Goal: Communication & Community: Answer question/provide support

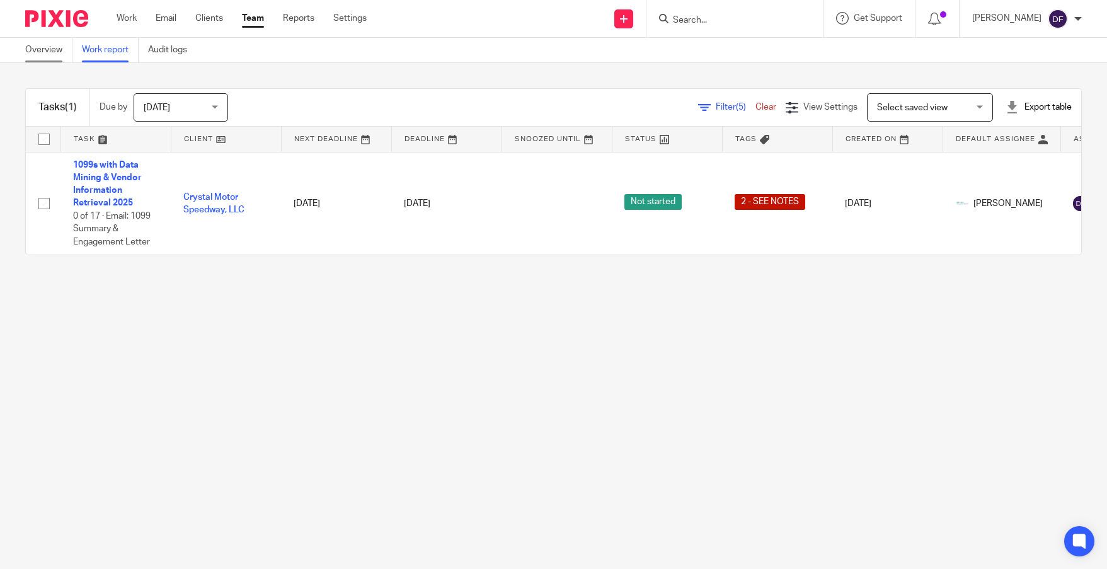
click at [46, 49] on link "Overview" at bounding box center [48, 50] width 47 height 25
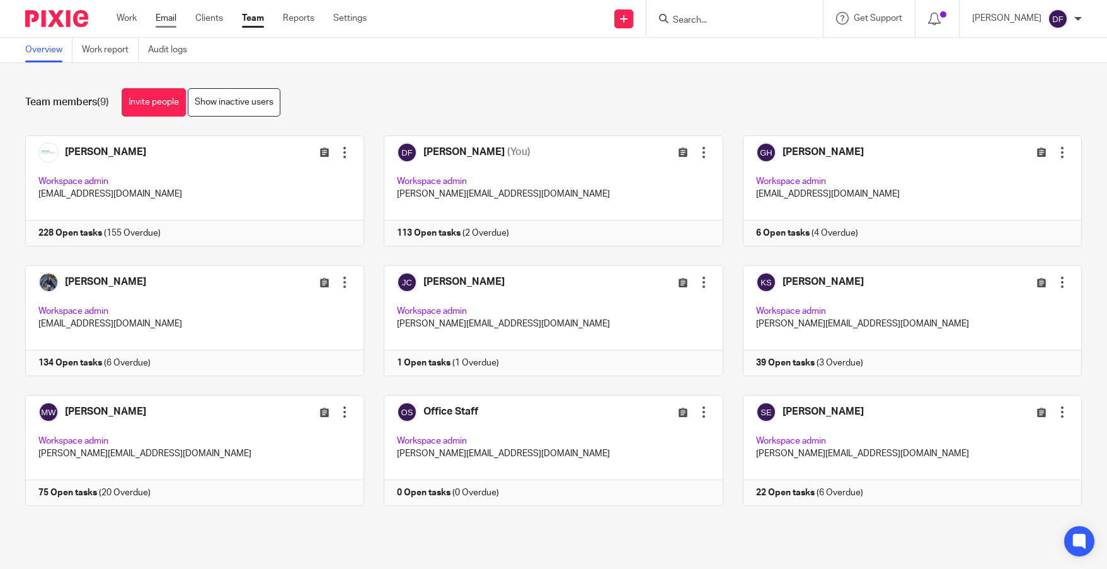
click at [172, 22] on link "Email" at bounding box center [166, 18] width 21 height 13
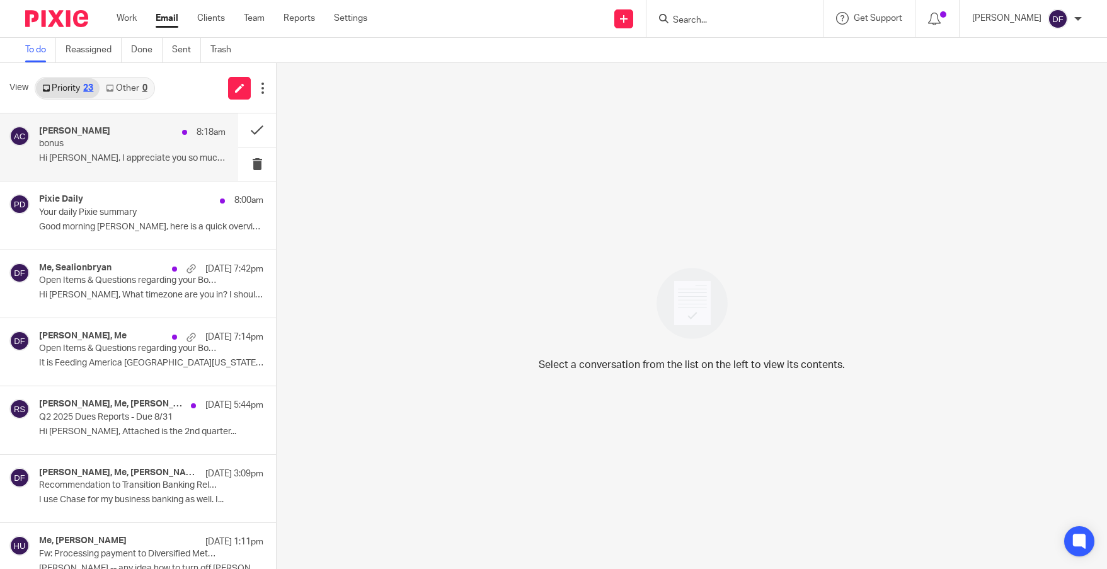
click at [118, 130] on div "[PERSON_NAME] 8:18am" at bounding box center [132, 132] width 186 height 13
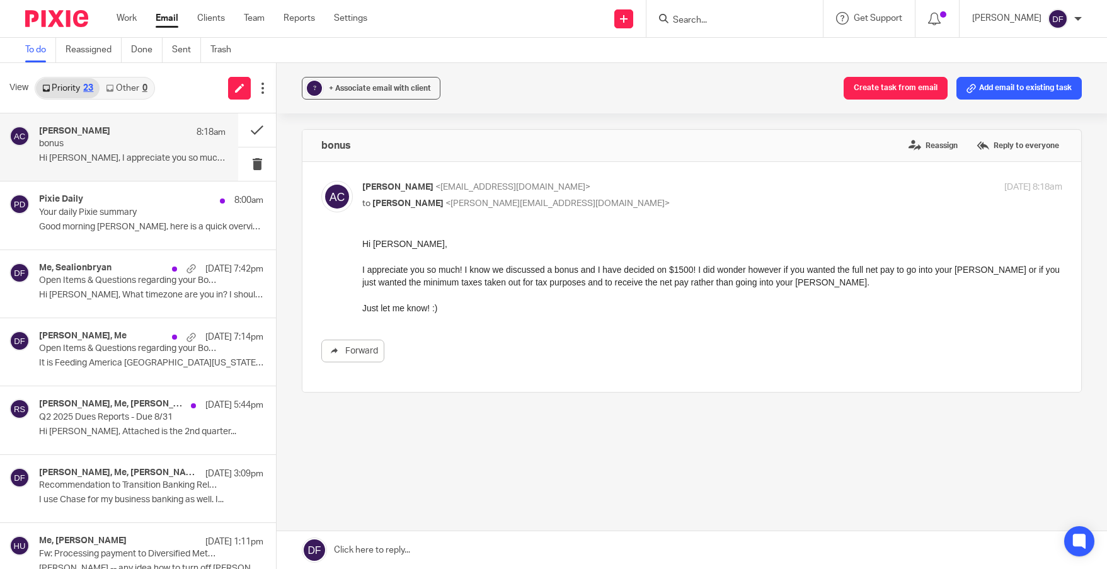
click at [423, 542] on link at bounding box center [692, 550] width 830 height 38
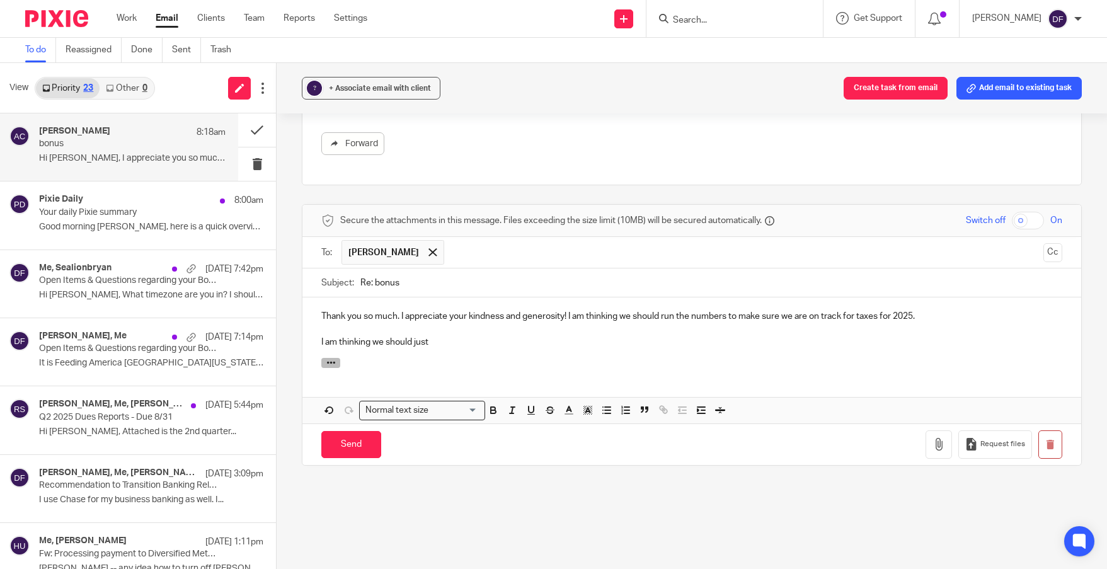
click at [321, 367] on button "button" at bounding box center [330, 363] width 19 height 10
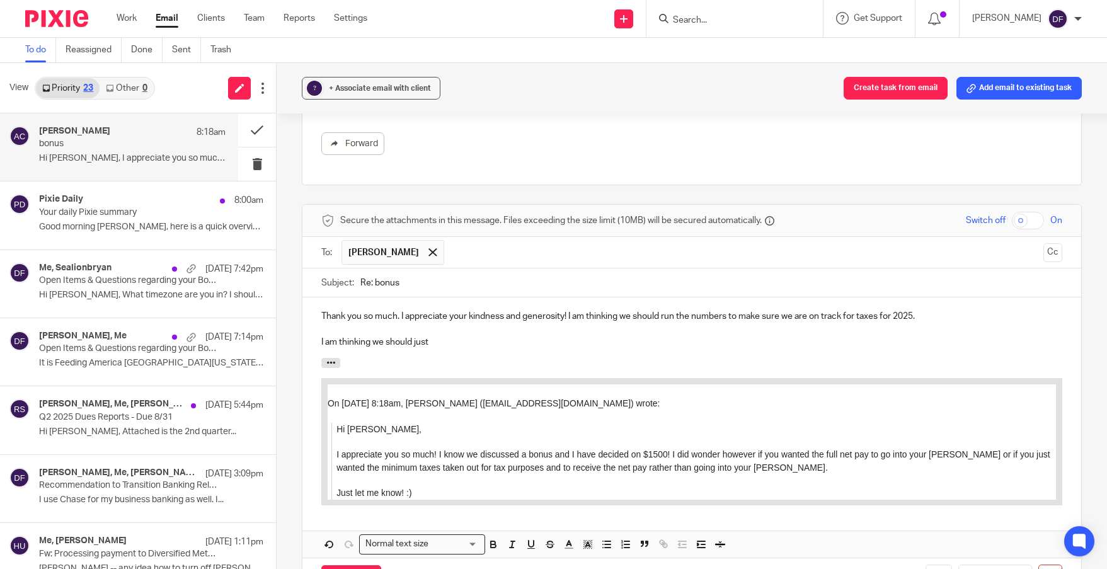
click at [455, 341] on p "I am thinking we should just" at bounding box center [691, 342] width 741 height 13
click at [922, 312] on p "Thank you so much. I appreciate your kindness and generosity! I am thinking we …" at bounding box center [691, 316] width 741 height 13
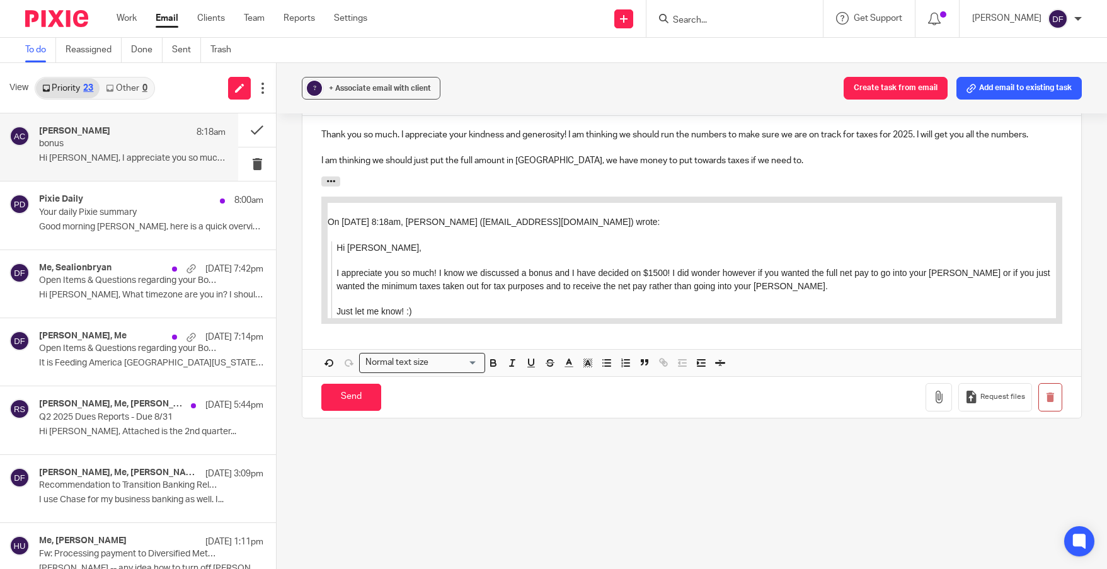
scroll to position [402, 0]
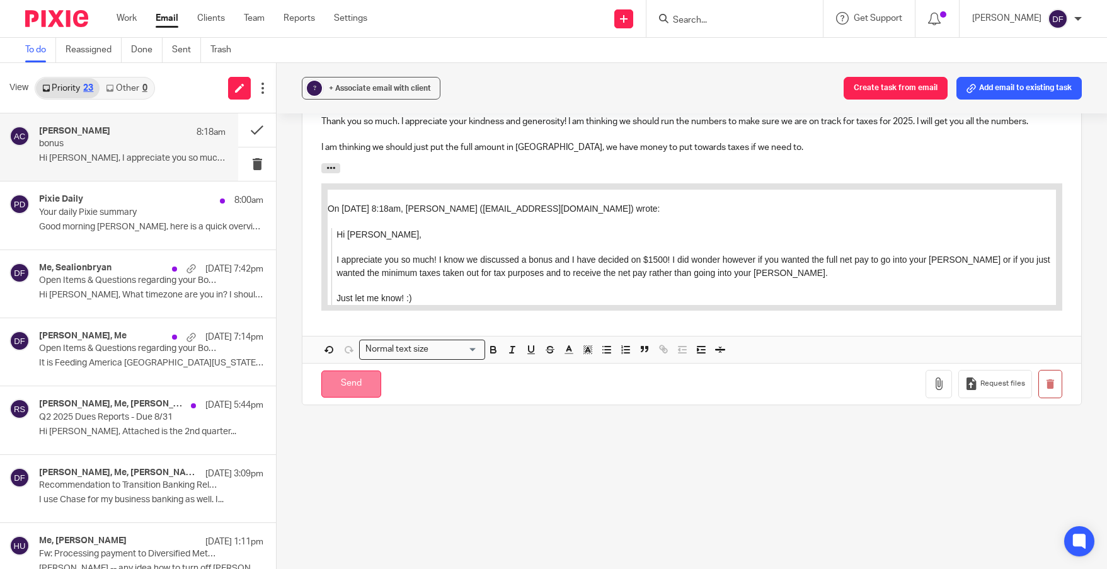
click at [362, 389] on input "Send" at bounding box center [351, 383] width 60 height 27
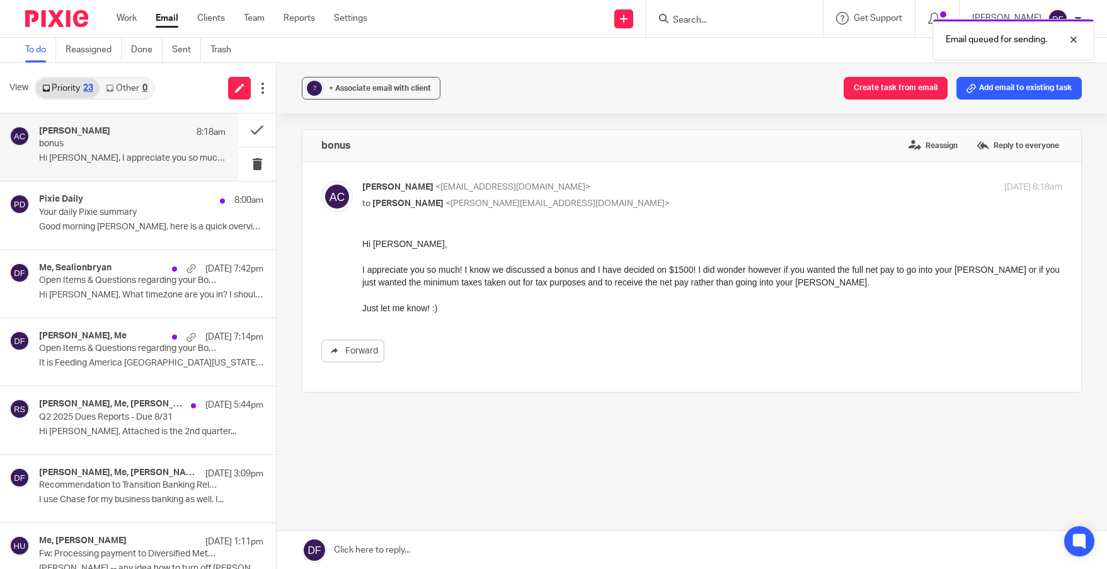
scroll to position [0, 0]
click at [144, 92] on div "0" at bounding box center [144, 88] width 5 height 9
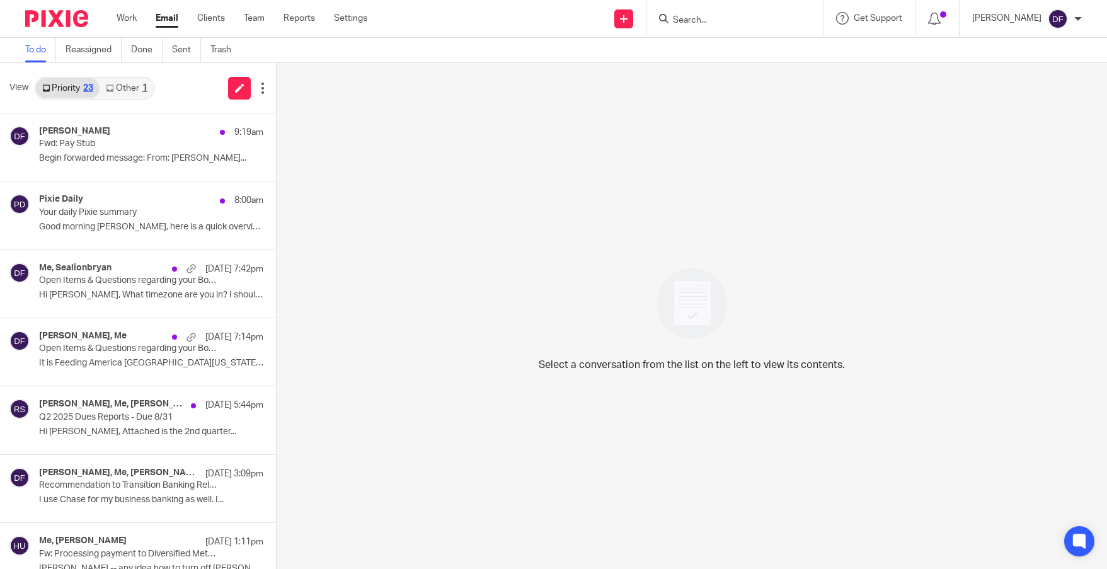
click at [132, 91] on link "Other 1" at bounding box center [127, 88] width 54 height 20
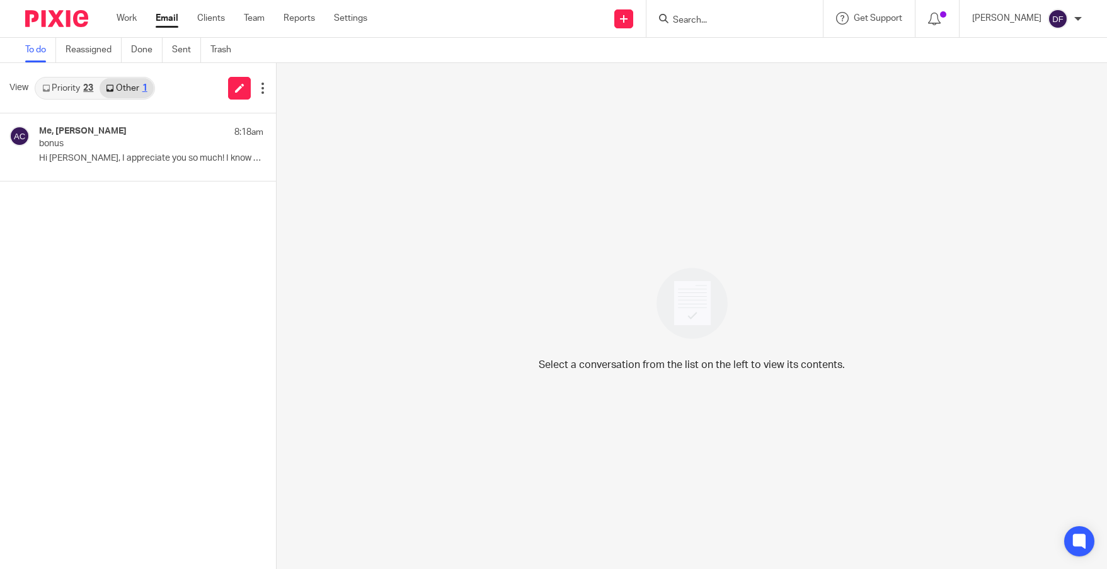
click at [96, 91] on link "Priority 23" at bounding box center [68, 88] width 64 height 20
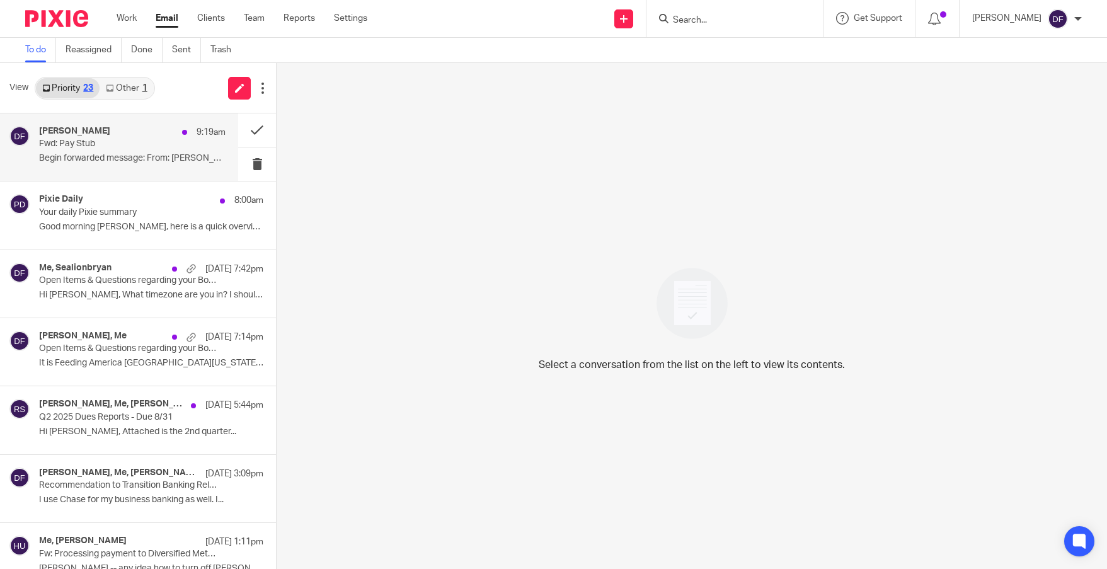
click at [110, 145] on p "Fwd: Pay Stub" at bounding box center [113, 144] width 149 height 11
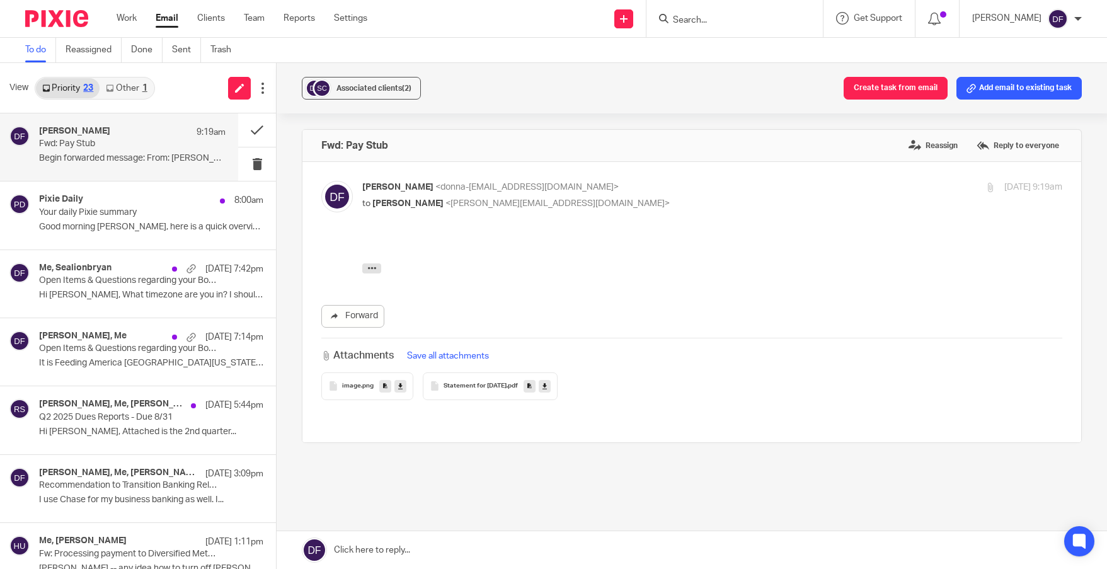
click at [547, 387] on icon at bounding box center [544, 385] width 4 height 9
click at [362, 84] on span "Associated clients (2)" at bounding box center [373, 88] width 75 height 8
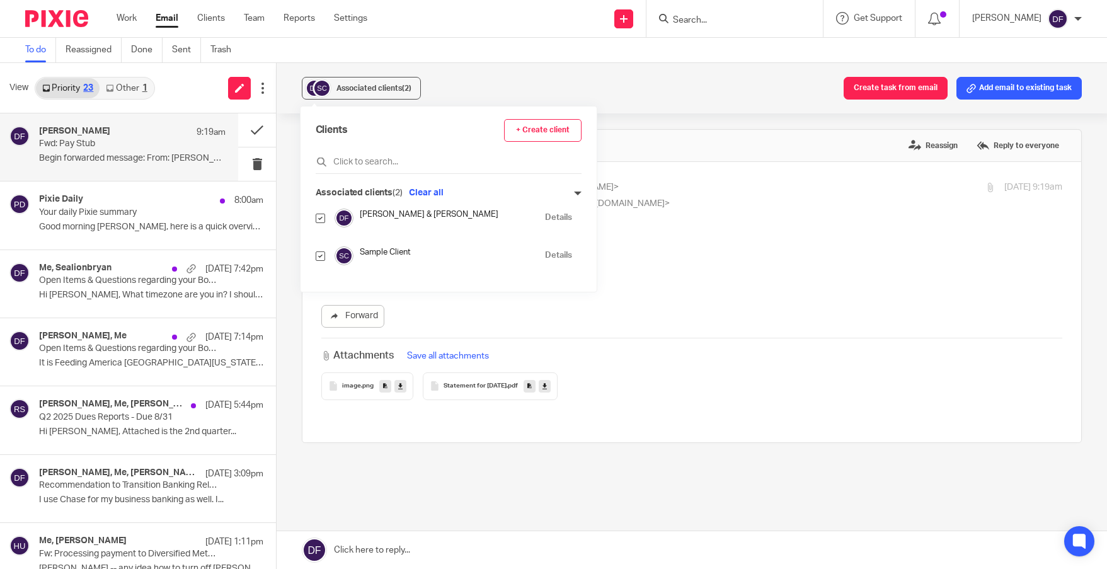
click at [319, 254] on input "checkbox" at bounding box center [320, 255] width 9 height 9
checkbox input "false"
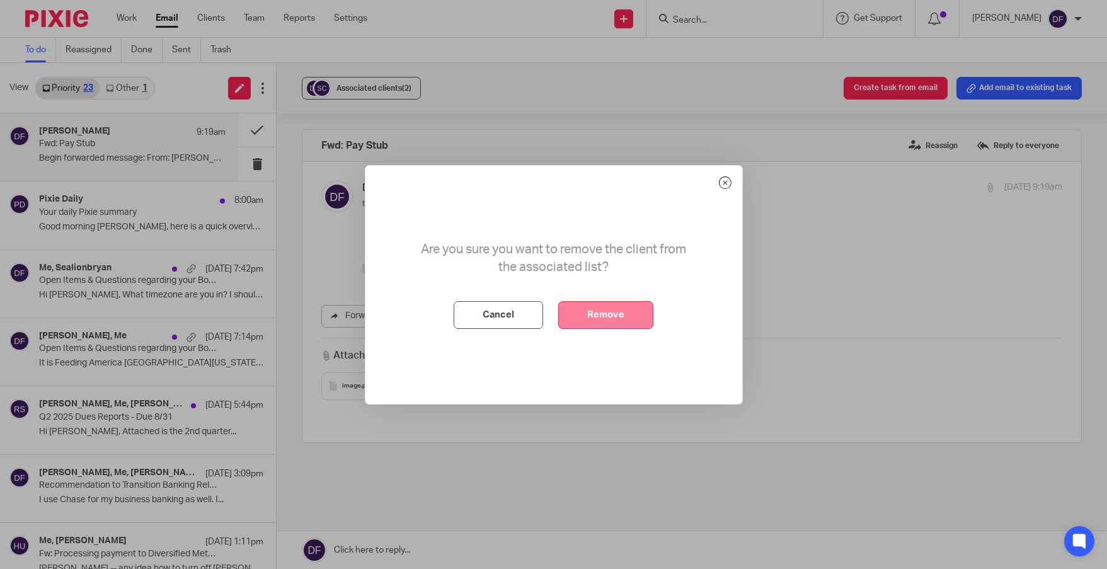
click at [615, 315] on button "Remove" at bounding box center [605, 315] width 95 height 28
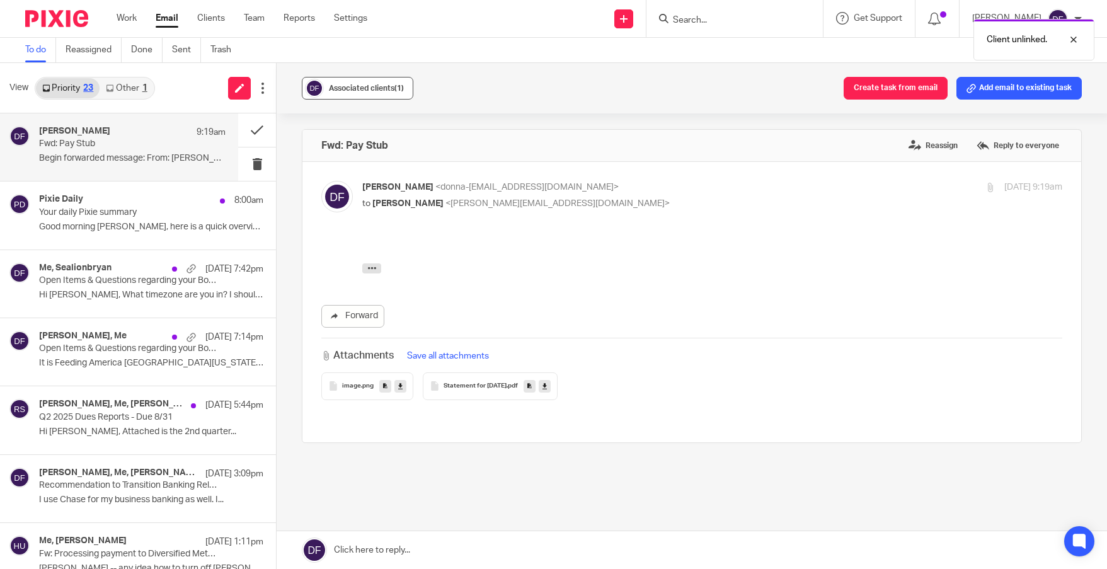
click at [394, 85] on span "Associated clients (1)" at bounding box center [366, 88] width 75 height 8
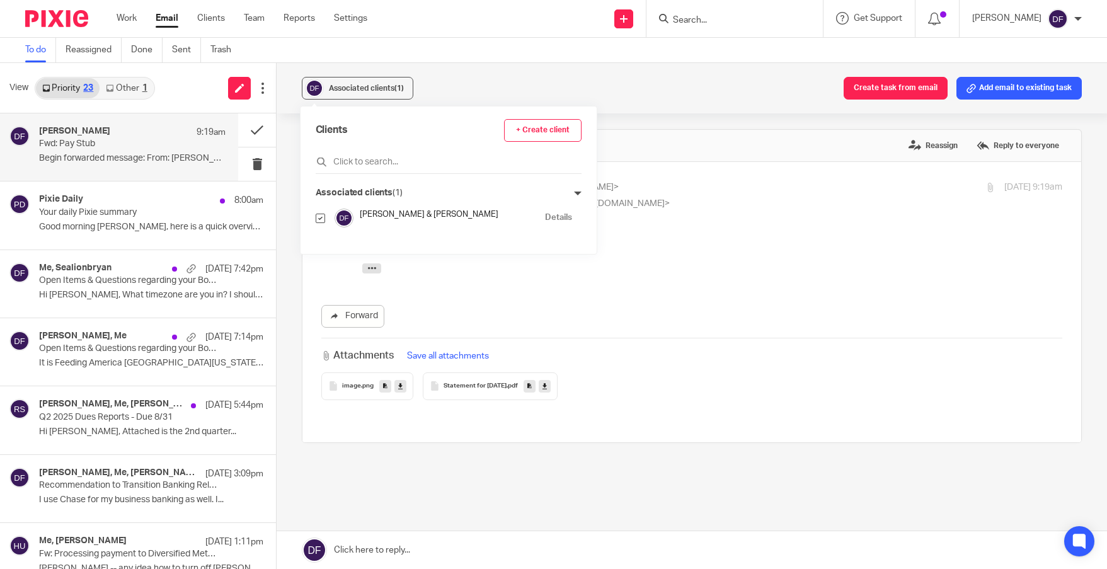
click at [688, 226] on div "Donna Ferguson <donna-ferguson@comcast.net> to Donna Ferguson <donna@amylcpa.co…" at bounding box center [691, 302] width 741 height 243
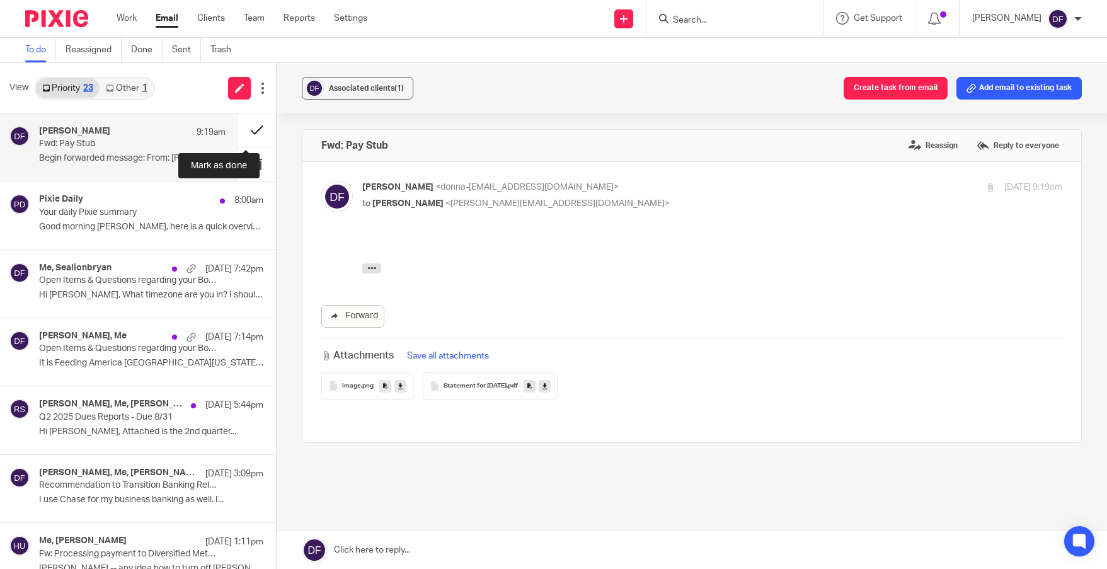
click at [244, 125] on button at bounding box center [257, 129] width 38 height 33
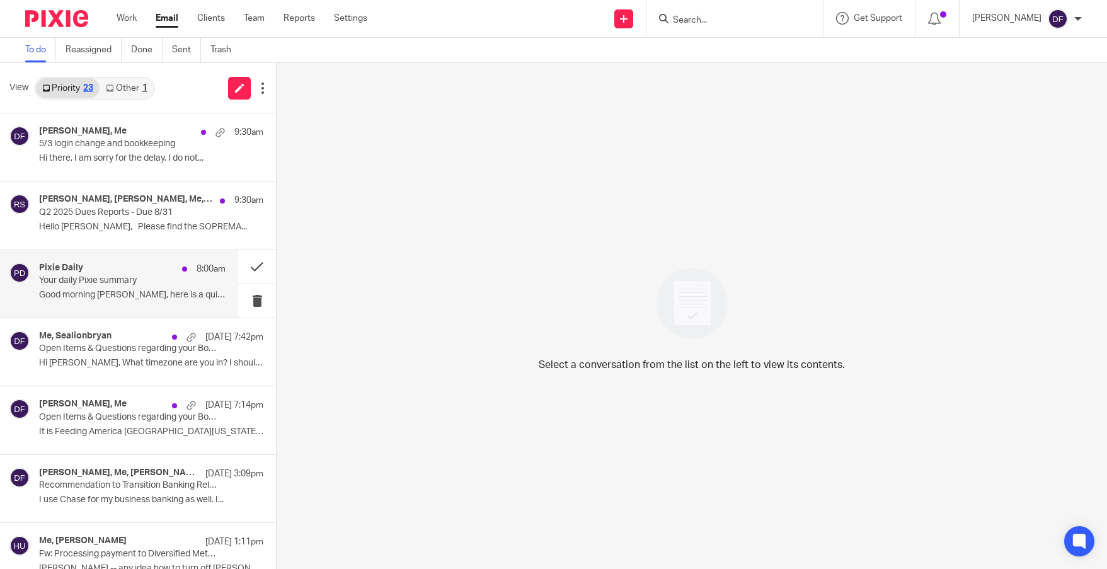
click at [88, 286] on p "Your daily Pixie summary" at bounding box center [113, 280] width 149 height 11
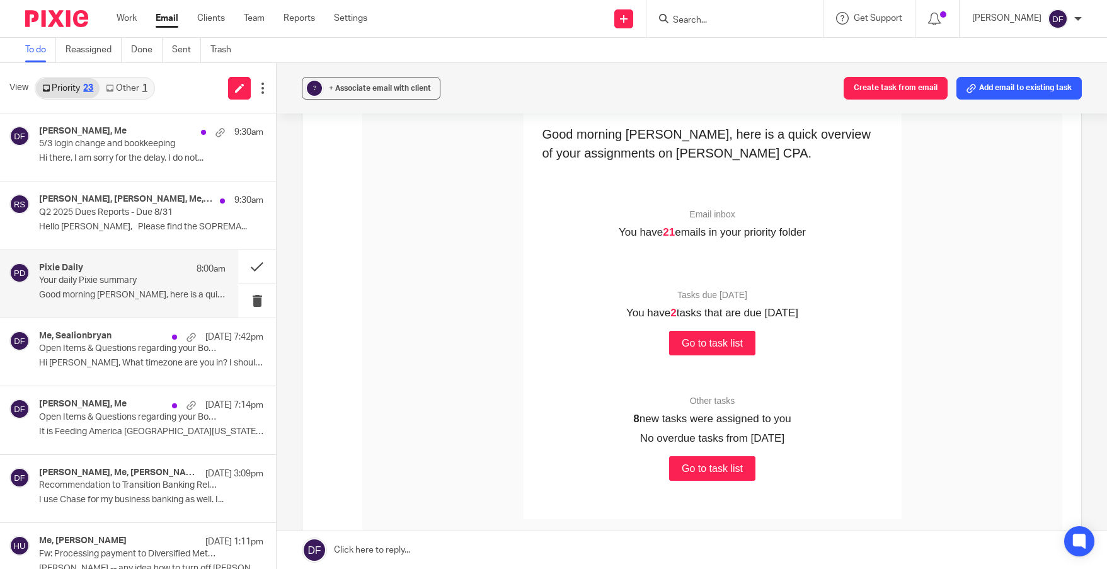
scroll to position [252, 0]
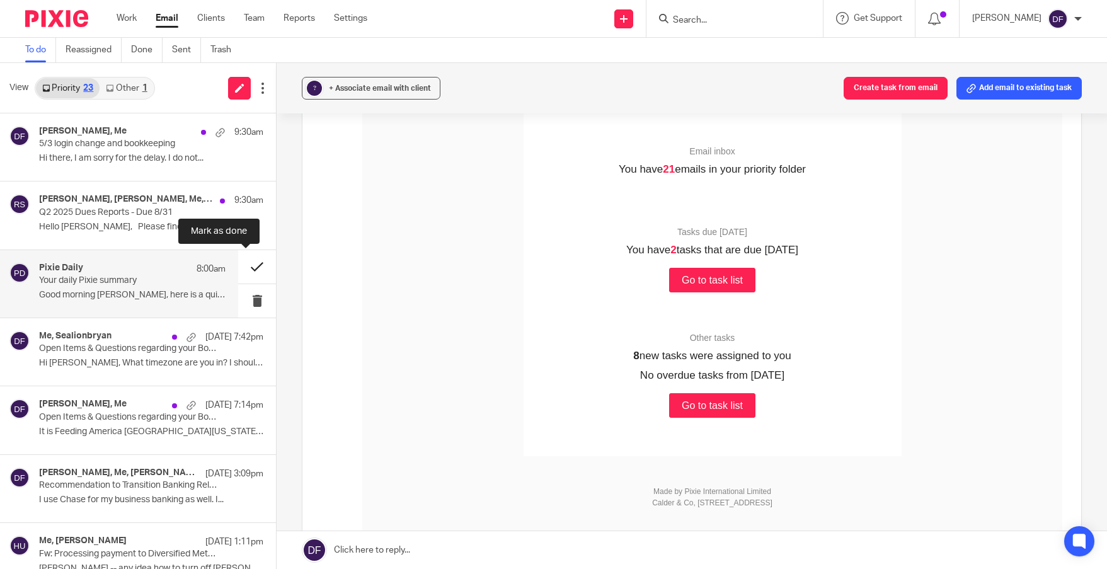
click at [249, 260] on button at bounding box center [257, 266] width 38 height 33
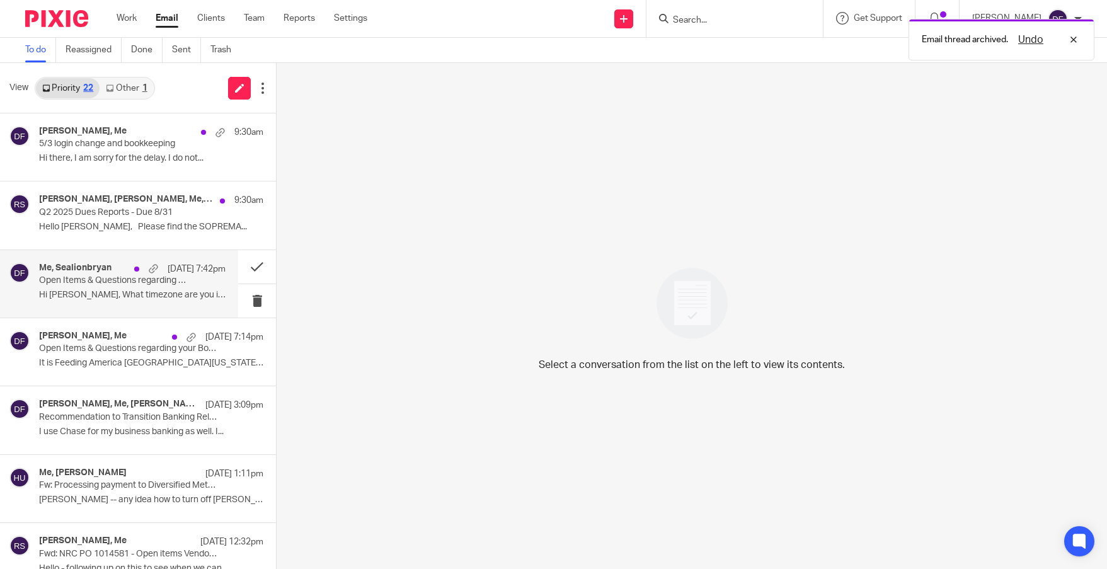
click at [81, 285] on p "Open Items & Questions regarding your Bookkeeping. ACTION NEEDED" at bounding box center [113, 280] width 149 height 11
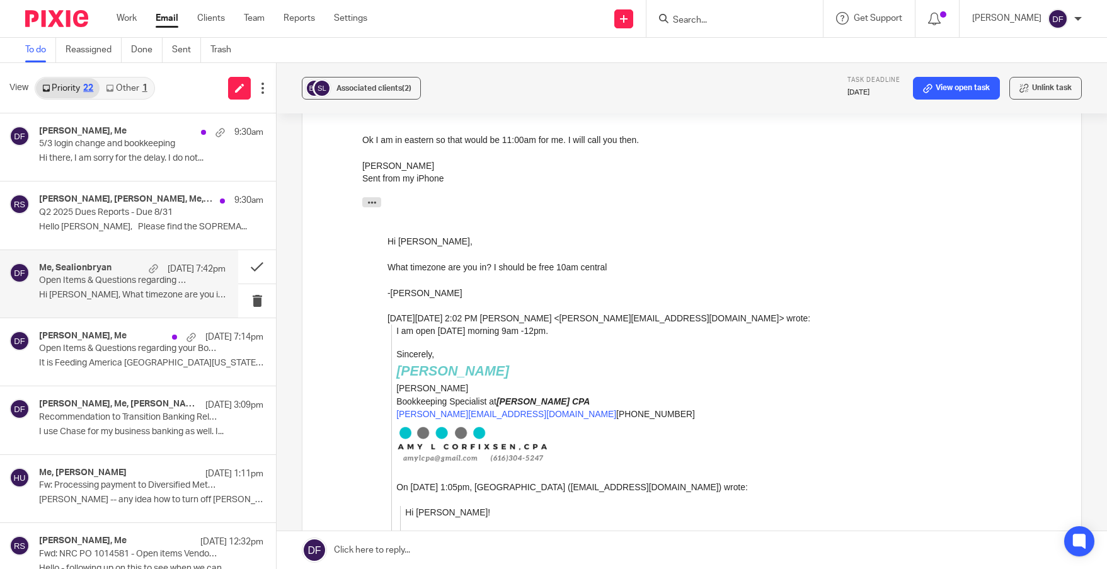
scroll to position [504, 0]
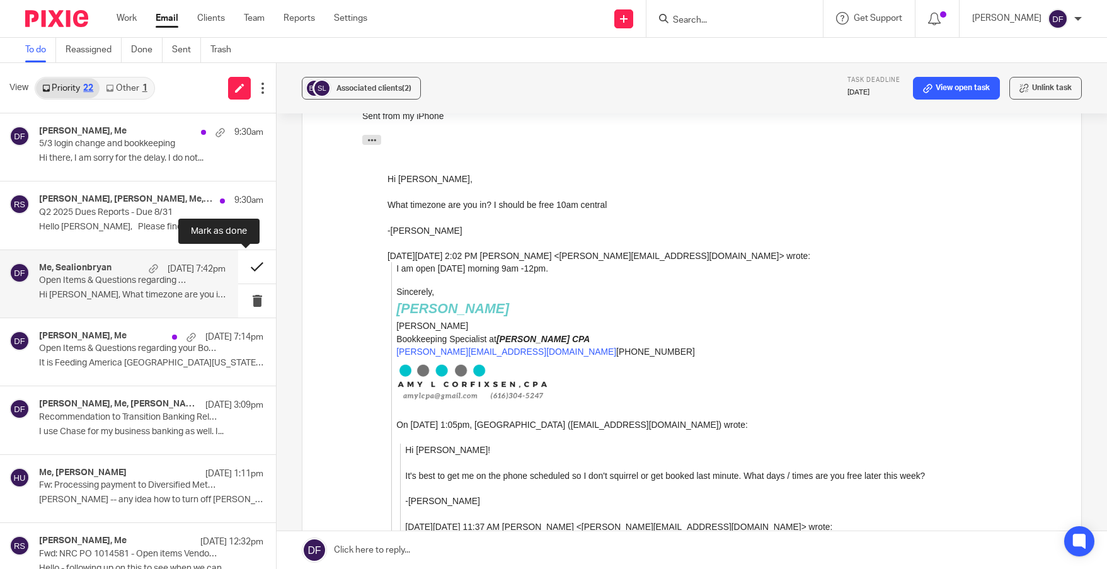
click at [254, 255] on button at bounding box center [257, 266] width 38 height 33
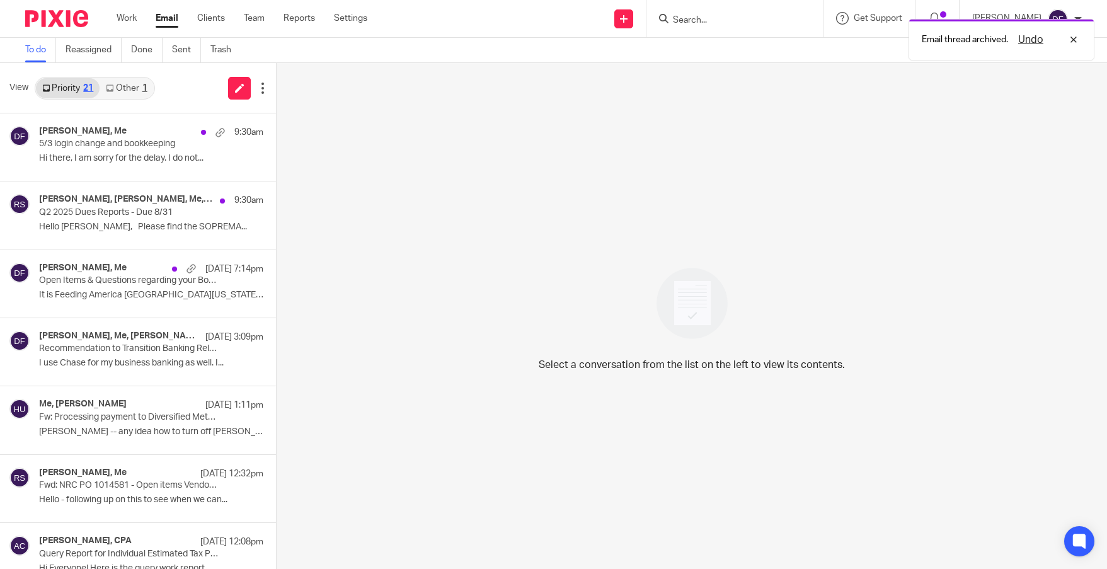
click at [140, 90] on link "Other 1" at bounding box center [127, 88] width 54 height 20
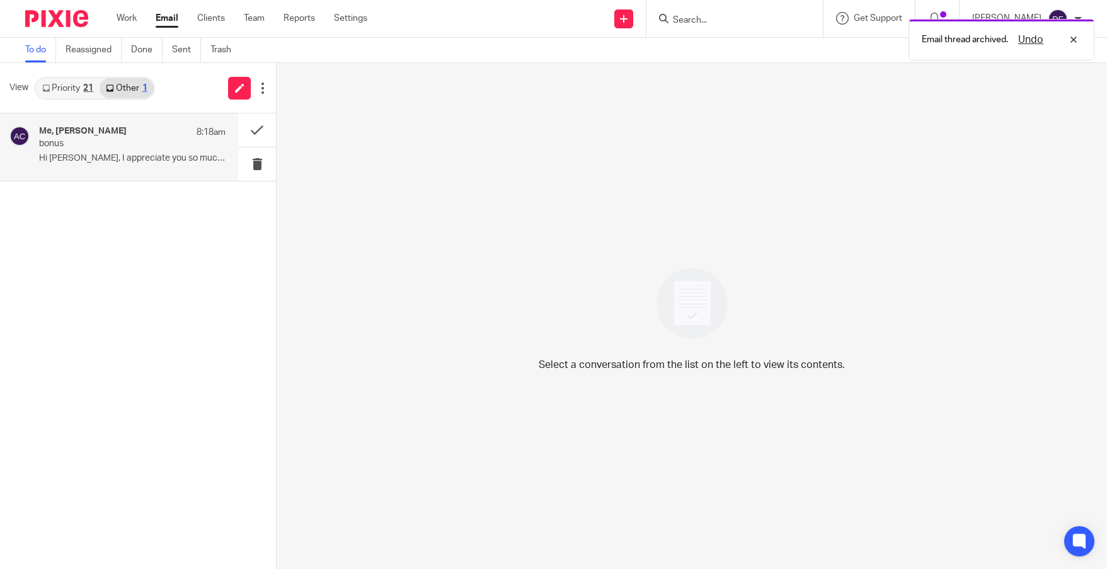
click at [123, 145] on p "bonus" at bounding box center [113, 144] width 149 height 11
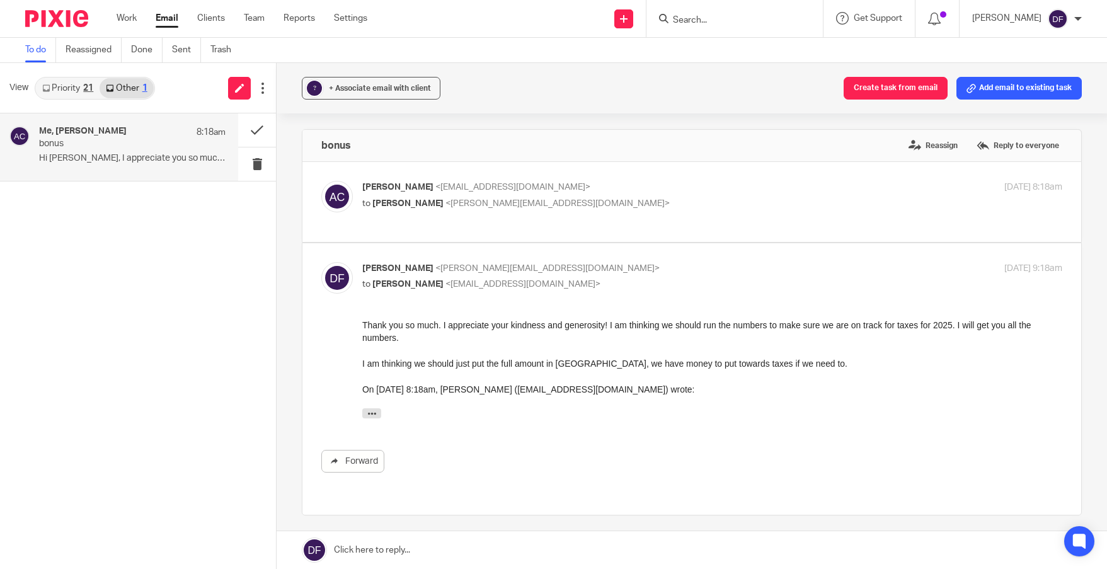
scroll to position [0, 0]
click at [471, 559] on link at bounding box center [692, 550] width 830 height 38
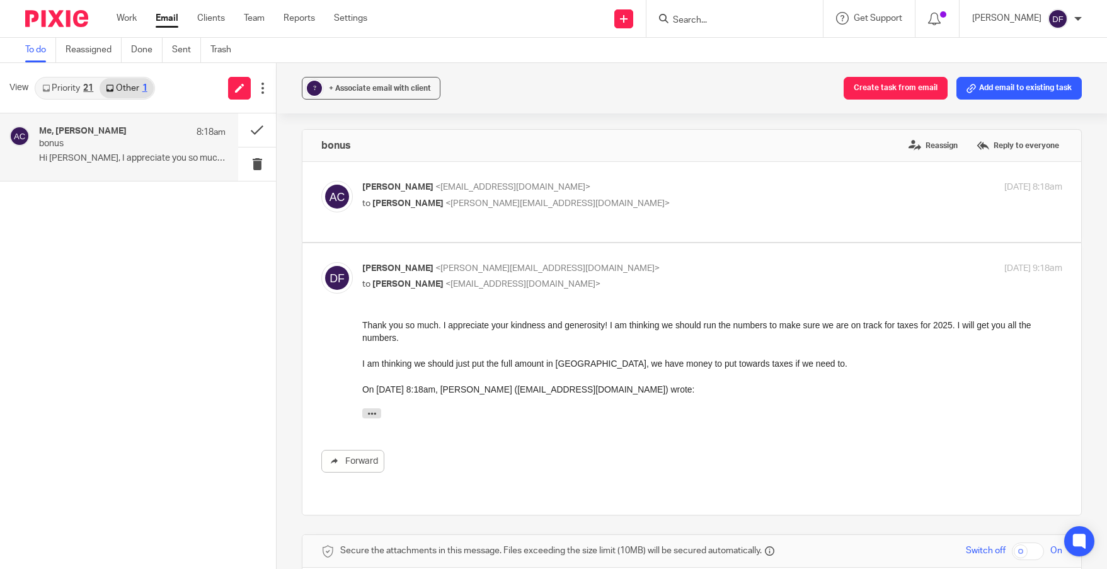
scroll to position [307, 0]
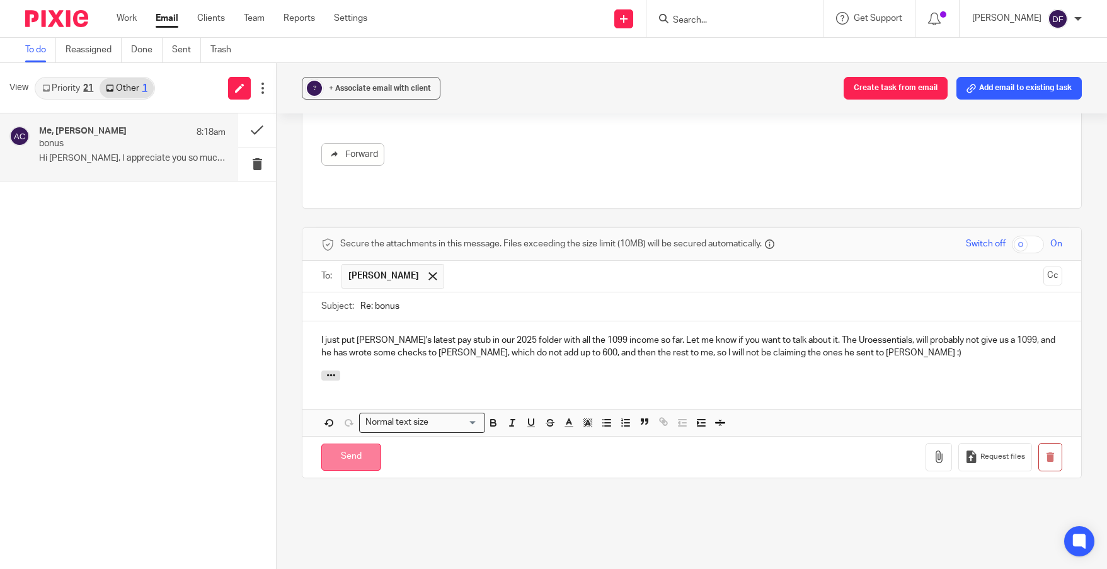
click at [364, 444] on input "Send" at bounding box center [351, 457] width 60 height 27
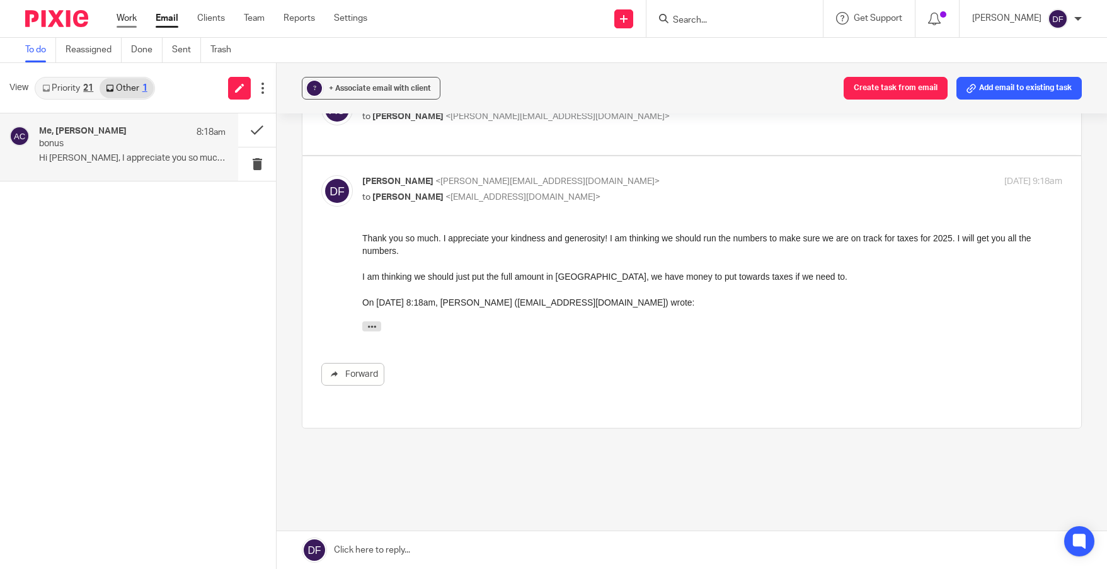
click at [127, 18] on link "Work" at bounding box center [127, 18] width 20 height 13
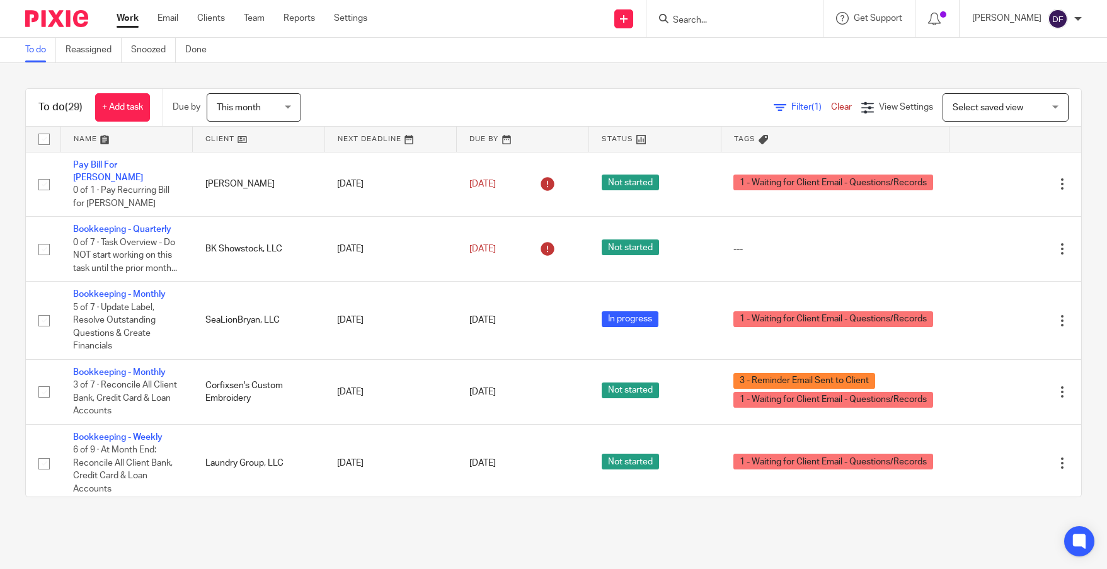
click at [168, 16] on link "Email" at bounding box center [168, 18] width 21 height 13
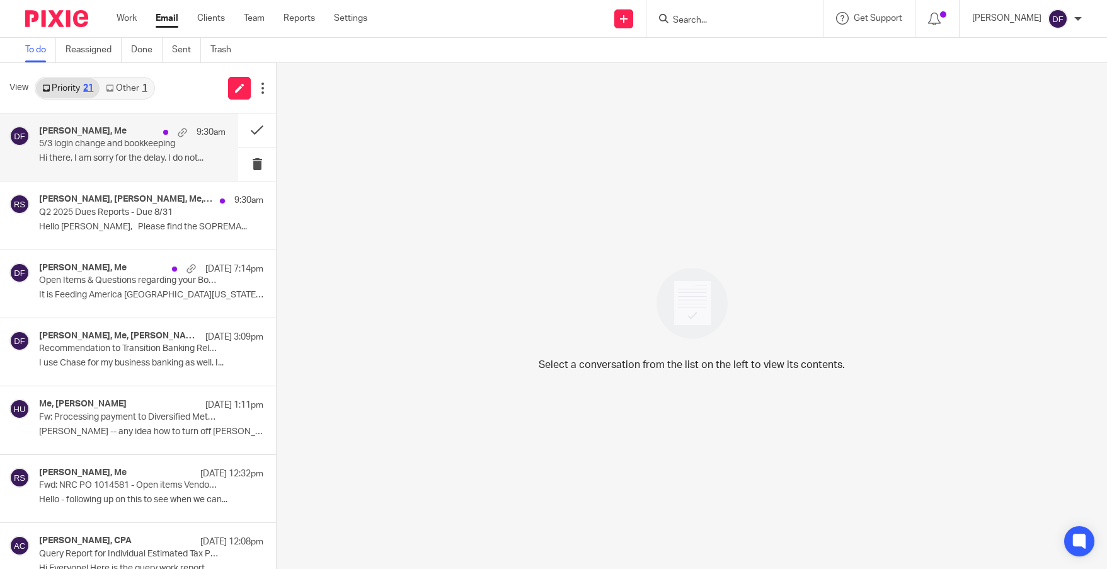
click at [86, 151] on div "[PERSON_NAME], Me 9:30am [DATE] login change and bookkeeping Hi there, I am sor…" at bounding box center [132, 147] width 186 height 42
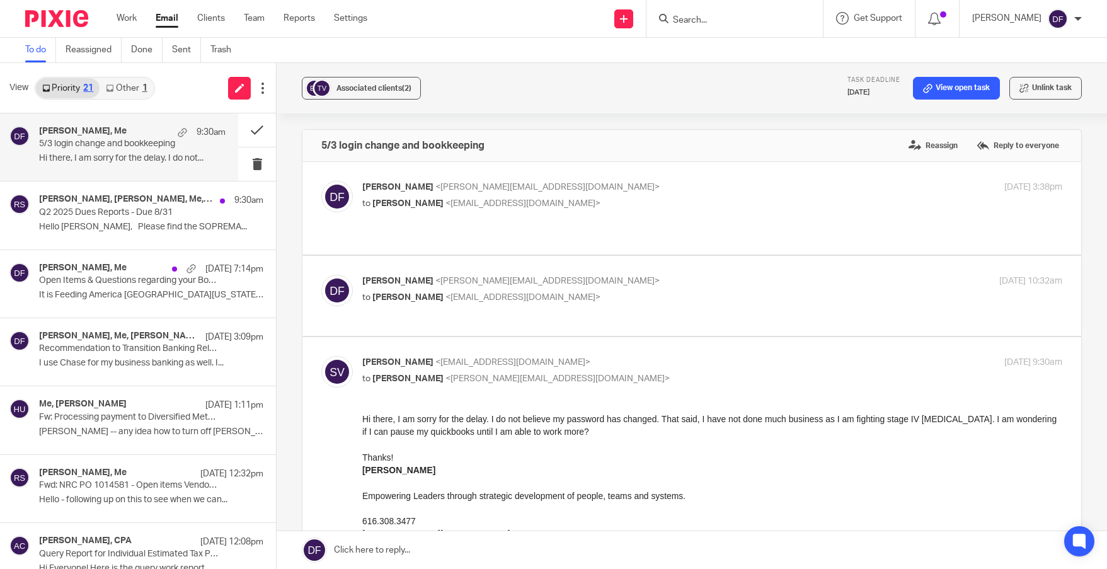
click at [771, 285] on p "Donna Ferguson <donna@amylcpa.com>" at bounding box center [595, 281] width 467 height 13
checkbox input "true"
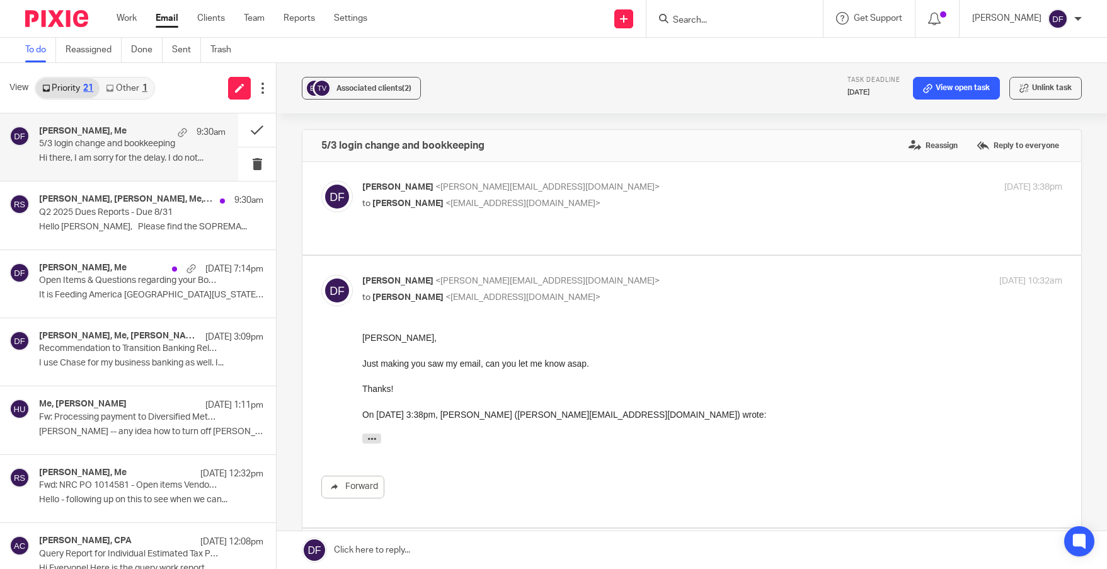
click at [777, 197] on p "to Stacie Voskuil <srvoskuil@gmail.com>" at bounding box center [595, 203] width 467 height 13
checkbox input "true"
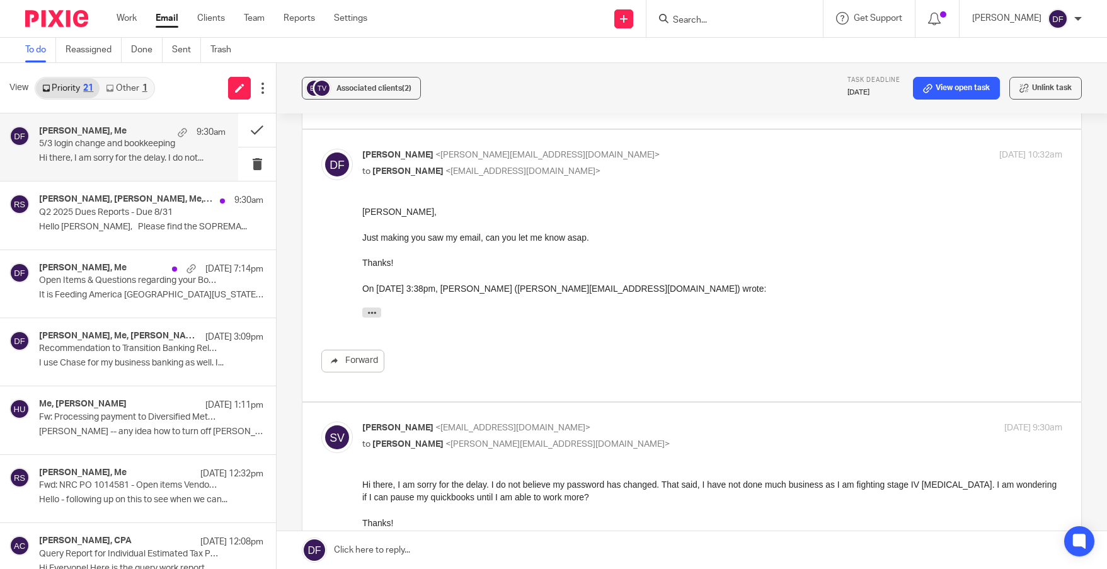
scroll to position [378, 0]
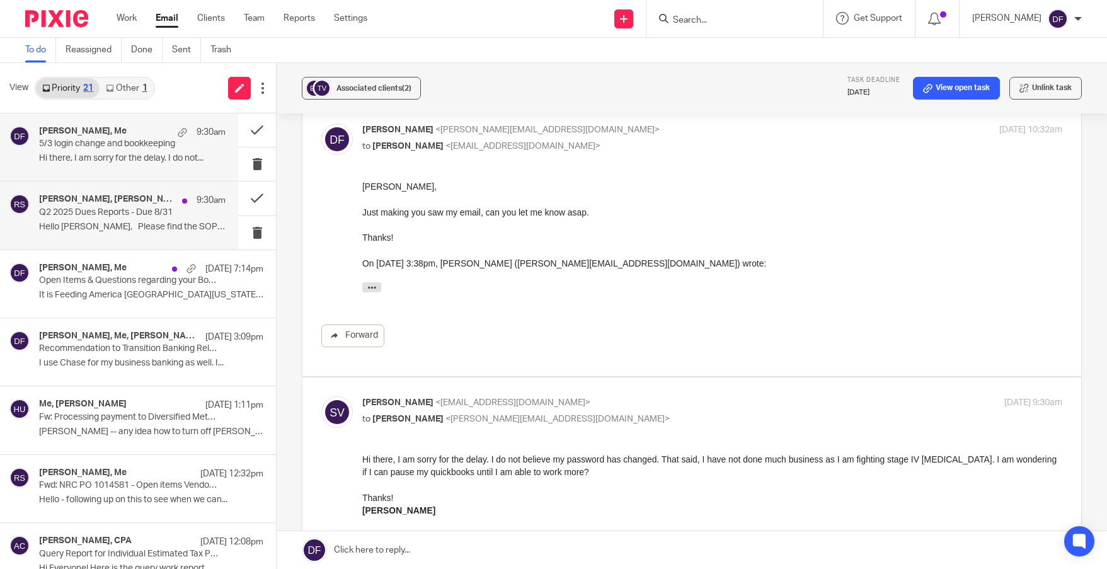
click at [128, 222] on p "Hello Donna, Please find the SOPREMA..." at bounding box center [132, 227] width 186 height 11
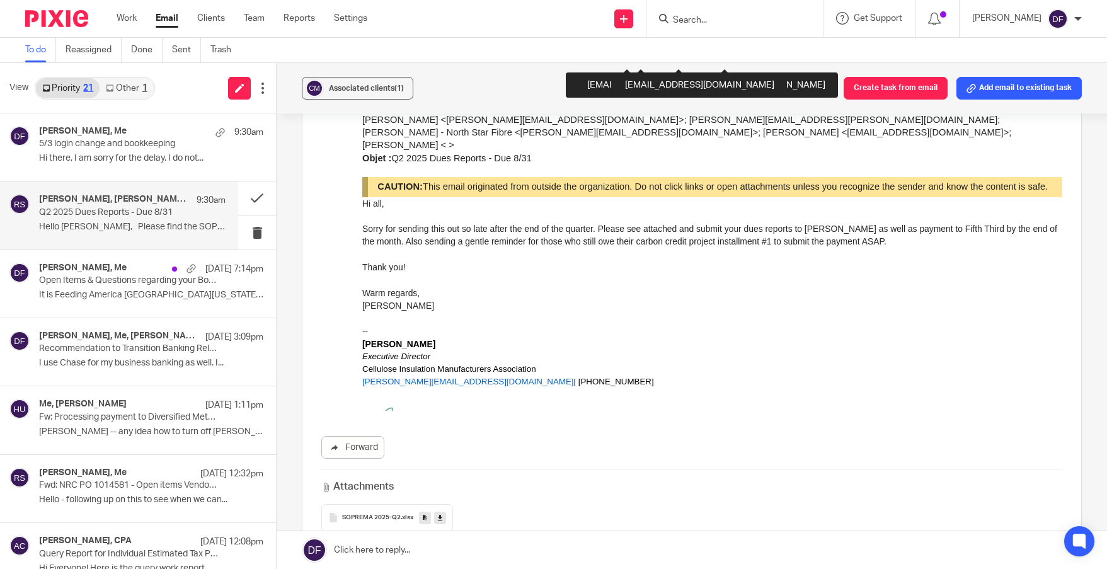
scroll to position [1008, 0]
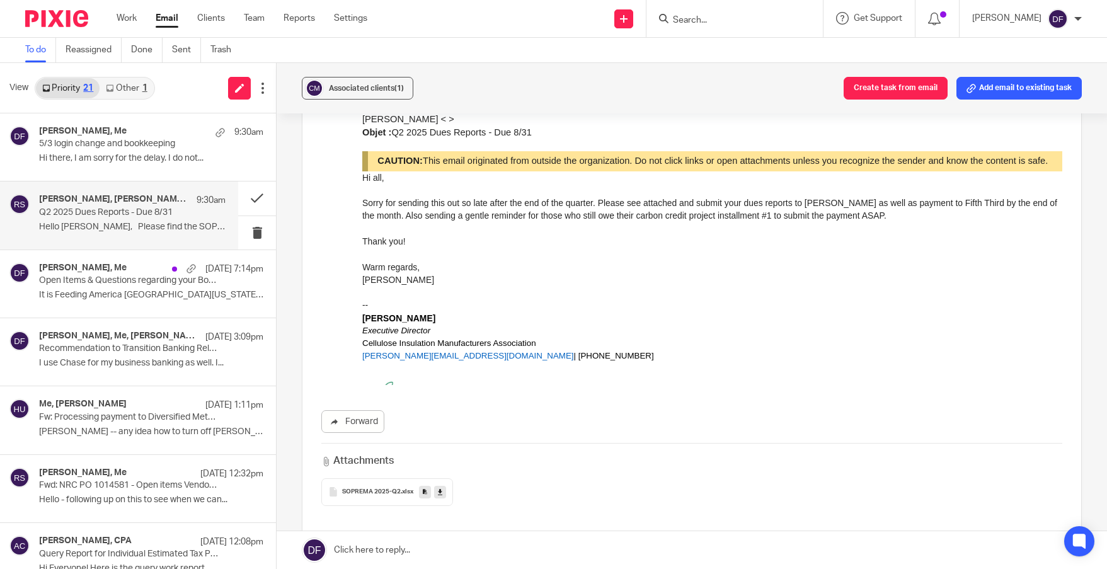
click at [442, 486] on link at bounding box center [440, 492] width 12 height 13
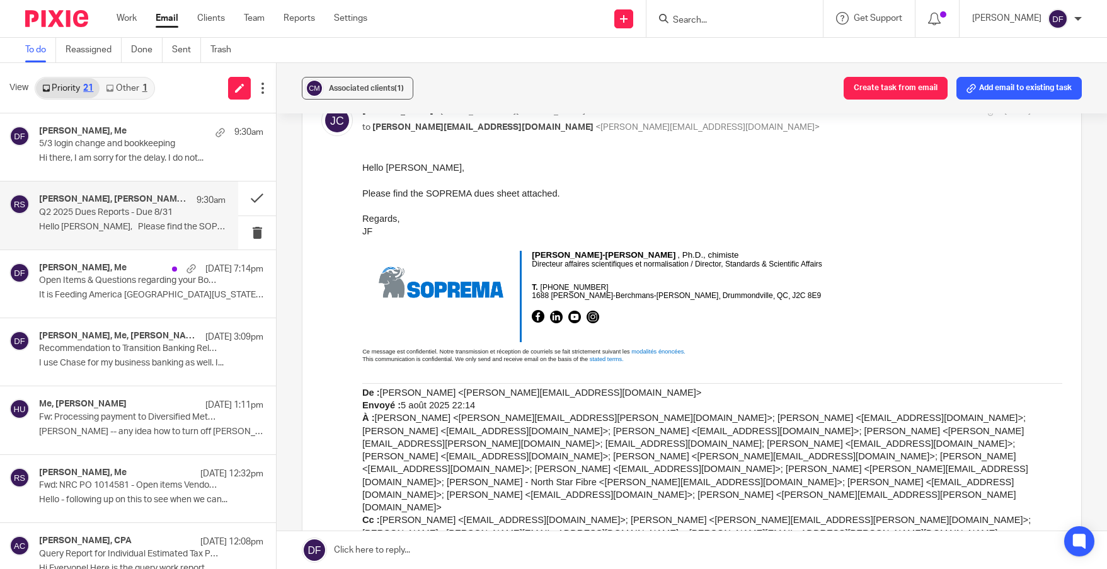
scroll to position [567, 0]
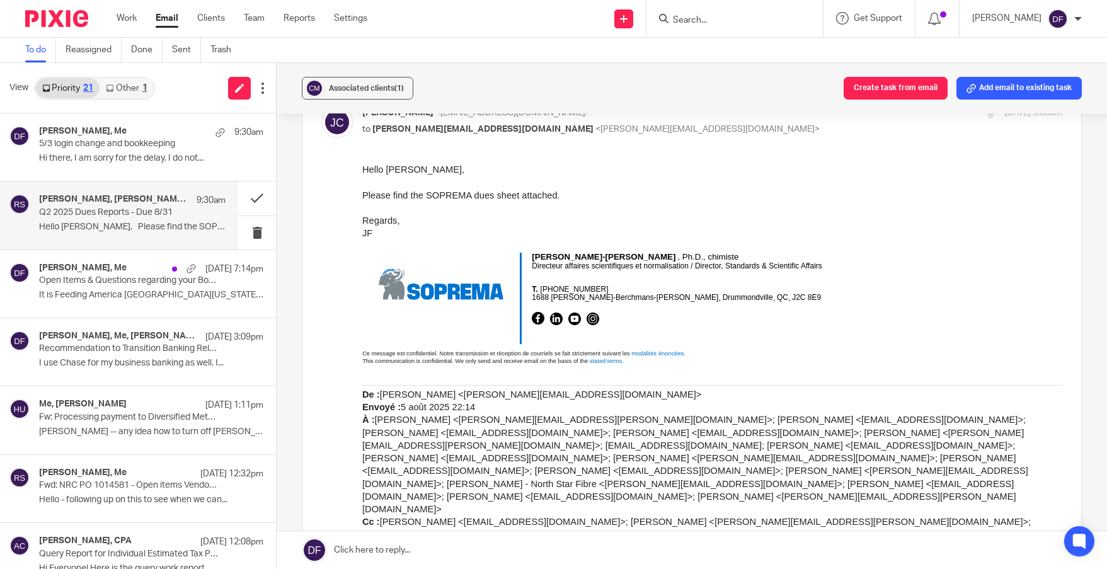
drag, startPoint x: 207, startPoint y: 426, endPoint x: 542, endPoint y: 538, distance: 353.4
click at [542, 538] on link at bounding box center [692, 550] width 830 height 38
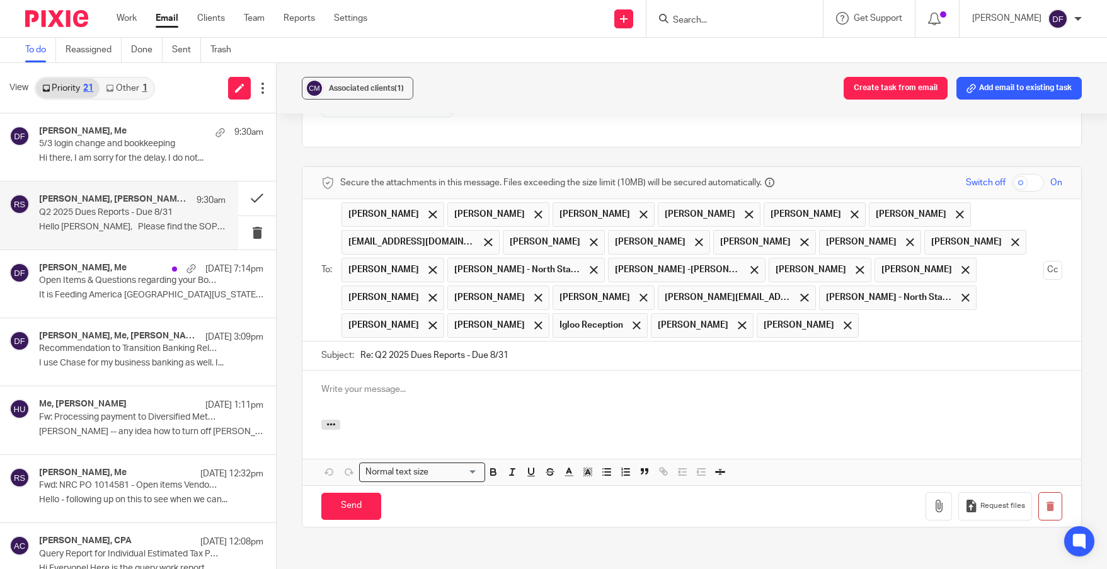
scroll to position [0, 0]
click at [534, 210] on span at bounding box center [538, 214] width 8 height 8
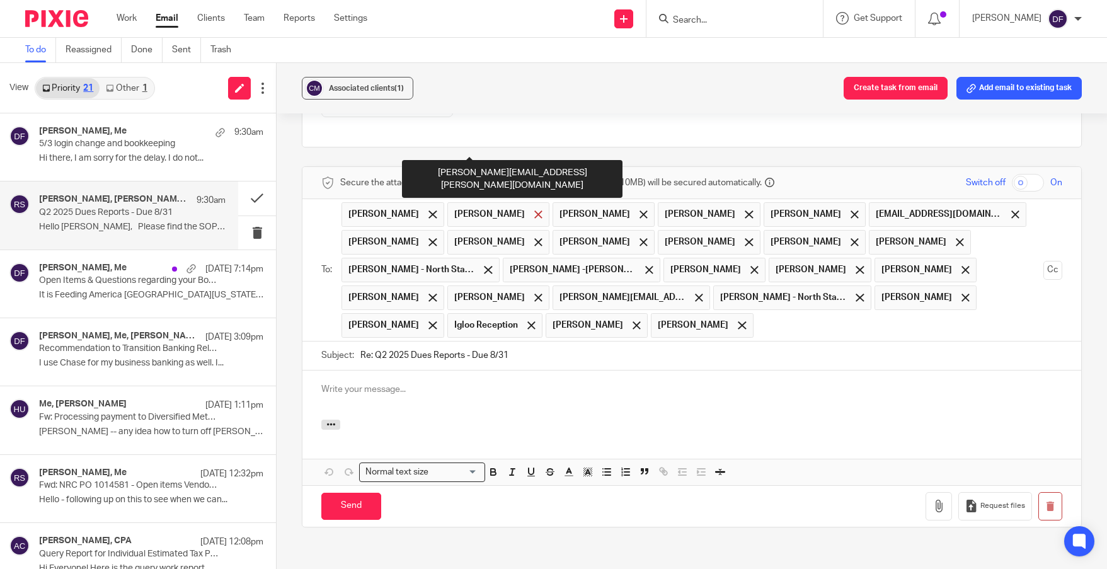
click at [534, 210] on span at bounding box center [538, 214] width 8 height 8
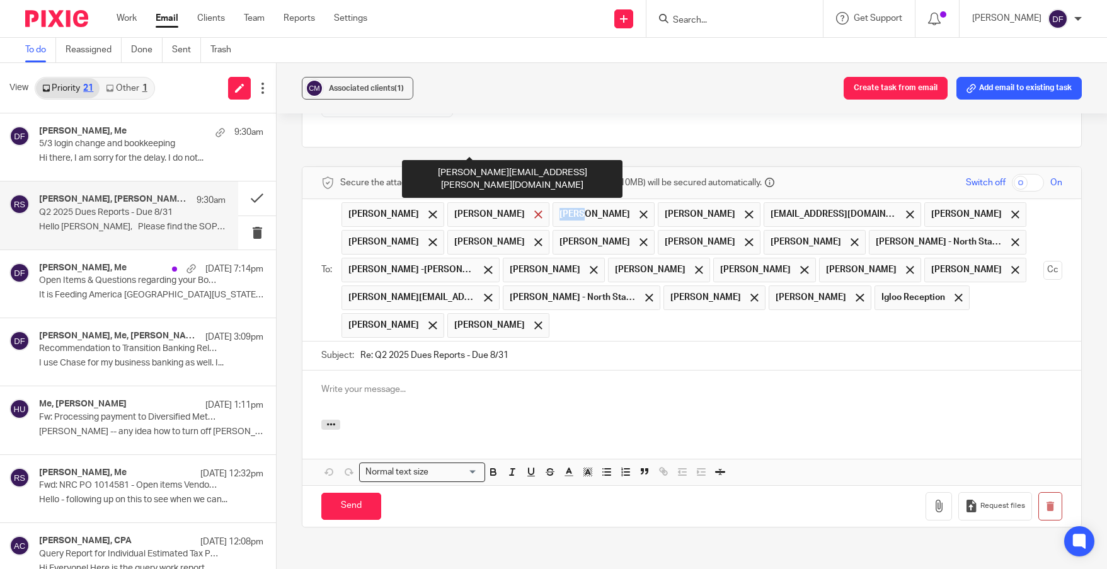
click at [553, 202] on span "Shan Maitra" at bounding box center [604, 214] width 102 height 25
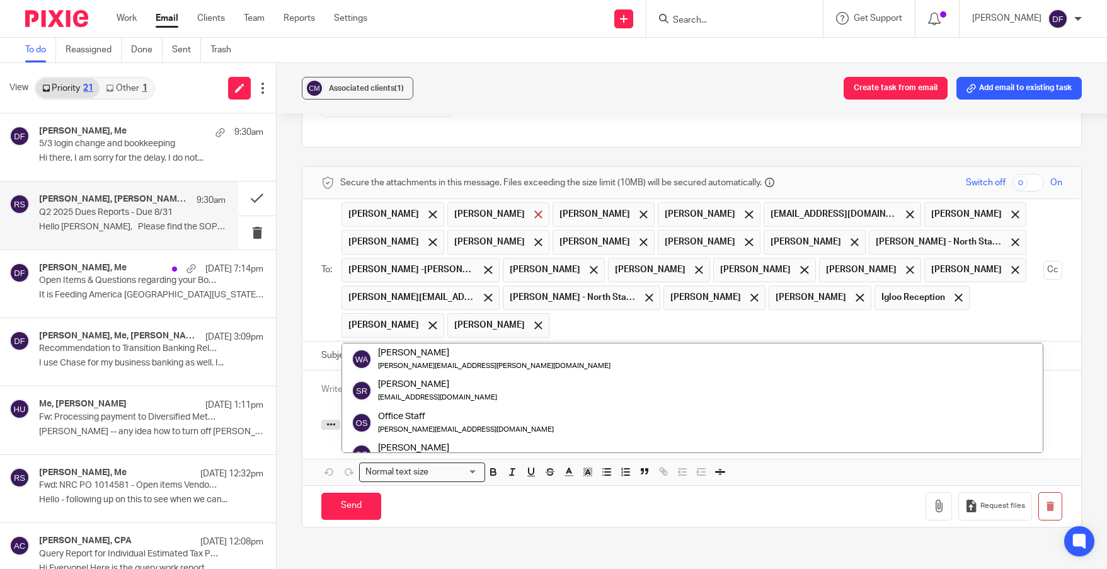
click at [534, 210] on span at bounding box center [538, 214] width 8 height 8
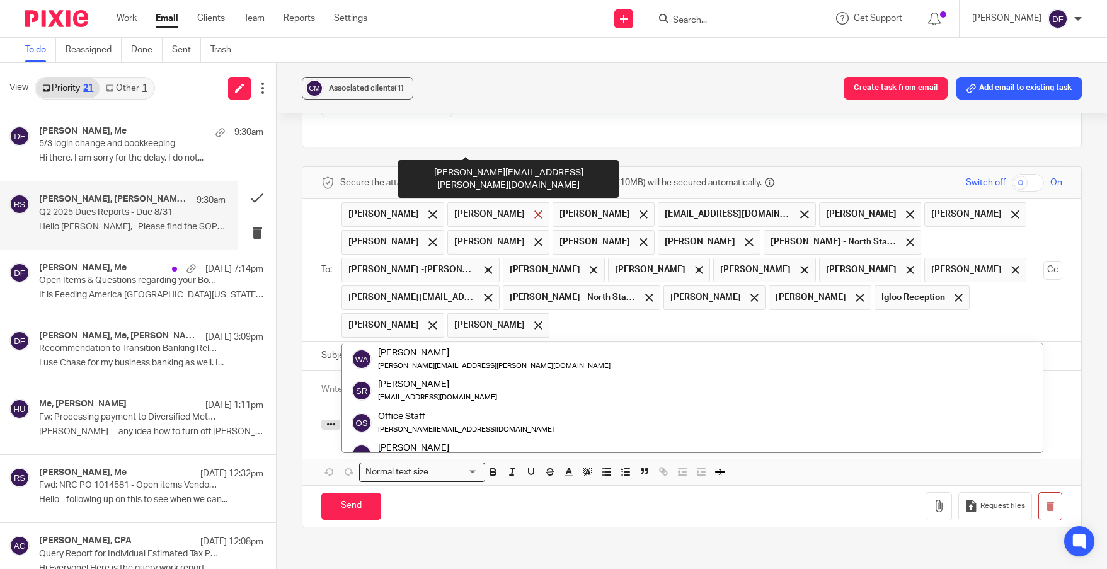
click at [534, 210] on span at bounding box center [538, 214] width 8 height 8
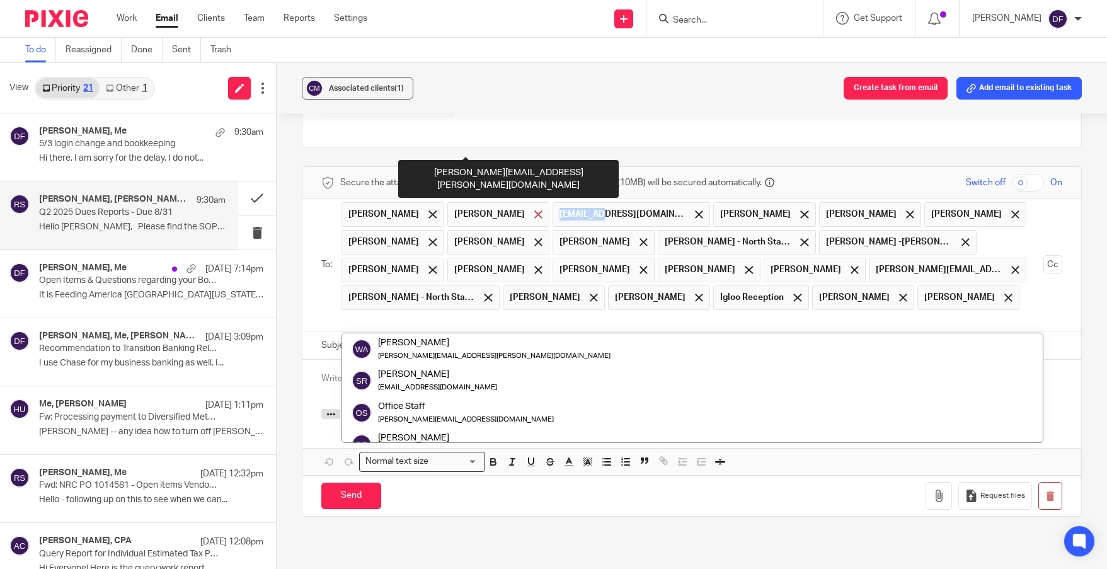
click at [553, 202] on span "kimallsop@teamwifi.net" at bounding box center [632, 214] width 158 height 25
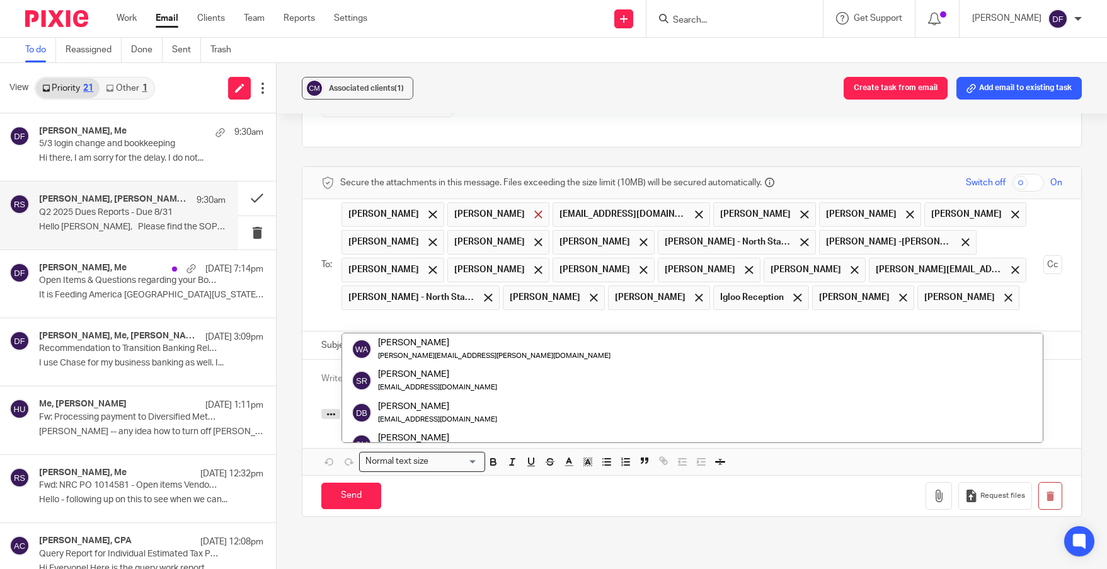
click at [534, 210] on span at bounding box center [538, 214] width 8 height 8
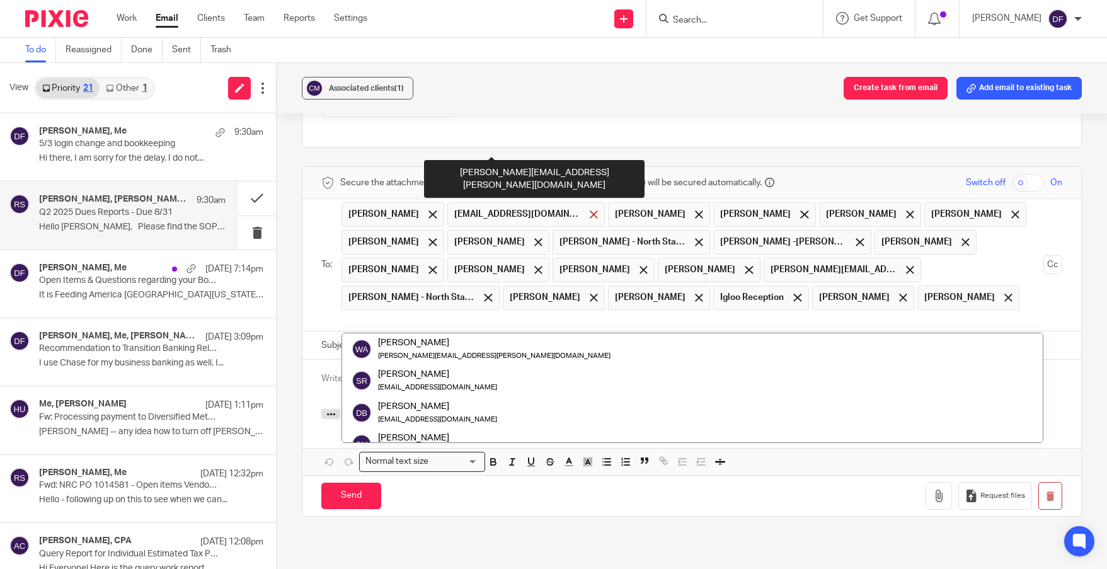
click at [590, 210] on span at bounding box center [594, 214] width 8 height 8
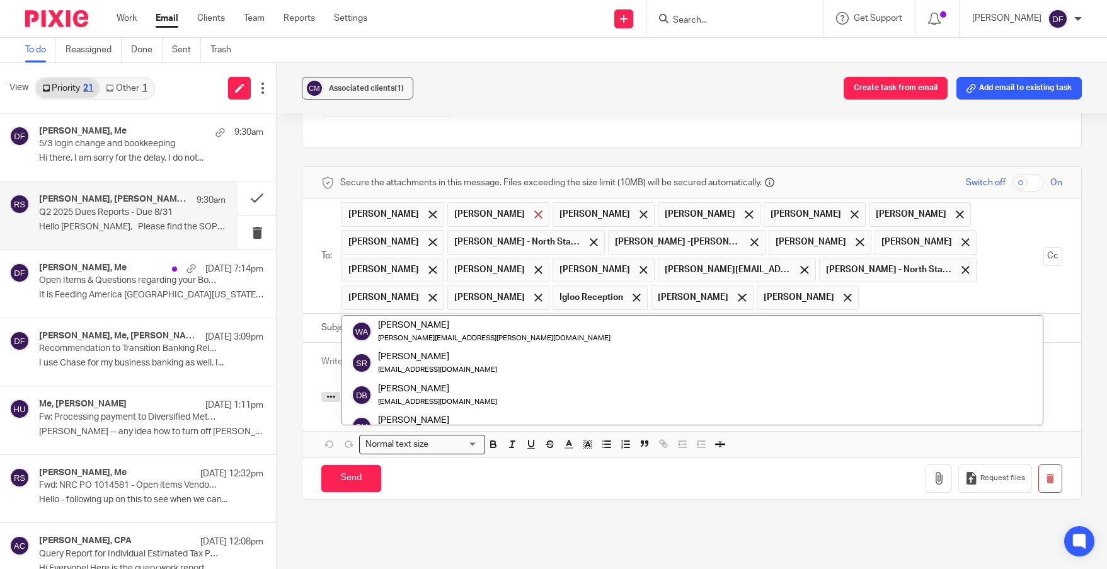
click at [534, 210] on span at bounding box center [538, 214] width 8 height 8
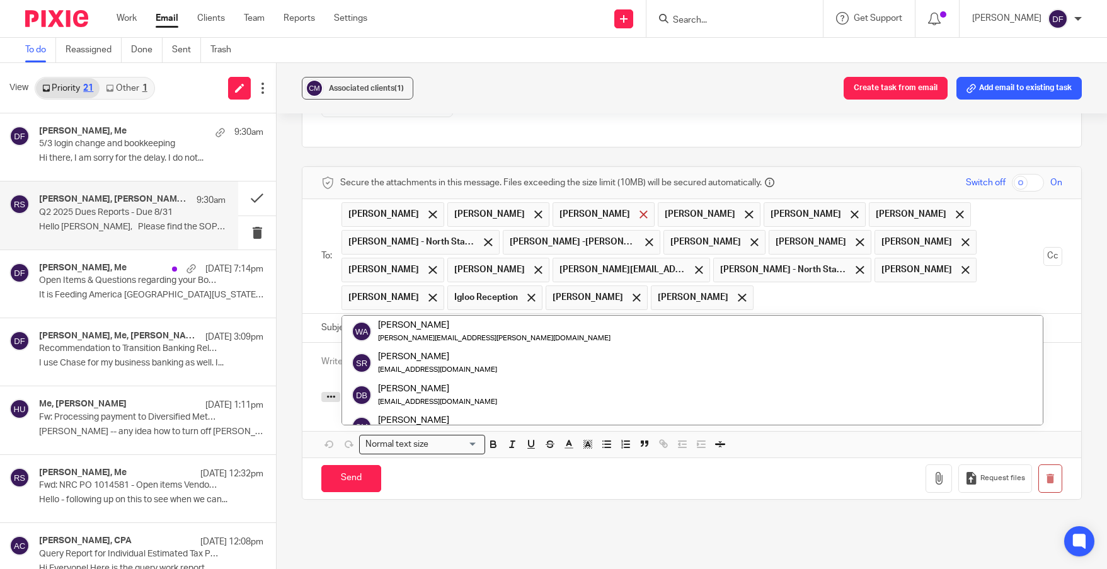
click at [639, 210] on span at bounding box center [643, 214] width 8 height 8
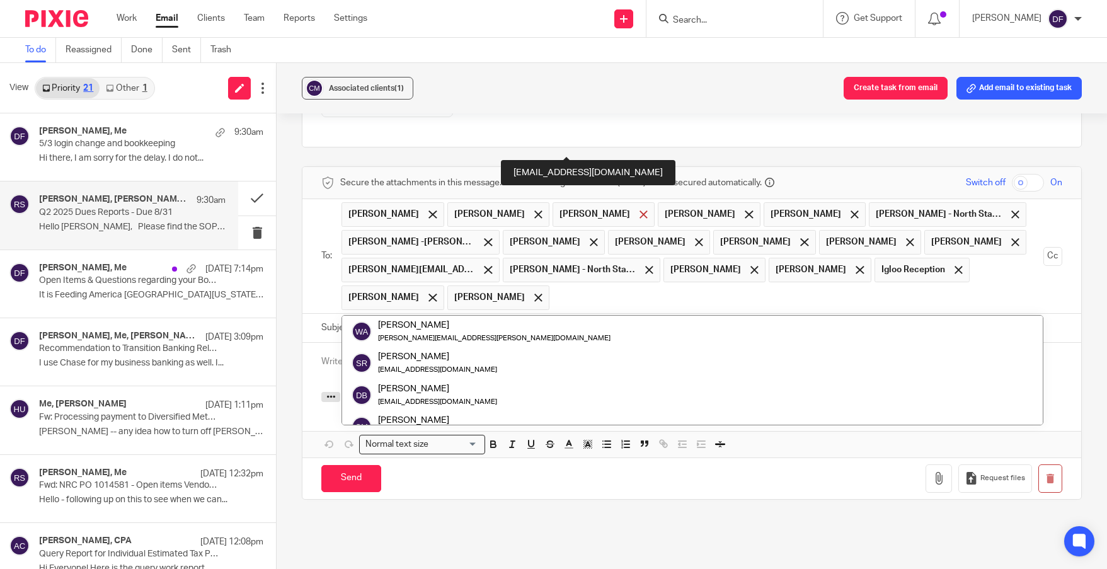
click at [639, 210] on span at bounding box center [643, 214] width 8 height 8
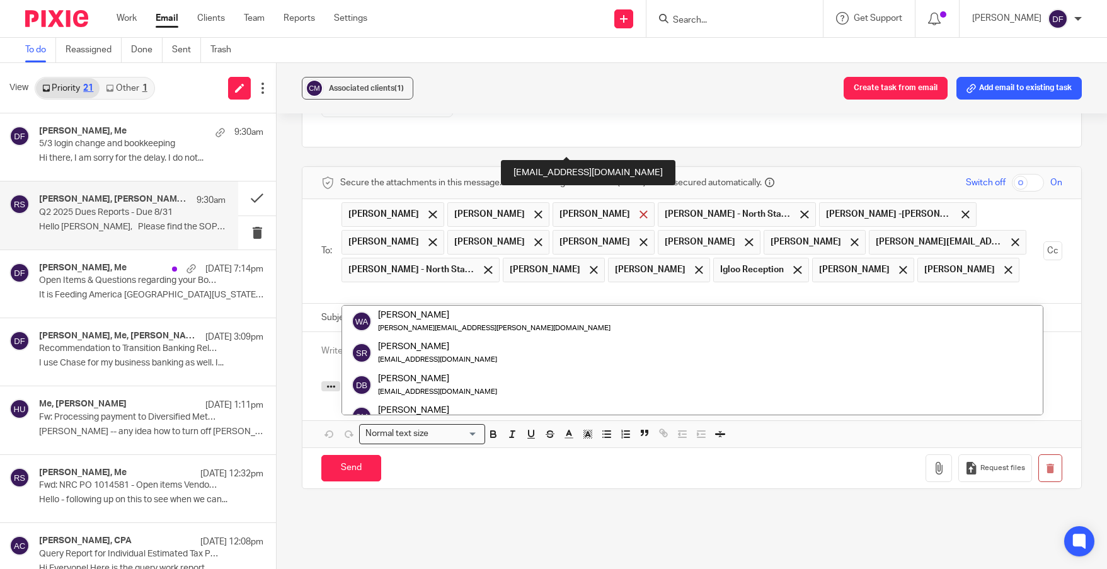
click at [639, 210] on span at bounding box center [643, 214] width 8 height 8
click at [605, 208] on span "Garth Vandenberghe - North Star Fibre" at bounding box center [622, 214] width 126 height 13
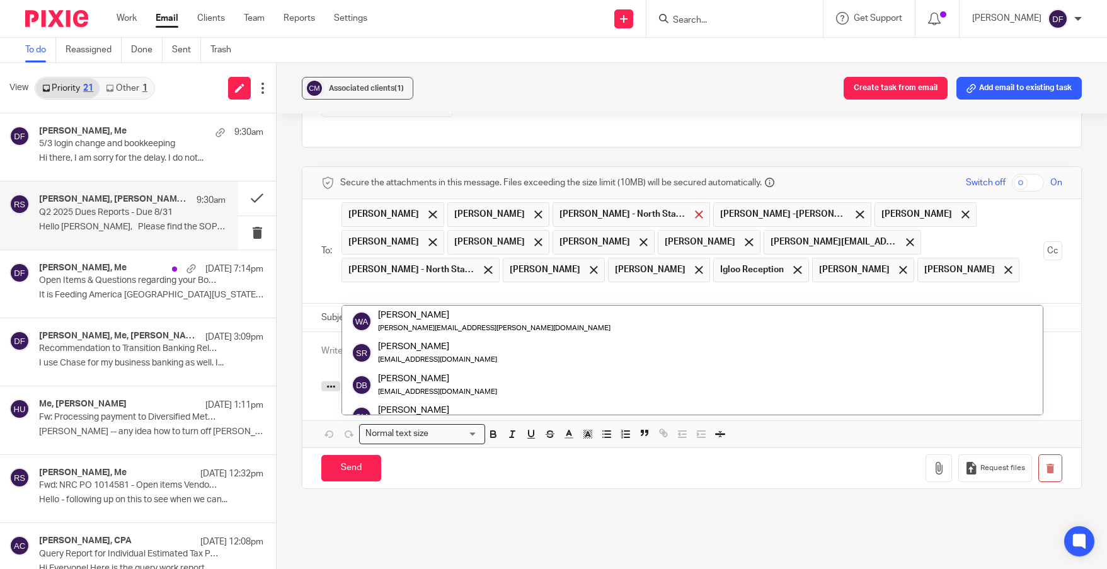
click at [692, 205] on div at bounding box center [699, 214] width 14 height 19
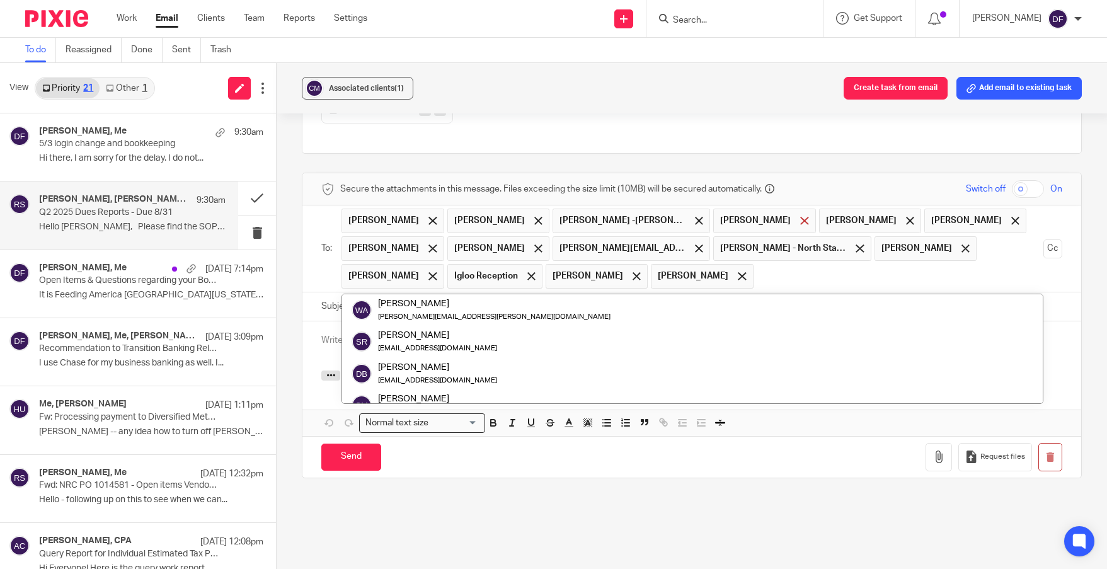
click at [800, 217] on span at bounding box center [804, 221] width 8 height 8
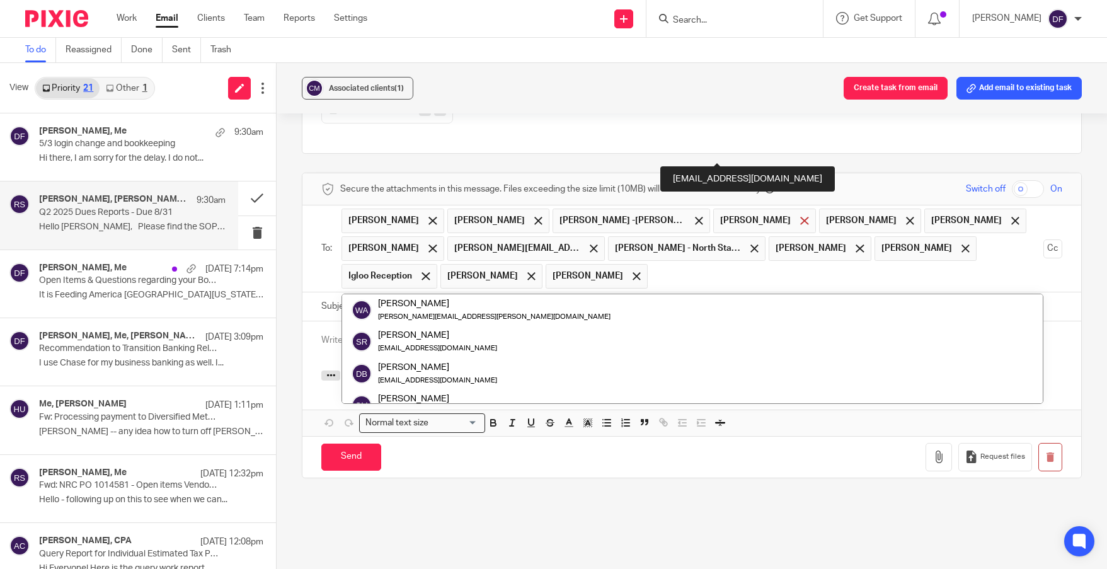
click at [800, 217] on span at bounding box center [804, 221] width 8 height 8
click at [756, 205] on ul "Rachel Stern Matt Henderson Jean-François -JF- CÔTÉ Don Simoneau Wilken, Barry …" at bounding box center [692, 248] width 702 height 86
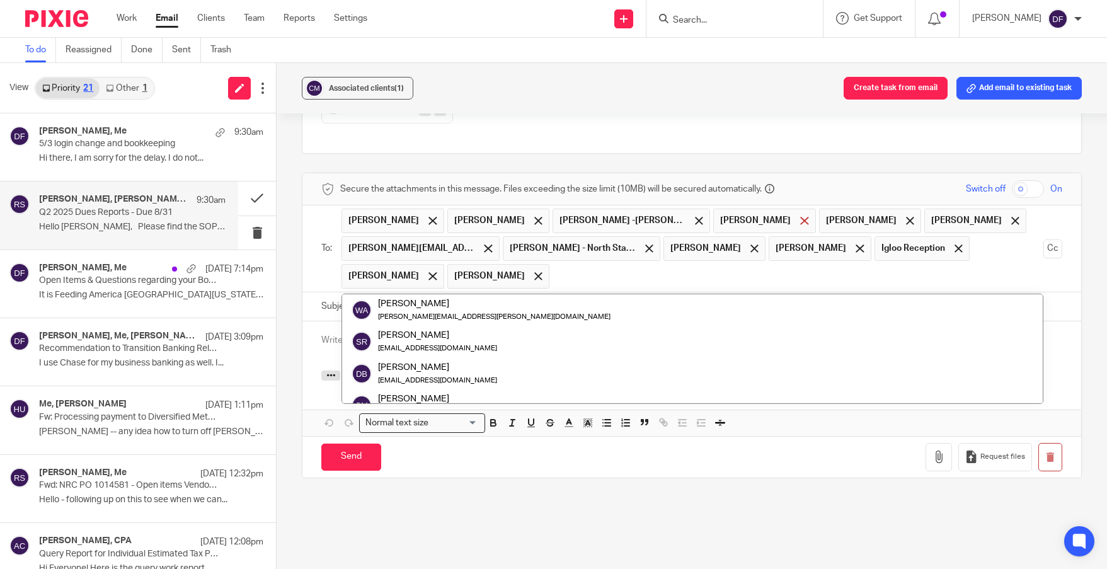
click at [800, 217] on span at bounding box center [804, 221] width 8 height 8
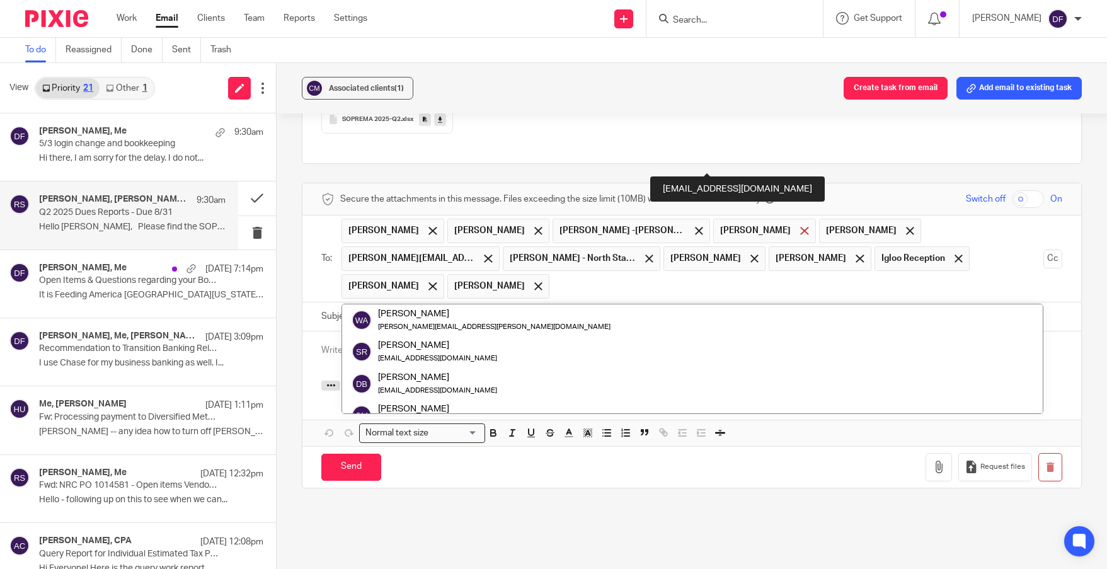
click at [797, 221] on div at bounding box center [804, 230] width 14 height 19
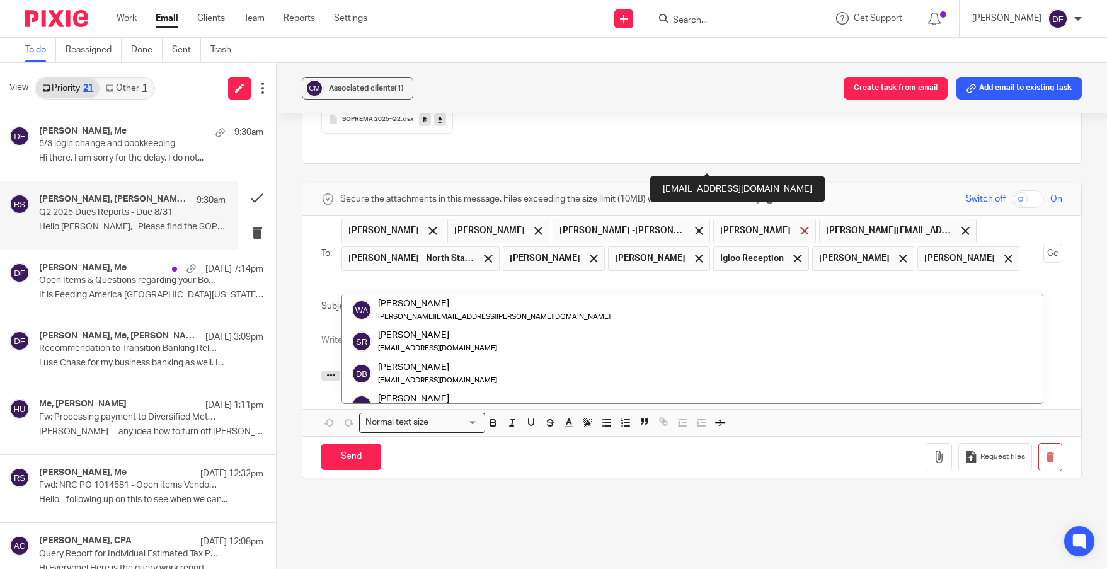
click at [800, 227] on span at bounding box center [804, 231] width 8 height 8
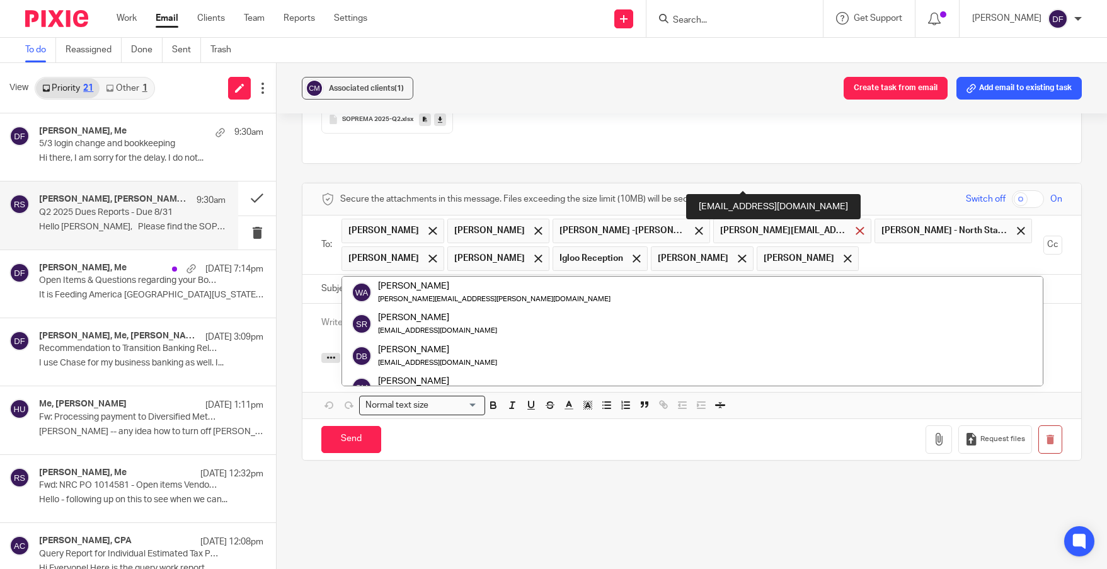
scroll to position [1363, 0]
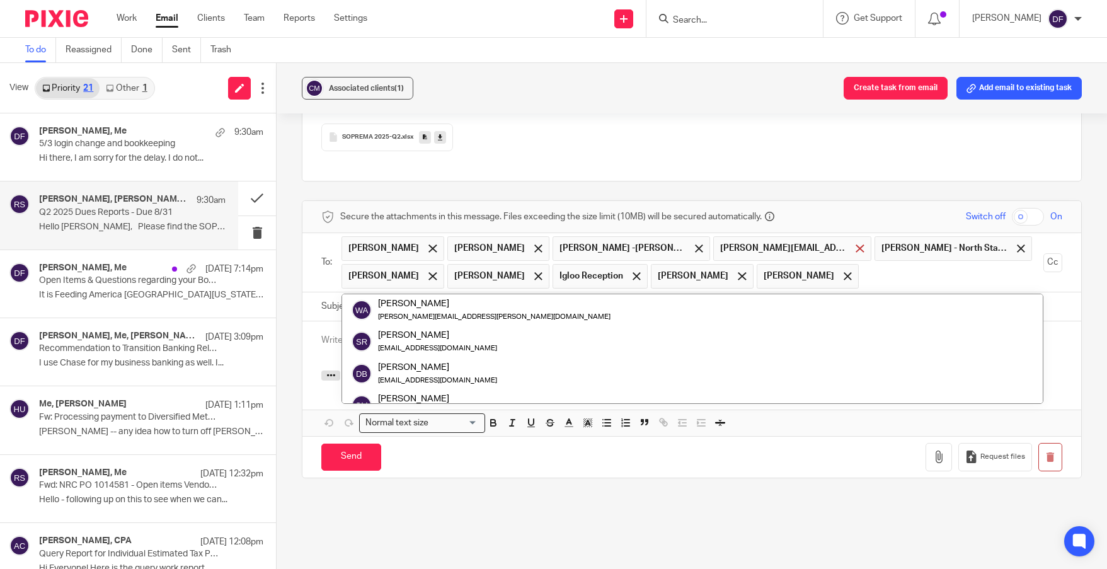
click at [852, 239] on div at bounding box center [859, 248] width 14 height 19
click at [856, 244] on span at bounding box center [860, 248] width 8 height 8
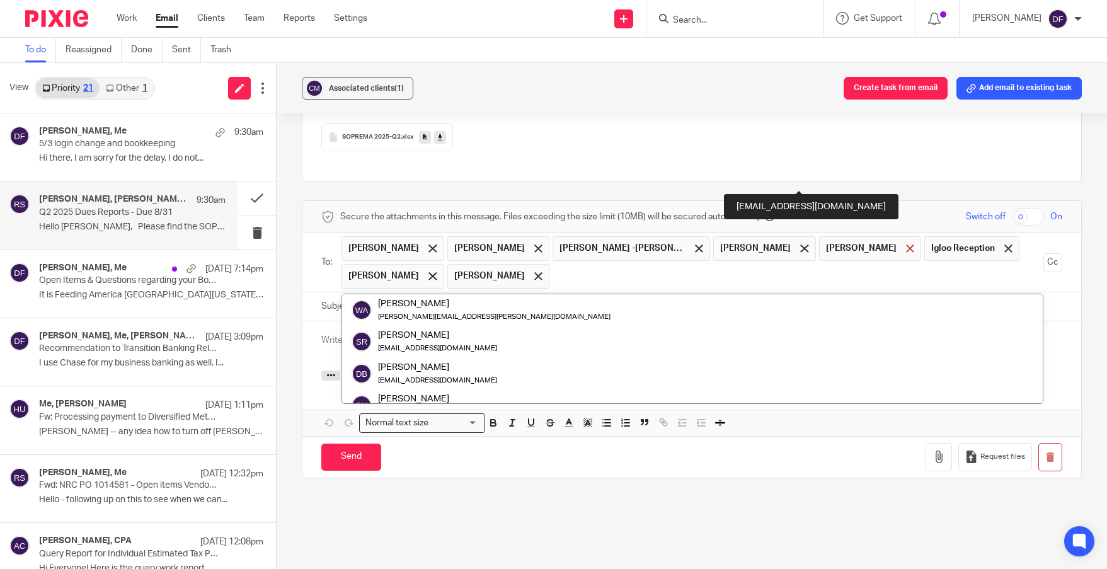
click at [903, 239] on div at bounding box center [910, 248] width 14 height 19
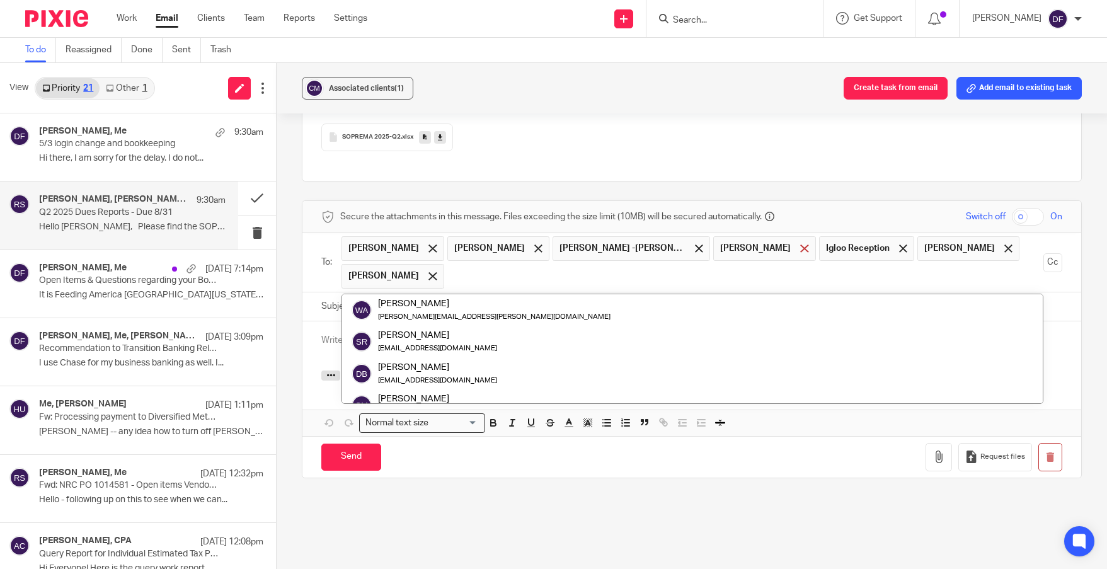
click at [797, 239] on div at bounding box center [804, 248] width 14 height 19
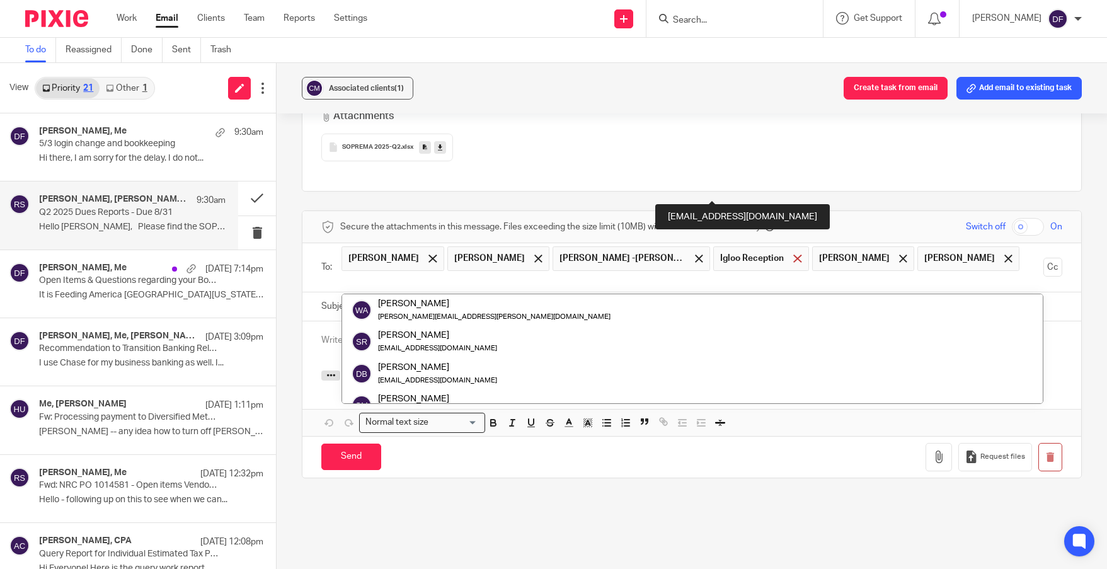
click at [793, 255] on span at bounding box center [797, 259] width 8 height 8
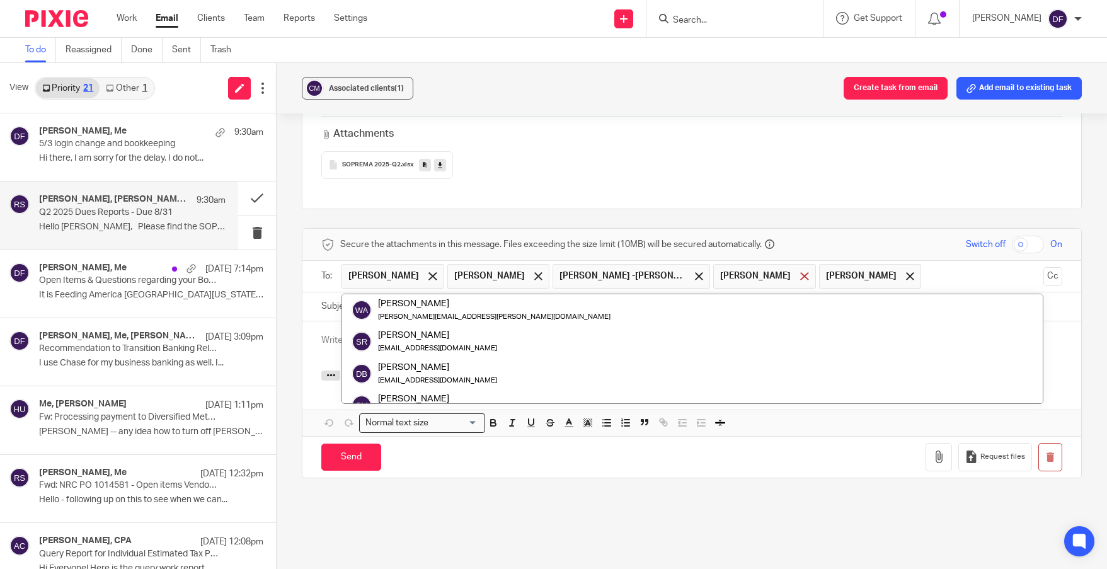
click at [800, 272] on span at bounding box center [804, 276] width 8 height 8
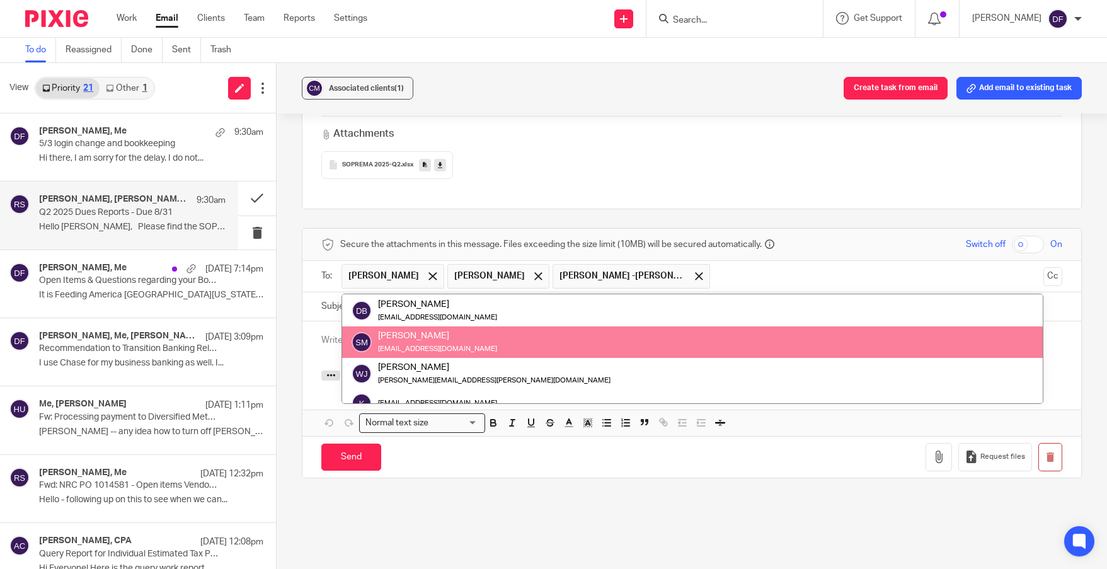
scroll to position [0, 0]
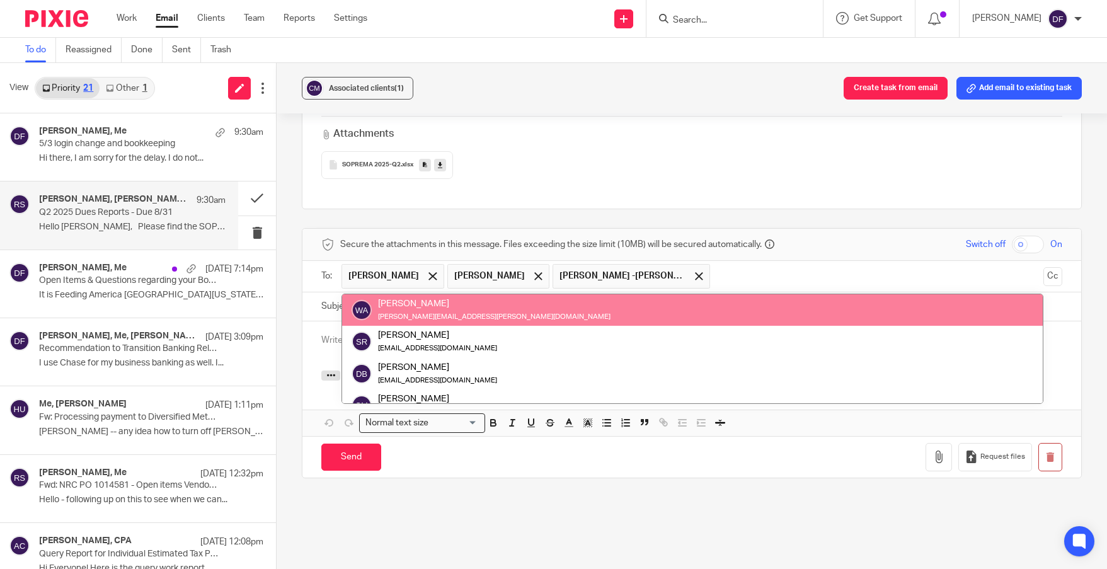
click at [742, 264] on input "text" at bounding box center [876, 276] width 321 height 25
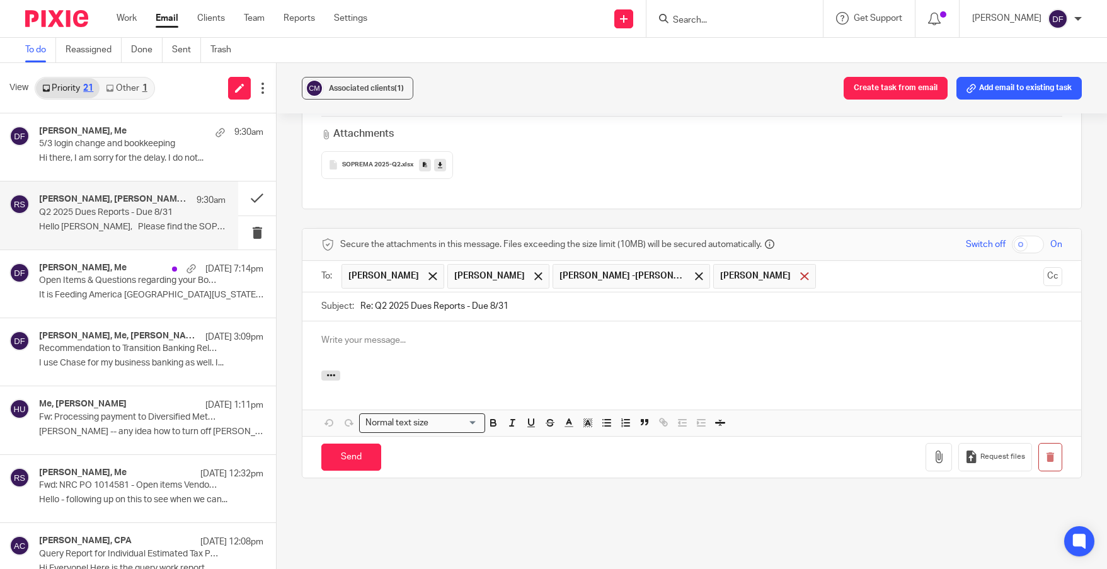
click at [800, 272] on span at bounding box center [804, 276] width 8 height 8
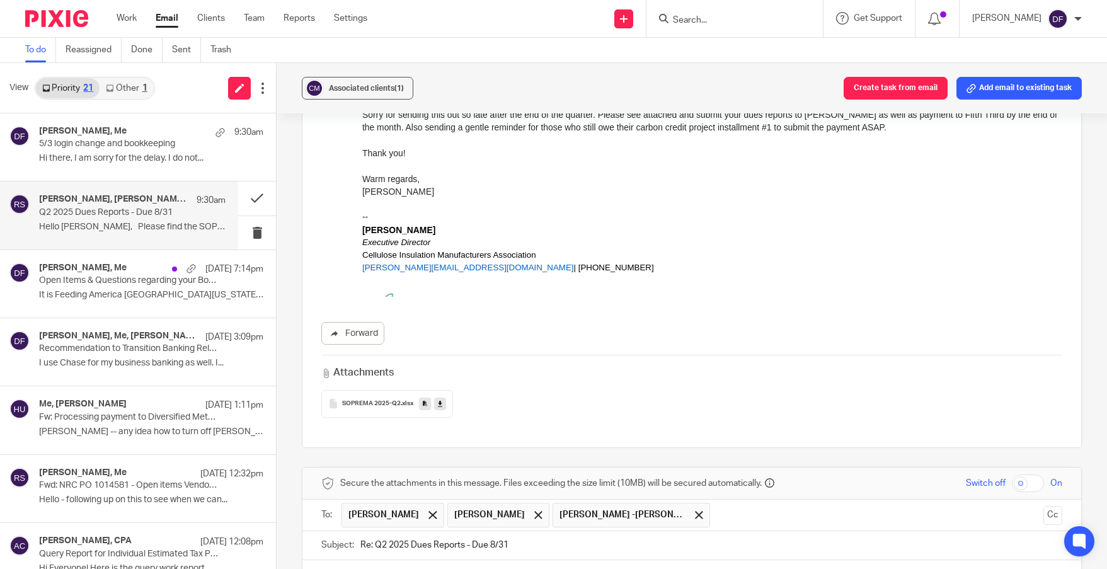
scroll to position [1083, 0]
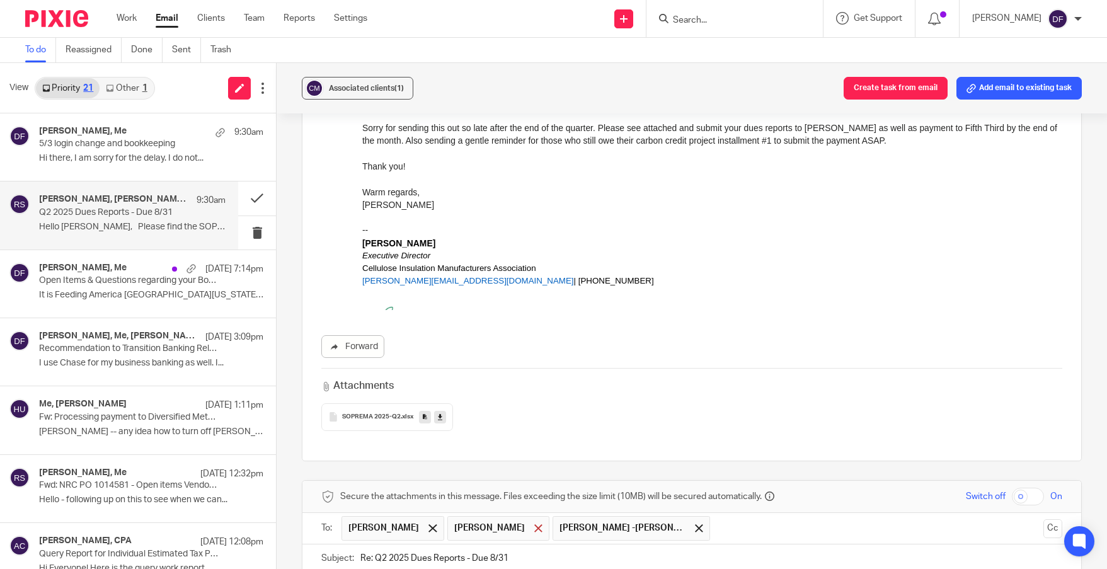
click at [534, 524] on span at bounding box center [538, 528] width 8 height 8
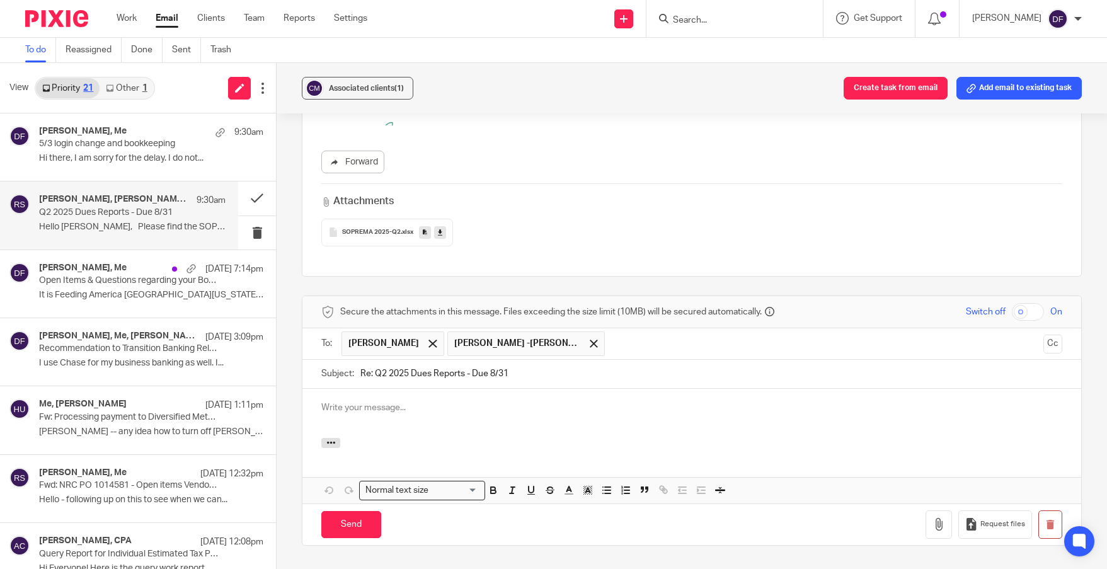
scroll to position [1272, 0]
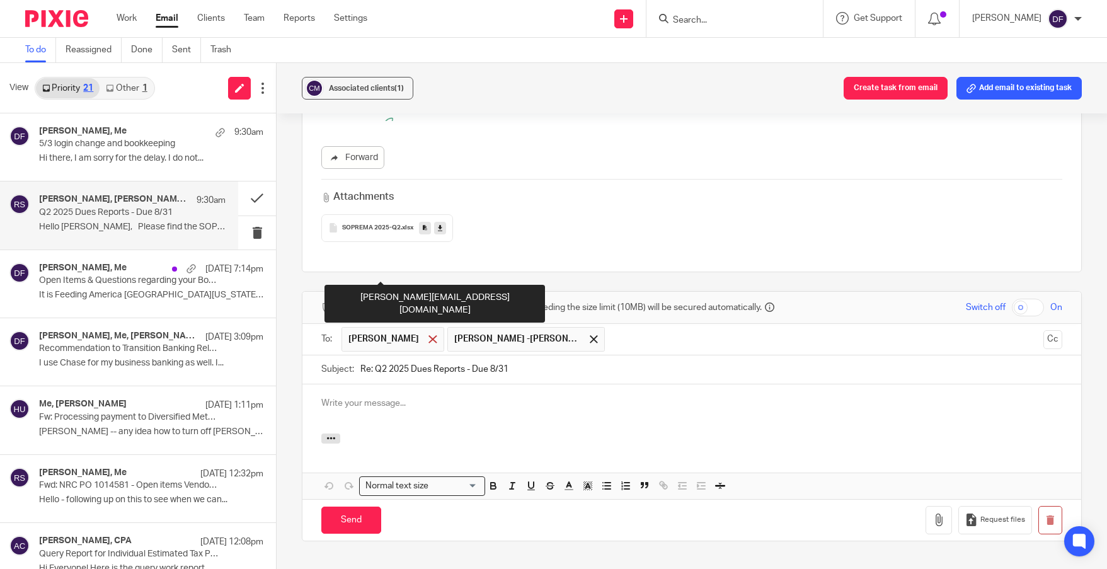
click at [428, 335] on span at bounding box center [432, 339] width 8 height 8
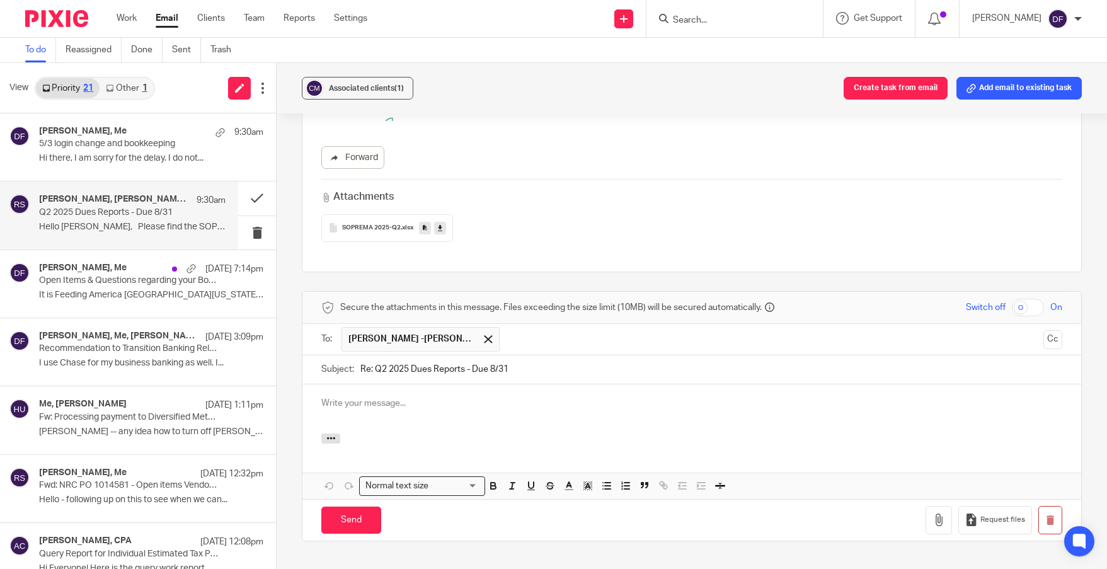
click at [350, 384] on div at bounding box center [691, 408] width 779 height 49
click at [354, 507] on input "Send" at bounding box center [351, 520] width 60 height 27
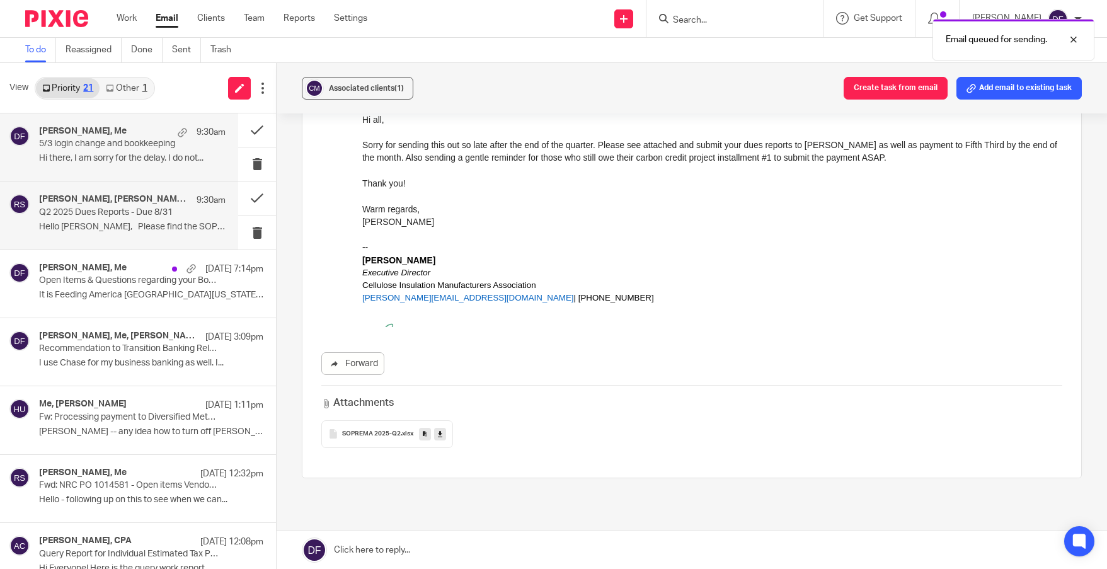
click at [173, 150] on div "Stacie Voskuil, Me 9:30am 5/3 login change and bookkeeping Hi there, I am sorry…" at bounding box center [132, 147] width 186 height 42
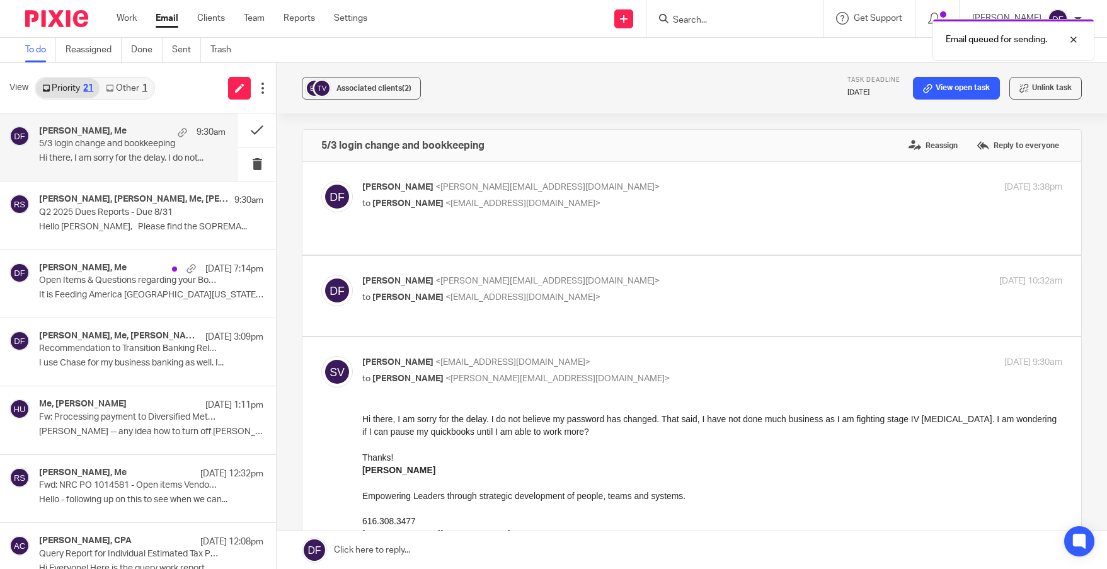
scroll to position [0, 0]
click at [441, 546] on link at bounding box center [692, 550] width 830 height 38
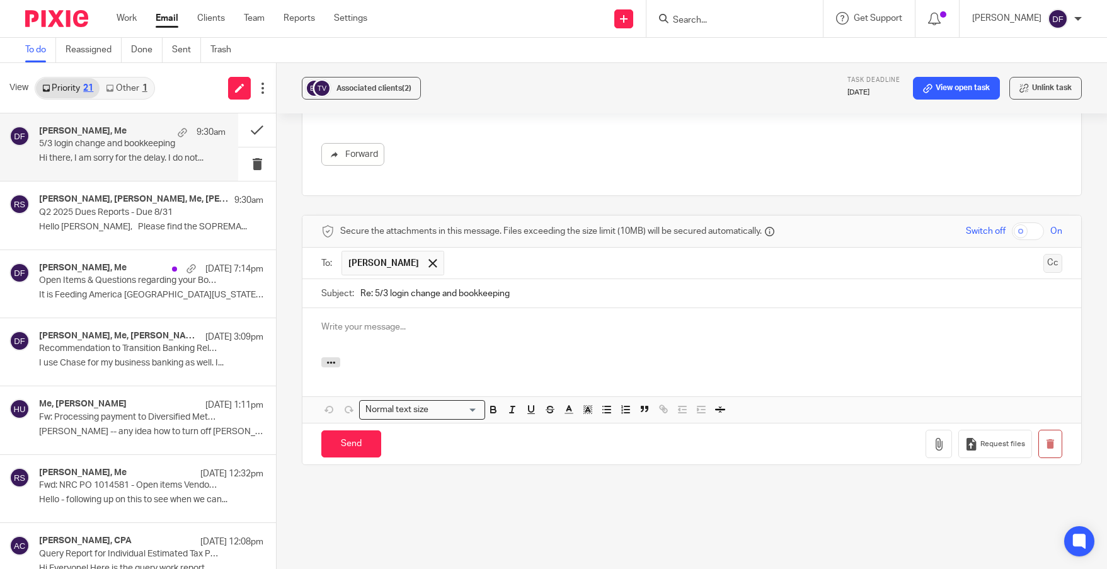
click at [1043, 254] on button "Cc" at bounding box center [1052, 263] width 19 height 19
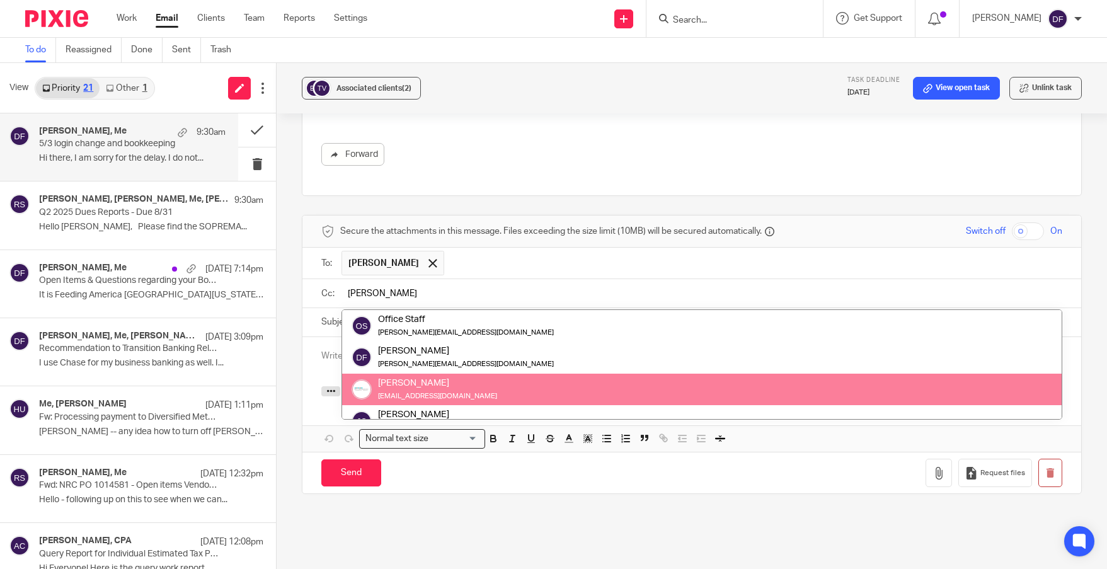
type input "amy"
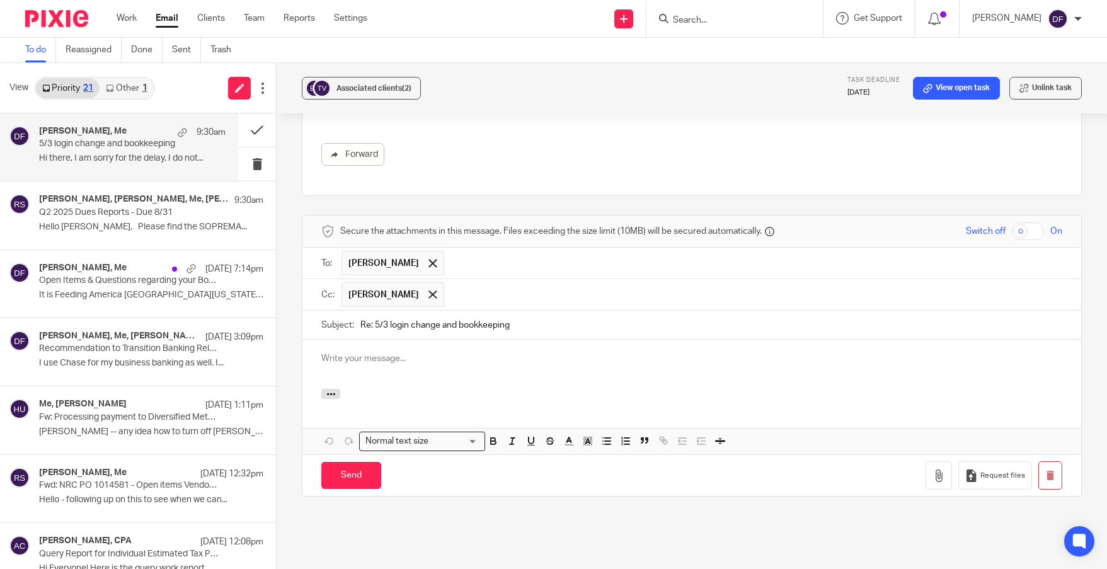
click at [381, 357] on div at bounding box center [691, 364] width 779 height 49
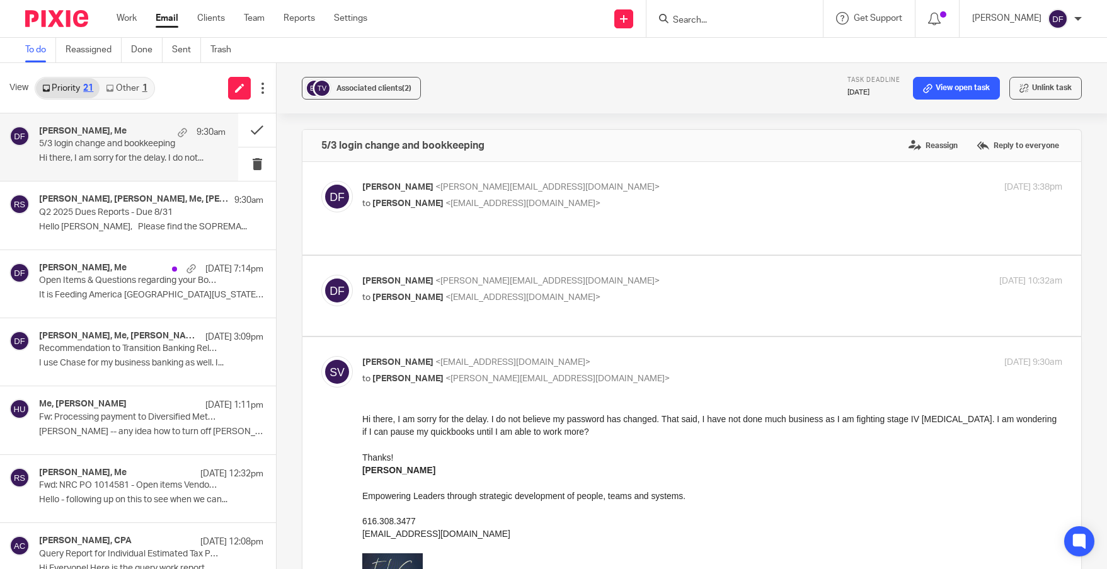
click at [819, 204] on div "Donna Ferguson <donna@amylcpa.com> to Stacie Voskuil <srvoskuil@gmail.com> Aug …" at bounding box center [712, 197] width 700 height 32
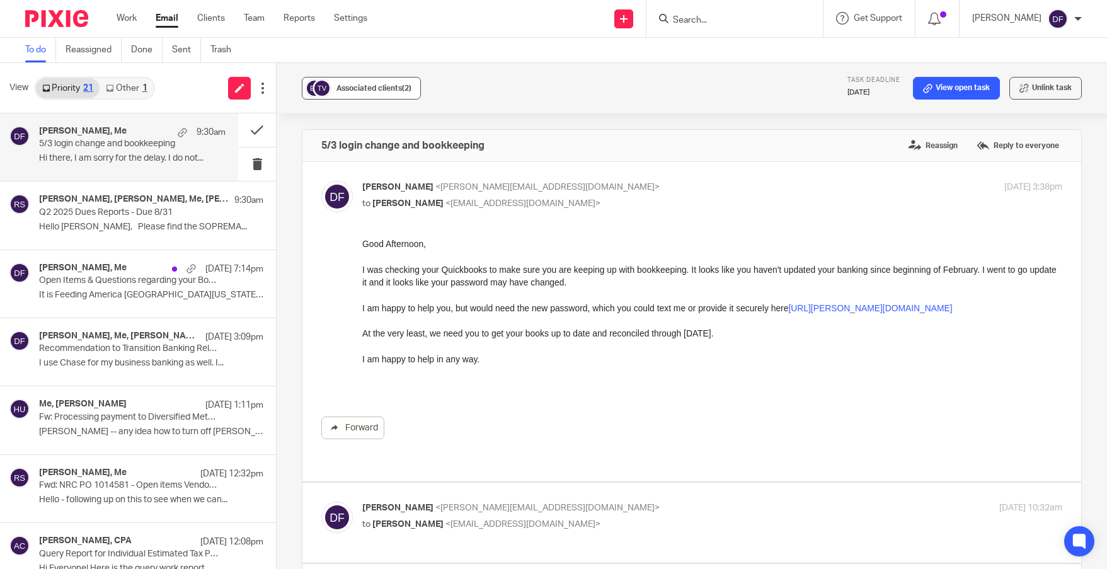
click at [384, 90] on span "Associated clients (2)" at bounding box center [373, 88] width 75 height 8
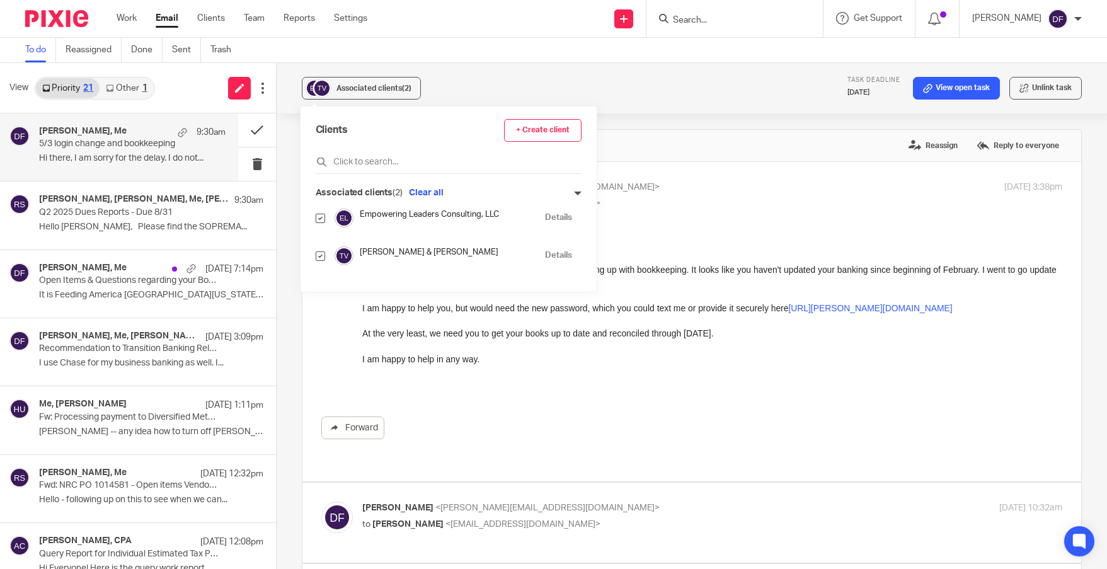
click at [827, 378] on div "Good Afternoon, I was checking your Quickbooks to make sure you are keeping up …" at bounding box center [712, 308] width 700 height 140
click at [732, 205] on p "to Stacie Voskuil <srvoskuil@gmail.com>" at bounding box center [595, 203] width 467 height 13
checkbox input "false"
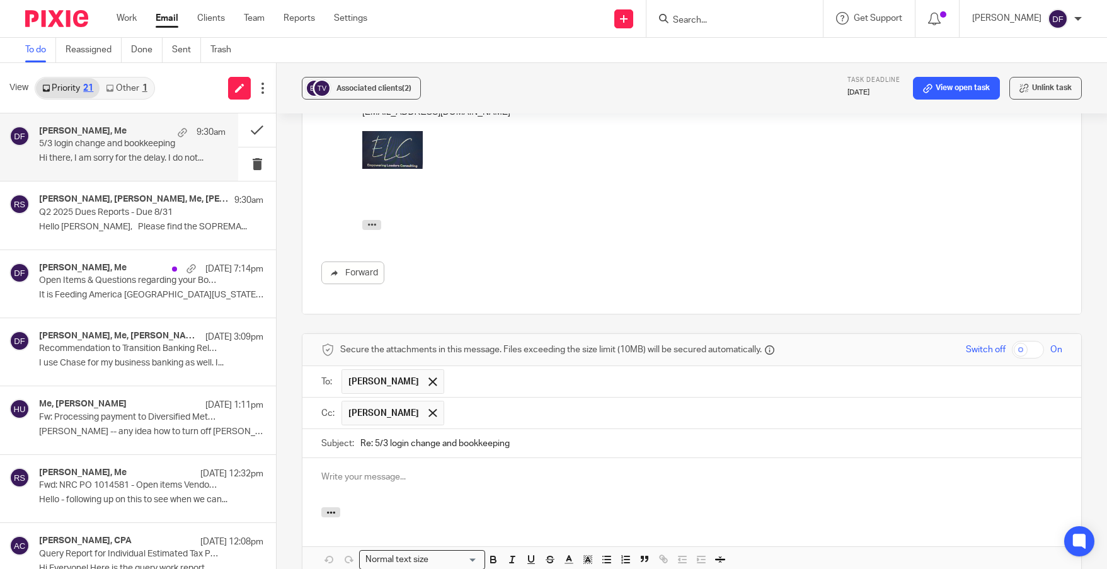
scroll to position [441, 0]
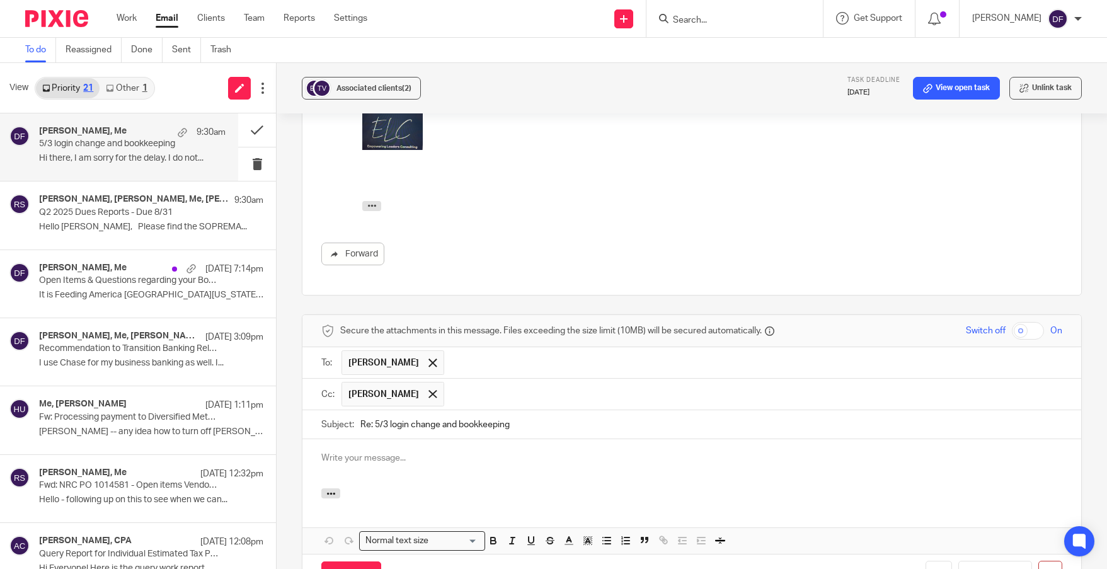
click at [478, 352] on input "text" at bounding box center [753, 362] width 607 height 25
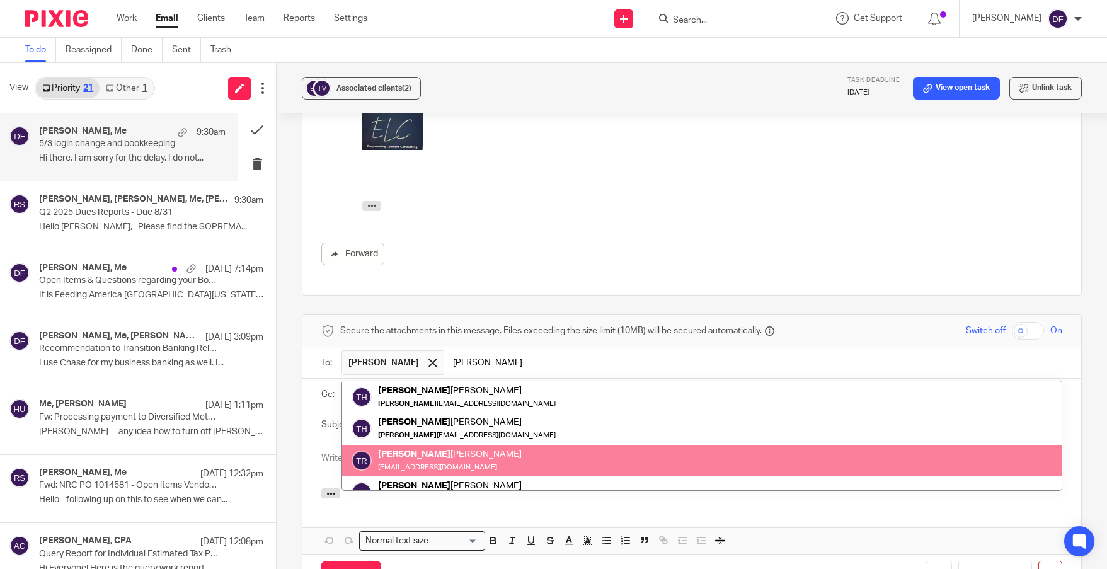
scroll to position [50, 0]
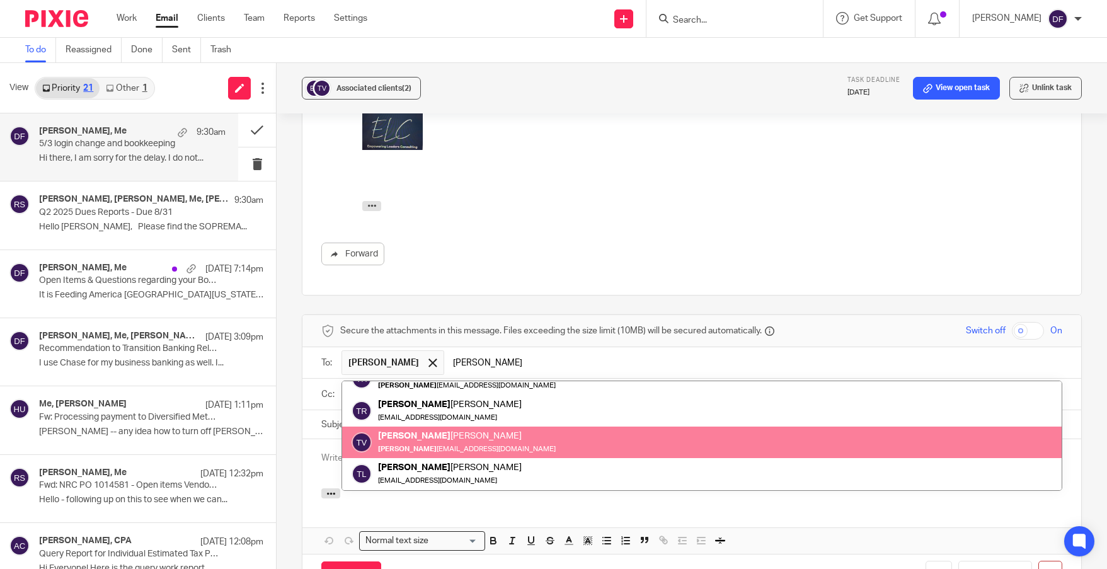
type input "tim"
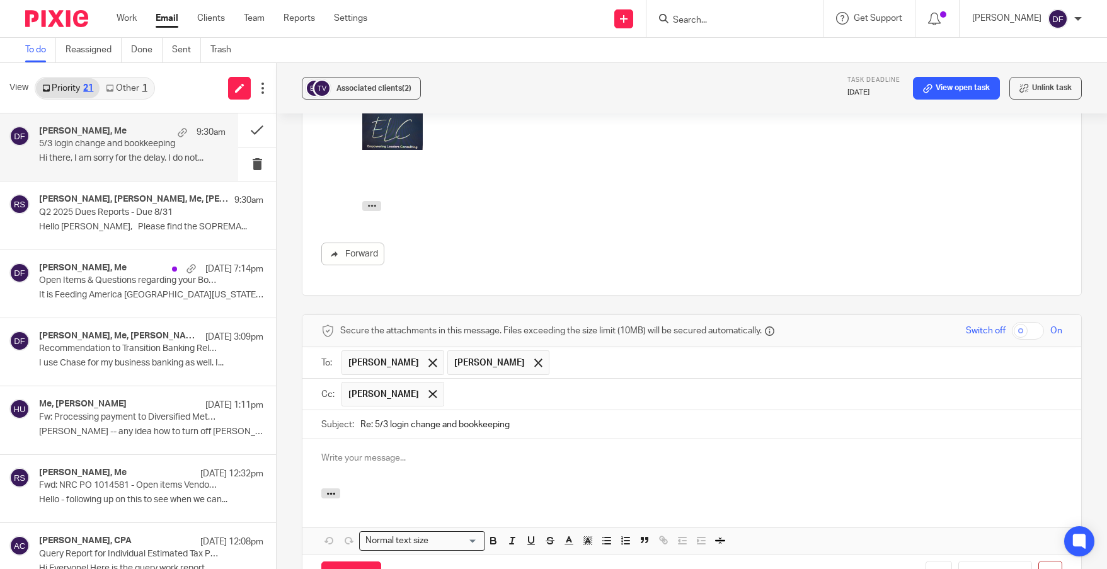
click at [400, 462] on div at bounding box center [691, 463] width 779 height 49
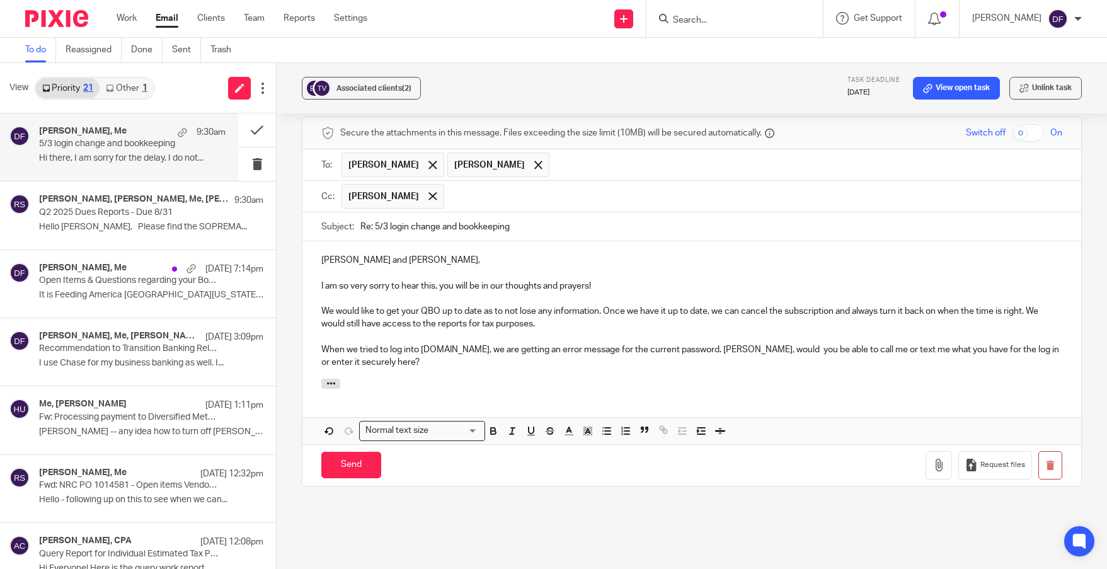
scroll to position [583, 0]
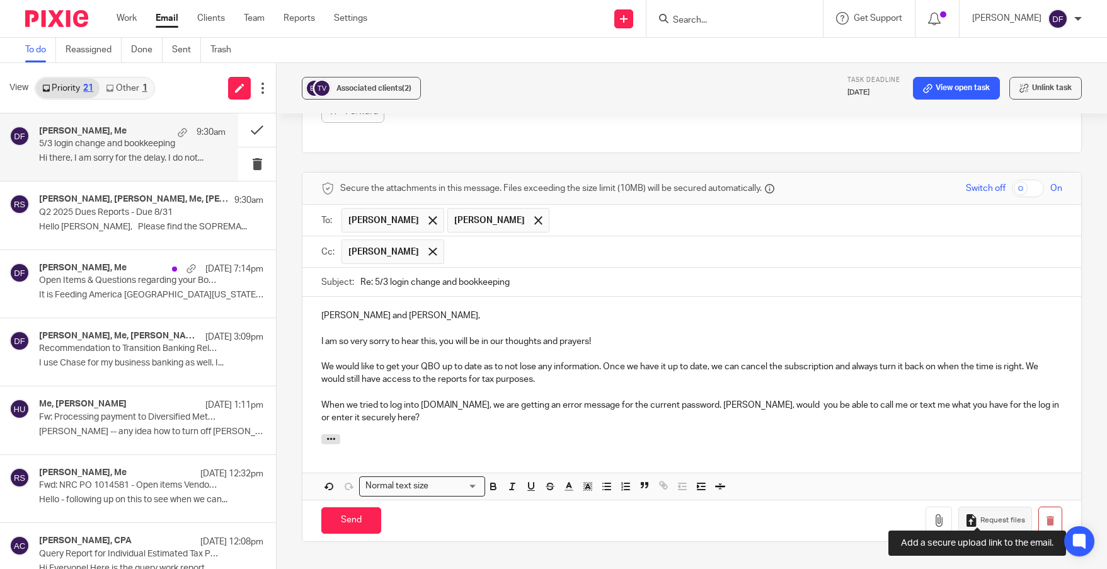
click at [997, 515] on button "Request files" at bounding box center [994, 521] width 73 height 28
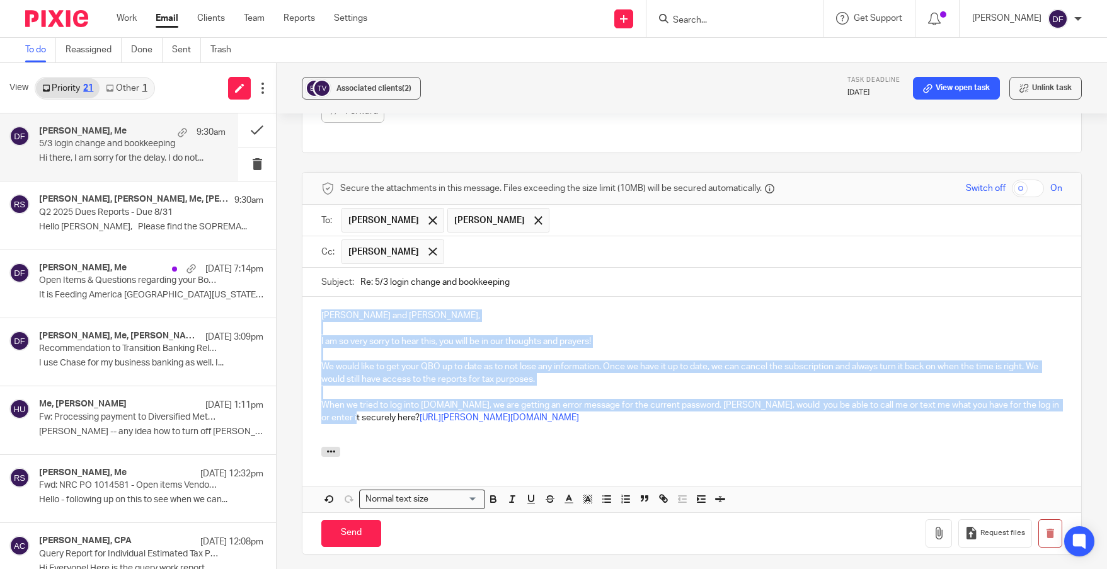
drag, startPoint x: 343, startPoint y: 405, endPoint x: 292, endPoint y: 304, distance: 113.3
click at [292, 304] on div "Associated clients (2) Task deadline Aug 28, 2025 View open task Unlink task 5/…" at bounding box center [692, 316] width 830 height 506
copy div "Stacie and Tim, I am so very sorry to hear this, you will be in our thoughts an…"
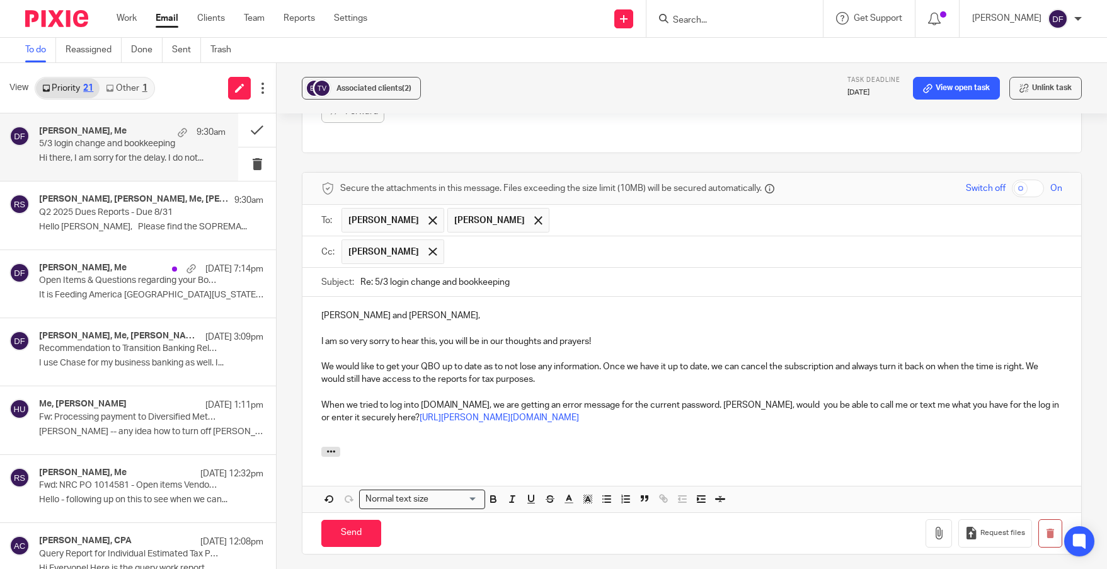
drag, startPoint x: 355, startPoint y: 427, endPoint x: 345, endPoint y: 426, distance: 10.1
click at [354, 426] on p at bounding box center [691, 431] width 741 height 13
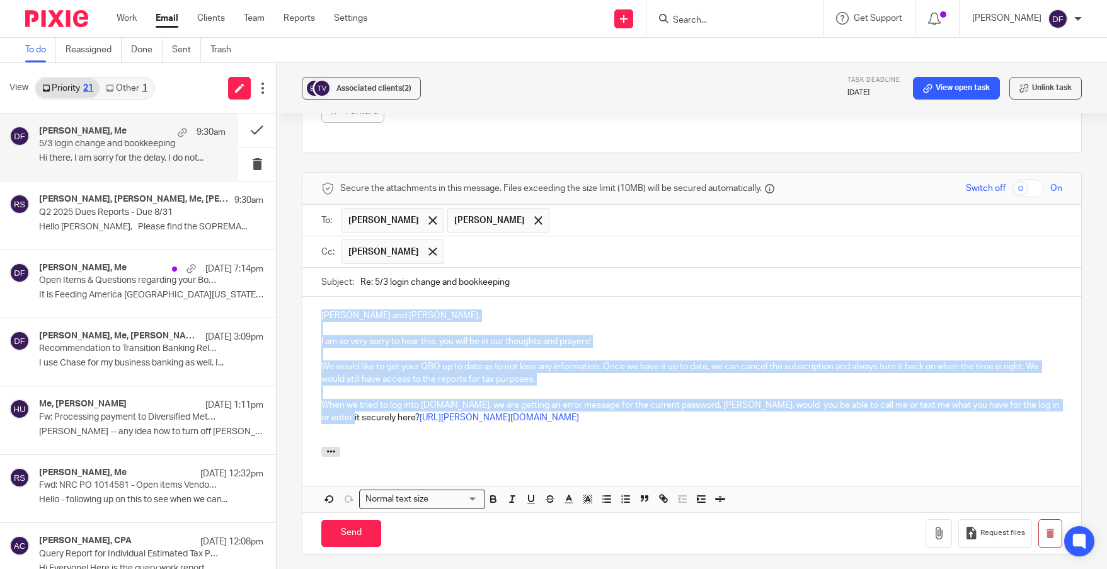
drag, startPoint x: 340, startPoint y: 406, endPoint x: 310, endPoint y: 304, distance: 106.5
click at [310, 304] on div "Stacie and Tim, I am so very sorry to hear this, you will be in our thoughts an…" at bounding box center [691, 372] width 779 height 150
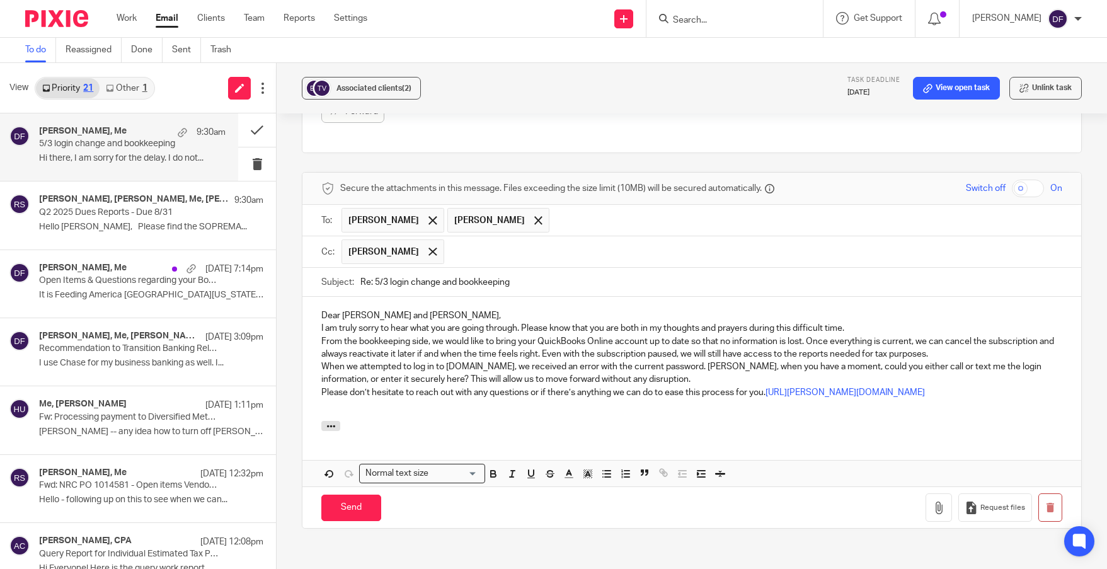
click at [853, 322] on p "I am truly sorry to hear what you are going through. Please know that you are b…" at bounding box center [691, 328] width 741 height 13
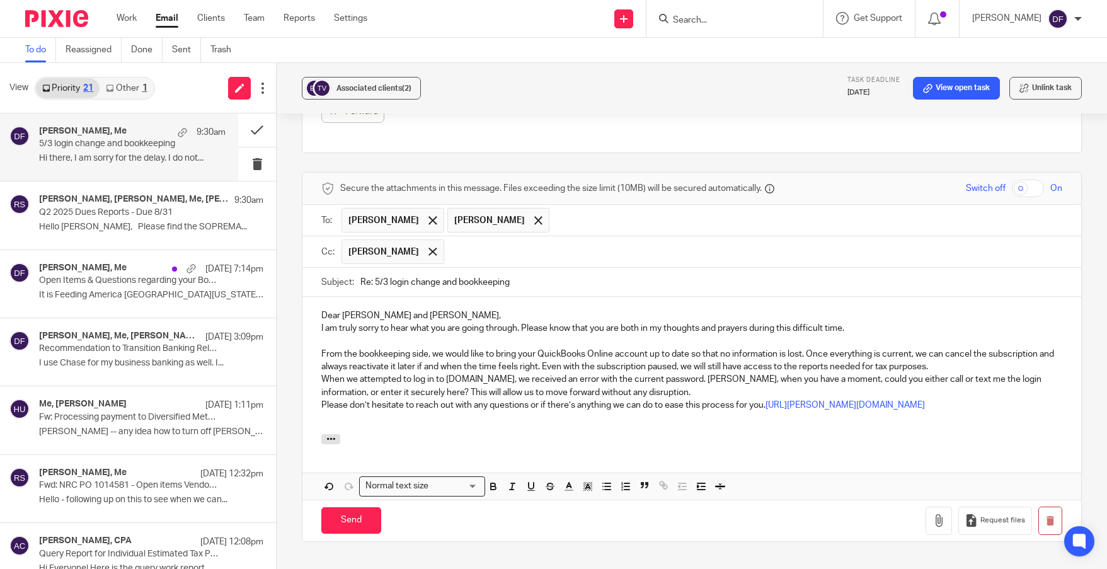
click at [951, 353] on p "From the bookkeeping side, we would like to bring your QuickBooks Online accoun…" at bounding box center [691, 361] width 741 height 26
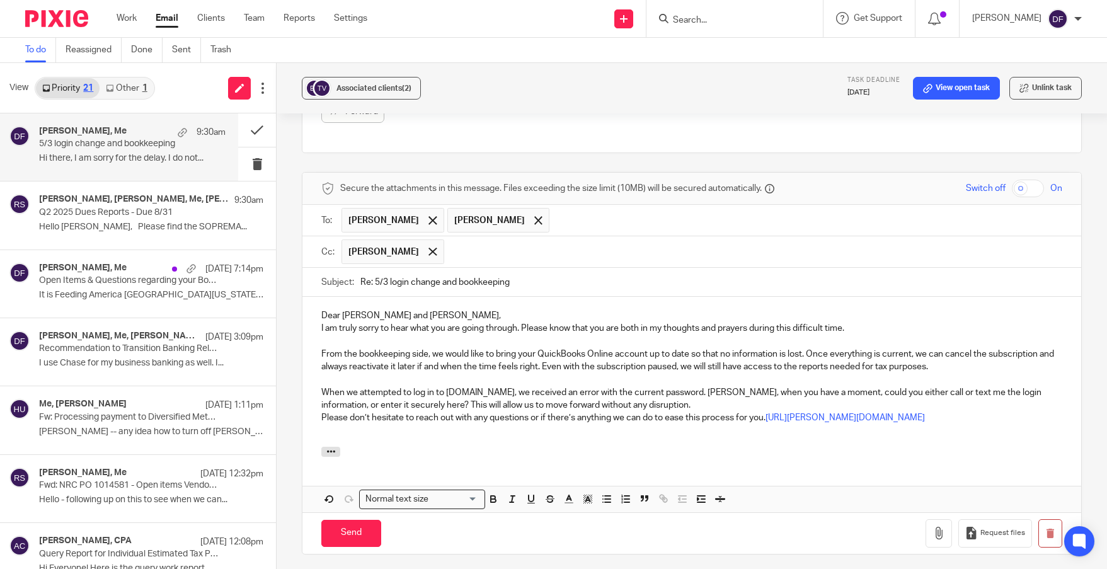
click at [612, 393] on p "When we attempted to log in to 53.com, we received an error with the current pa…" at bounding box center [691, 399] width 741 height 26
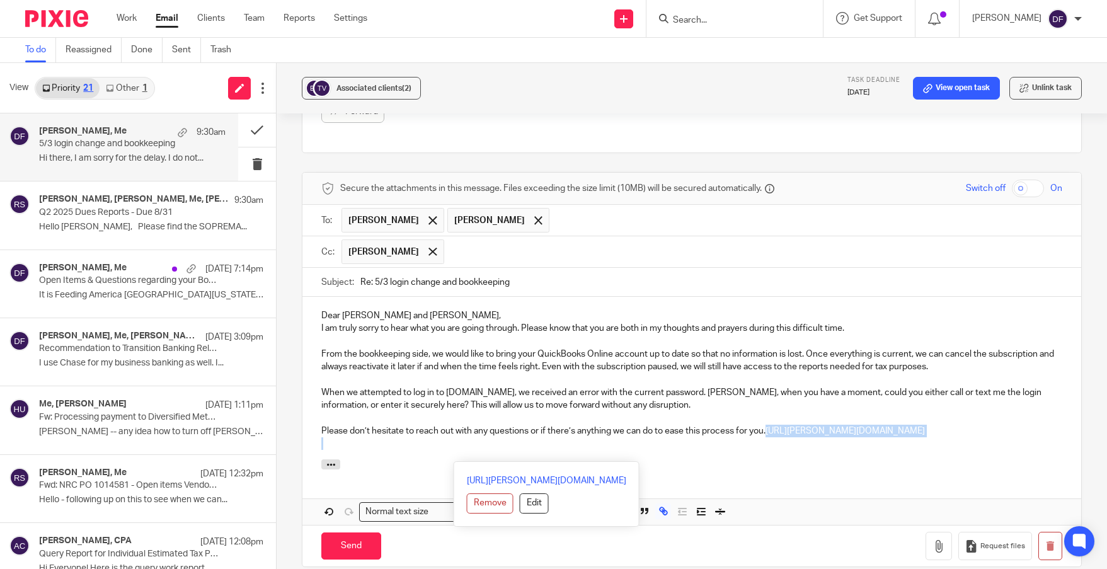
drag, startPoint x: 767, startPoint y: 419, endPoint x: 837, endPoint y: 447, distance: 75.5
click at [837, 447] on div "Dear Stacie and Tim, I am truly sorry to hear what you are going through. Pleas…" at bounding box center [691, 378] width 779 height 163
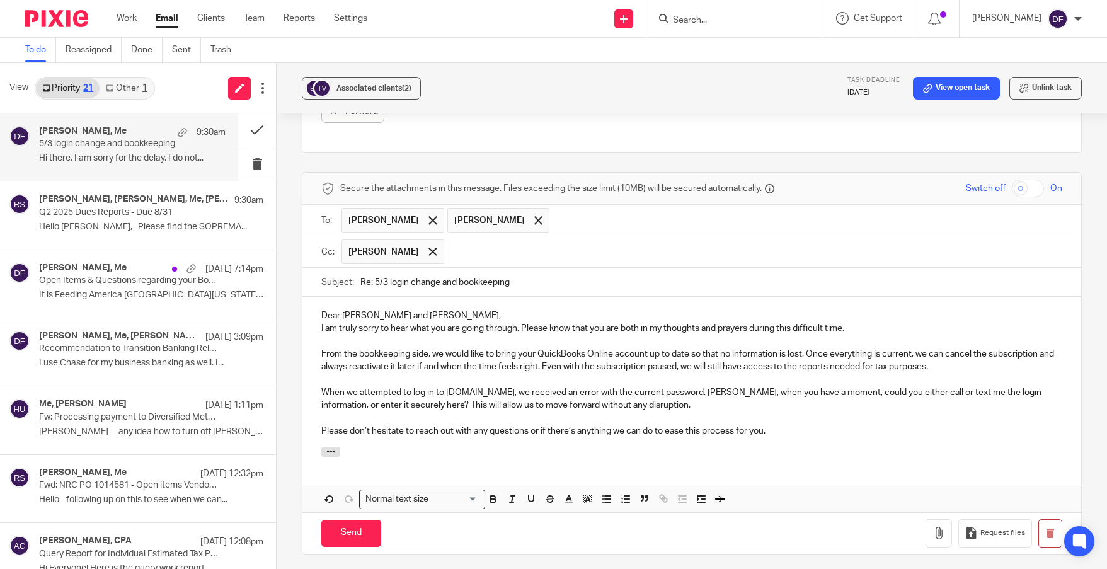
click at [378, 394] on p "When we attempted to log in to 53.com, we received an error with the current pa…" at bounding box center [691, 399] width 741 height 26
click at [988, 528] on span "Request files" at bounding box center [1002, 533] width 45 height 10
click at [425, 309] on p "Dear Stacie and Tim," at bounding box center [691, 315] width 741 height 13
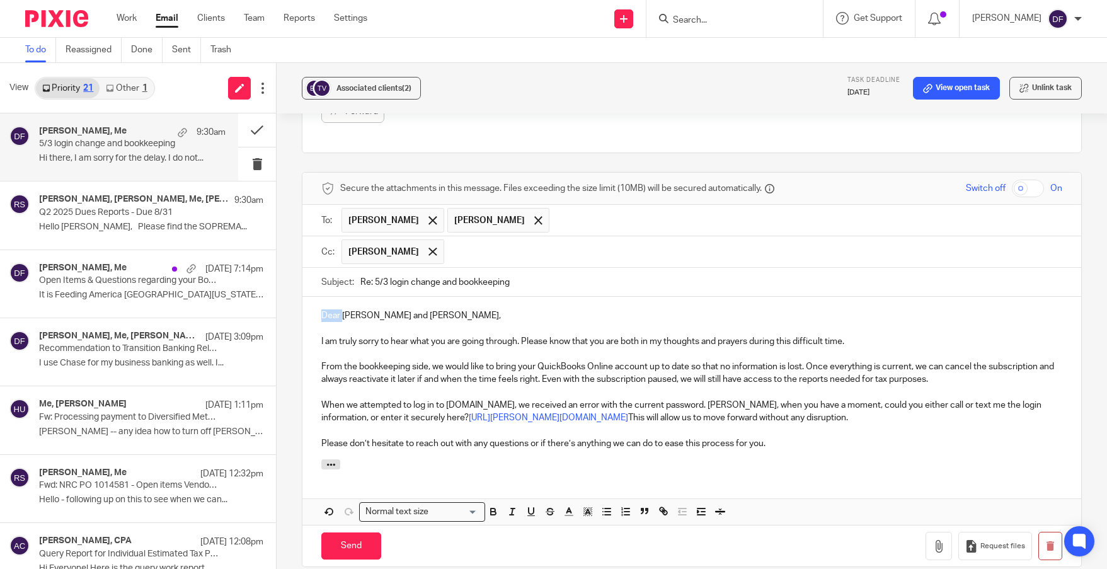
drag, startPoint x: 340, startPoint y: 307, endPoint x: 291, endPoint y: 307, distance: 48.5
click at [291, 307] on div "Associated clients (2) Task deadline Aug 28, 2025 View open task Unlink task 5/…" at bounding box center [692, 316] width 830 height 506
click at [350, 534] on input "Send" at bounding box center [351, 545] width 60 height 27
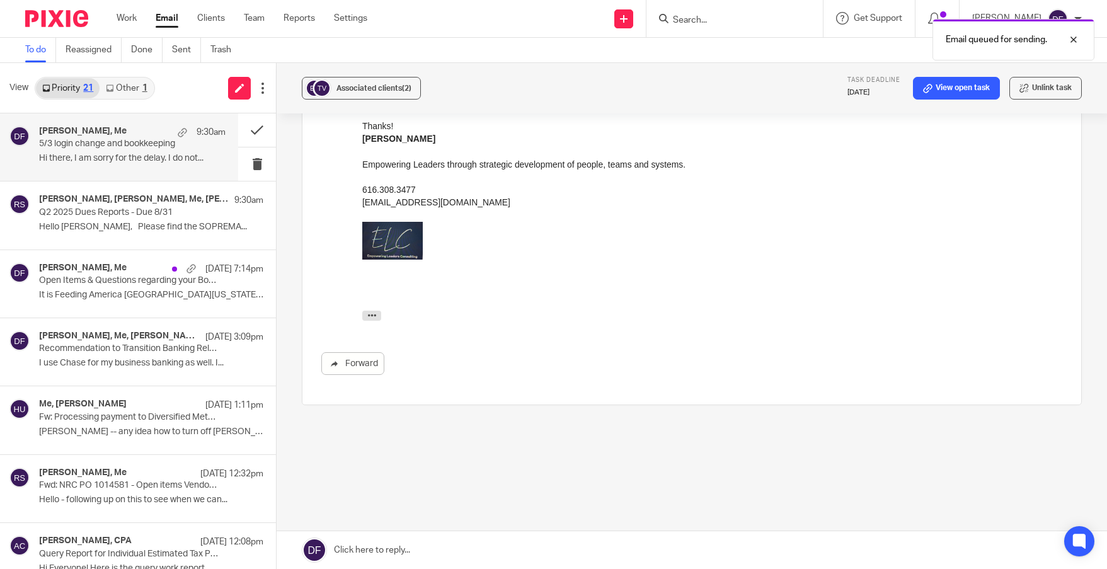
scroll to position [321, 0]
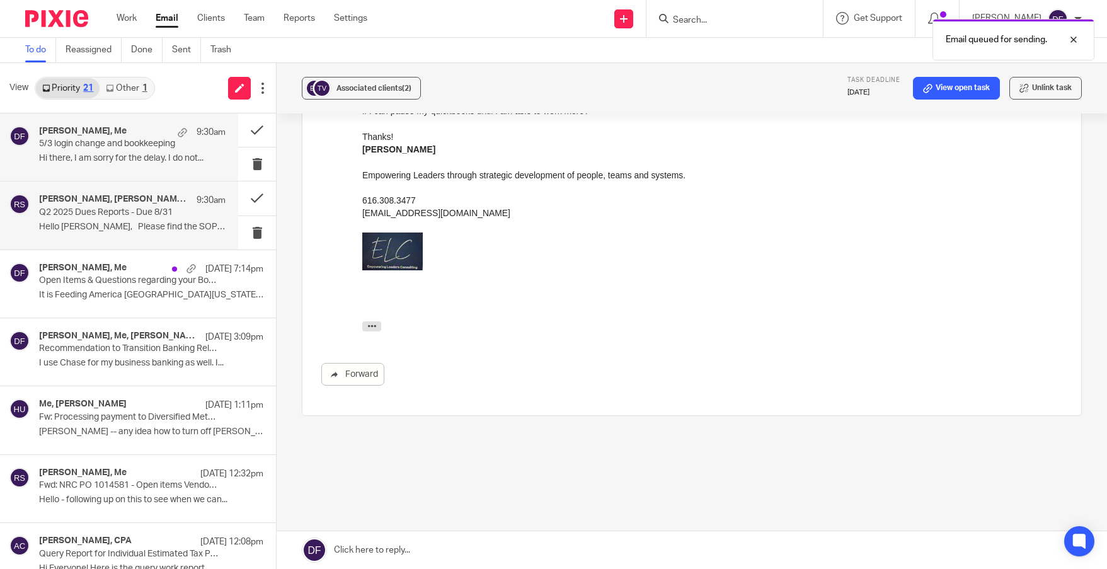
click at [102, 216] on p "Q2 2025 Dues Reports - Due 8/31" at bounding box center [113, 212] width 149 height 11
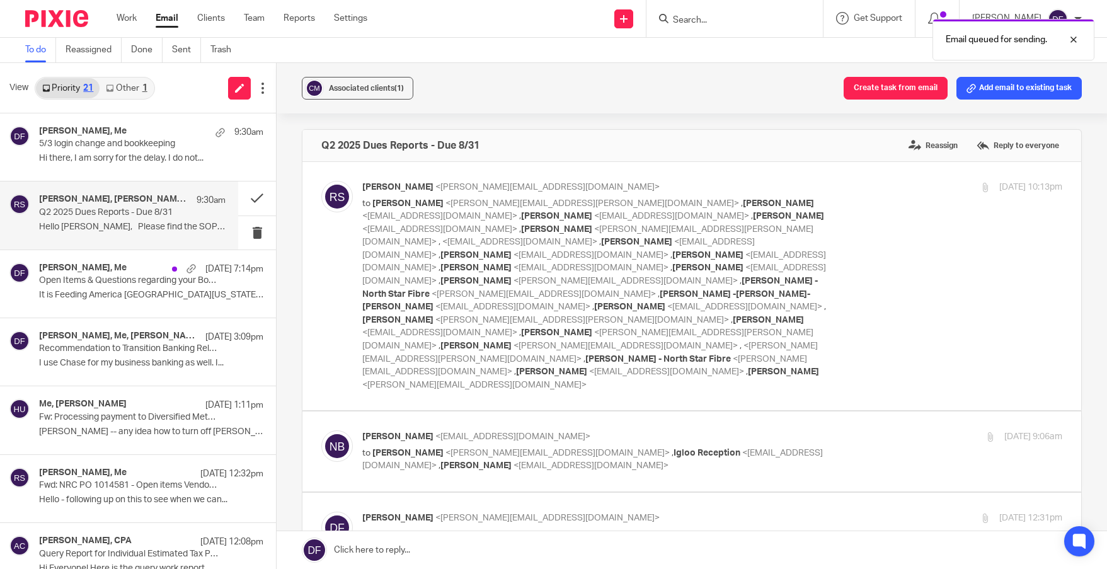
scroll to position [0, 0]
click at [875, 430] on div "Aug 15, 2025 9:06am" at bounding box center [945, 436] width 233 height 13
checkbox input "true"
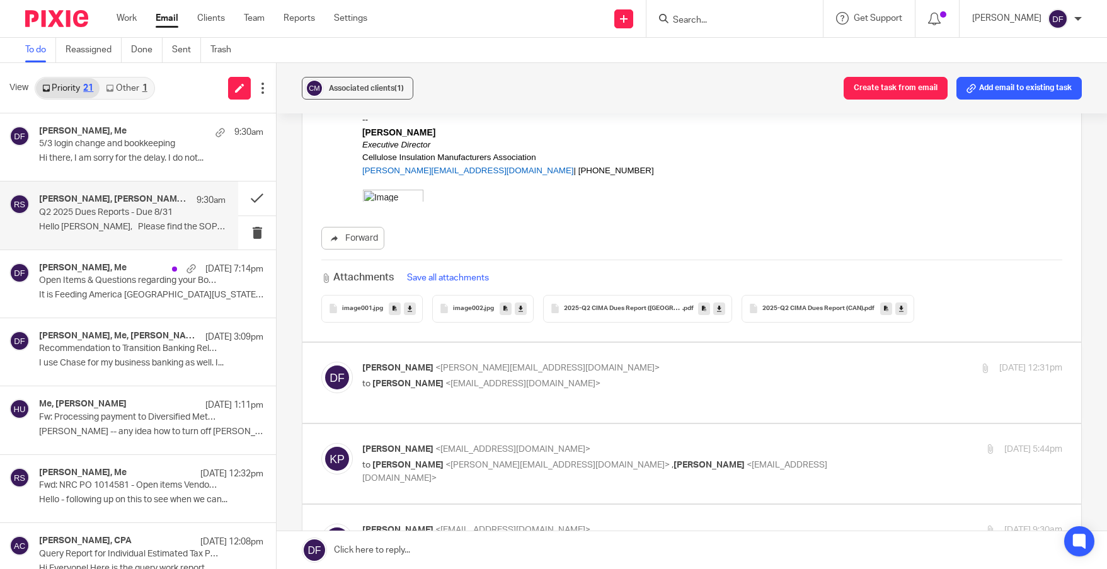
scroll to position [1386, 0]
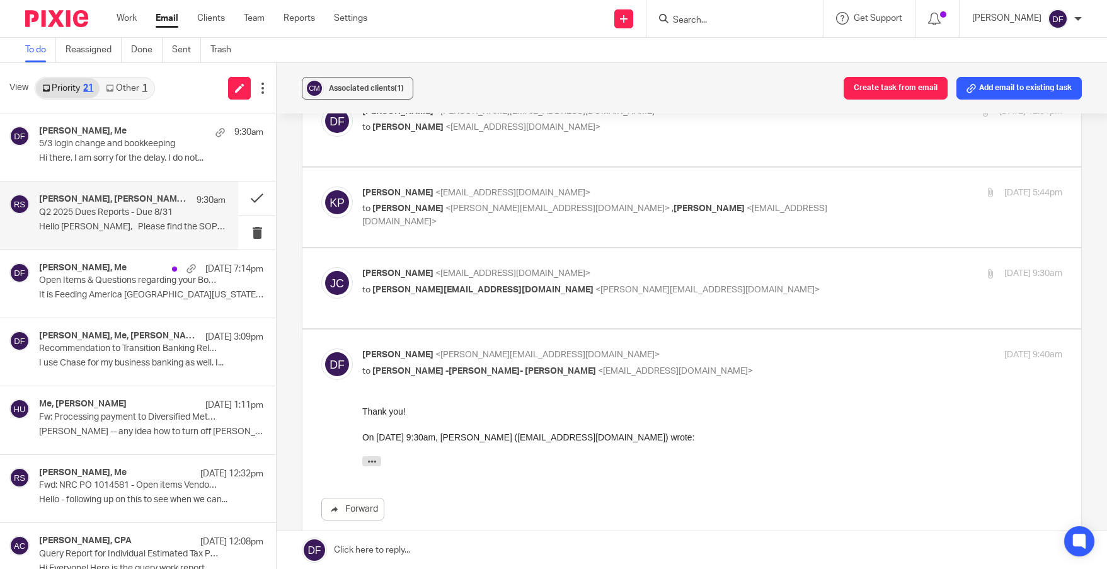
click at [813, 168] on label at bounding box center [691, 208] width 779 height 80
click at [321, 186] on input "checkbox" at bounding box center [321, 186] width 1 height 1
checkbox input "true"
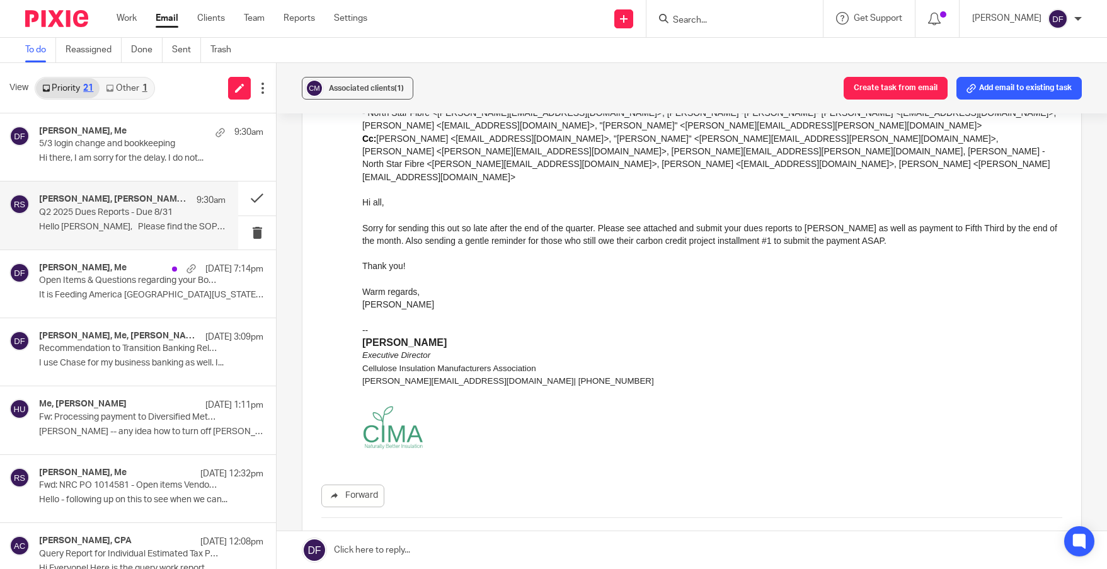
scroll to position [2331, 0]
click at [491, 559] on link at bounding box center [497, 565] width 12 height 13
click at [525, 544] on link at bounding box center [692, 550] width 830 height 38
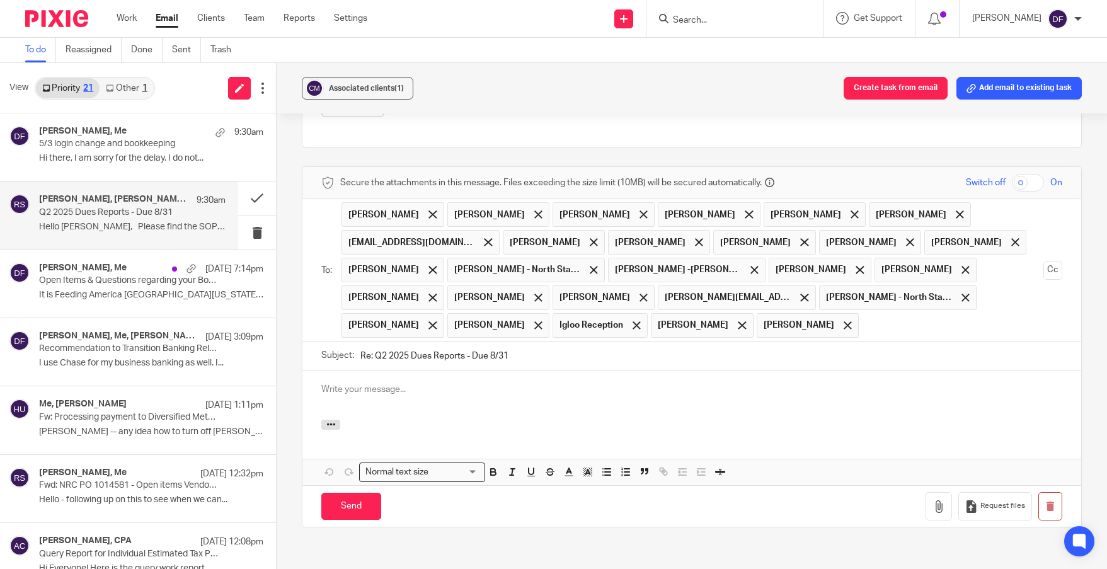
scroll to position [0, 0]
click at [738, 321] on span at bounding box center [742, 325] width 8 height 8
drag, startPoint x: 576, startPoint y: 253, endPoint x: 343, endPoint y: 143, distance: 258.2
click at [343, 199] on ul "Rachel Stern Weiser, Adam Sami Rahman Dave Bell Shan Maitra Witt, Joe kimallsop…" at bounding box center [692, 270] width 702 height 142
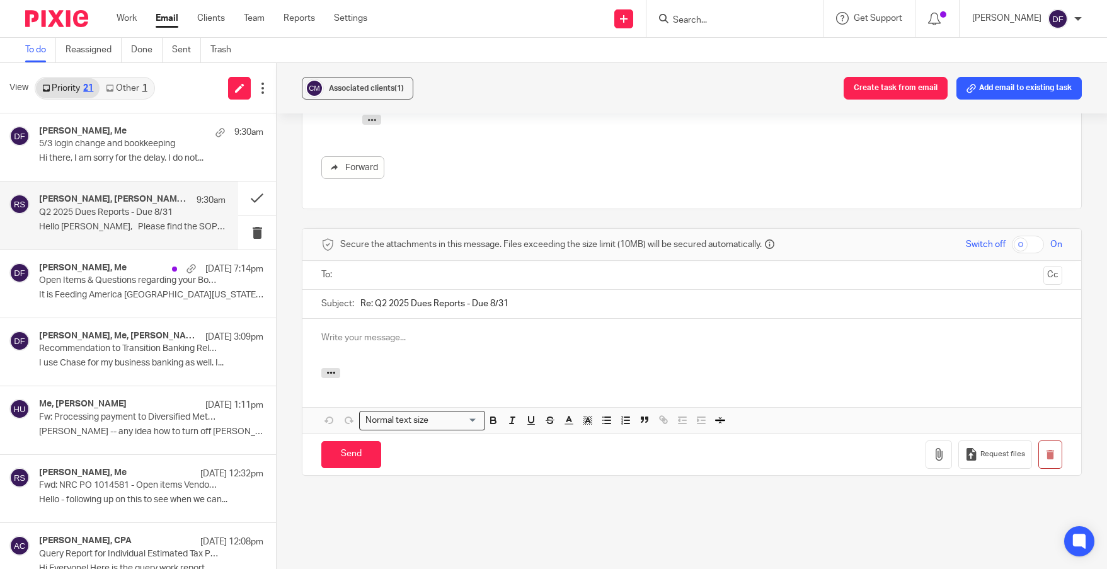
scroll to position [3021, 0]
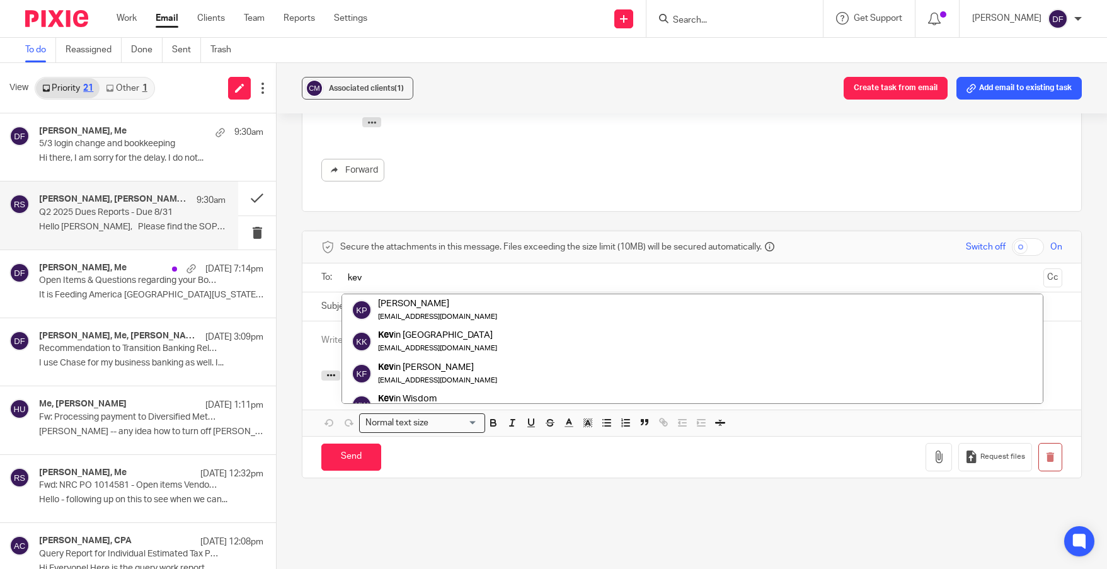
type input "kev"
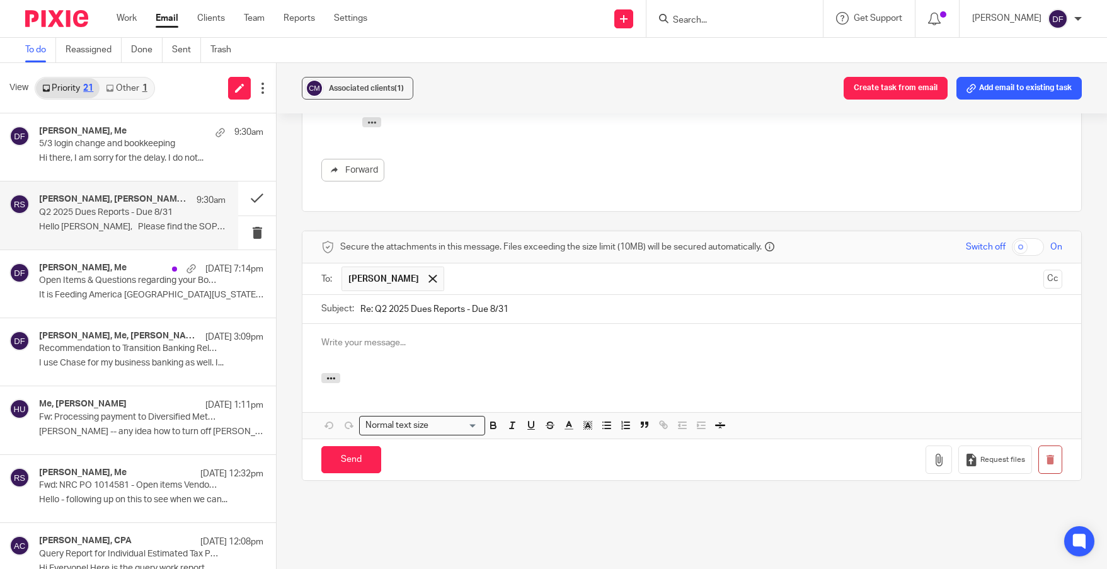
click at [381, 324] on div at bounding box center [691, 348] width 779 height 49
click at [361, 446] on input "Send" at bounding box center [351, 459] width 60 height 27
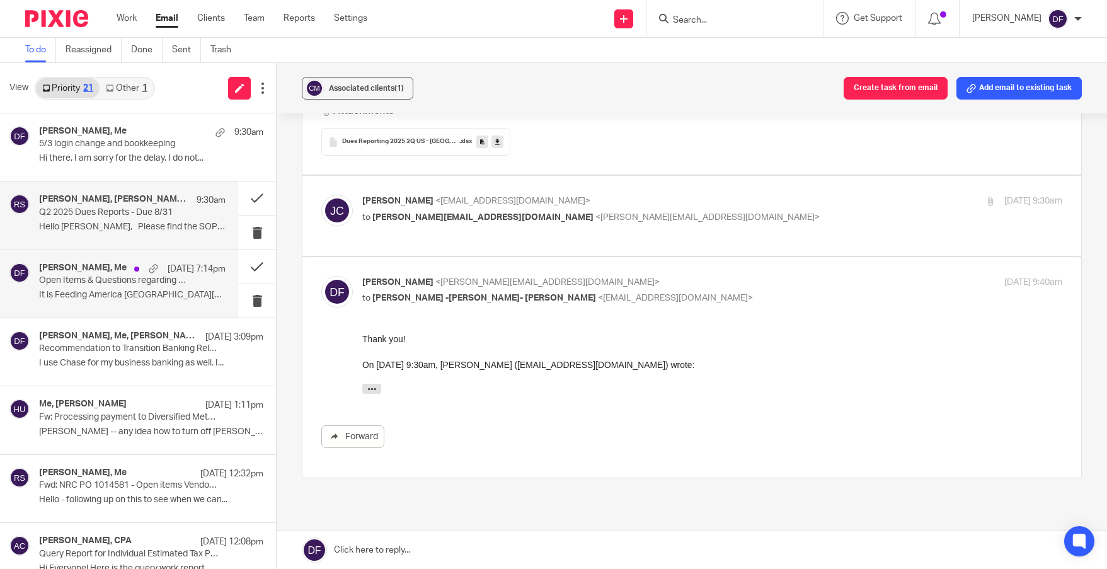
click at [107, 293] on p "It is Feeding America West Michigan-Shaffer ..." at bounding box center [132, 295] width 186 height 11
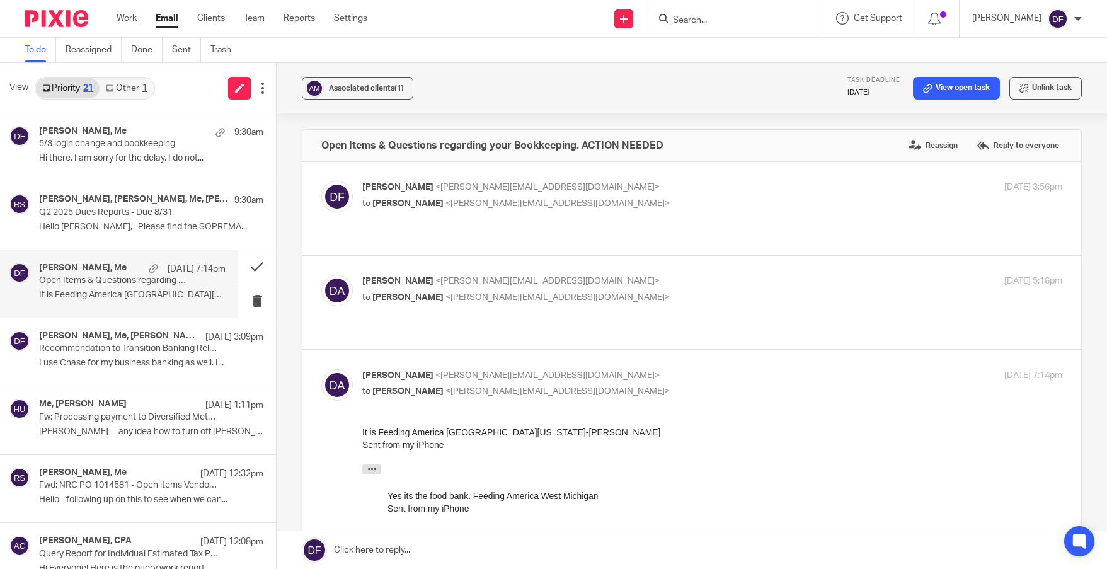
scroll to position [0, 0]
click at [938, 94] on link "View open task" at bounding box center [956, 88] width 87 height 23
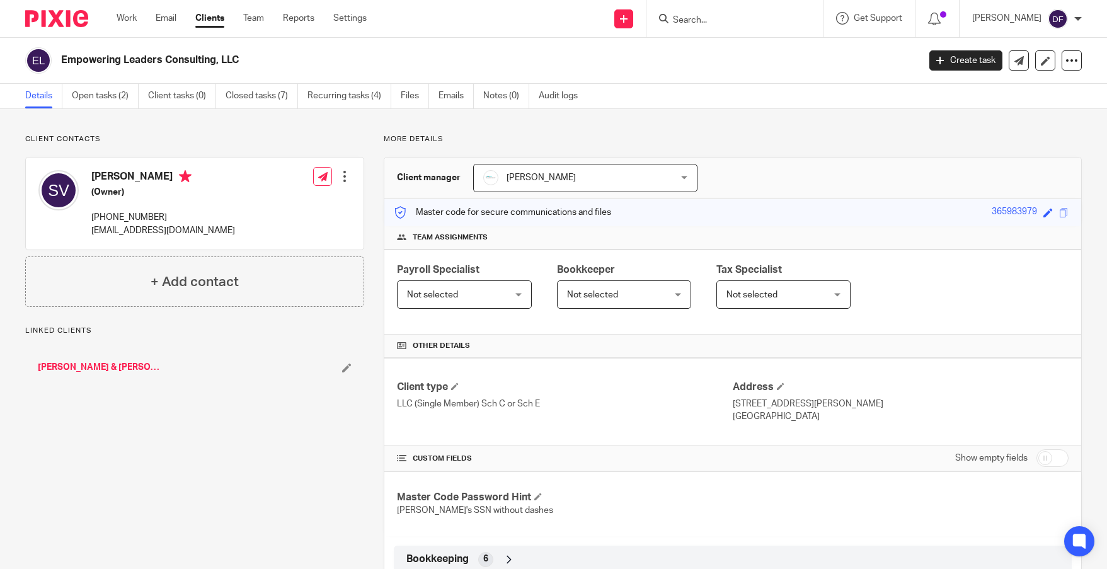
click at [1043, 457] on input "checkbox" at bounding box center [1052, 458] width 32 height 18
checkbox input "true"
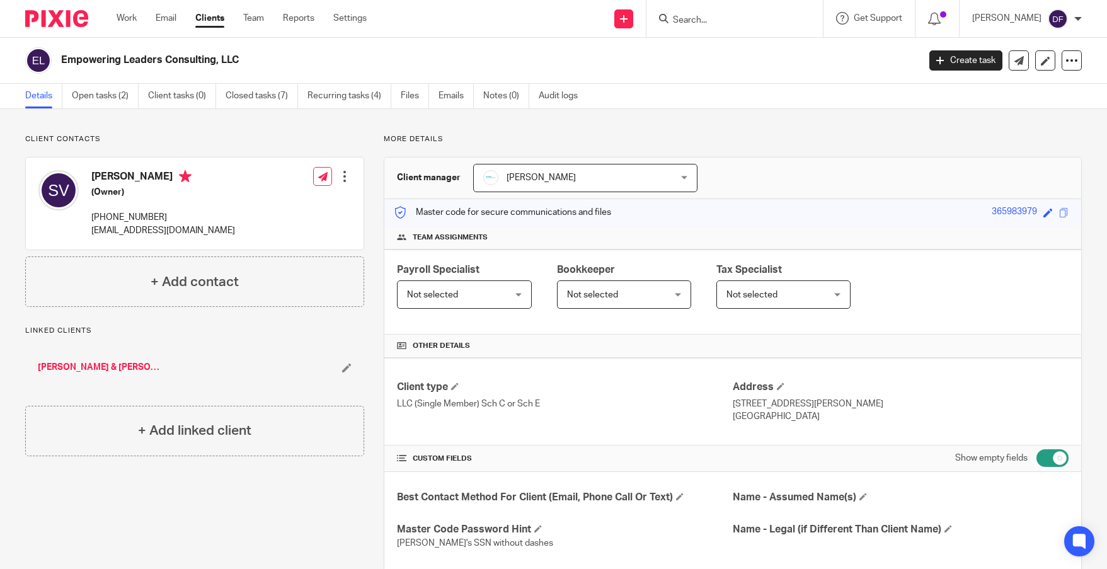
click at [343, 369] on icon at bounding box center [346, 367] width 9 height 9
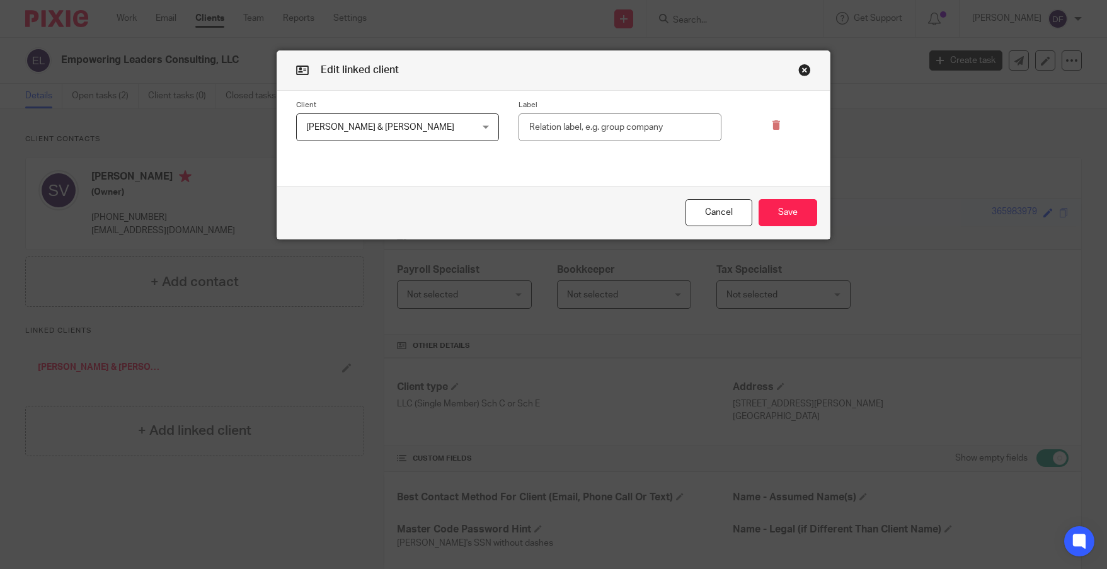
click at [346, 370] on div "Edit linked client Client [PERSON_NAME] & [PERSON_NAME] [PERSON_NAME] & [PERSON…" at bounding box center [553, 284] width 1107 height 569
click at [716, 212] on button "Cancel" at bounding box center [718, 212] width 67 height 27
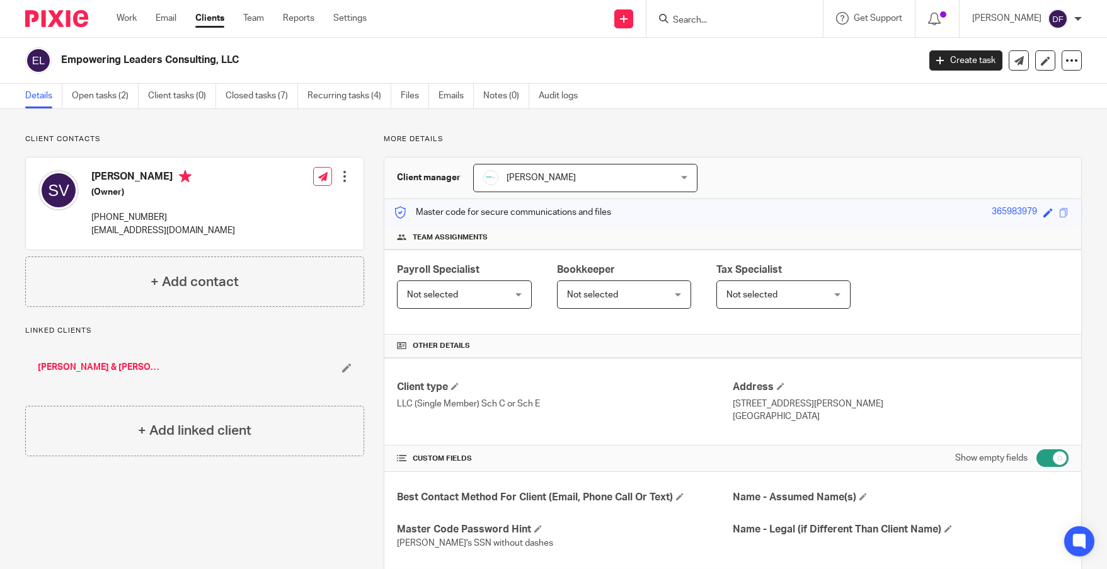
click at [93, 365] on link "[PERSON_NAME] & [PERSON_NAME]" at bounding box center [100, 367] width 125 height 13
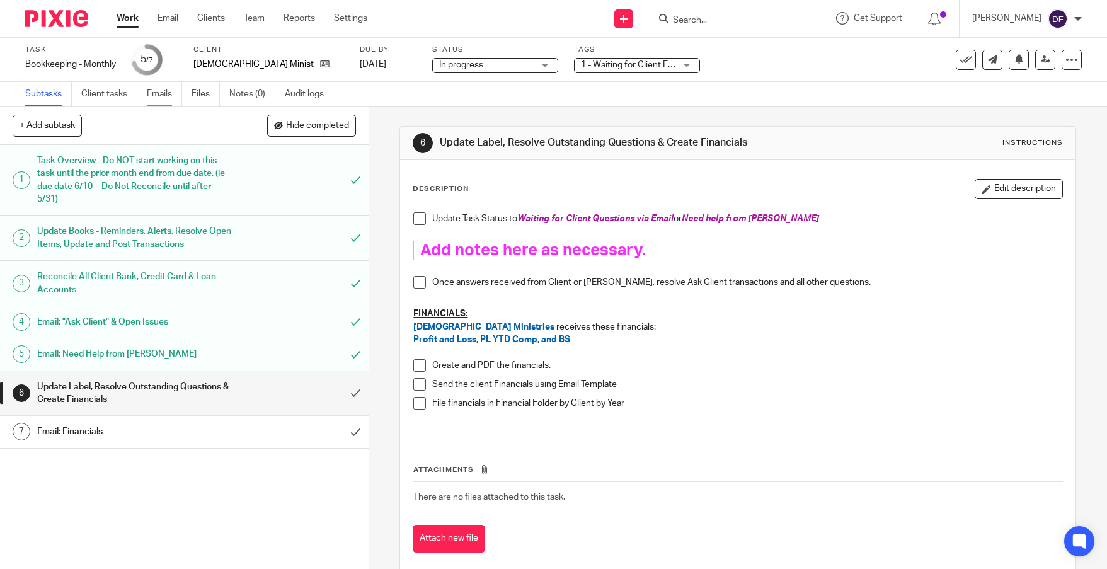
click at [156, 93] on link "Emails" at bounding box center [164, 94] width 35 height 25
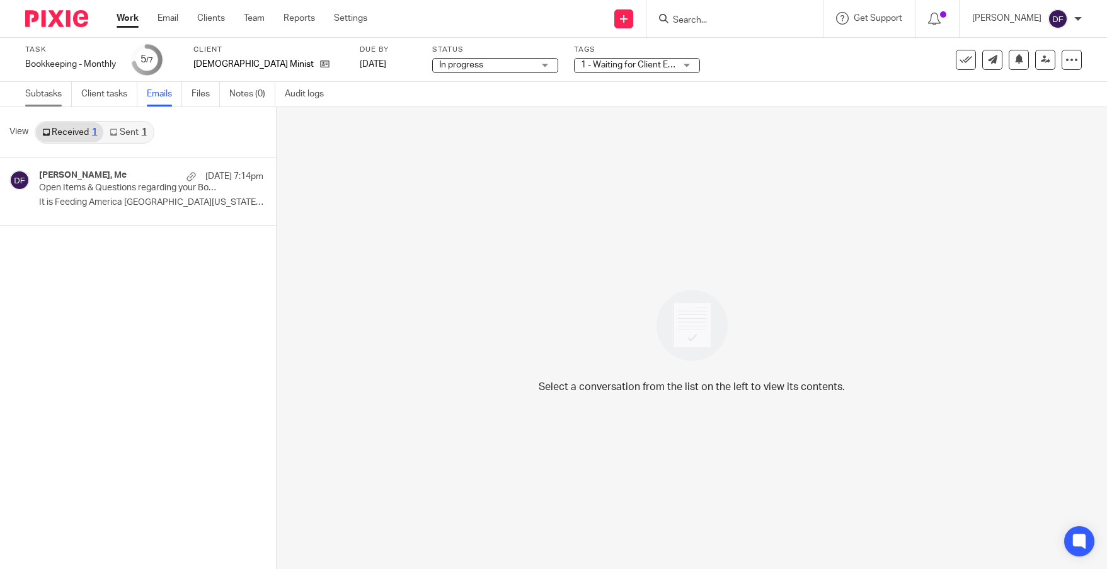
click at [32, 88] on link "Subtasks" at bounding box center [48, 94] width 47 height 25
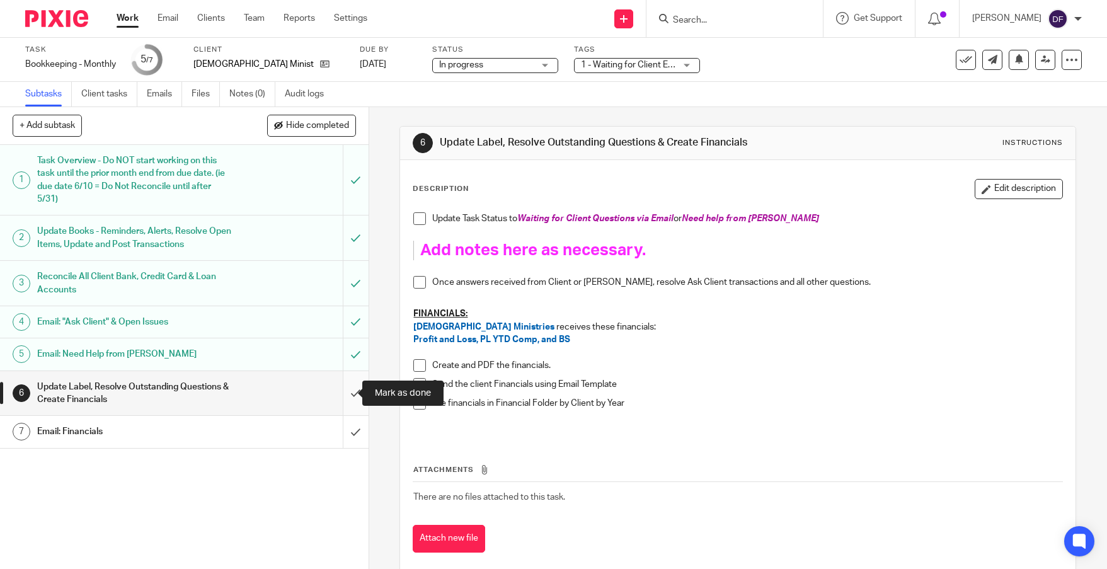
click at [337, 393] on input "submit" at bounding box center [184, 393] width 369 height 45
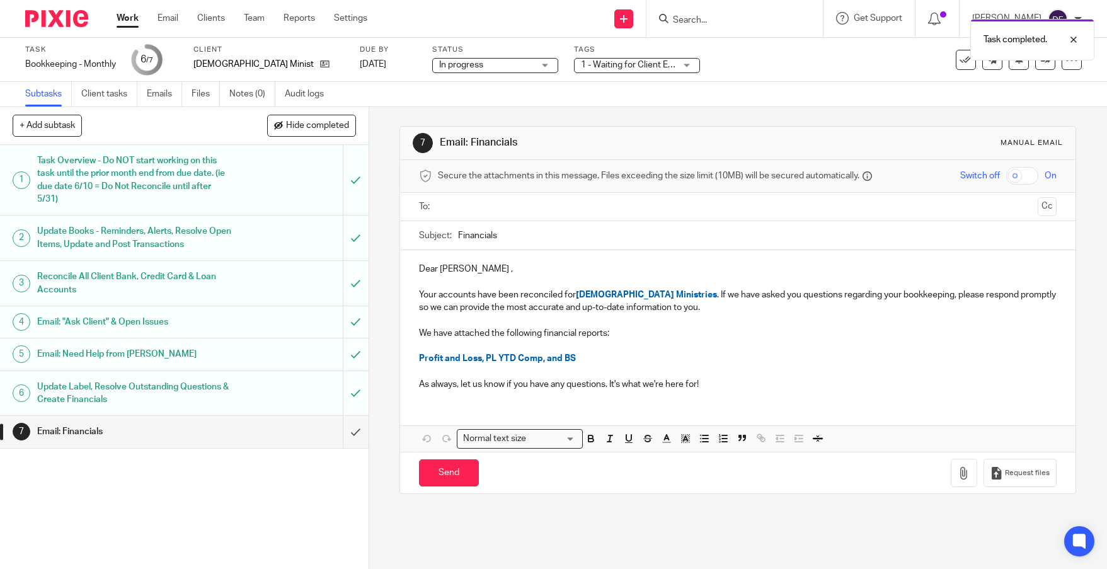
click at [463, 210] on input "text" at bounding box center [737, 207] width 590 height 14
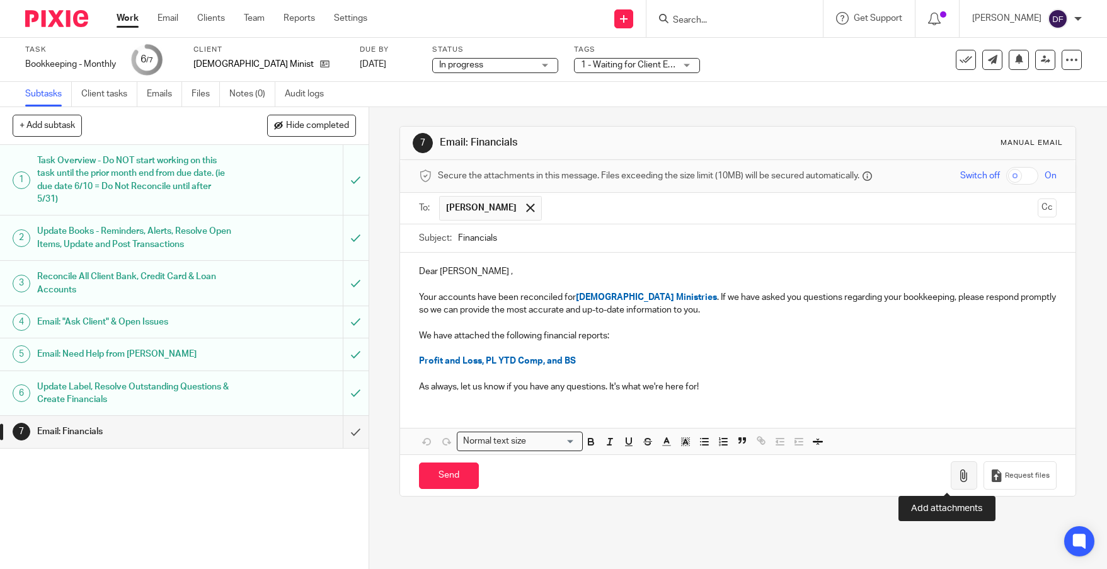
click at [958, 474] on icon "button" at bounding box center [964, 475] width 13 height 13
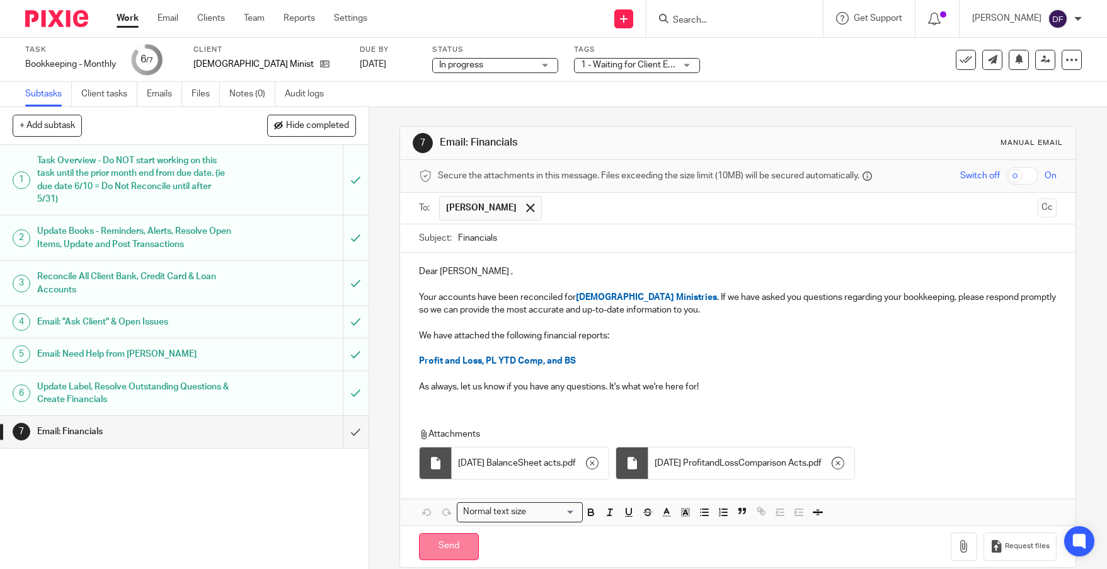
click at [454, 554] on input "Send" at bounding box center [449, 546] width 60 height 27
type input "Sent"
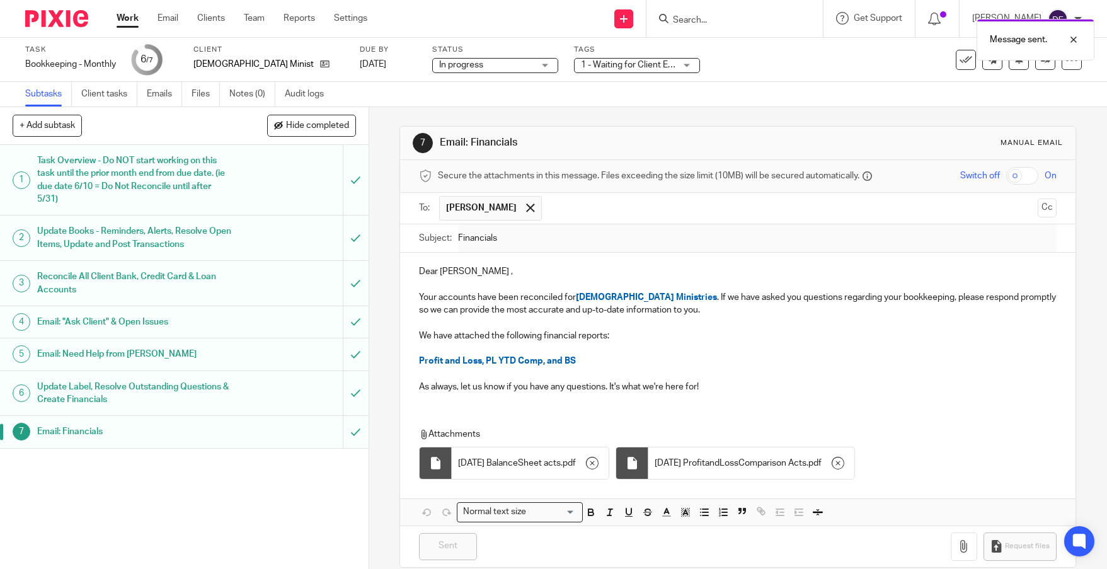
click at [109, 18] on div "Work Email Clients Team Reports Settings Work Email Clients Team Reports Settin…" at bounding box center [245, 18] width 282 height 37
click at [118, 19] on link "Work" at bounding box center [128, 18] width 22 height 13
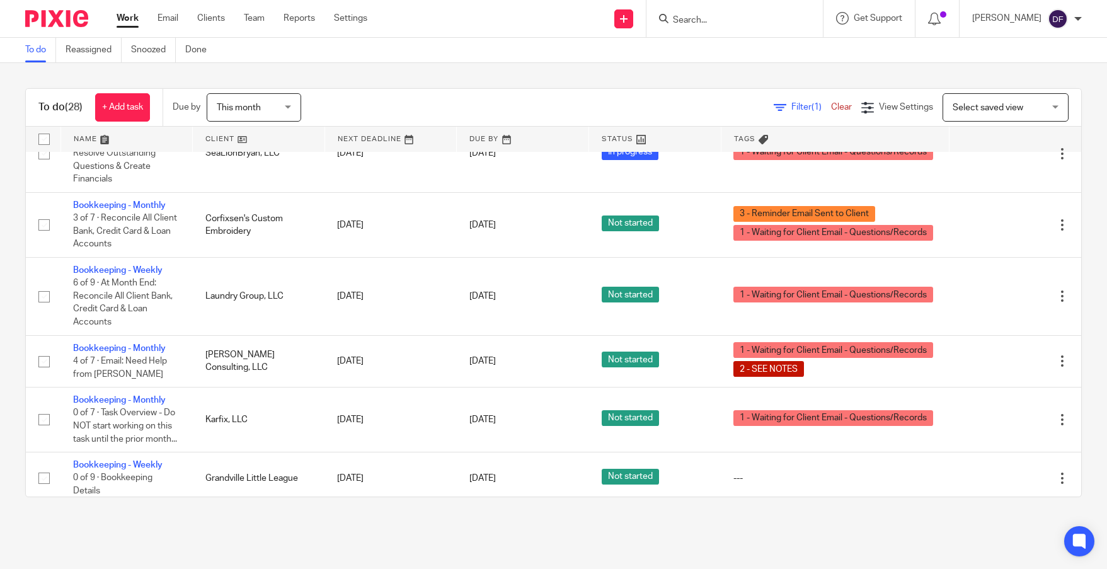
scroll to position [189, 0]
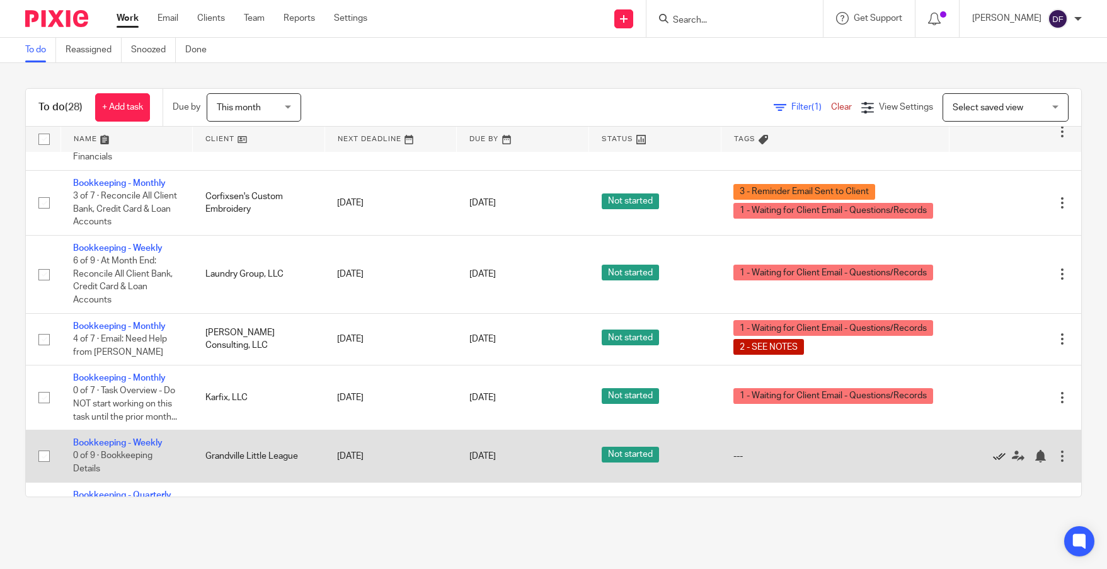
click at [993, 462] on icon at bounding box center [999, 456] width 13 height 13
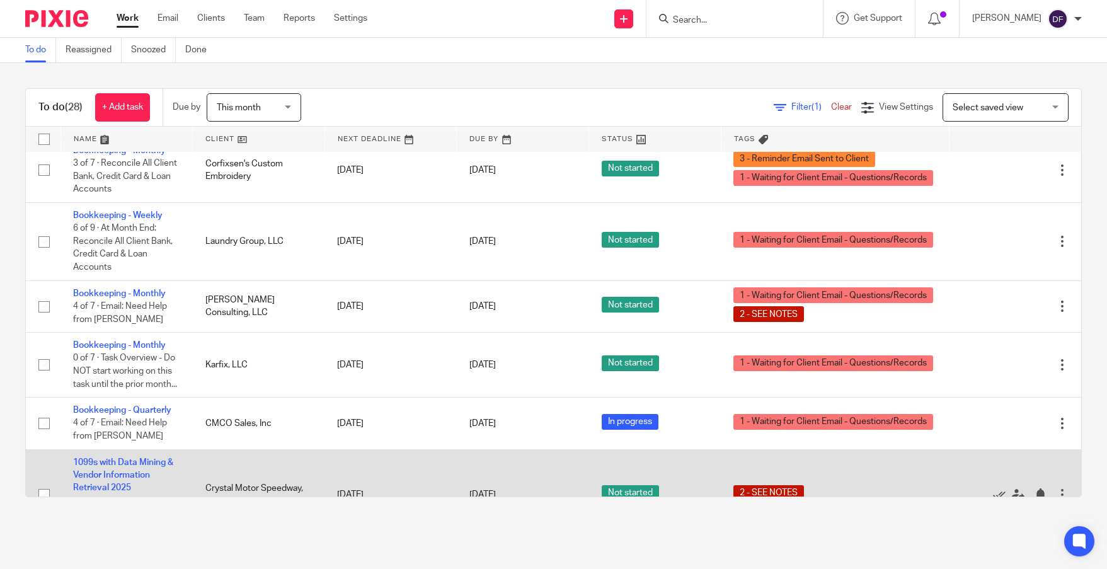
scroll to position [252, 0]
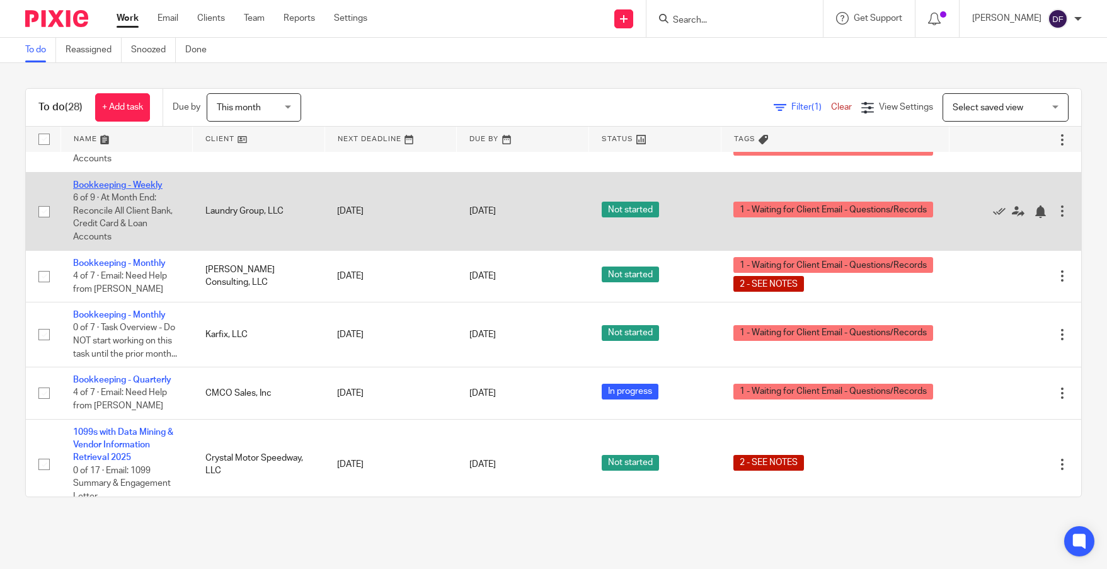
click at [116, 183] on link "Bookkeeping - Weekly" at bounding box center [117, 185] width 89 height 9
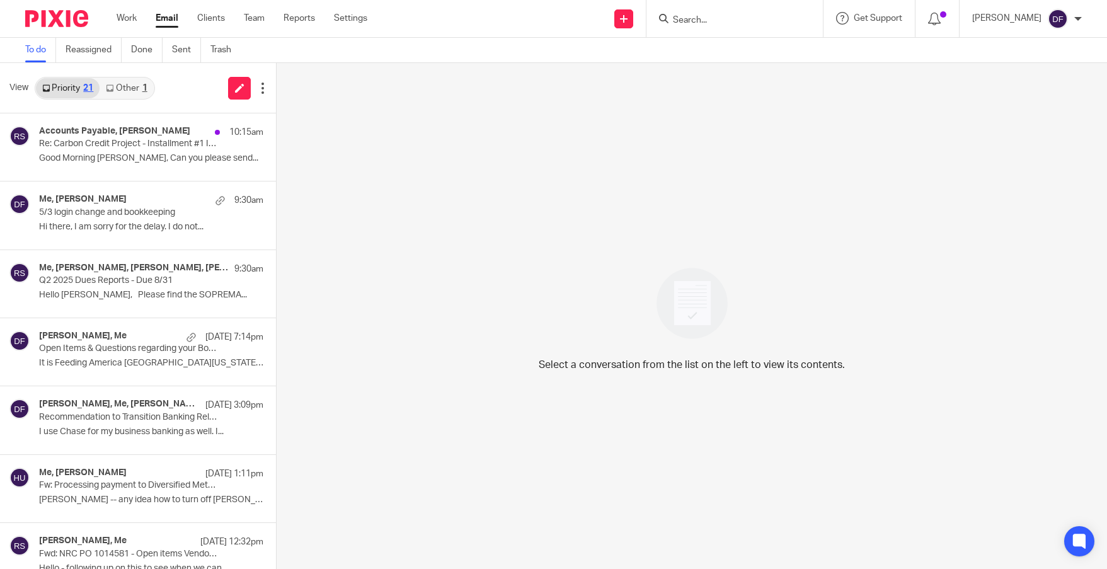
click at [138, 86] on link "Other 1" at bounding box center [127, 88] width 54 height 20
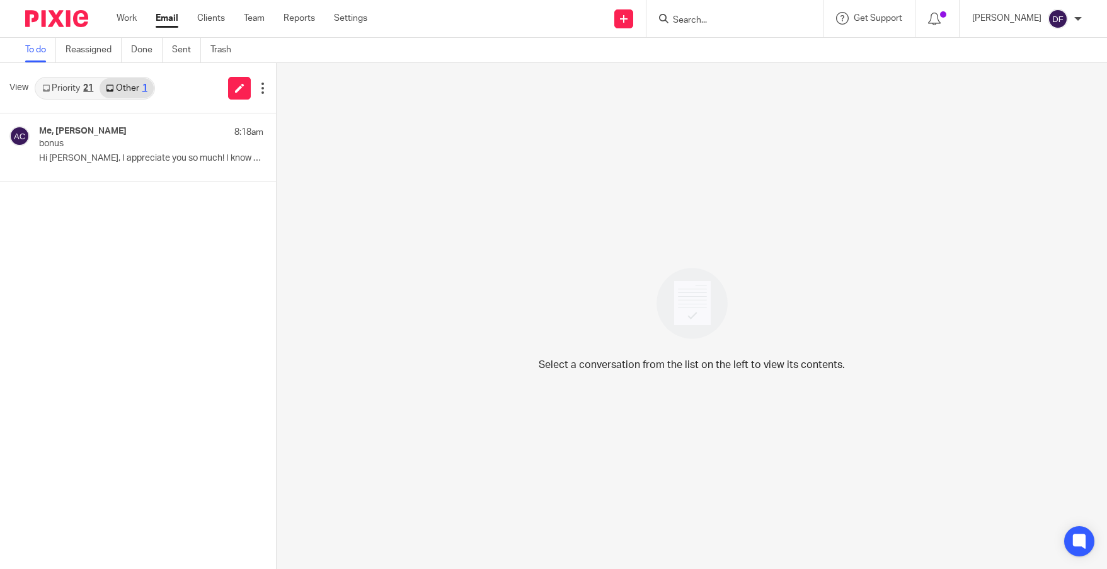
click at [72, 84] on link "Priority 21" at bounding box center [68, 88] width 64 height 20
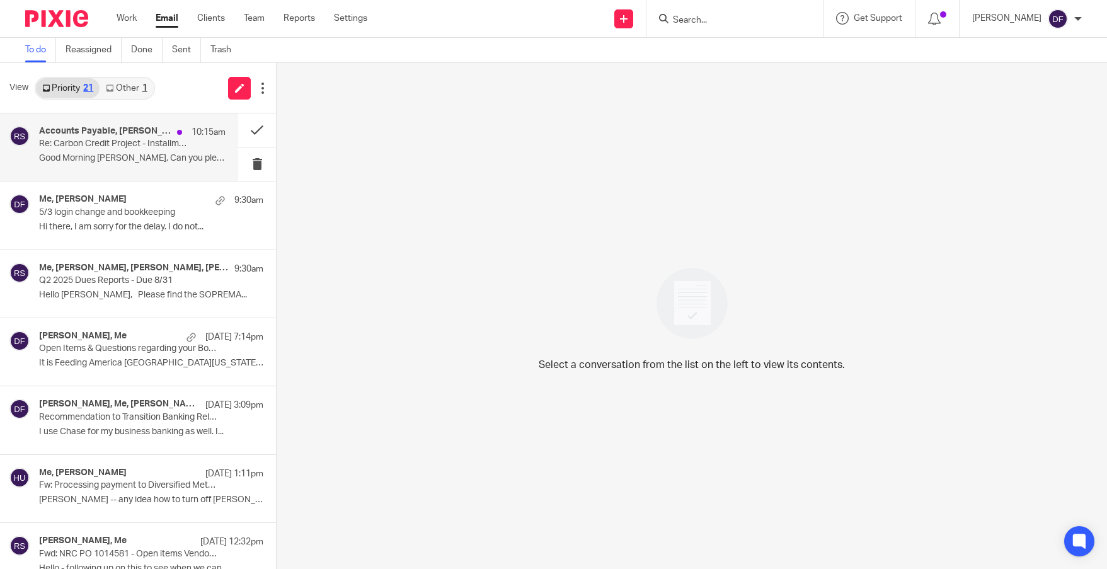
click at [79, 149] on p "Re: Carbon Credit Project - Installment #1 Invoice" at bounding box center [113, 144] width 149 height 11
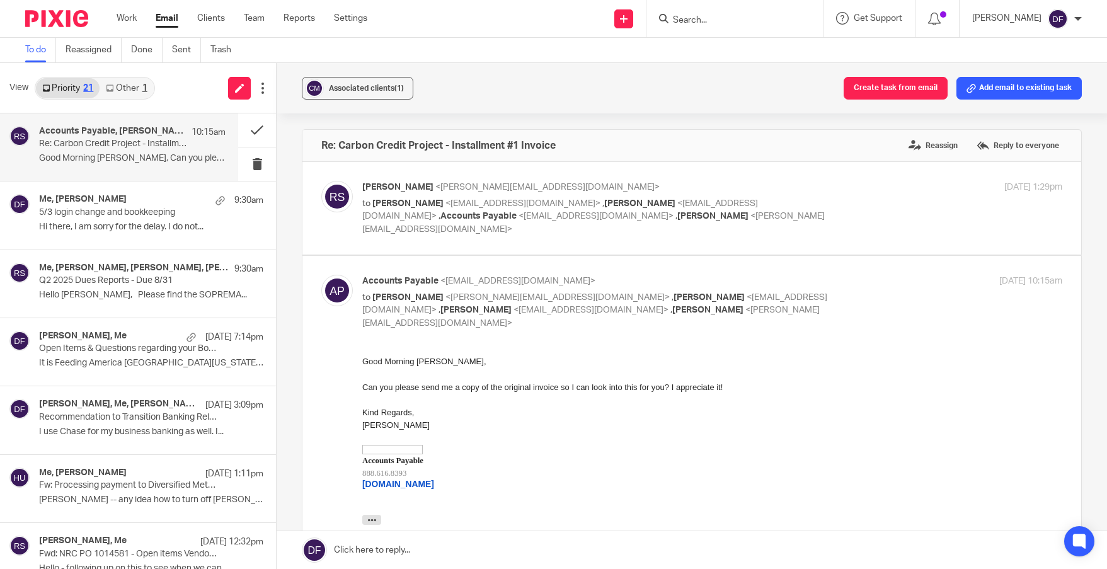
click at [929, 188] on div "[DATE] 1:29pm" at bounding box center [945, 187] width 233 height 13
checkbox input "true"
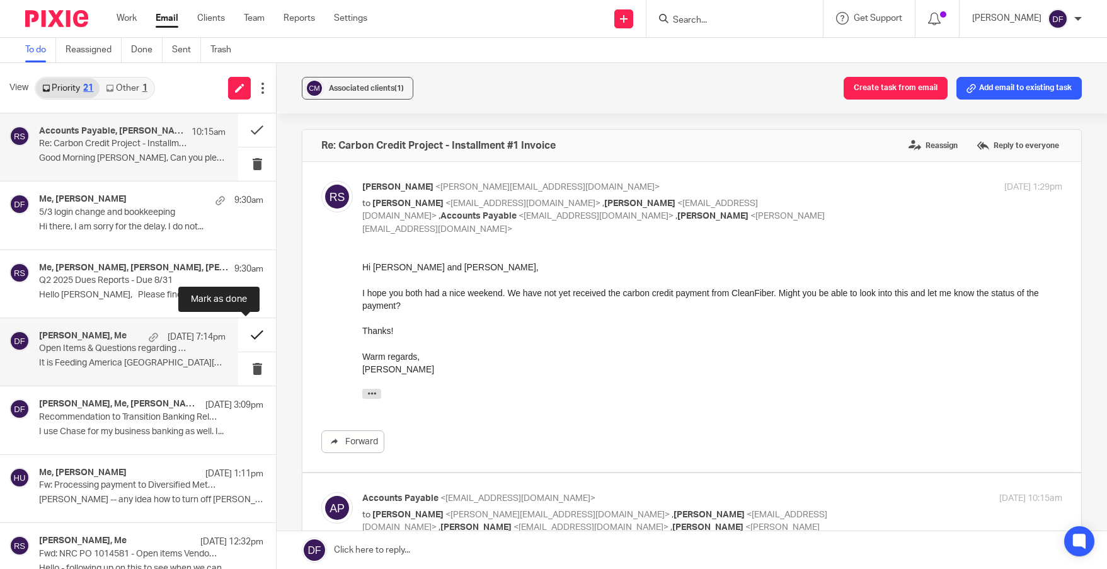
click at [241, 336] on button at bounding box center [257, 334] width 38 height 33
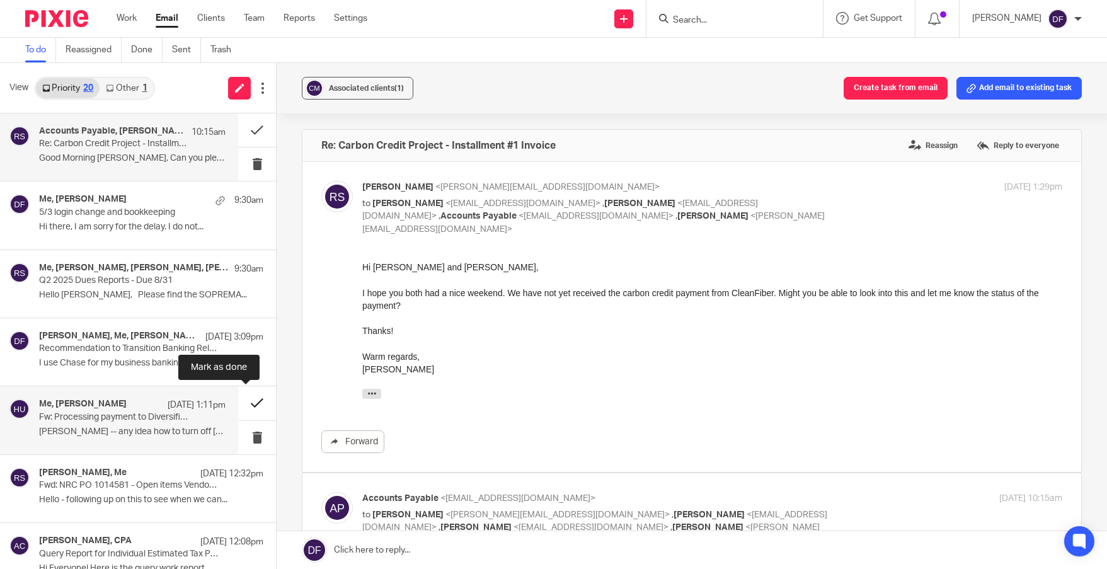
click at [246, 399] on button at bounding box center [257, 402] width 38 height 33
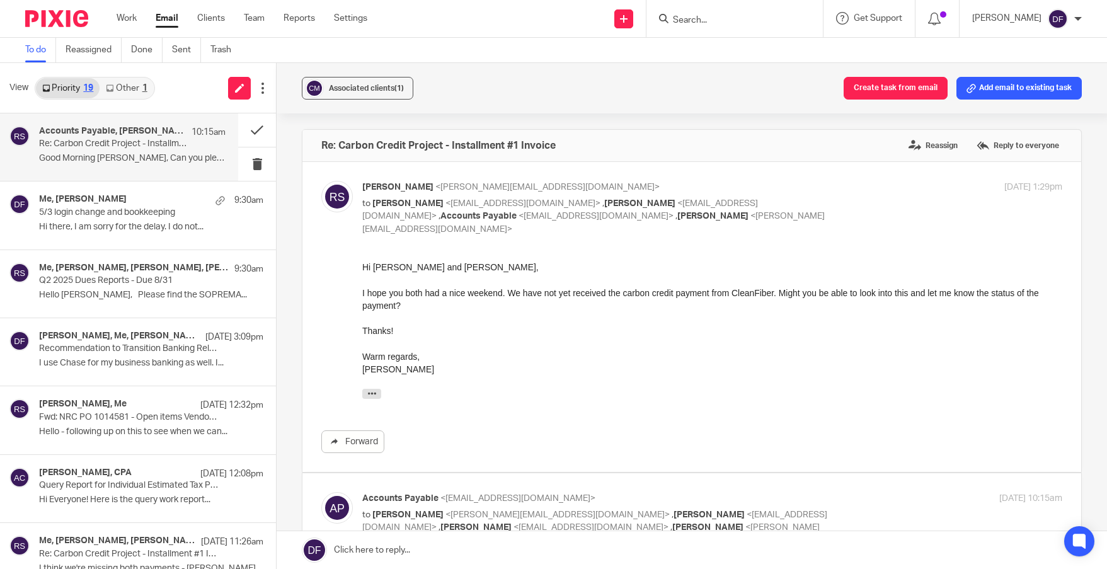
click at [697, 21] on input "Search" at bounding box center [728, 20] width 113 height 11
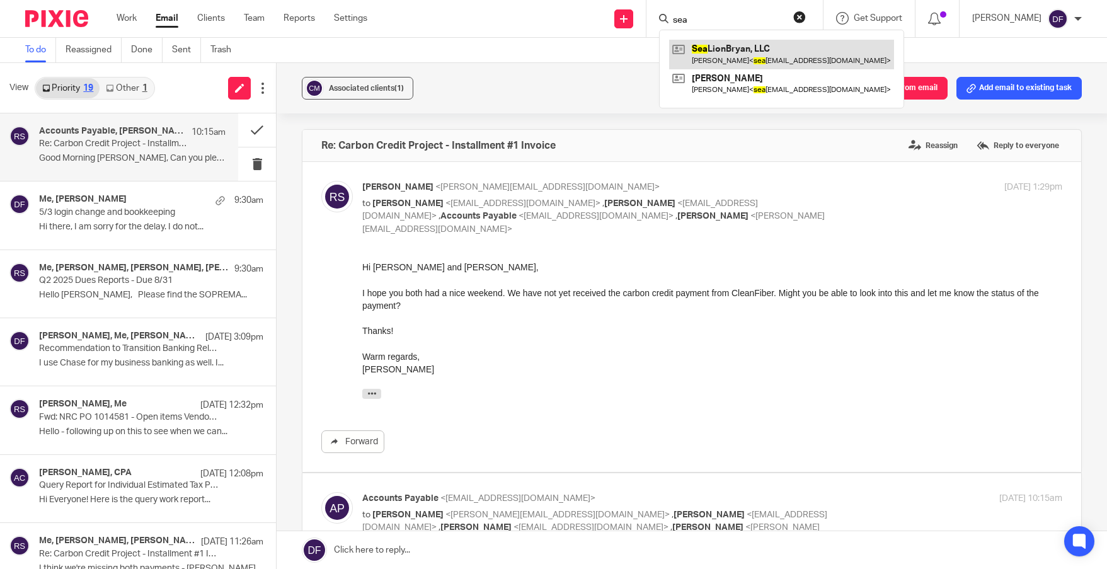
type input "sea"
click at [717, 55] on link at bounding box center [781, 54] width 225 height 29
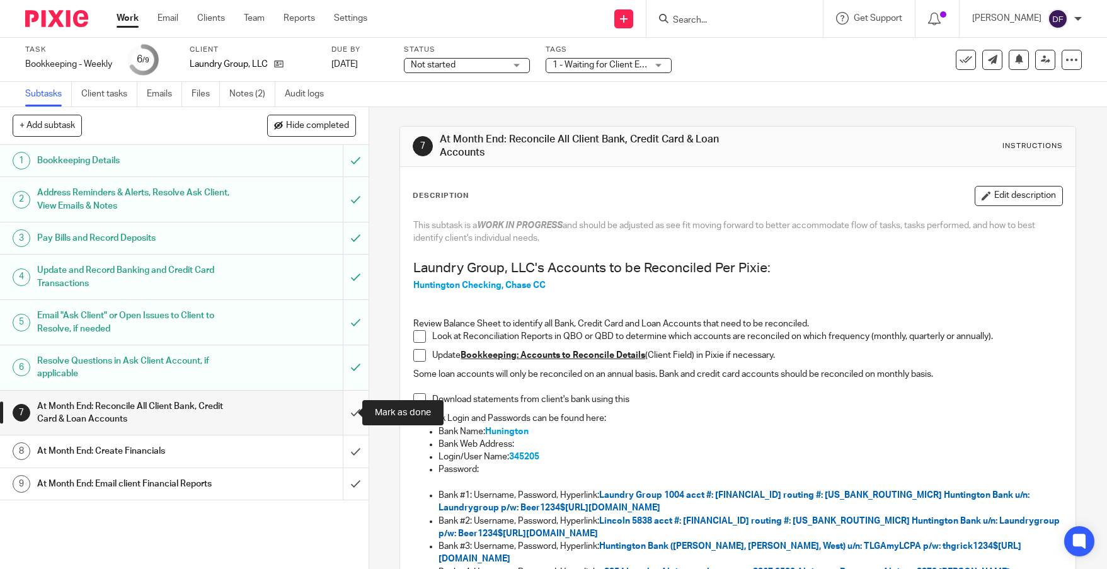
click at [347, 408] on input "submit" at bounding box center [184, 413] width 369 height 45
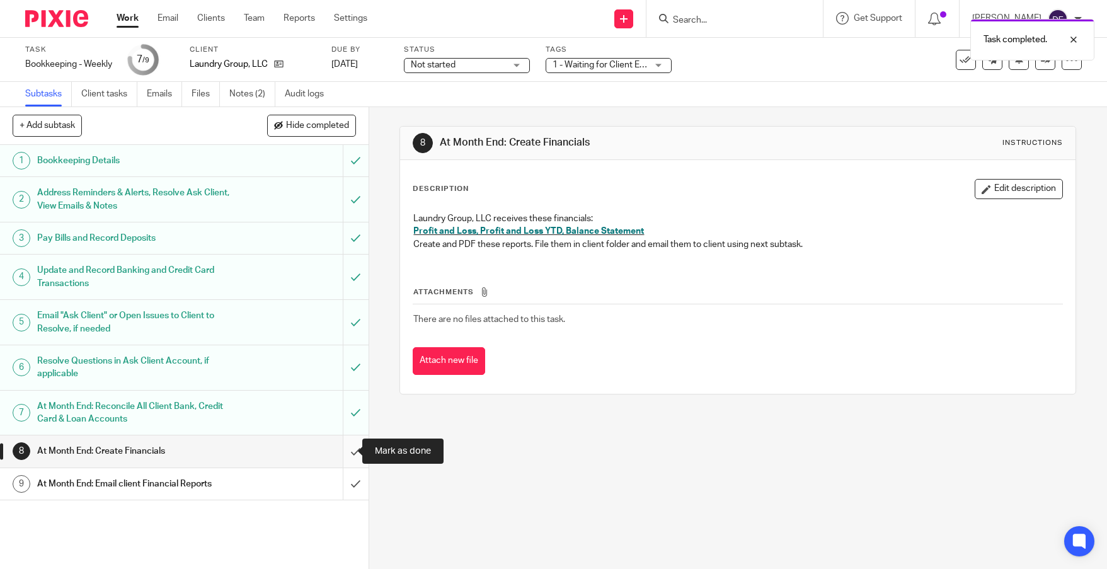
click at [341, 448] on input "submit" at bounding box center [184, 451] width 369 height 32
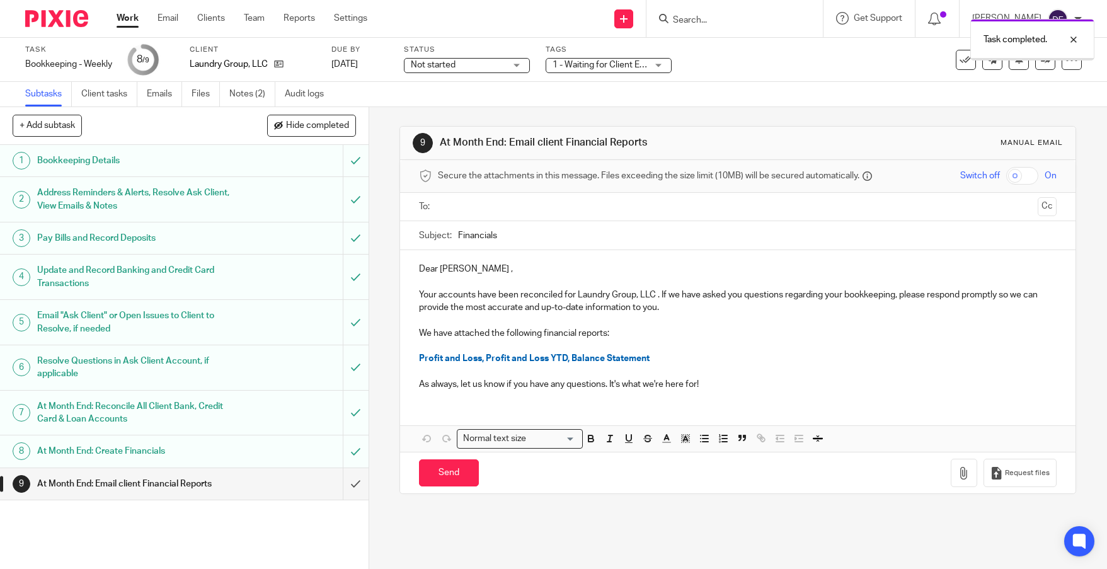
click at [475, 204] on input "text" at bounding box center [737, 207] width 590 height 14
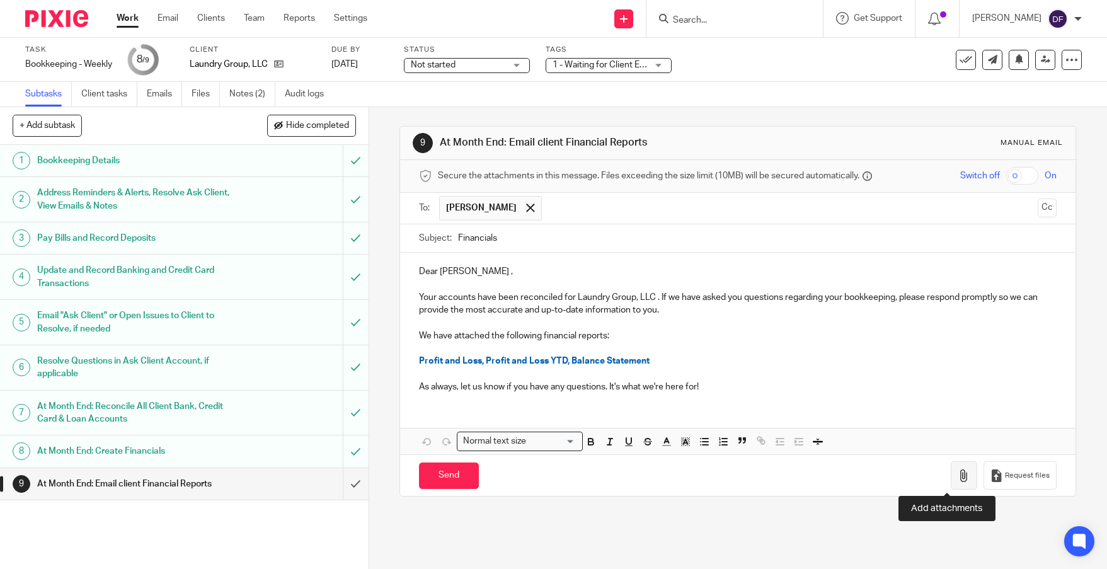
click at [958, 479] on icon "button" at bounding box center [964, 475] width 13 height 13
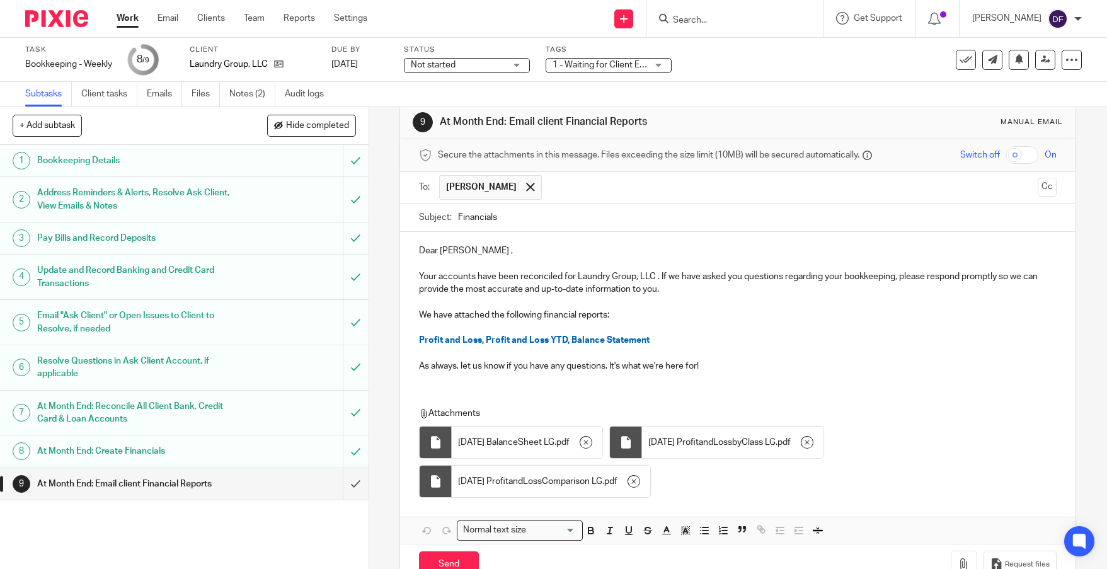
scroll to position [57, 0]
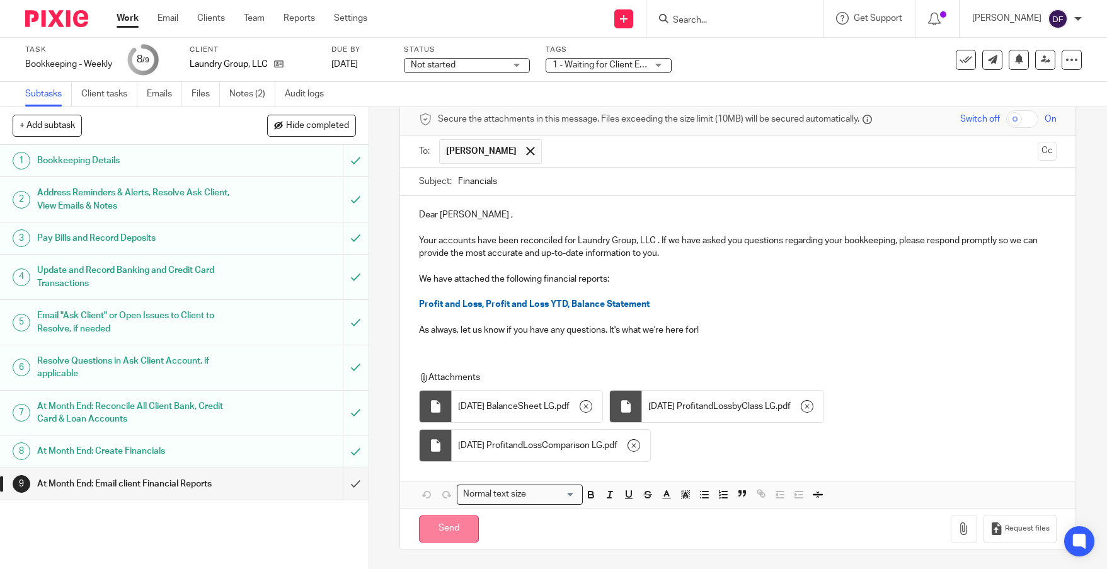
click at [445, 527] on input "Send" at bounding box center [449, 528] width 60 height 27
type input "Sent"
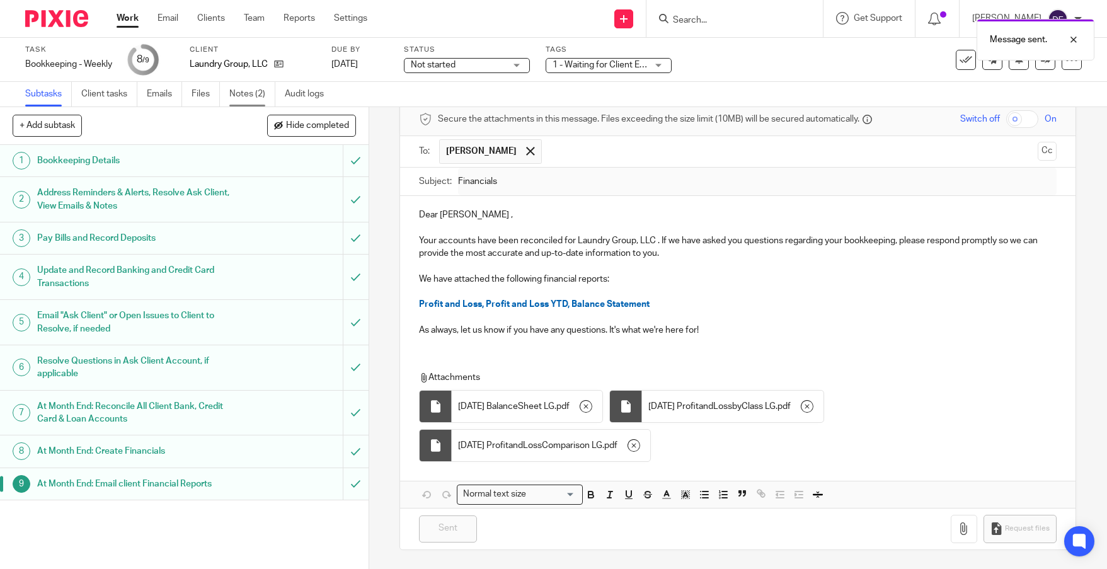
click at [248, 93] on link "Notes (2)" at bounding box center [252, 94] width 46 height 25
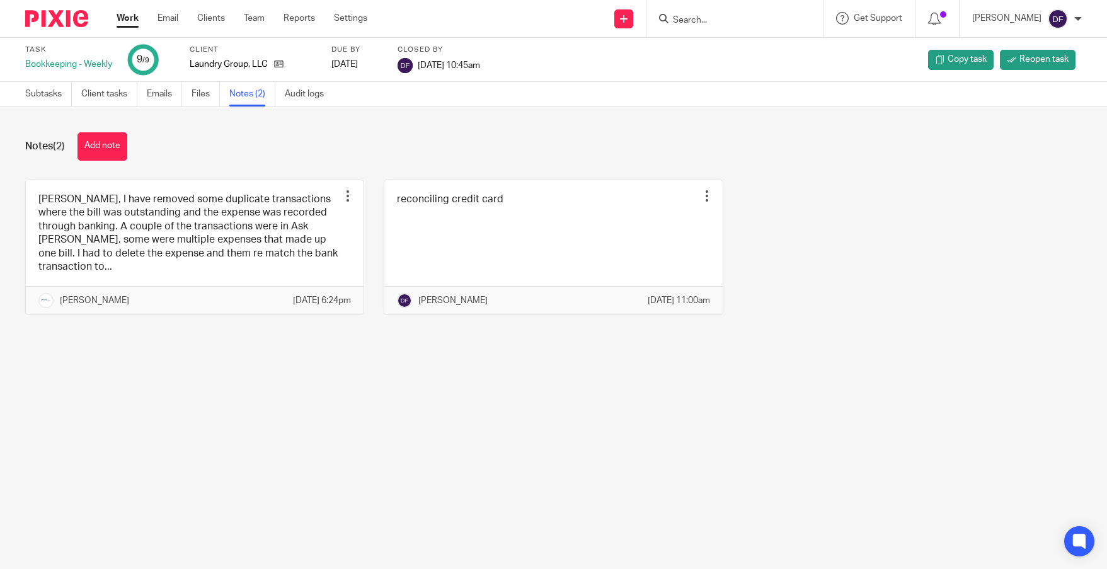
click at [903, 221] on div "[PERSON_NAME], I have removed some duplicate transactions where the bill was ou…" at bounding box center [544, 257] width 1076 height 155
click at [124, 20] on link "Work" at bounding box center [128, 18] width 22 height 13
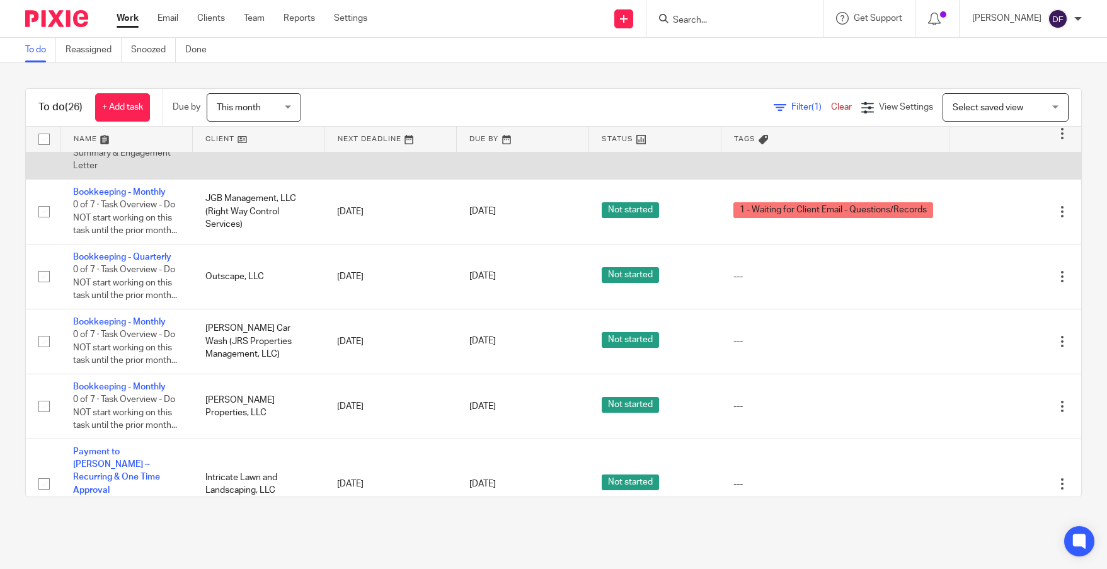
scroll to position [504, 0]
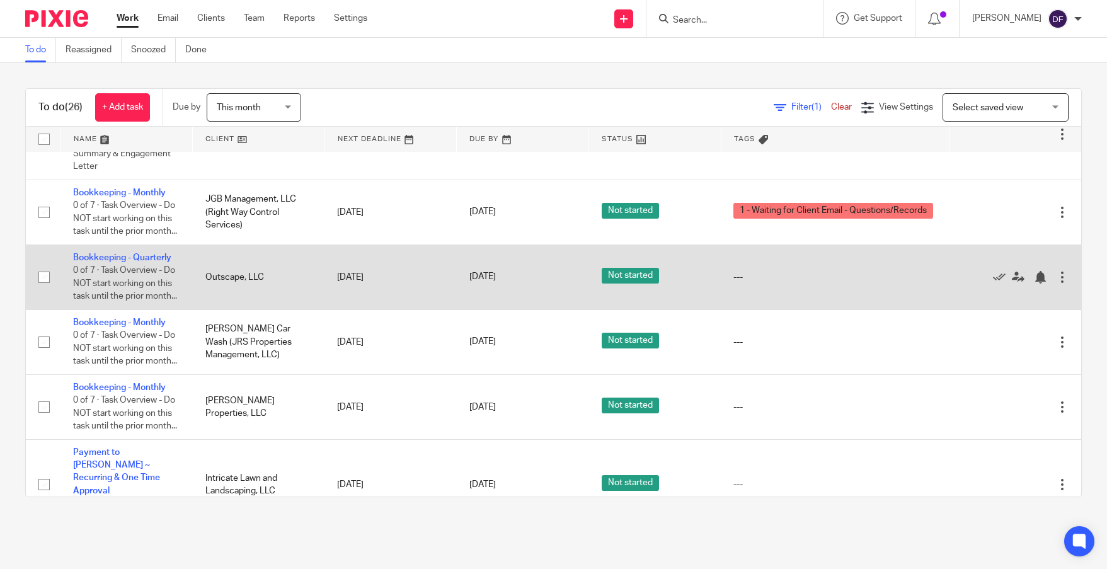
click at [149, 278] on td "Bookkeeping - Quarterly 0 of 7 · Task Overview - Do NOT start working on this t…" at bounding box center [126, 276] width 132 height 65
click at [146, 262] on link "Bookkeeping - Quarterly" at bounding box center [122, 257] width 98 height 9
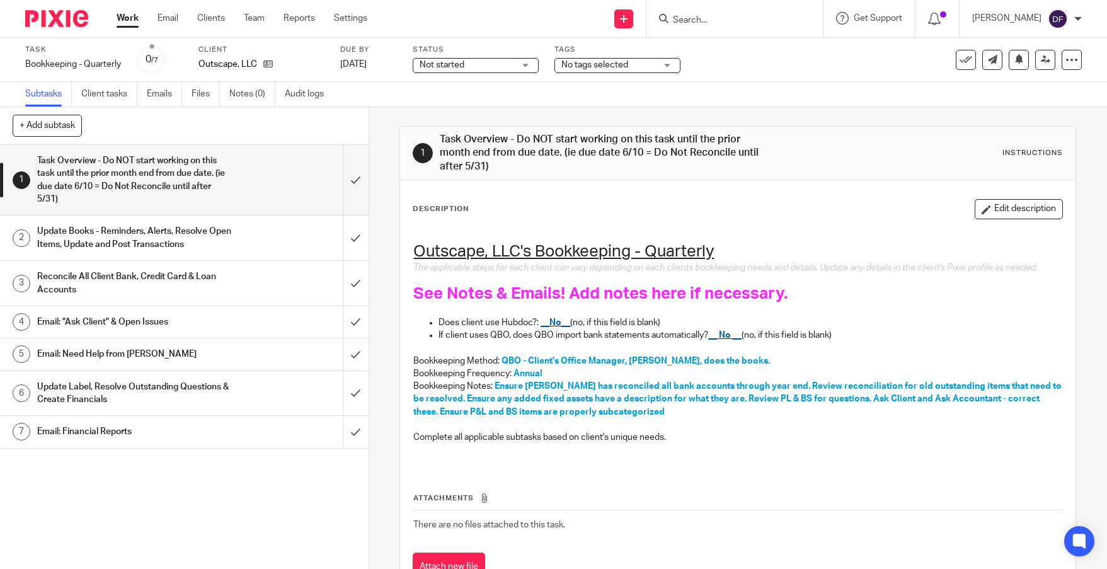
click at [137, 319] on h1 "Email: "Ask Client" & Open Issues" at bounding box center [134, 321] width 195 height 19
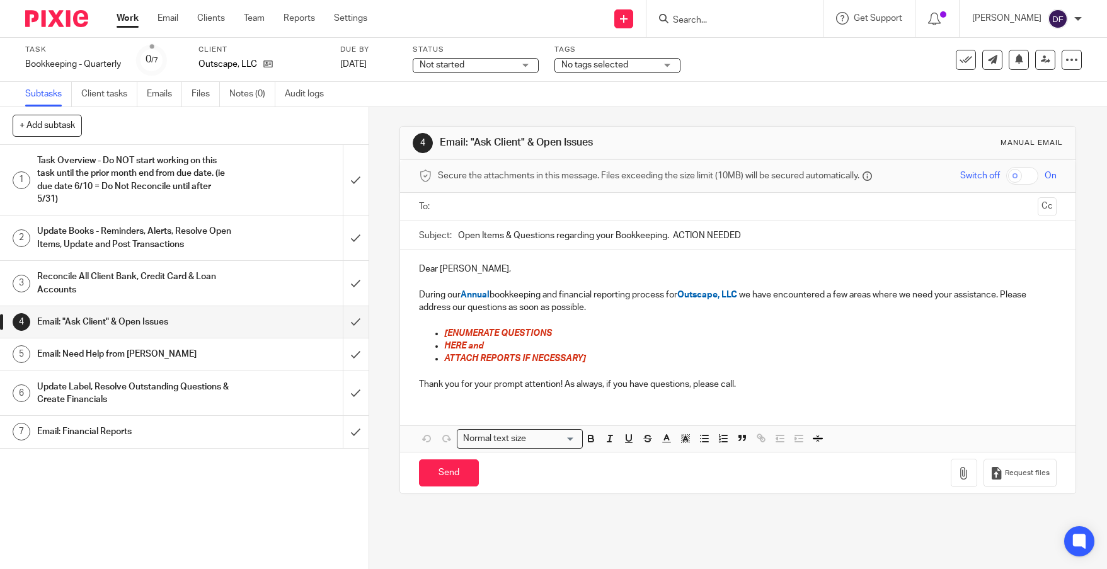
click at [487, 205] on input "text" at bounding box center [737, 207] width 590 height 14
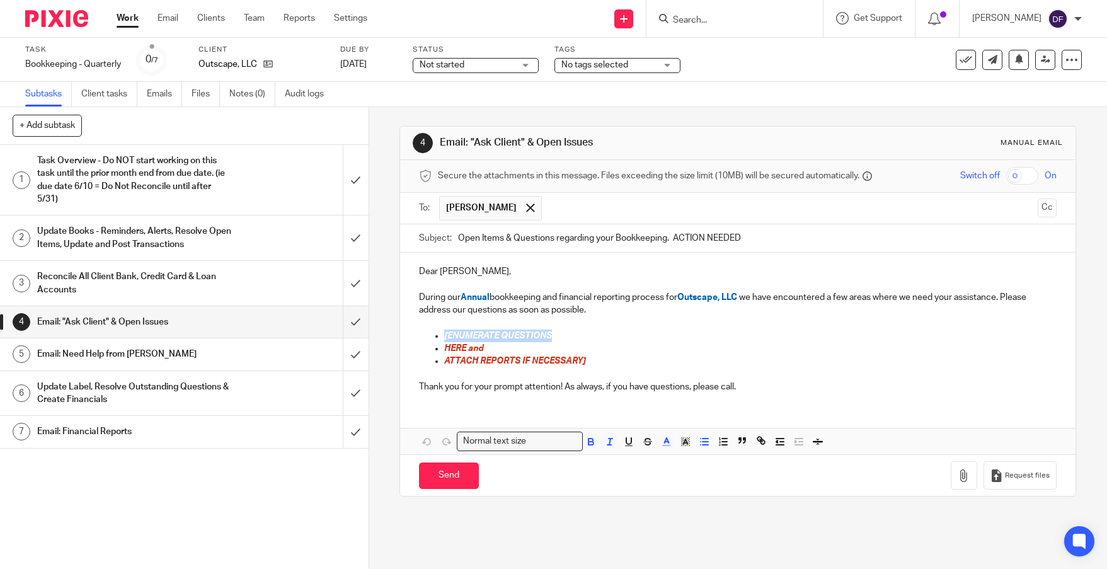
drag, startPoint x: 552, startPoint y: 334, endPoint x: 438, endPoint y: 336, distance: 113.4
click at [438, 336] on ul "[ENUMERATE QUESTIONS HERE and ATTACH REPORTS IF NECESSARY]" at bounding box center [738, 349] width 638 height 38
click at [474, 340] on span "[DATE] you have a bill payment that" at bounding box center [517, 335] width 147 height 9
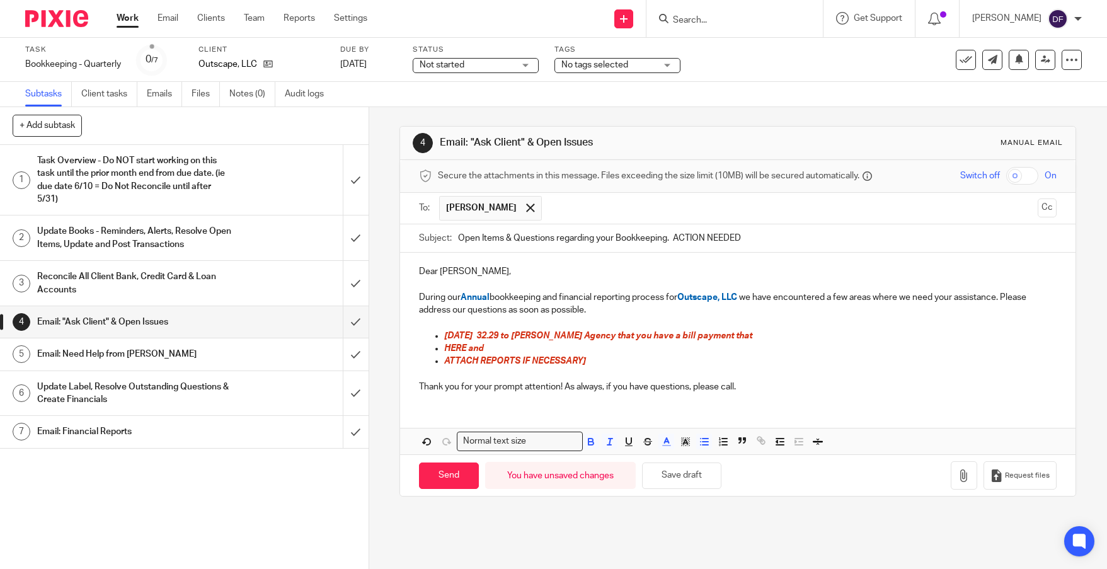
click at [751, 337] on p "[DATE] 32.29 to [PERSON_NAME] Agency that you have a bill payment that" at bounding box center [750, 336] width 612 height 13
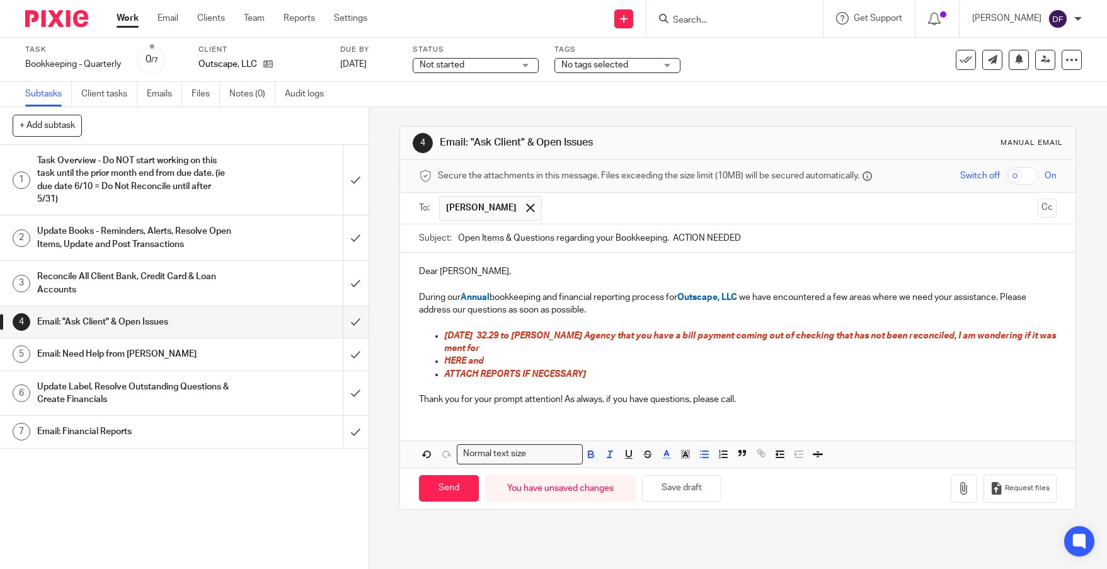
click at [448, 345] on span "[DATE] 32.29 to [PERSON_NAME] Agency that you have a bill payment coming out of…" at bounding box center [751, 341] width 614 height 21
click at [498, 344] on p "5.27.25 32.29 to George Ford Agency that you have a bill payment coming out of …" at bounding box center [750, 343] width 612 height 26
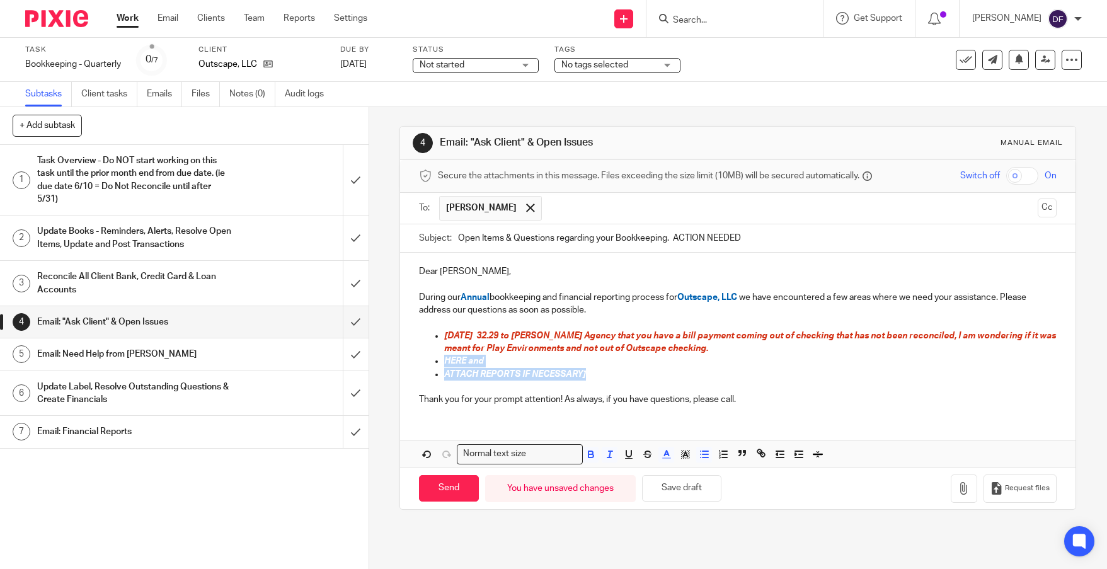
drag, startPoint x: 600, startPoint y: 379, endPoint x: 438, endPoint y: 365, distance: 162.6
click at [438, 365] on ul "5.27.25 32.29 to George Ford Agency that you have a bill payment coming out of …" at bounding box center [738, 355] width 638 height 51
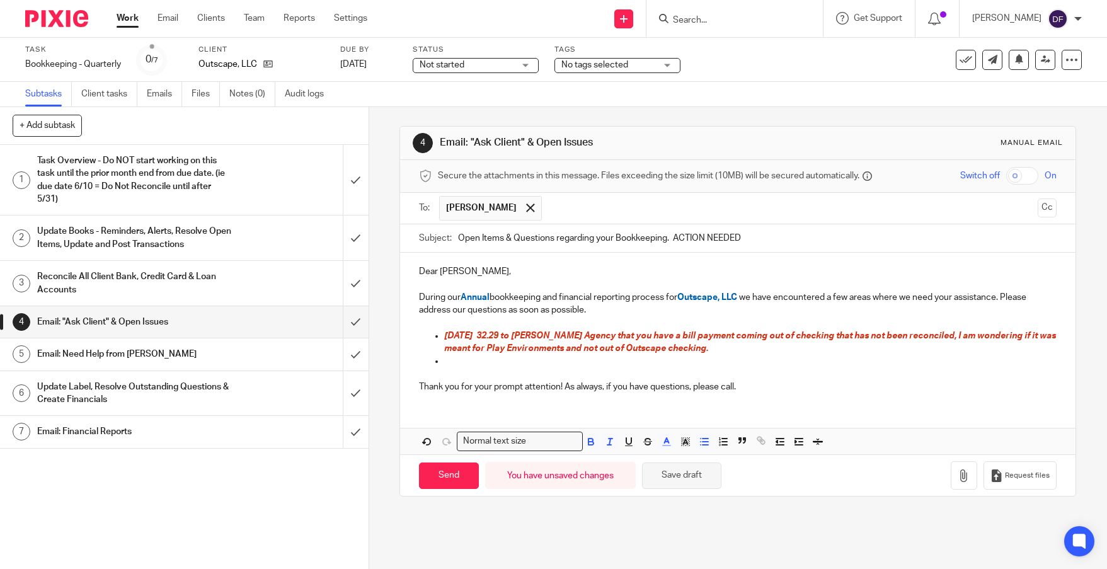
click at [690, 474] on button "Save draft" at bounding box center [681, 475] width 79 height 27
click at [258, 189] on div "Task Overview - Do NOT start working on this task until the prior month end fro…" at bounding box center [183, 179] width 293 height 57
click at [284, 187] on div "Task Overview - Do NOT start working on this task until the prior month end fro…" at bounding box center [183, 179] width 293 height 57
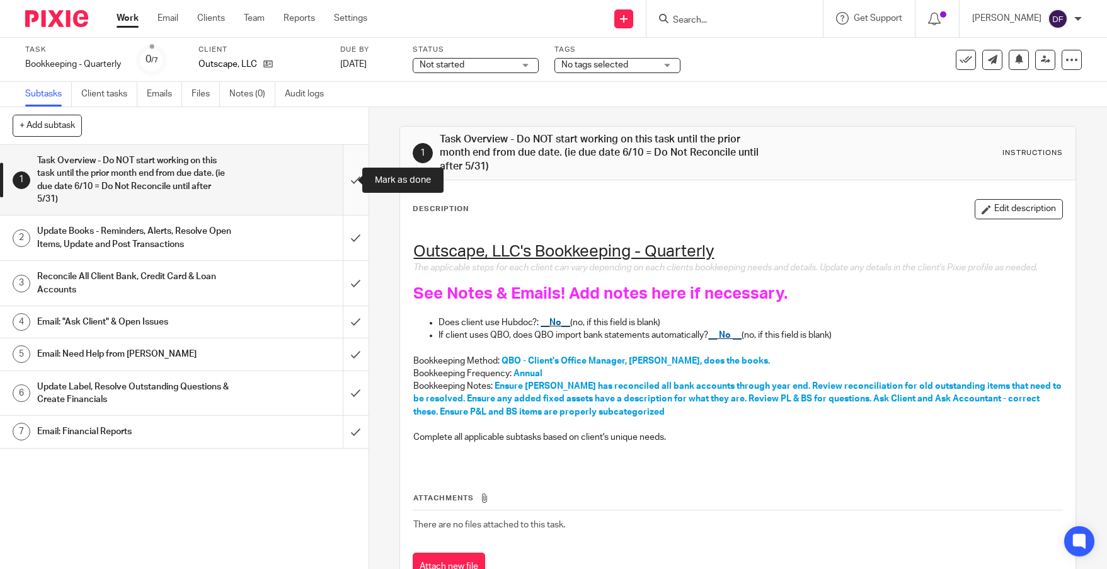
click at [338, 174] on input "submit" at bounding box center [184, 180] width 369 height 70
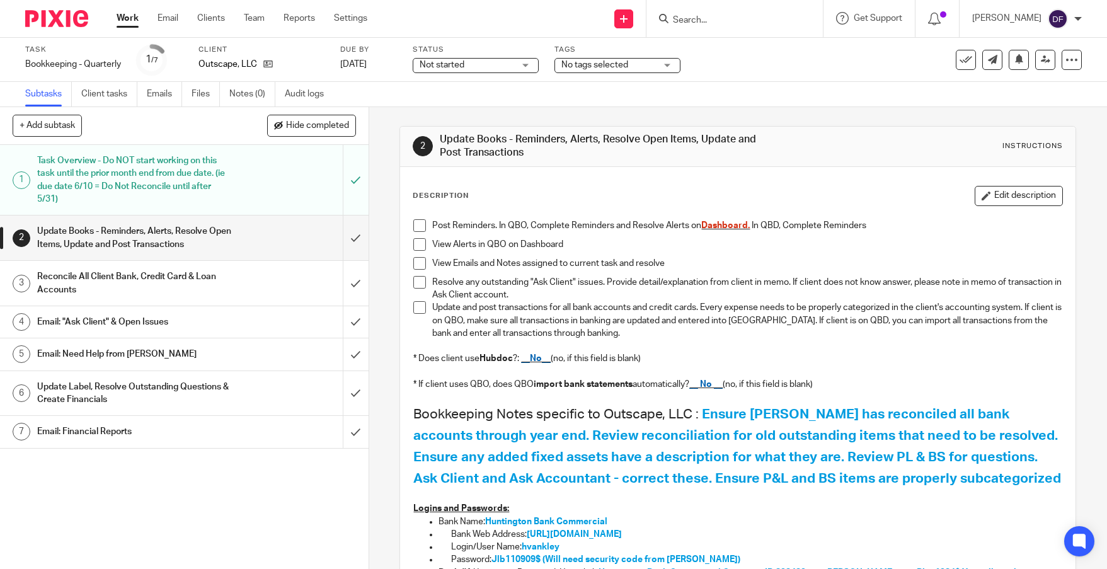
click at [197, 430] on h1 "Email: Financial Reports" at bounding box center [134, 431] width 195 height 19
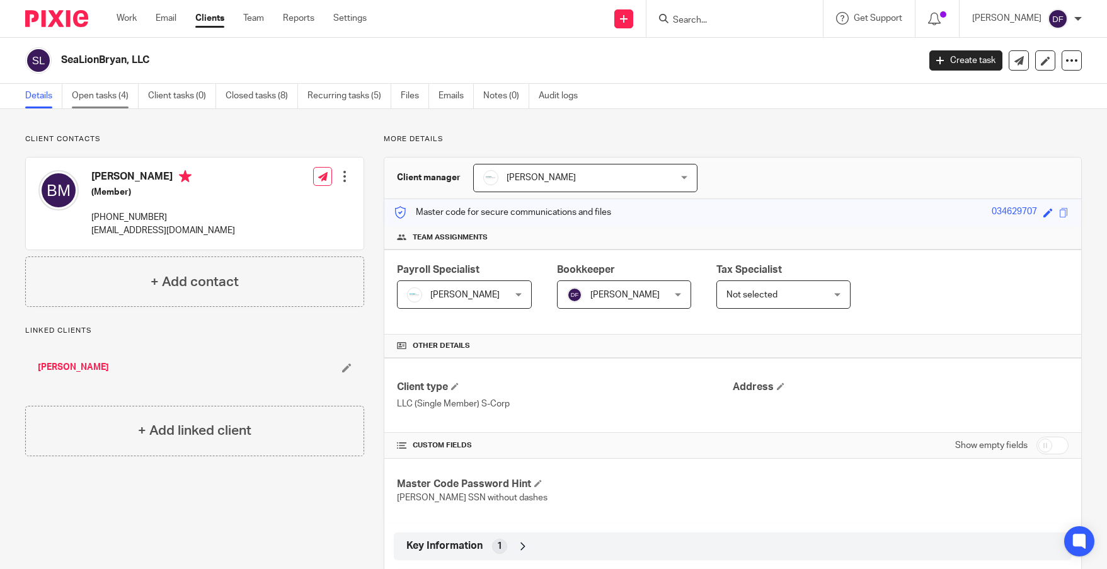
click at [105, 100] on link "Open tasks (4)" at bounding box center [105, 96] width 67 height 25
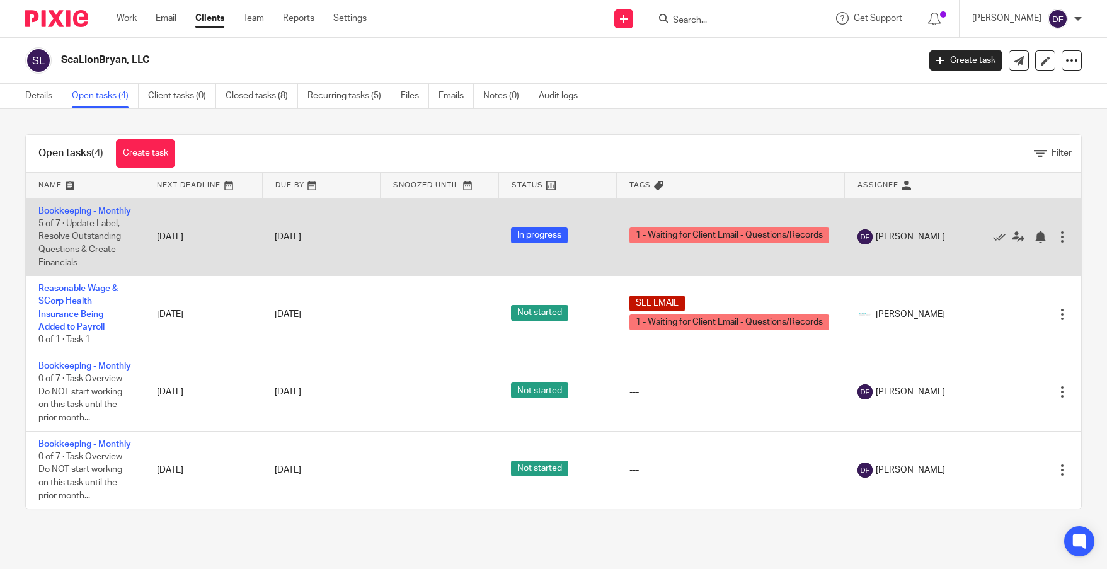
click at [59, 217] on td "Bookkeeping - Monthly 5 of 7 · Update Label, Resolve Outstanding Questions & Cr…" at bounding box center [85, 237] width 118 height 78
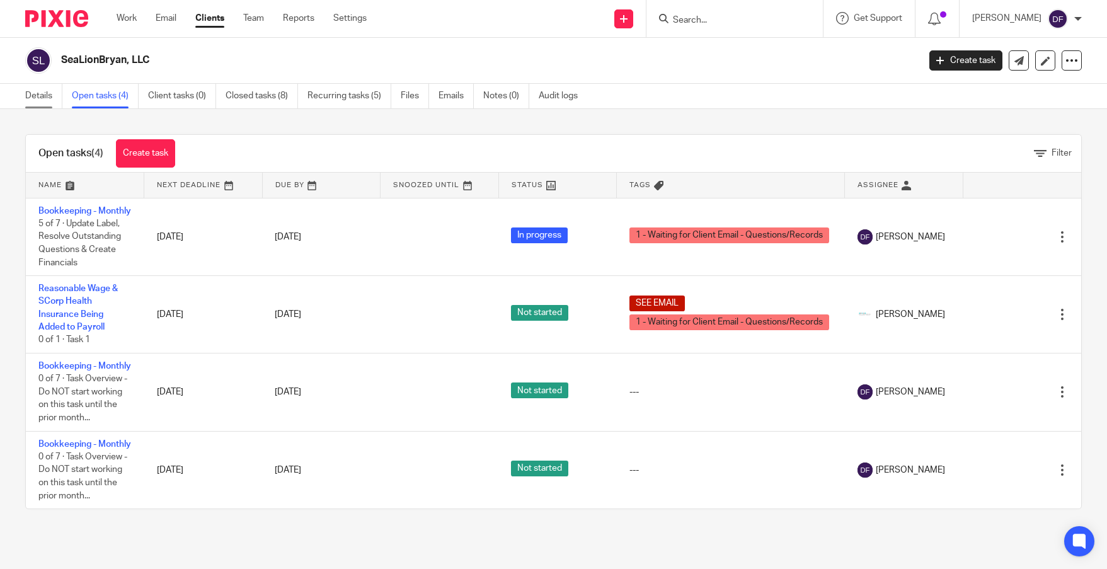
click at [45, 91] on link "Details" at bounding box center [43, 96] width 37 height 25
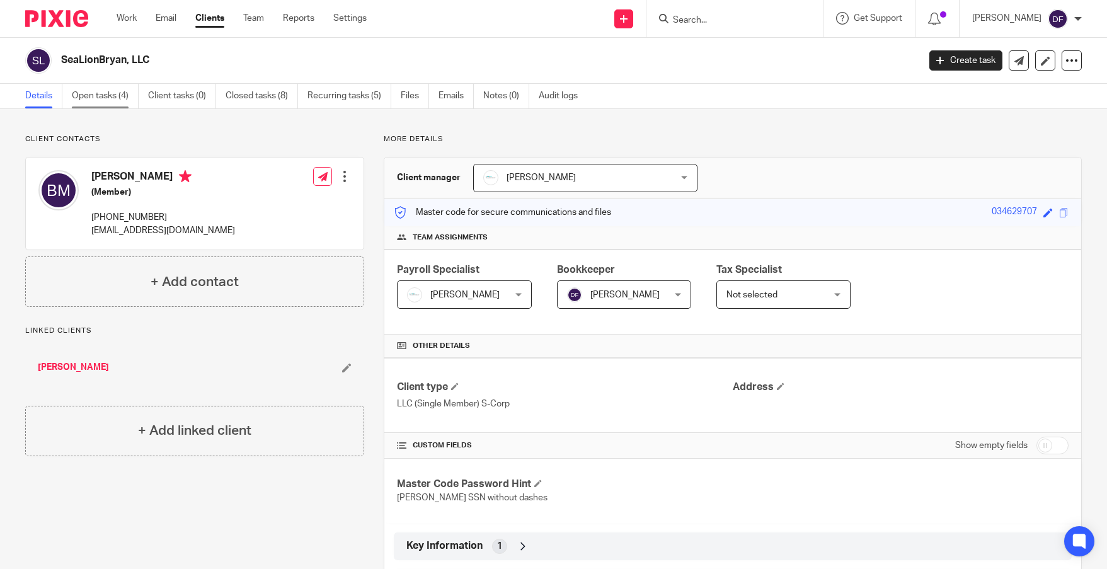
click at [110, 102] on link "Open tasks (4)" at bounding box center [105, 96] width 67 height 25
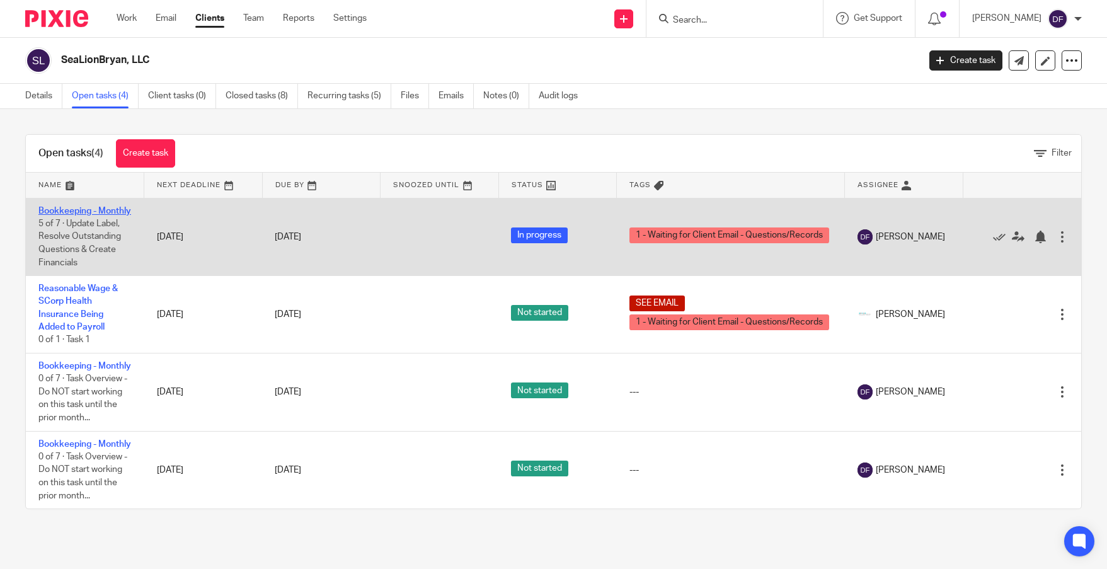
click at [66, 211] on link "Bookkeeping - Monthly" at bounding box center [84, 211] width 93 height 9
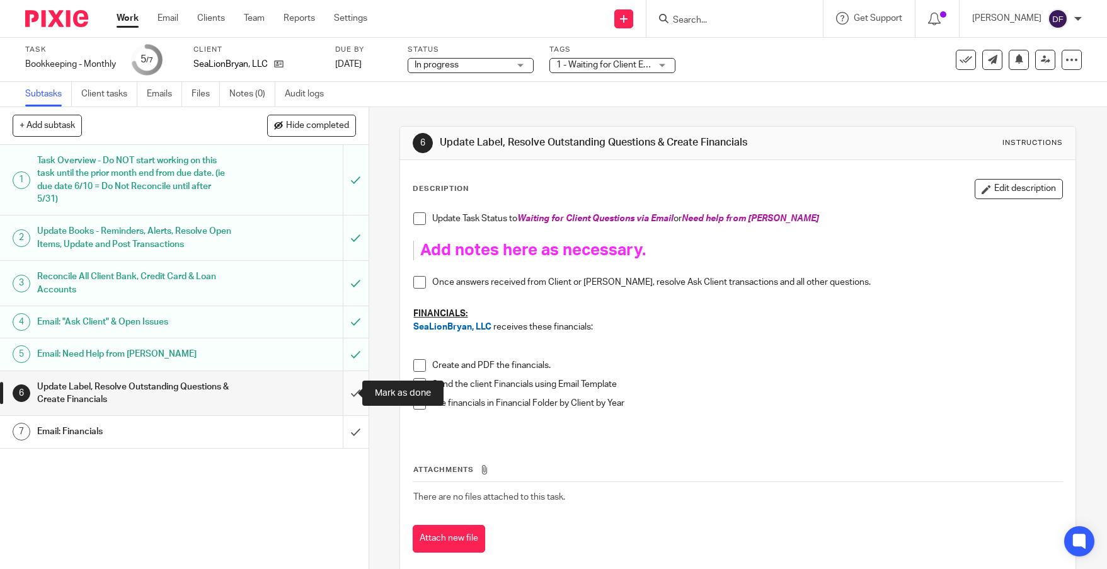
click at [341, 391] on input "submit" at bounding box center [184, 393] width 369 height 45
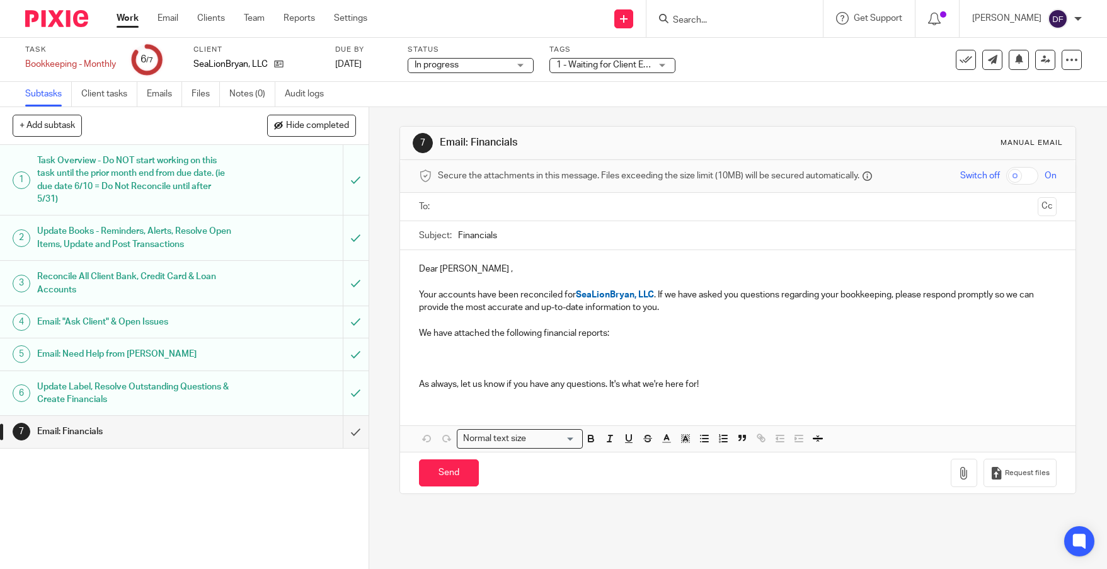
click at [496, 214] on ul at bounding box center [738, 207] width 599 height 21
click at [498, 209] on input "text" at bounding box center [737, 207] width 590 height 14
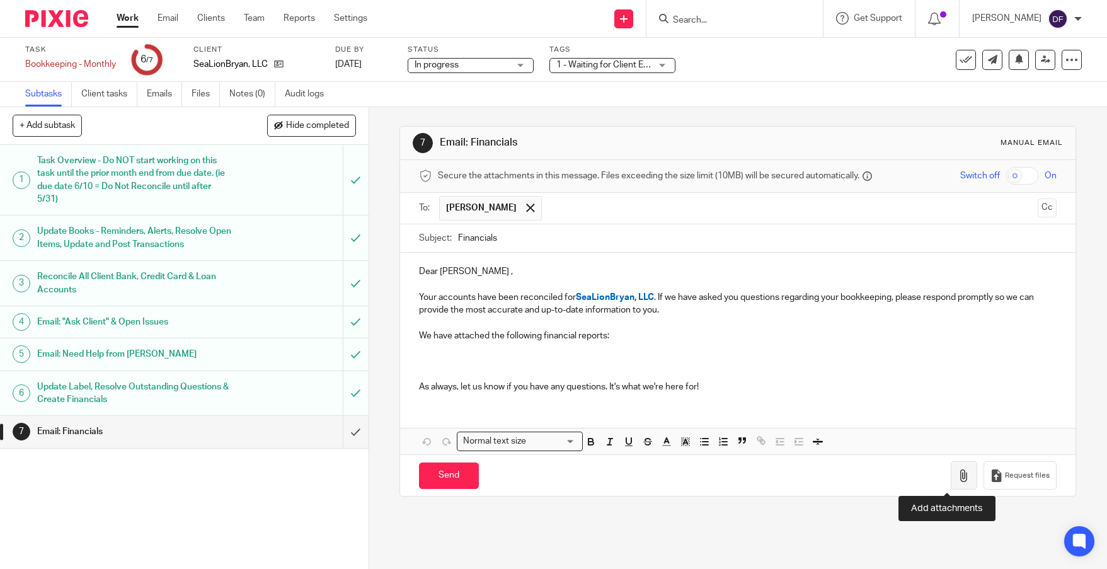
click at [958, 481] on icon "button" at bounding box center [964, 475] width 13 height 13
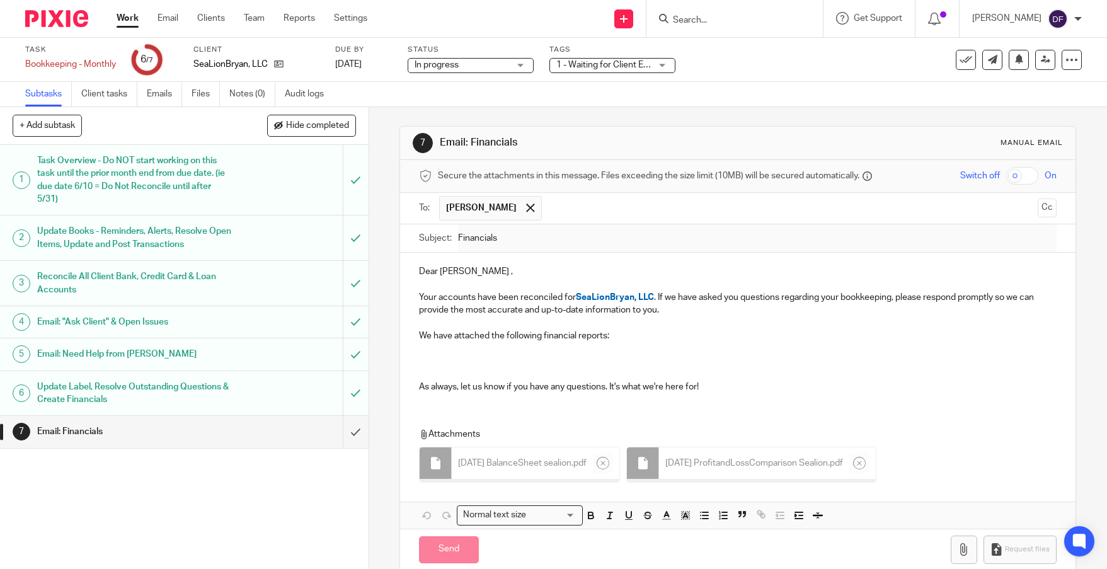
click at [634, 326] on p at bounding box center [738, 322] width 638 height 13
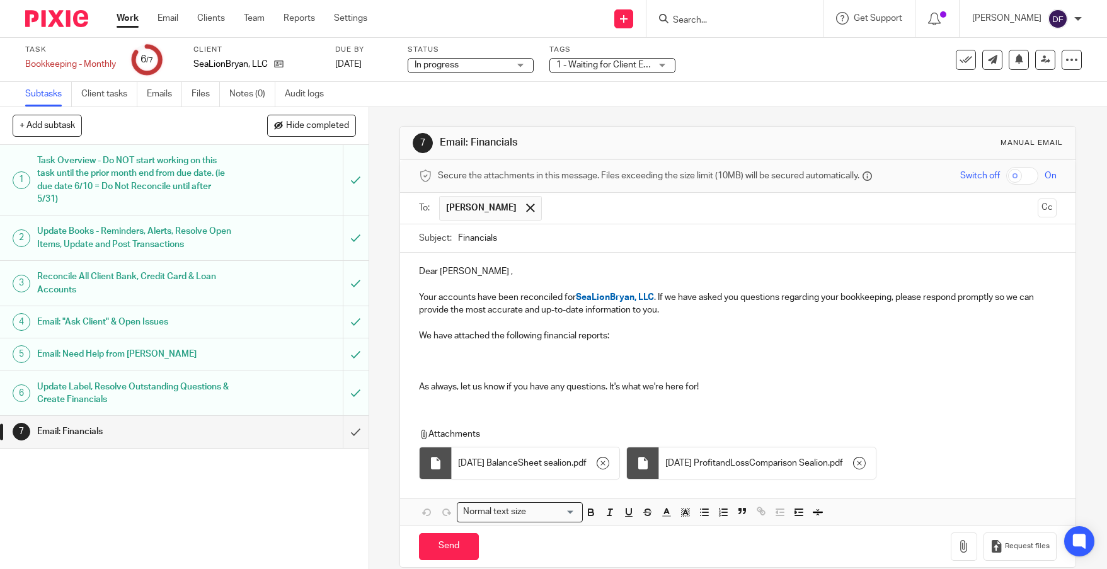
click at [639, 336] on p "We have attached the following financial reports:" at bounding box center [738, 336] width 638 height 13
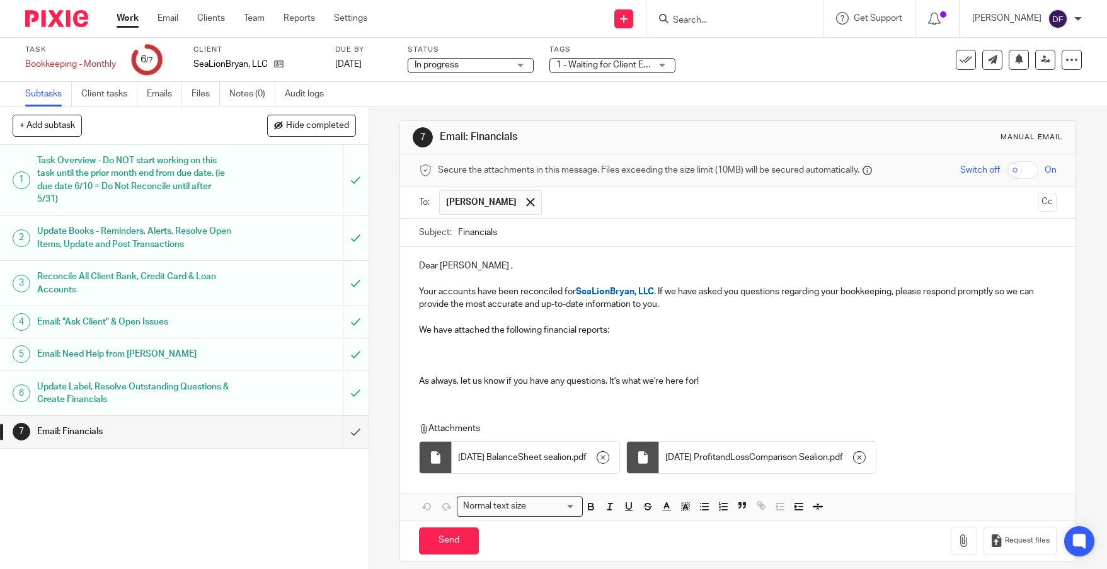
scroll to position [18, 0]
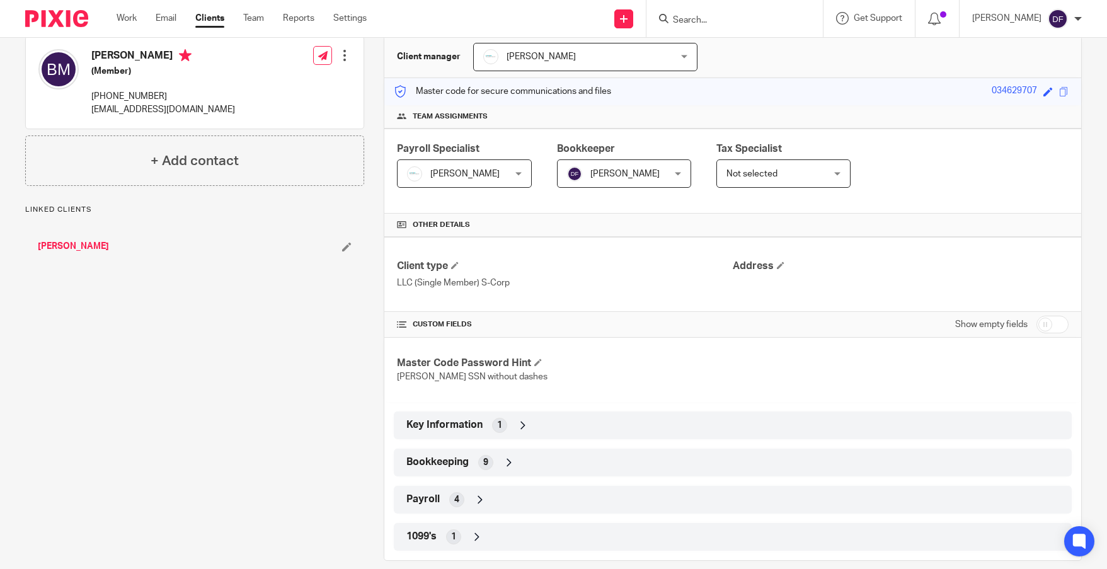
scroll to position [138, 0]
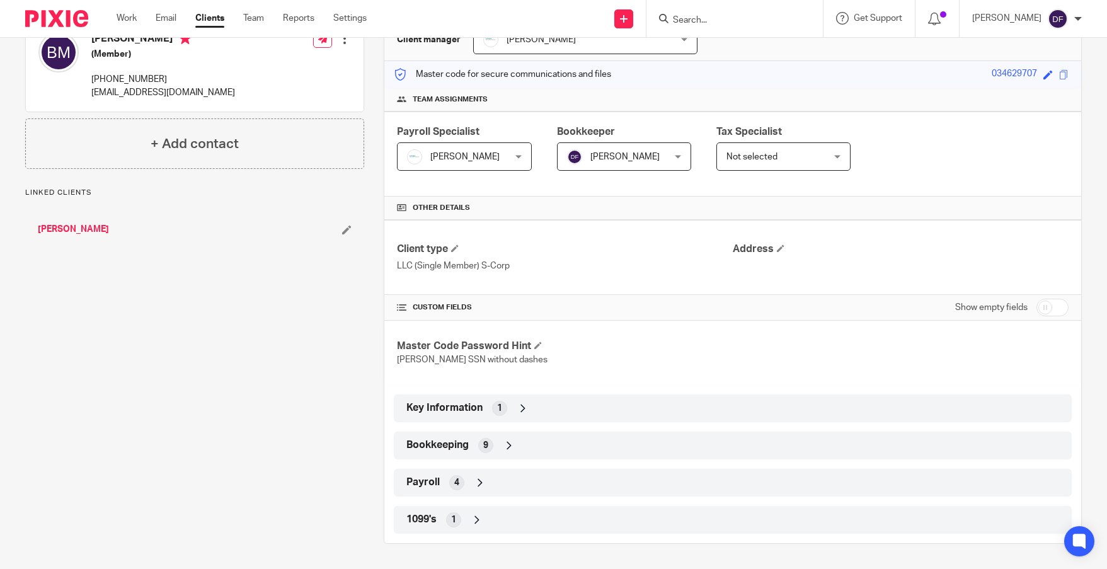
click at [860, 442] on div "Bookkeeping 9" at bounding box center [732, 445] width 659 height 21
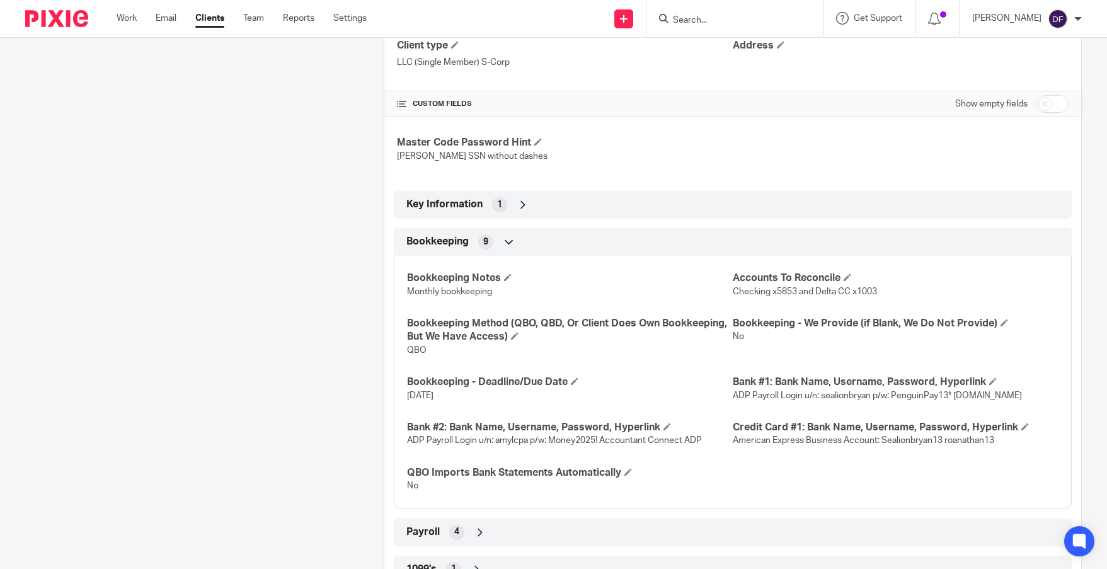
scroll to position [391, 0]
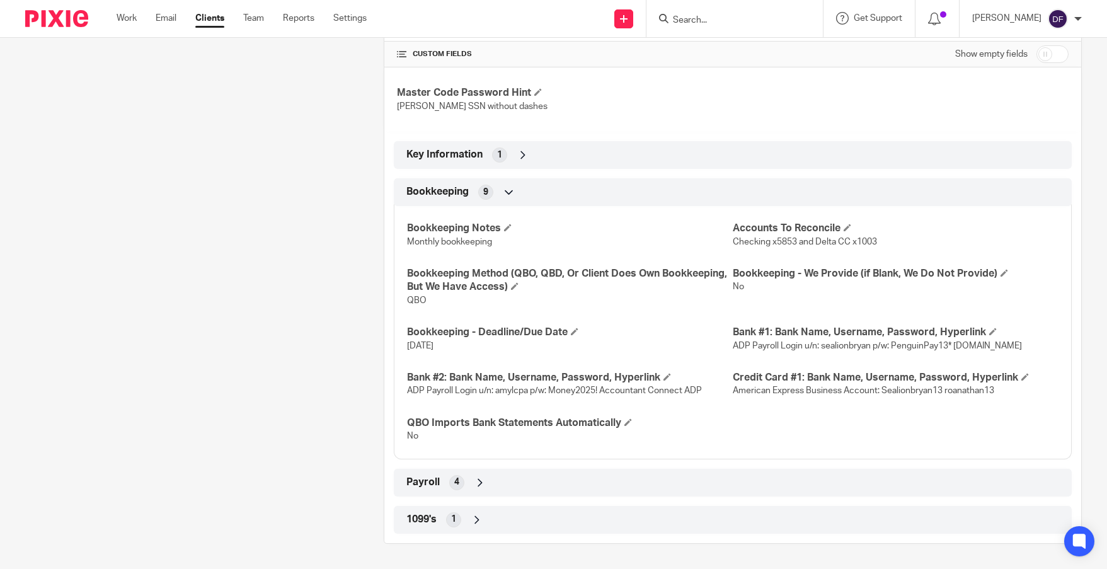
click at [1046, 62] on input "checkbox" at bounding box center [1052, 54] width 32 height 18
checkbox input "true"
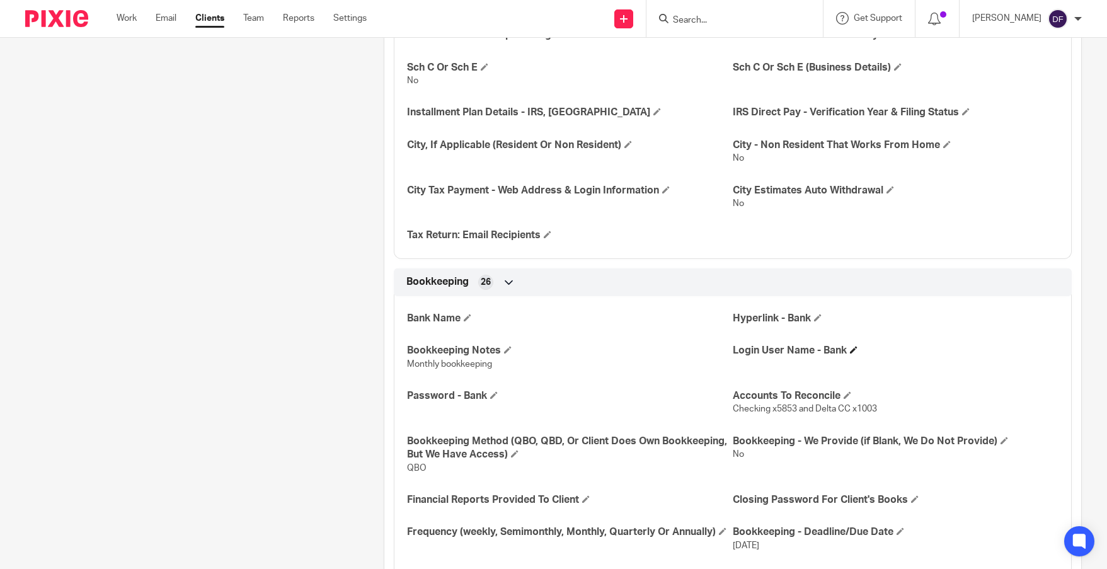
scroll to position [1210, 0]
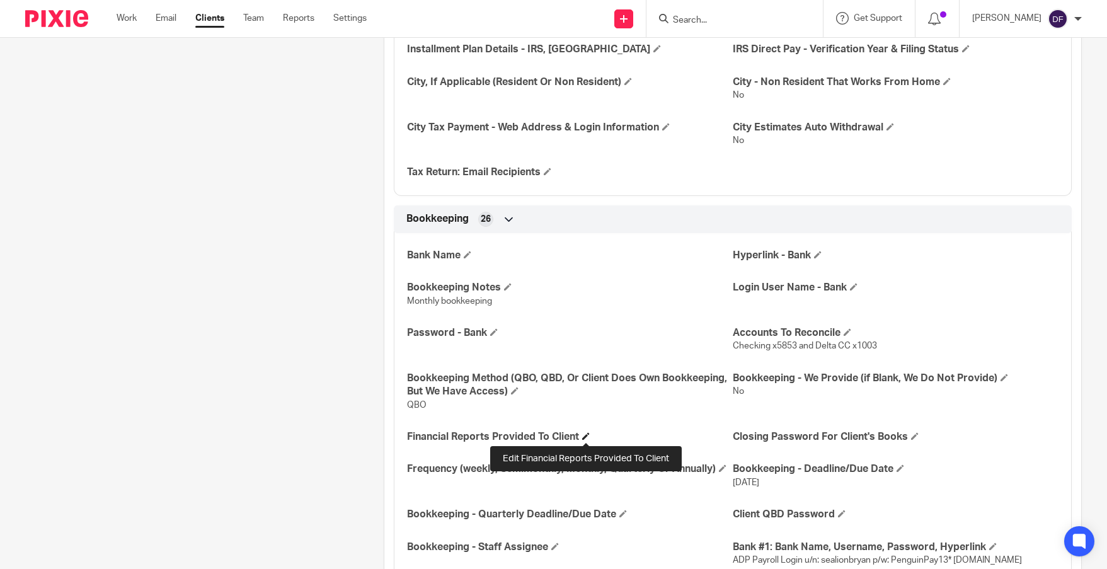
click at [584, 435] on span at bounding box center [586, 436] width 8 height 8
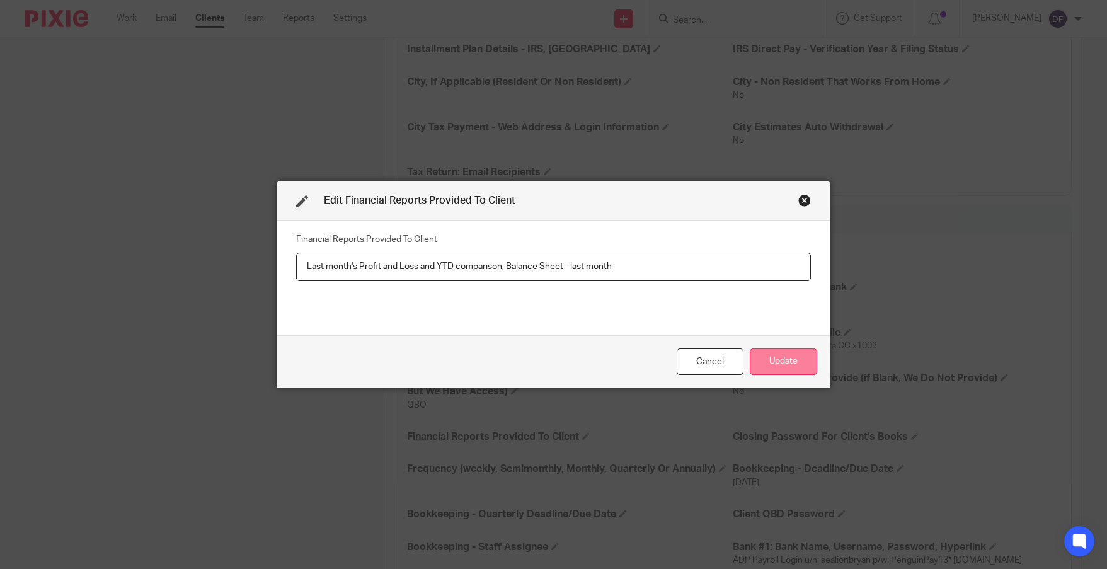
type input "Last month's Profit and Loss and YTD comparison, Balance Sheet - last month"
click at [771, 357] on button "Update" at bounding box center [783, 361] width 67 height 27
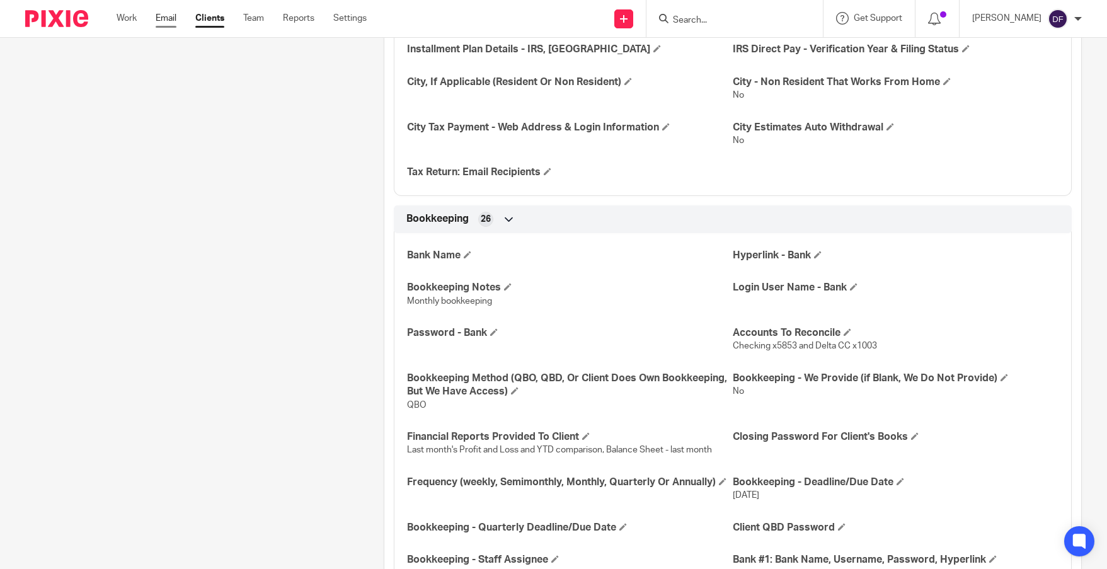
click at [162, 20] on link "Email" at bounding box center [166, 18] width 21 height 13
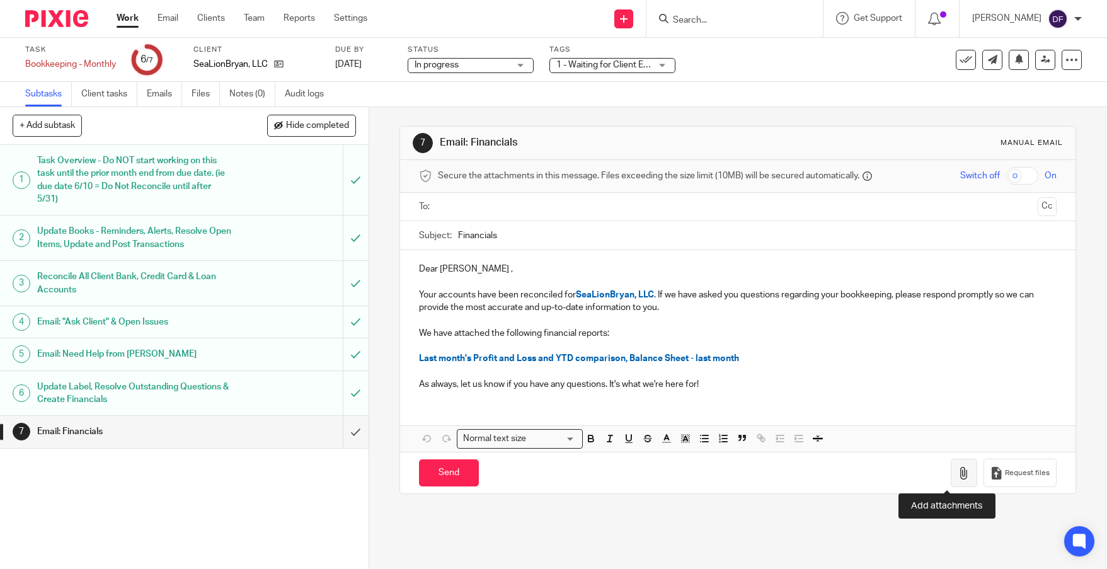
click at [958, 473] on icon "button" at bounding box center [964, 473] width 13 height 13
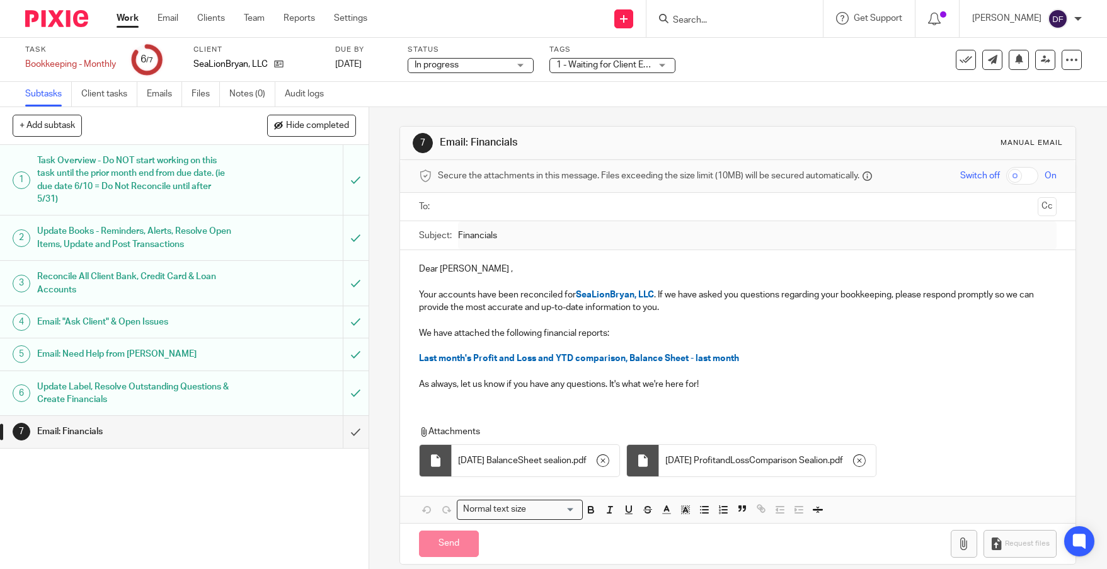
click at [455, 203] on input "text" at bounding box center [737, 207] width 590 height 14
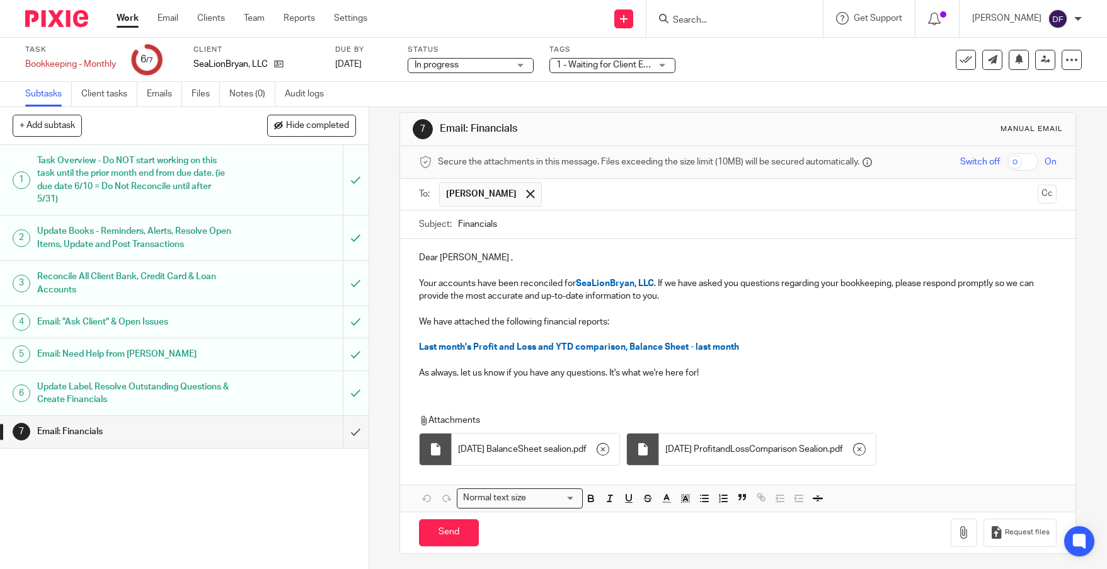
scroll to position [18, 0]
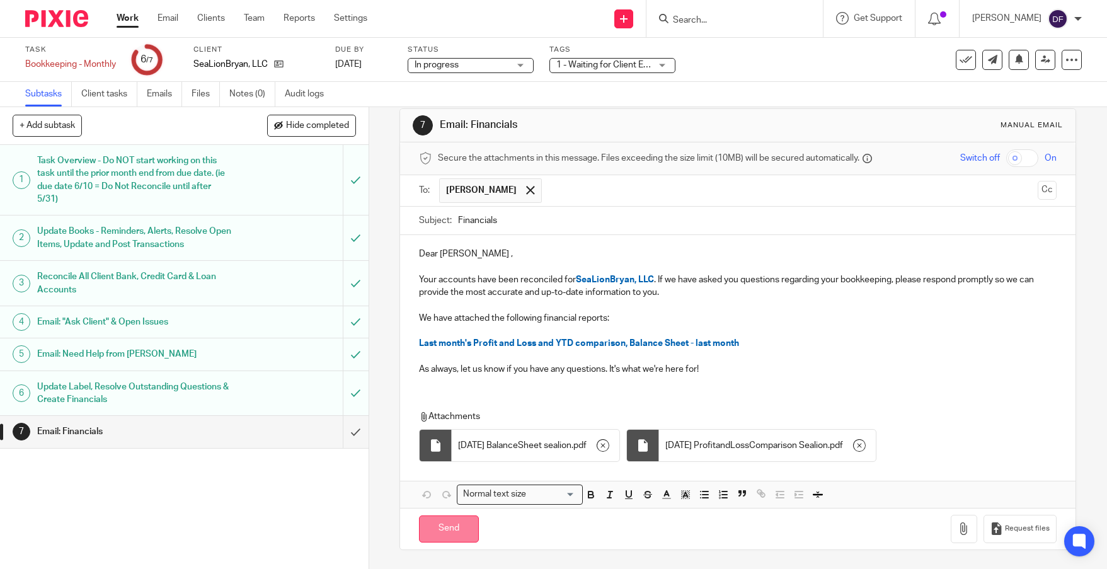
click at [454, 525] on input "Send" at bounding box center [449, 528] width 60 height 27
type input "Sent"
click at [132, 23] on link "Work" at bounding box center [128, 18] width 22 height 13
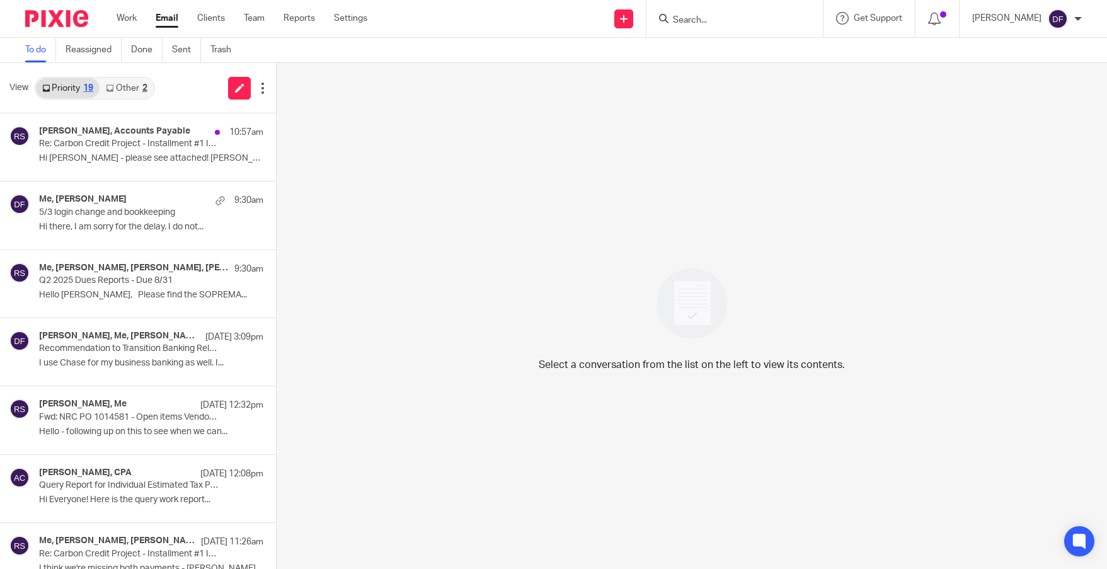
click at [134, 88] on link "Other 2" at bounding box center [127, 88] width 54 height 20
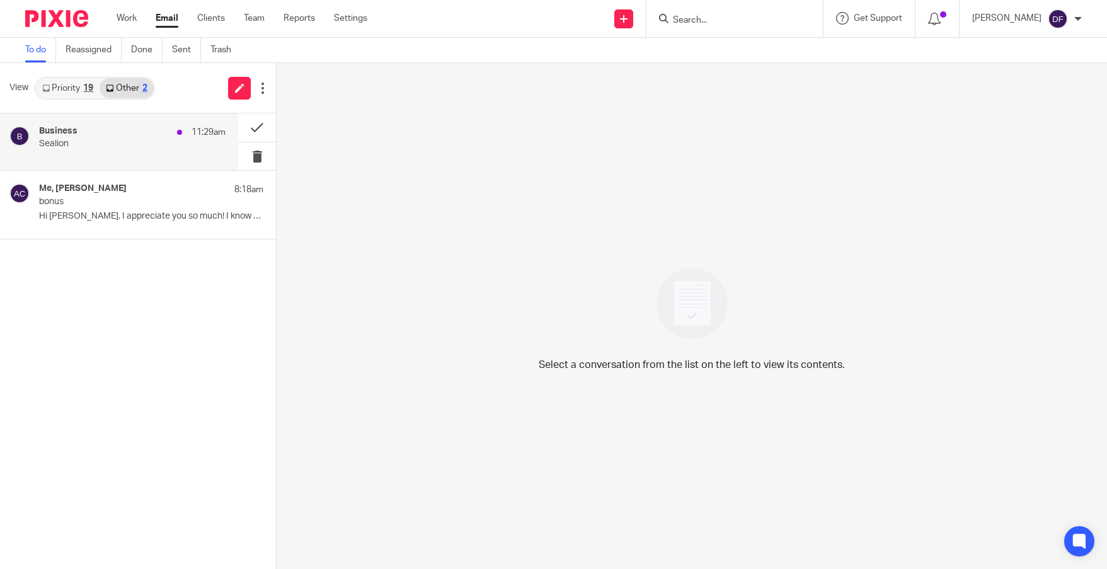
click at [109, 140] on p "Sealion" at bounding box center [113, 144] width 149 height 11
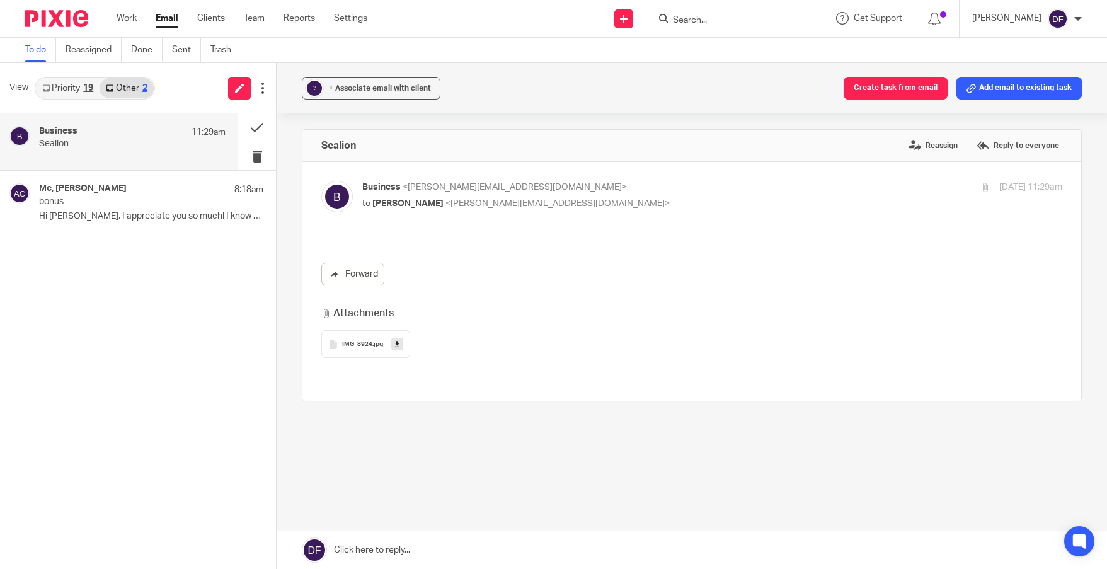
click at [395, 347] on icon at bounding box center [397, 344] width 4 height 9
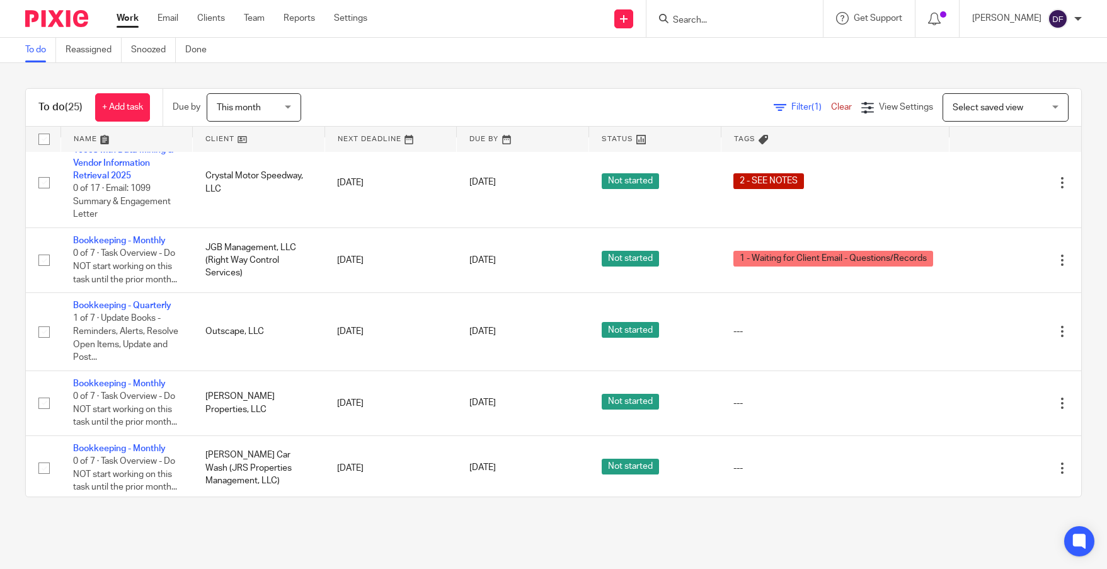
scroll to position [441, 0]
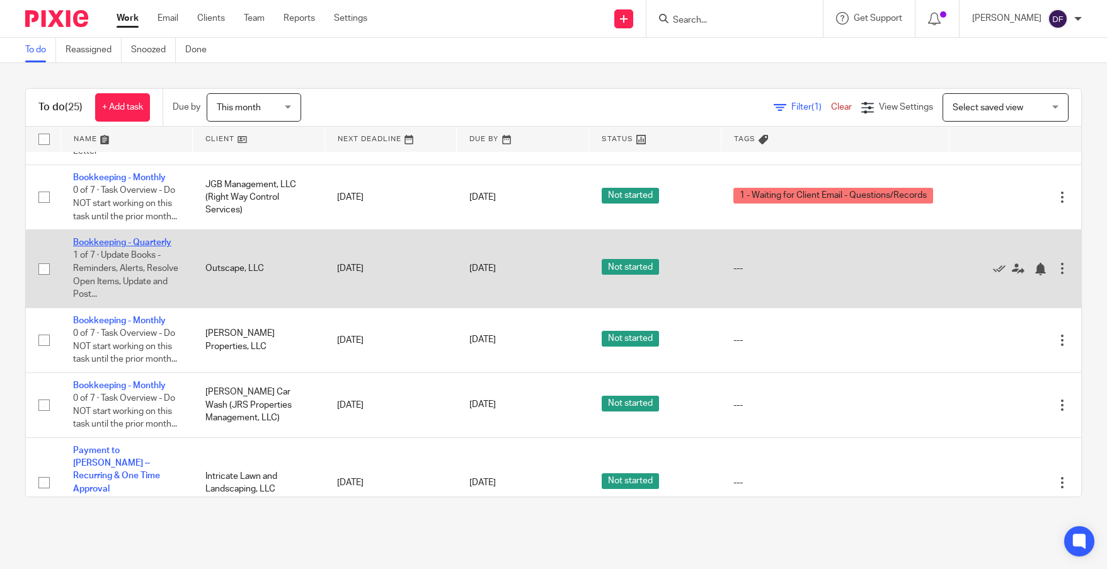
click at [134, 247] on link "Bookkeeping - Quarterly" at bounding box center [122, 242] width 98 height 9
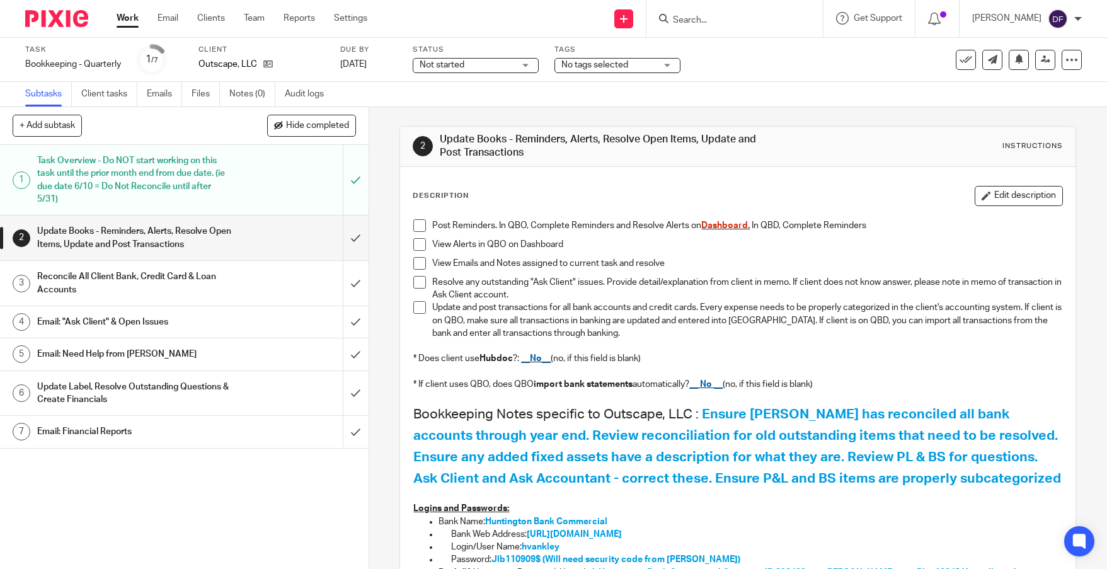
click at [197, 311] on link "4 Email: "Ask Client" & Open Issues" at bounding box center [171, 322] width 343 height 32
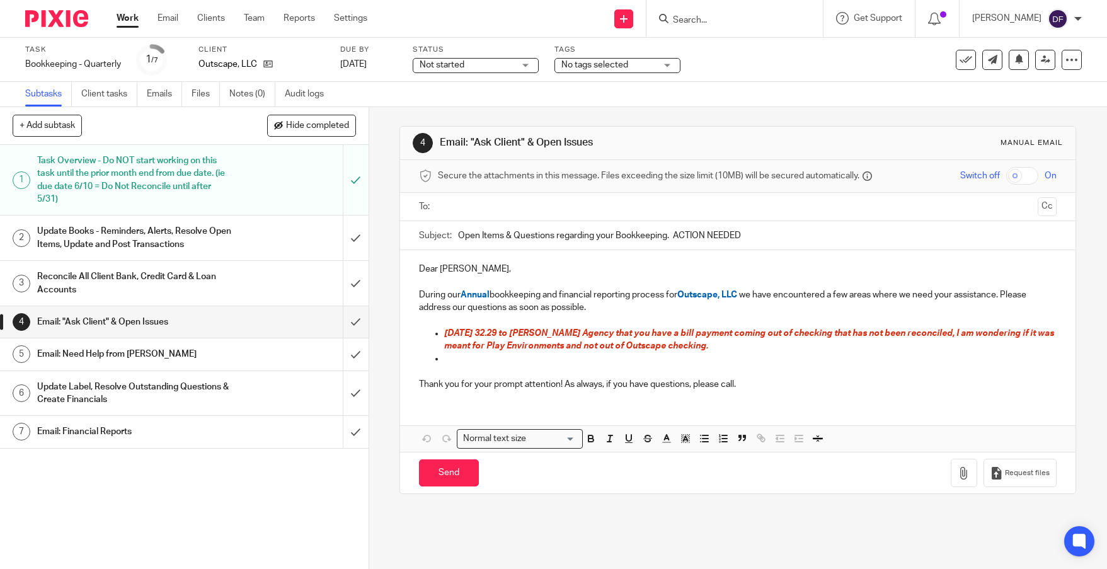
click at [454, 356] on p at bounding box center [750, 358] width 612 height 13
drag, startPoint x: 714, startPoint y: 346, endPoint x: 702, endPoint y: 351, distance: 12.4
click at [702, 351] on p "5.27.25 32.29 to George Ford Agency that you have a bill payment coming out of …" at bounding box center [750, 340] width 612 height 26
click at [462, 364] on p at bounding box center [750, 358] width 612 height 13
drag, startPoint x: 585, startPoint y: 439, endPoint x: 599, endPoint y: 440, distance: 13.9
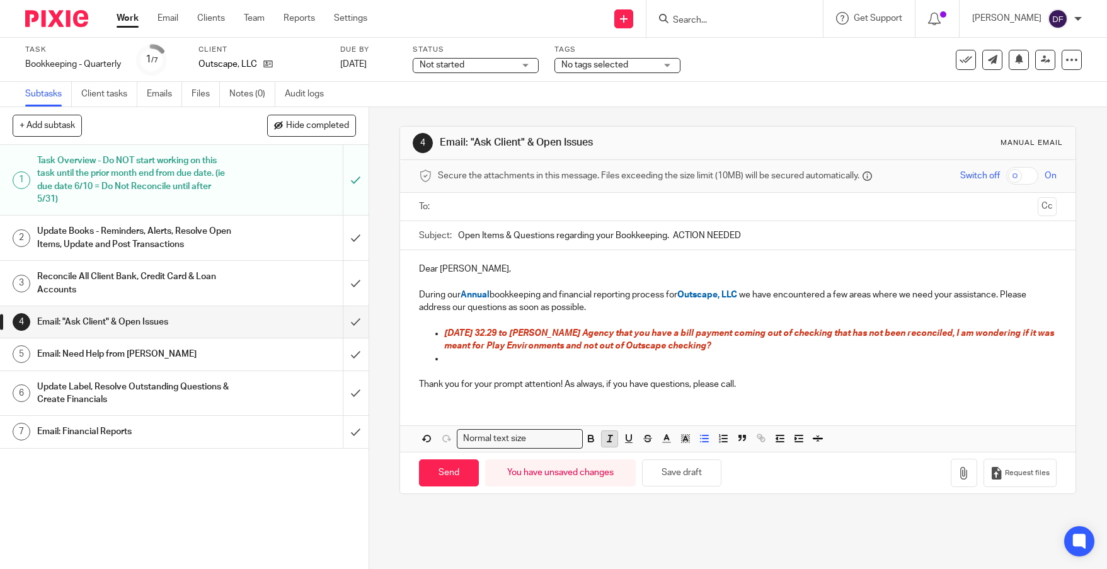
click at [588, 439] on icon "button" at bounding box center [590, 440] width 5 height 3
click at [602, 440] on button "button" at bounding box center [610, 439] width 16 height 16
click at [664, 440] on polyline "button" at bounding box center [666, 437] width 4 height 5
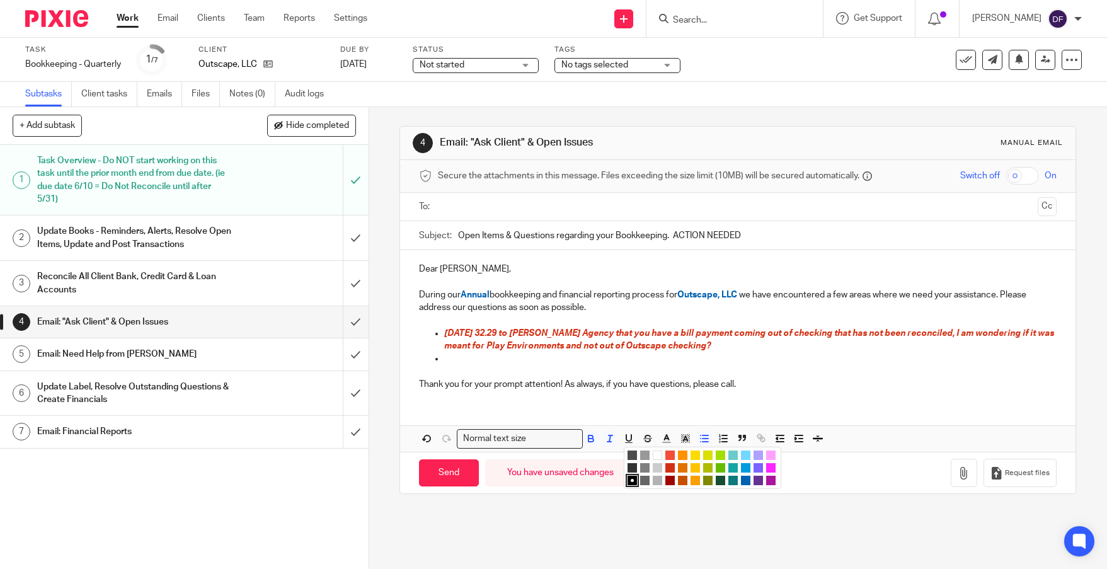
click at [667, 466] on li "color:#D33115" at bounding box center [669, 467] width 9 height 9
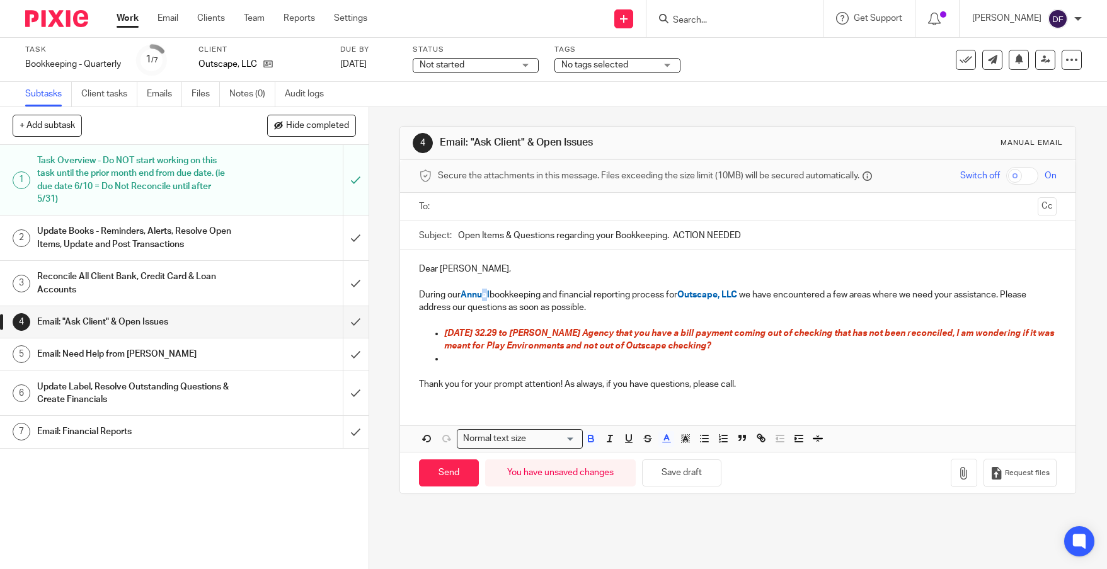
click at [480, 296] on span "Annual" at bounding box center [475, 294] width 29 height 9
drag, startPoint x: 488, startPoint y: 294, endPoint x: 462, endPoint y: 297, distance: 26.6
click at [462, 297] on p "During our Annual bookkeeping and financial reporting process for Outscape, LLC…" at bounding box center [738, 302] width 638 height 26
click at [678, 476] on button "Save draft" at bounding box center [681, 472] width 79 height 27
click at [220, 356] on h1 "Email: Need Help from Amy" at bounding box center [134, 354] width 195 height 19
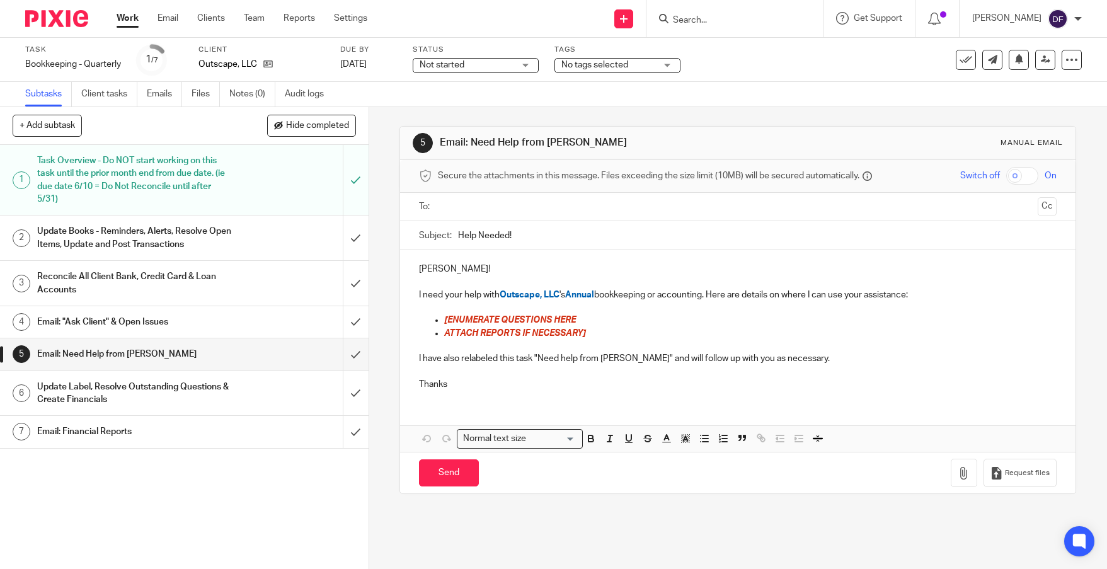
click at [459, 197] on ul at bounding box center [738, 207] width 599 height 21
click at [459, 209] on input "text" at bounding box center [737, 207] width 590 height 14
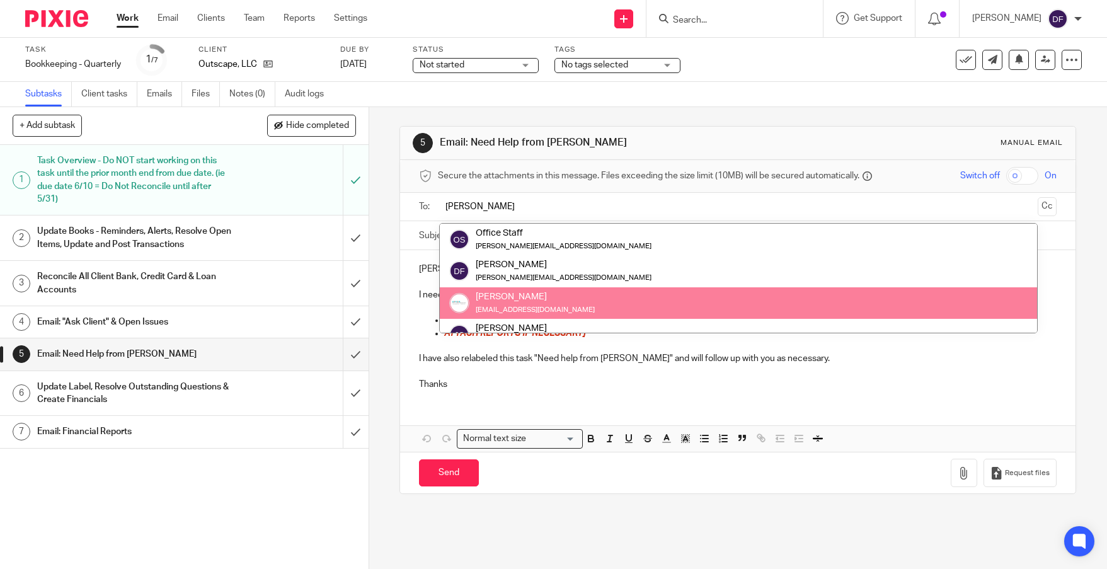
type input "amy"
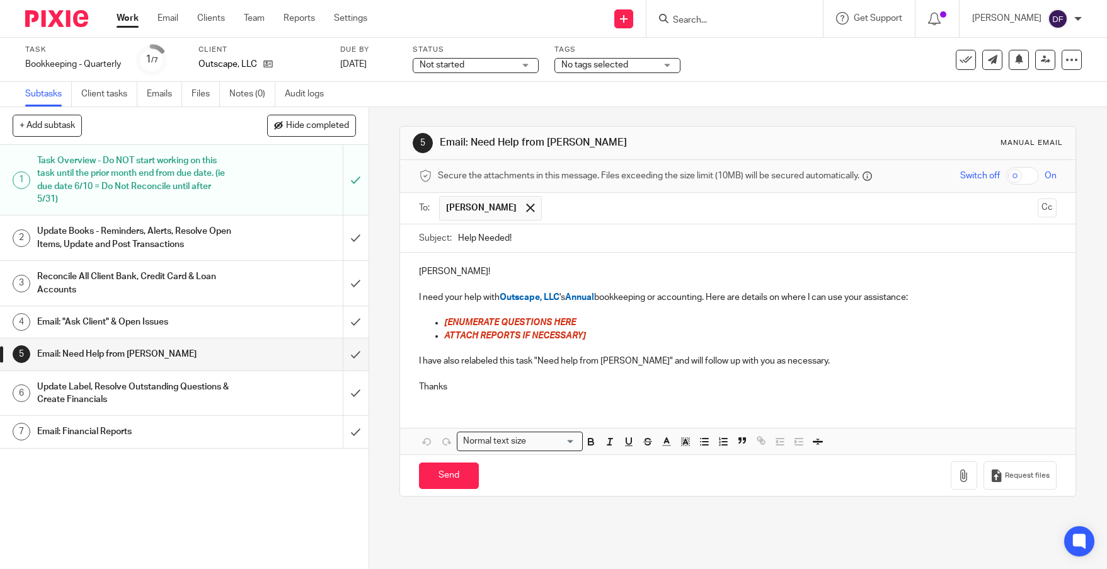
click at [541, 236] on input "Help Needed!" at bounding box center [757, 238] width 599 height 28
type input "Help Needed! for Outscape"
drag, startPoint x: 596, startPoint y: 299, endPoint x: 566, endPoint y: 303, distance: 29.9
click at [566, 303] on p "I need your help with Outscape, LLC 's Annual bookkeeping or accounting. Here a…" at bounding box center [738, 297] width 638 height 13
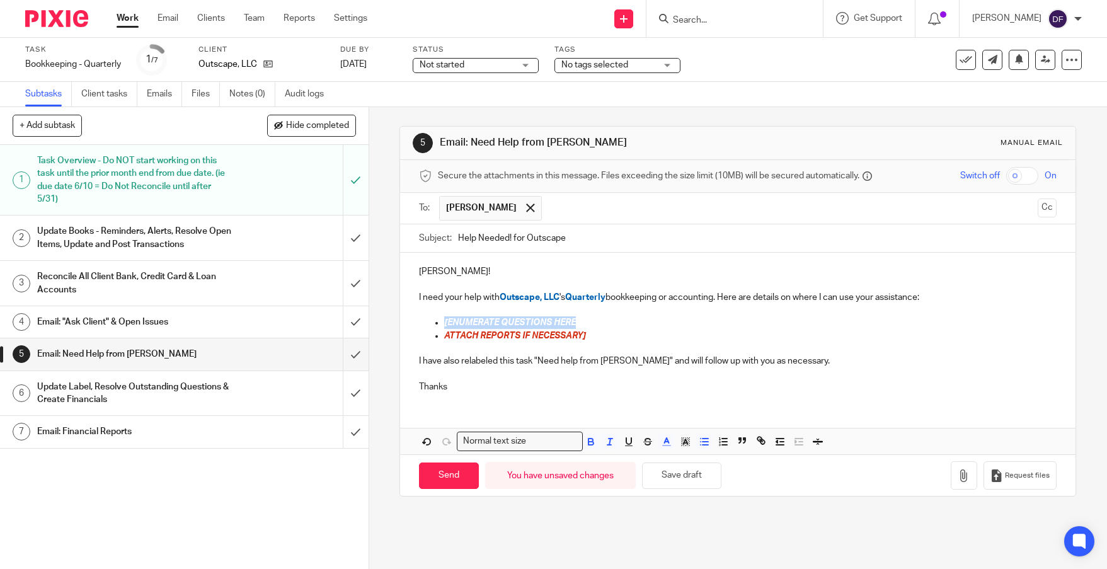
drag, startPoint x: 578, startPoint y: 322, endPoint x: 442, endPoint y: 324, distance: 135.5
click at [440, 326] on ul "[ENUMERATE QUESTIONS HERE ATTACH REPORTS IF NECESSARY]" at bounding box center [738, 329] width 638 height 26
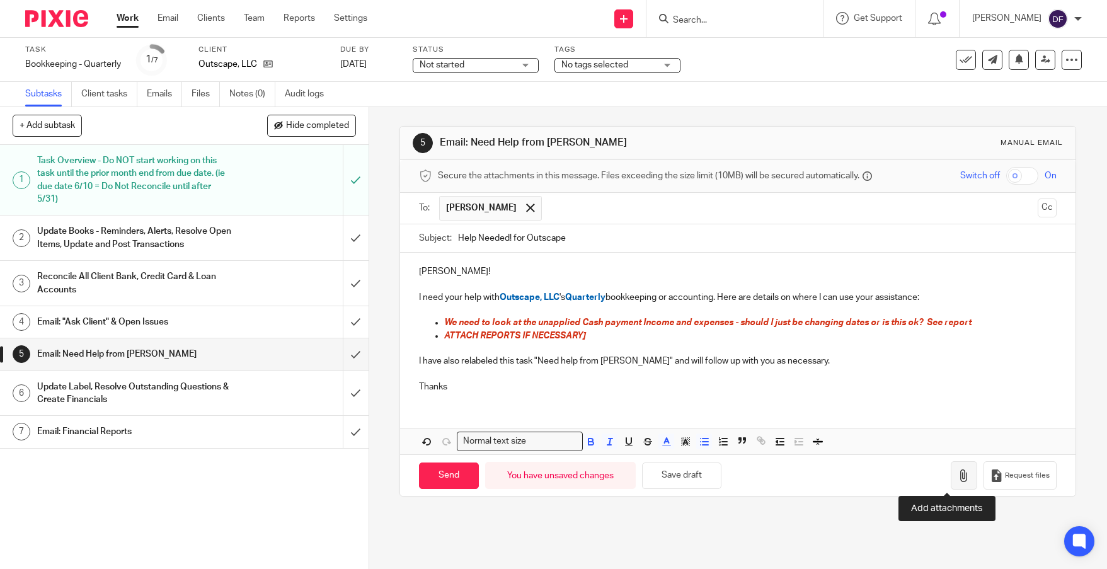
click at [958, 475] on icon "button" at bounding box center [964, 475] width 13 height 13
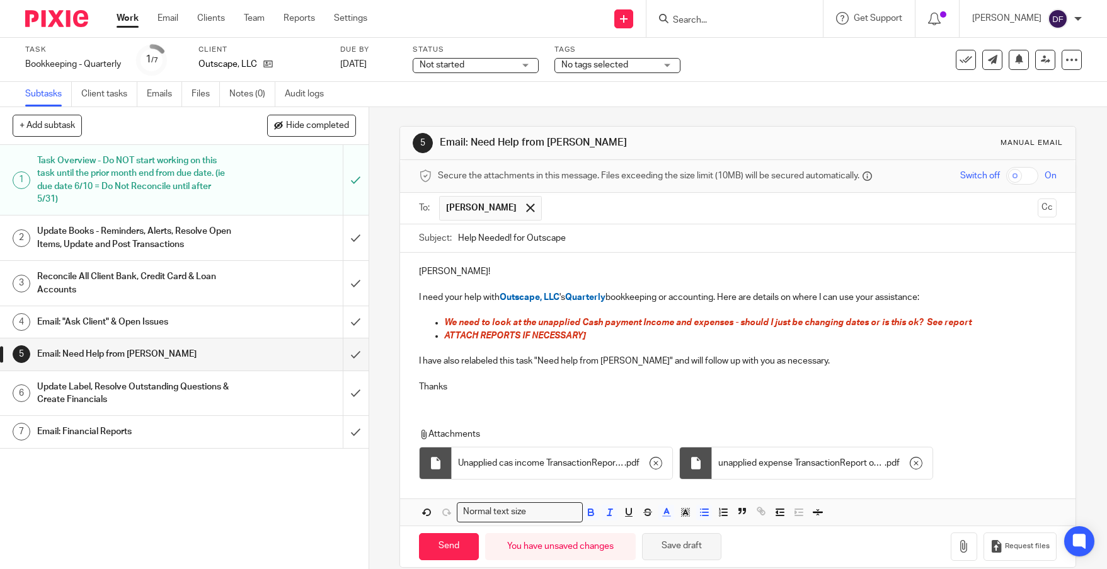
click at [673, 542] on button "Save draft" at bounding box center [681, 546] width 79 height 27
click at [441, 543] on input "Send" at bounding box center [449, 546] width 60 height 27
type input "Sent"
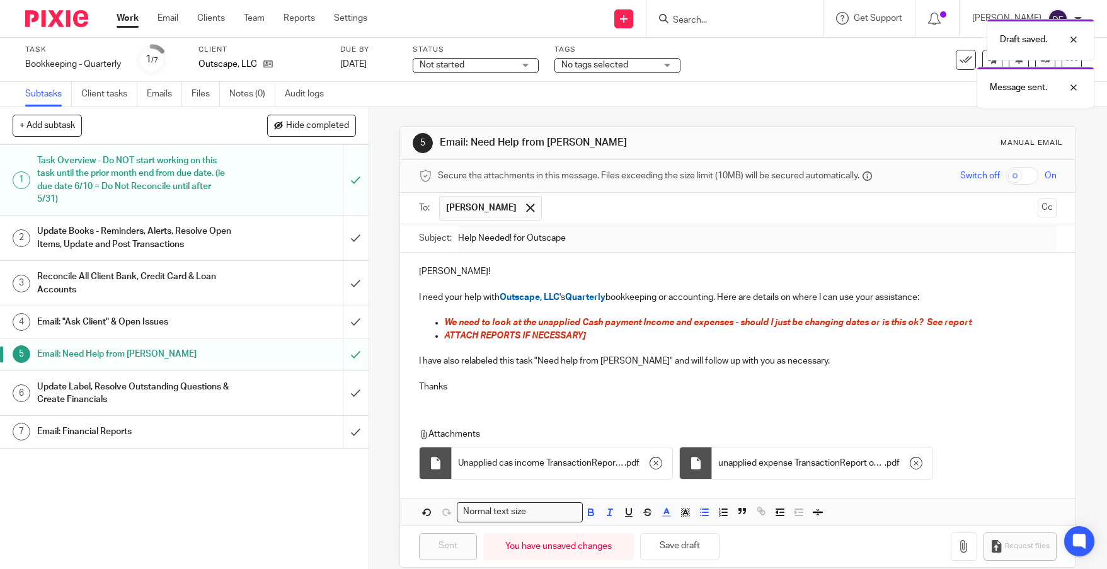
click at [649, 64] on div "Draft saved. Message sent." at bounding box center [824, 61] width 541 height 96
click at [675, 60] on body "Work Email Clients Team Reports Settings Work Email Clients Team Reports Settin…" at bounding box center [553, 284] width 1107 height 569
click at [663, 62] on div "No tags selected" at bounding box center [617, 65] width 126 height 15
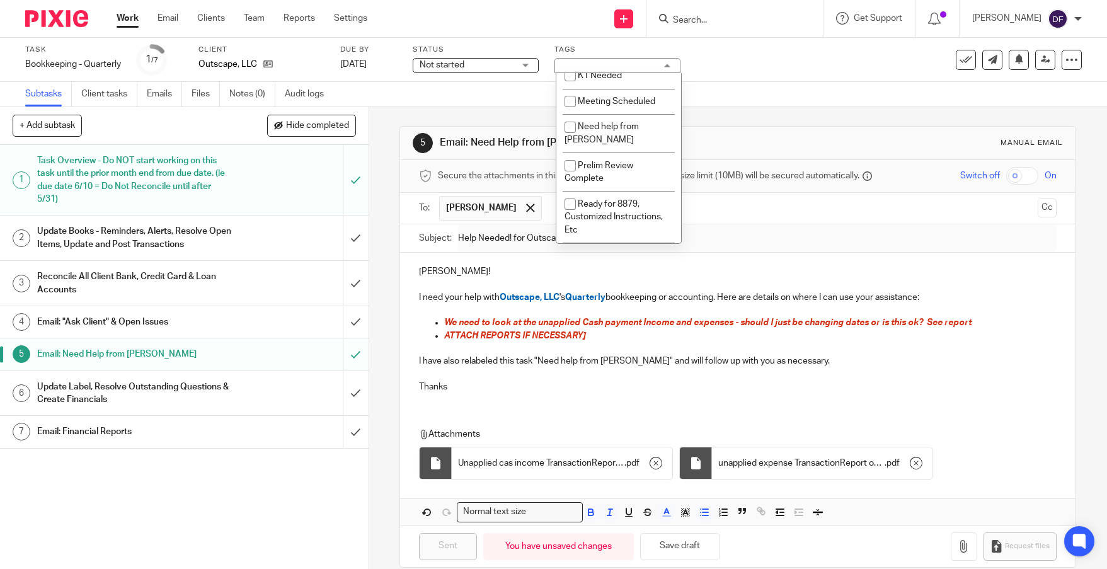
scroll to position [504, 0]
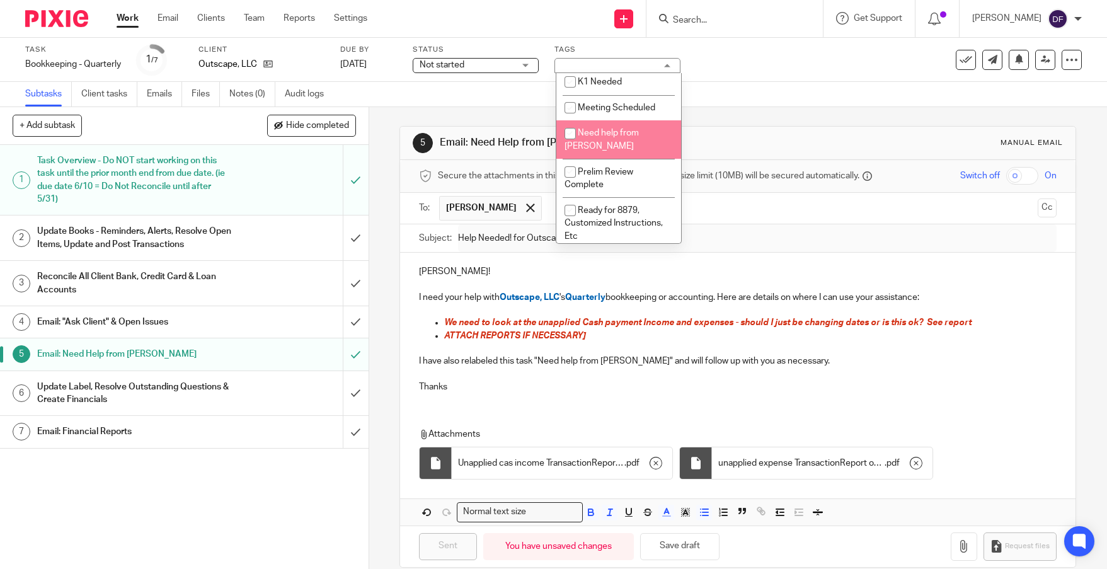
click at [640, 173] on ul "1 - Waiting for Client Email - Questions/Records 2 - SEE NOTES 3 - Reminder Ema…" at bounding box center [618, 158] width 125 height 171
click at [634, 151] on span "Need help from [PERSON_NAME]" at bounding box center [602, 140] width 74 height 22
checkbox input "true"
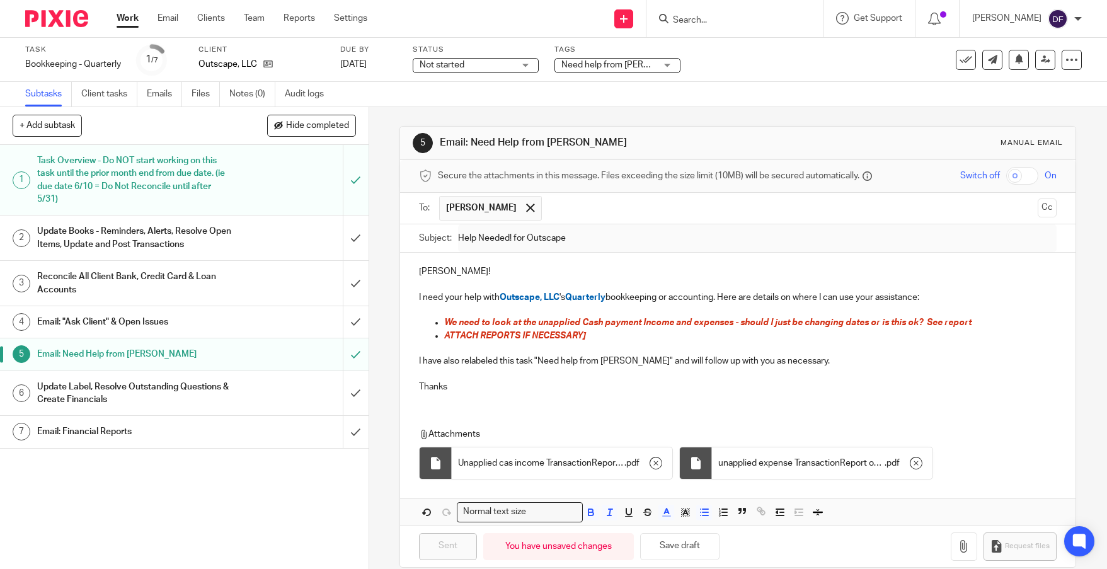
click at [754, 69] on div "Task Bookkeeping - Quarterly Save Bookkeeping - Quarterly 1 /7 Client Outscape,…" at bounding box center [465, 60] width 881 height 30
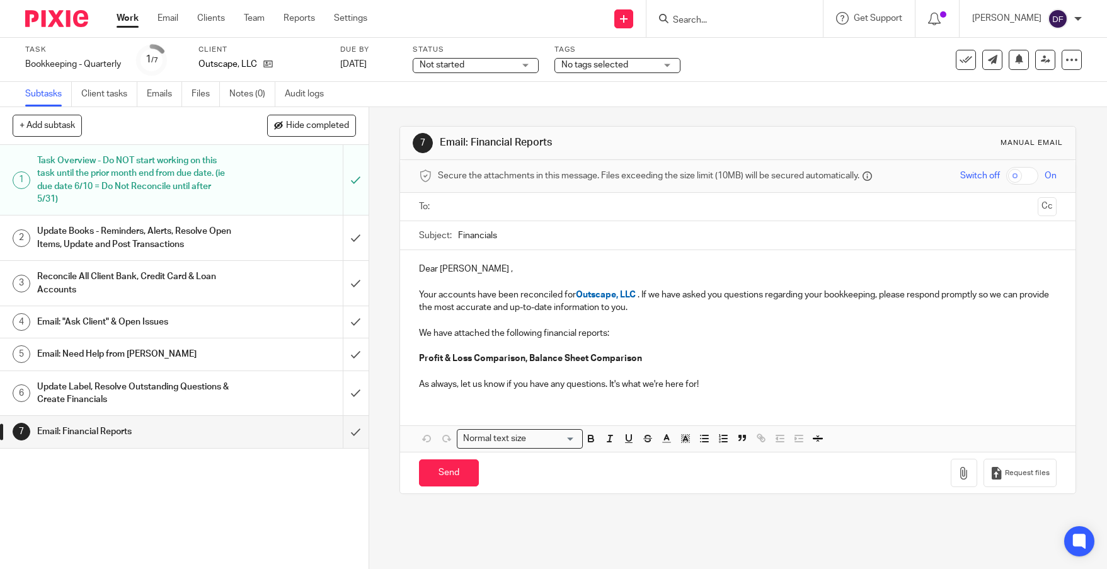
drag, startPoint x: 0, startPoint y: 0, endPoint x: 130, endPoint y: 14, distance: 130.5
click at [130, 14] on link "Work" at bounding box center [128, 18] width 22 height 13
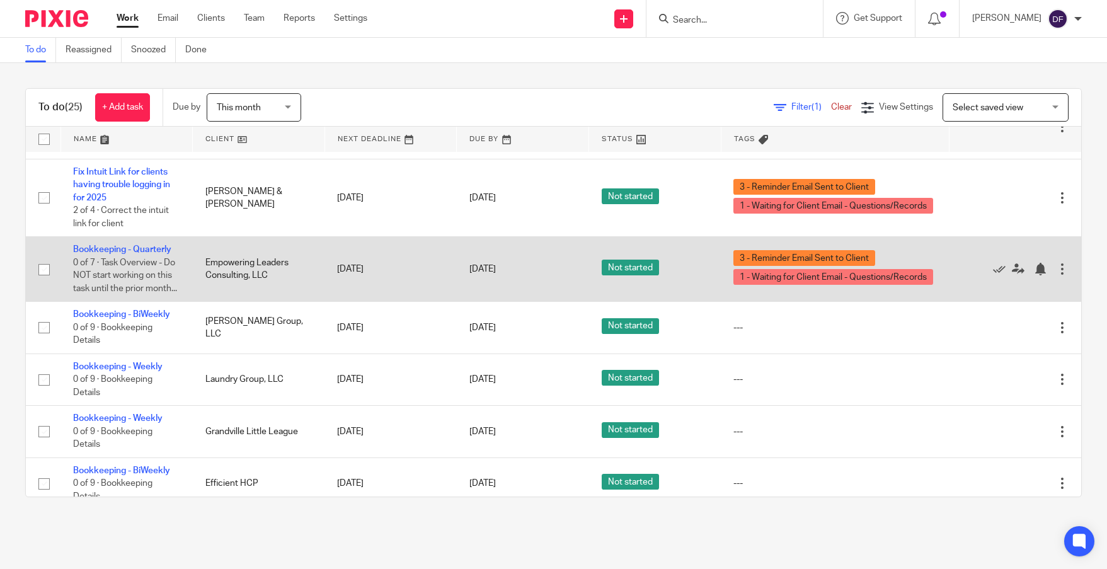
scroll to position [541, 0]
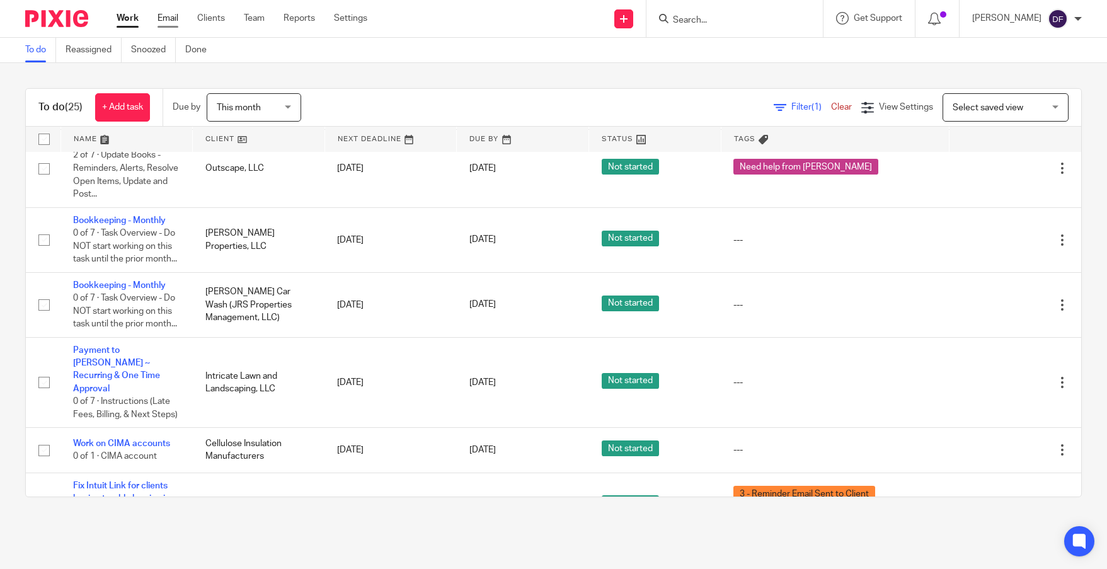
click at [164, 18] on link "Email" at bounding box center [168, 18] width 21 height 13
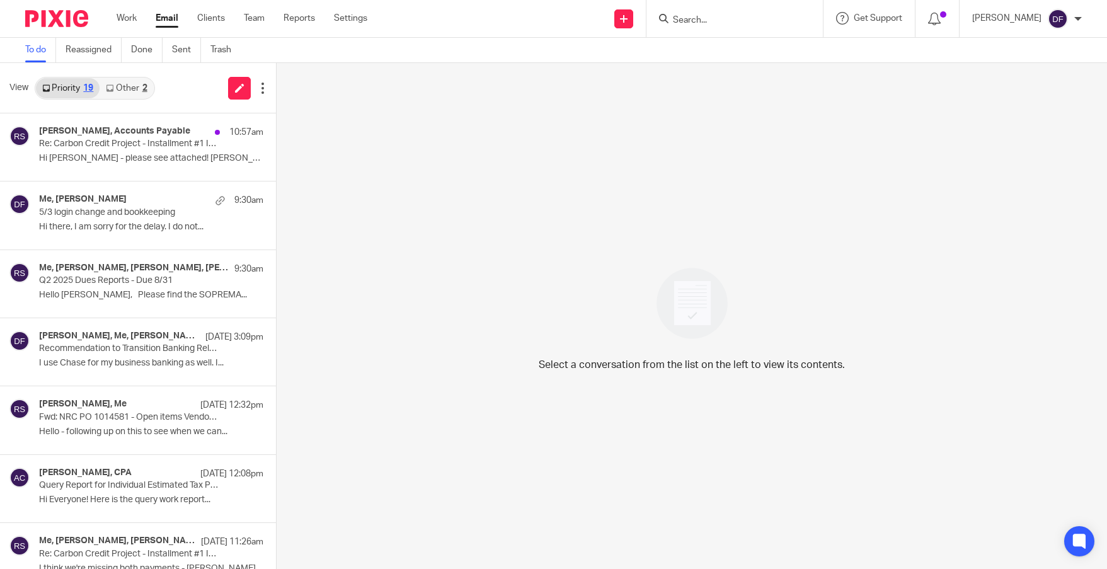
click at [137, 83] on link "Other 2" at bounding box center [127, 88] width 54 height 20
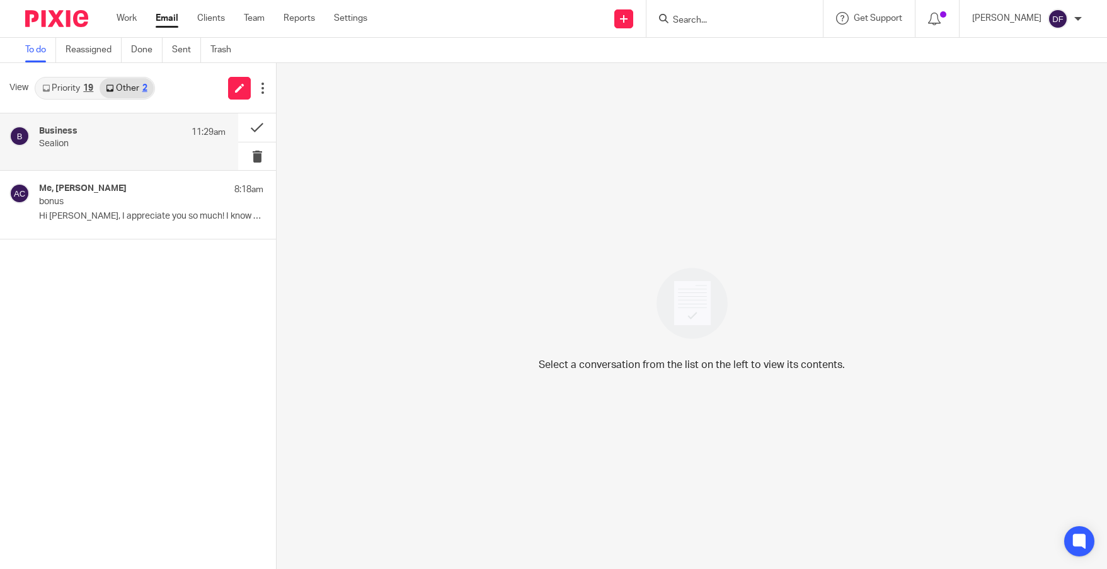
click at [124, 141] on p "Sealion" at bounding box center [113, 144] width 149 height 11
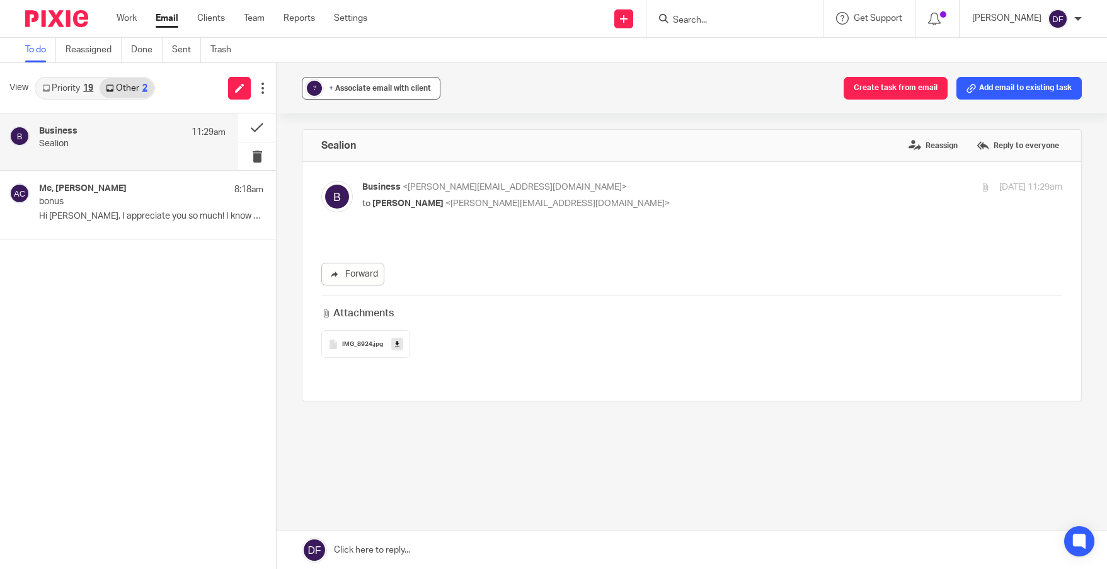
click at [373, 90] on span "+ Associate email with client" at bounding box center [380, 88] width 102 height 8
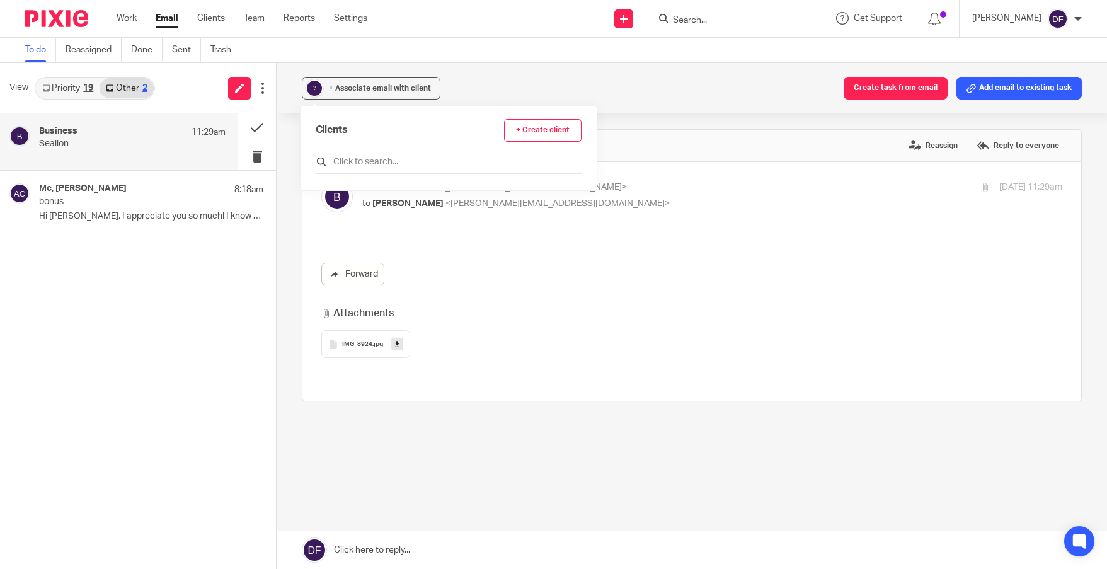
click at [353, 166] on input "text" at bounding box center [449, 162] width 267 height 13
type input "sea"
click at [326, 222] on div "SeaLionBryan, LLC Details" at bounding box center [444, 218] width 257 height 19
drag, startPoint x: 321, startPoint y: 219, endPoint x: 331, endPoint y: 219, distance: 10.1
click at [331, 219] on div "SeaLionBryan, LLC Details" at bounding box center [444, 218] width 257 height 19
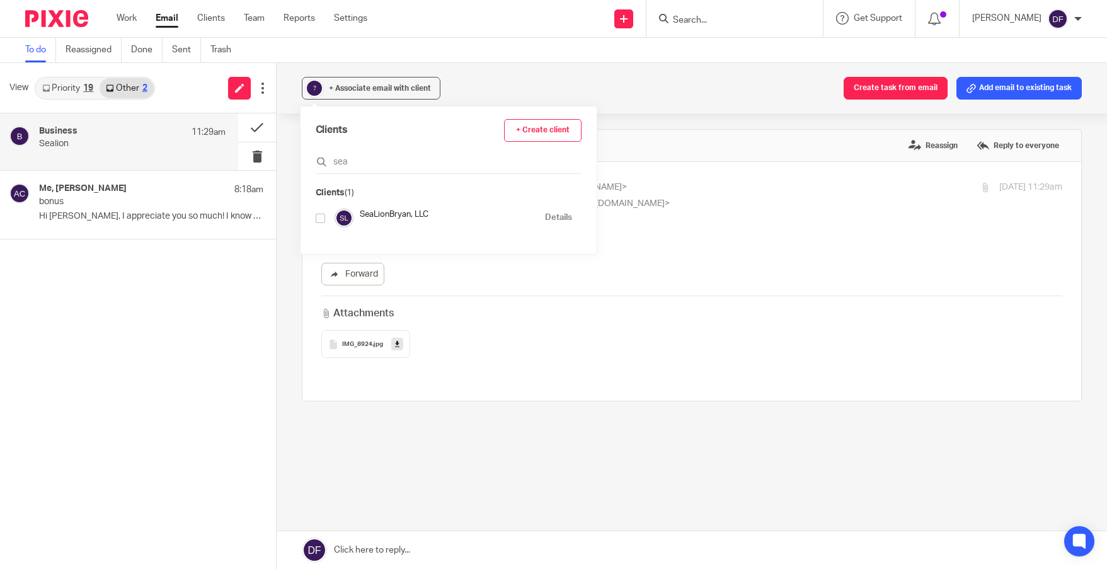
click at [319, 221] on input "checkbox" at bounding box center [320, 218] width 9 height 9
checkbox input "true"
click at [492, 75] on div "Associated clients (1) Create task from email Add email to existing task" at bounding box center [692, 88] width 830 height 50
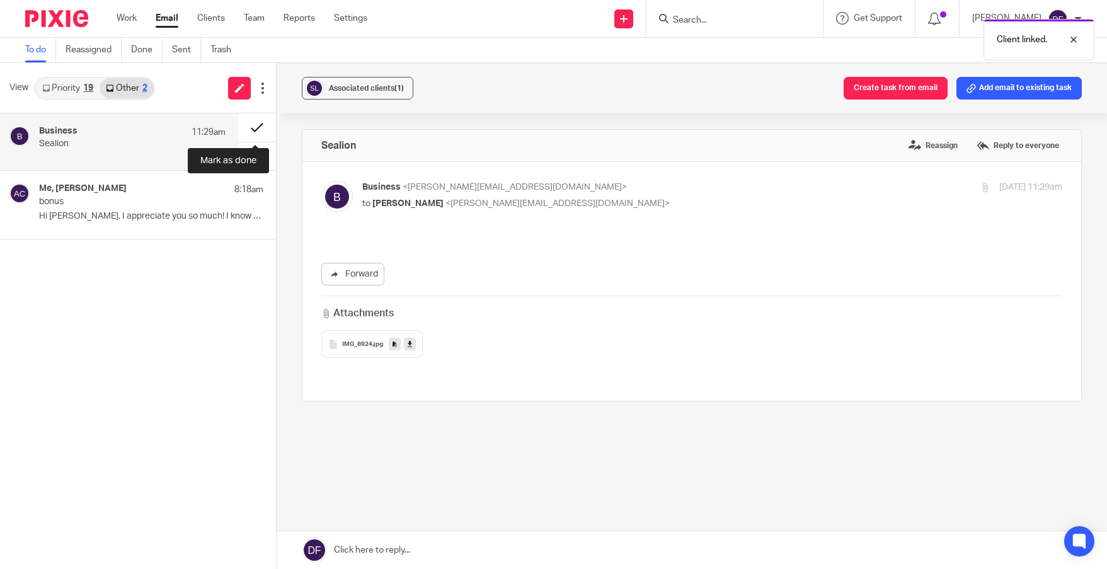
click at [254, 125] on button at bounding box center [257, 127] width 38 height 28
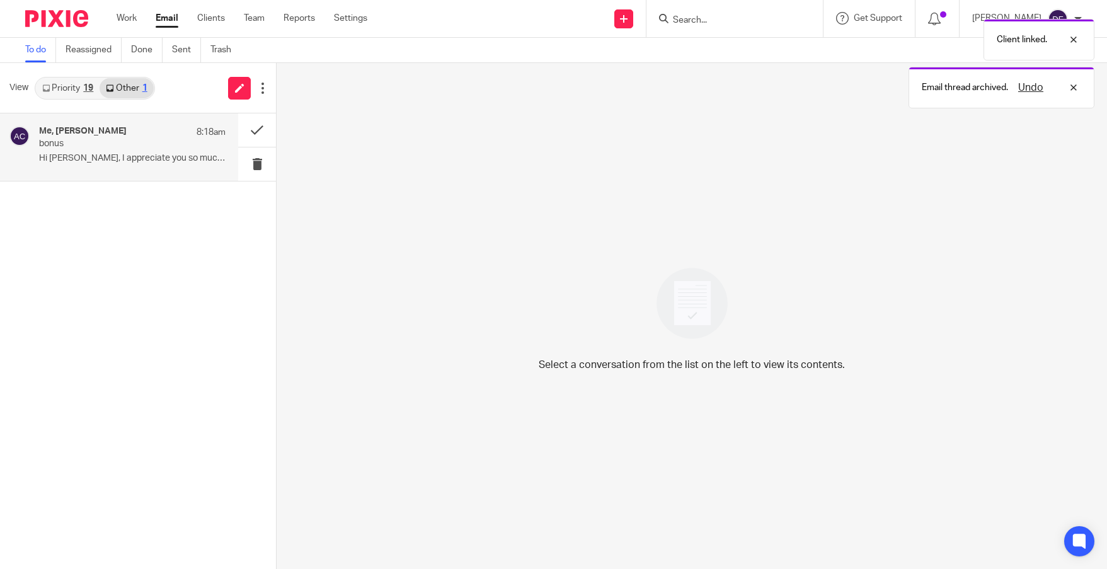
click at [59, 154] on p "Hi [PERSON_NAME], I appreciate you so much! I know we..." at bounding box center [132, 158] width 186 height 11
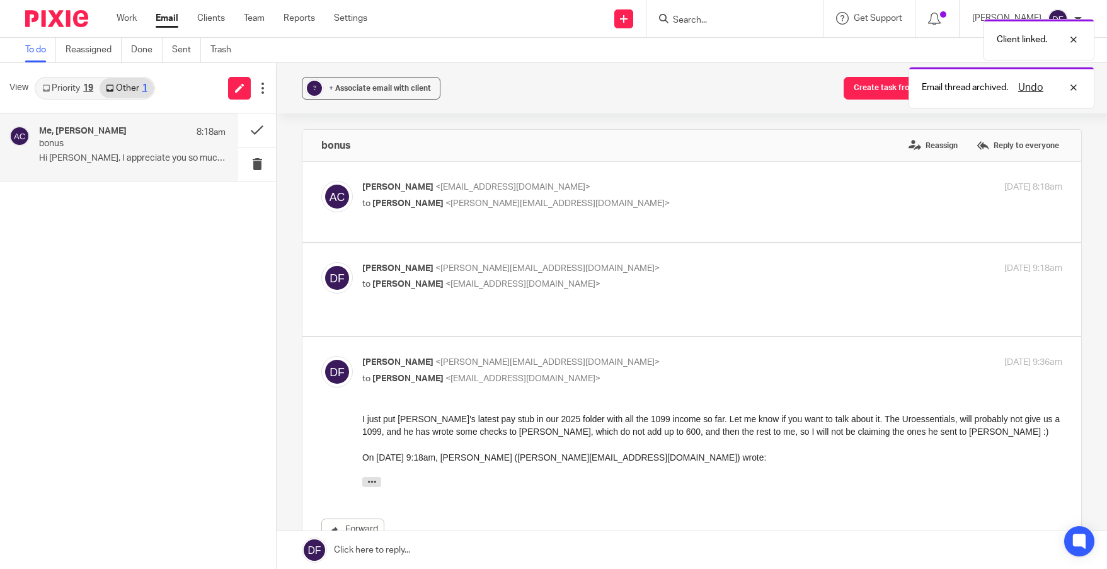
click at [55, 79] on link "Priority 19" at bounding box center [68, 88] width 64 height 20
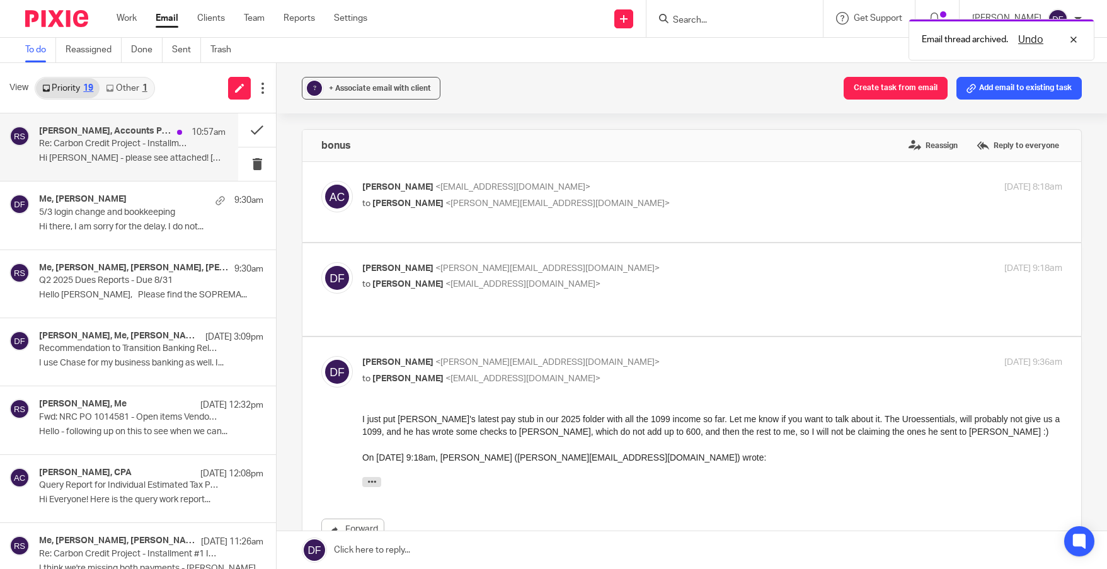
click at [53, 137] on div "[PERSON_NAME], Accounts Payable 10:57am" at bounding box center [132, 132] width 186 height 13
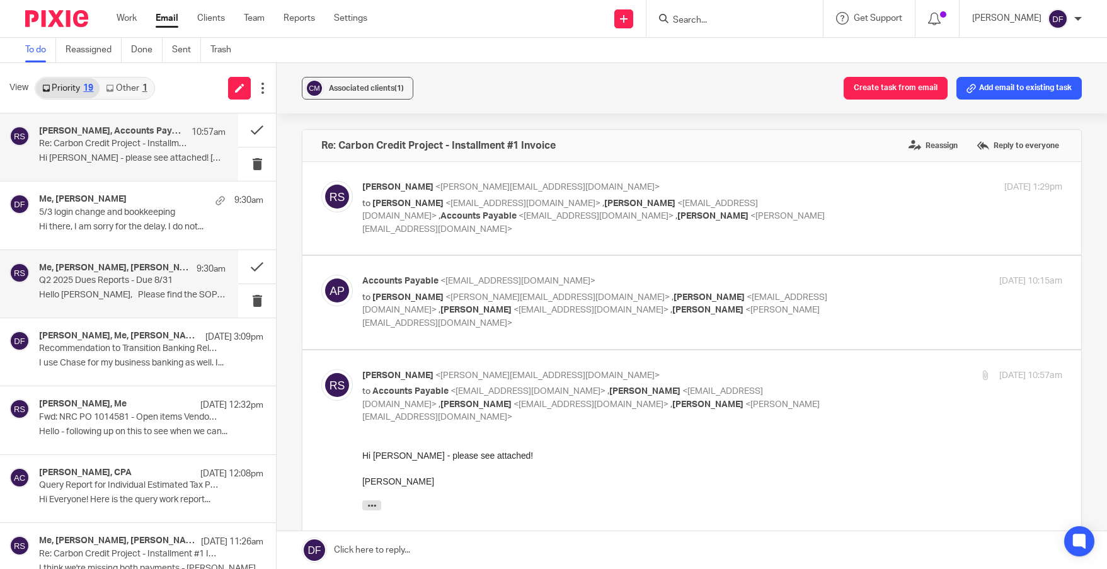
click at [88, 291] on p "Hello [PERSON_NAME], Please find the SOPREMA..." at bounding box center [132, 295] width 186 height 11
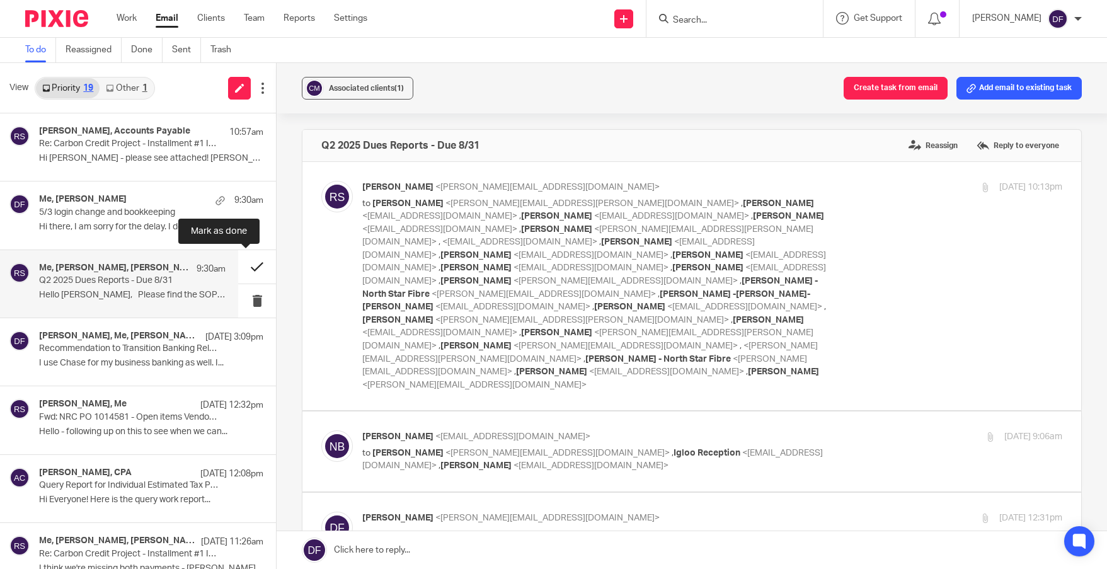
click at [246, 267] on button at bounding box center [257, 266] width 38 height 33
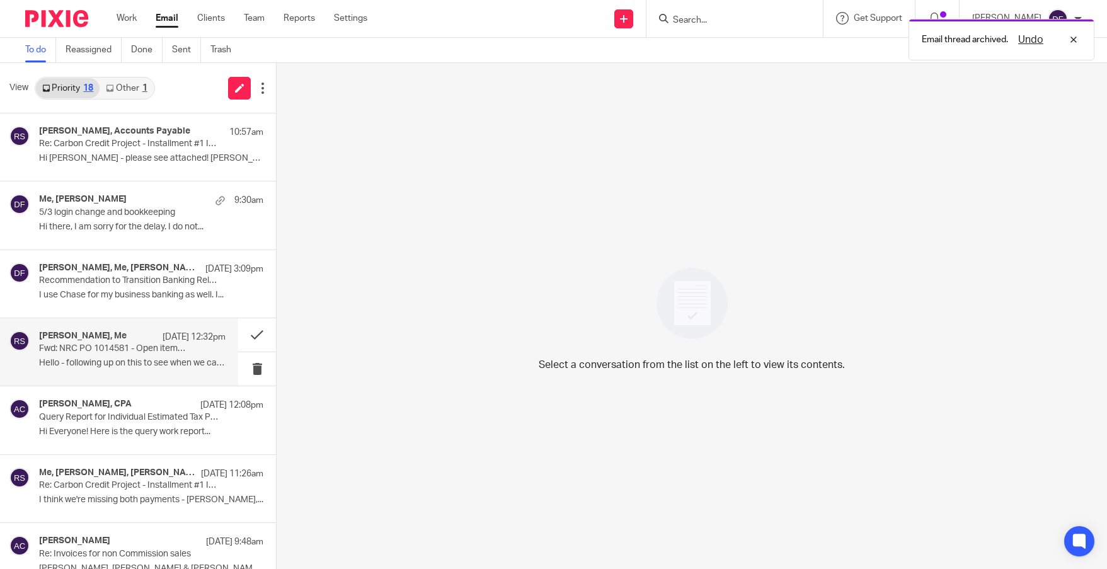
click at [134, 361] on p "Hello - following up on this to see when we can..." at bounding box center [132, 363] width 186 height 11
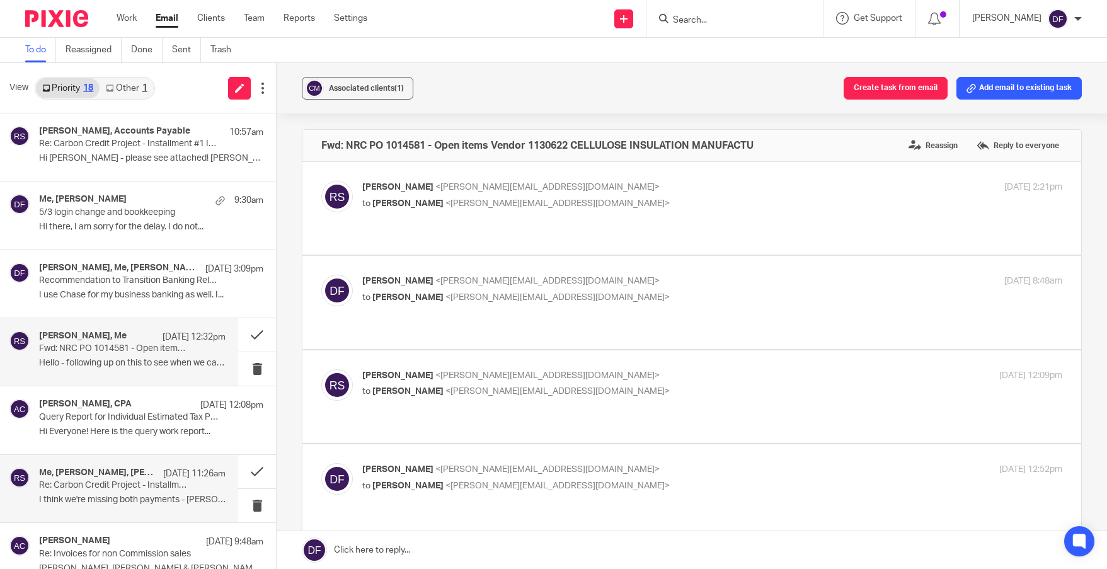
click at [129, 488] on p "Re: Carbon Credit Project - Installment #1 Invoices" at bounding box center [113, 485] width 149 height 11
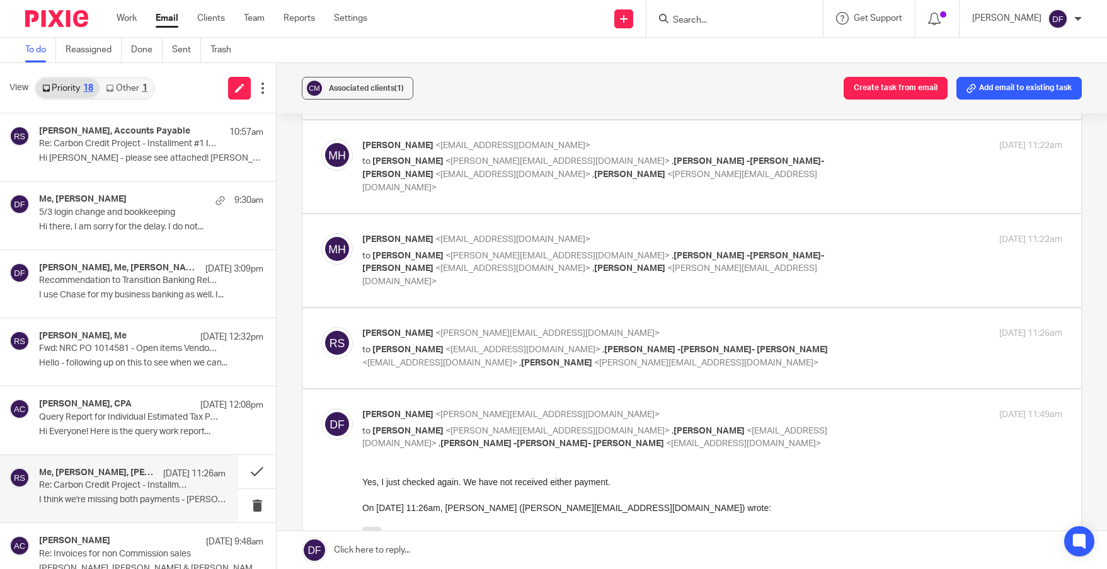
scroll to position [378, 0]
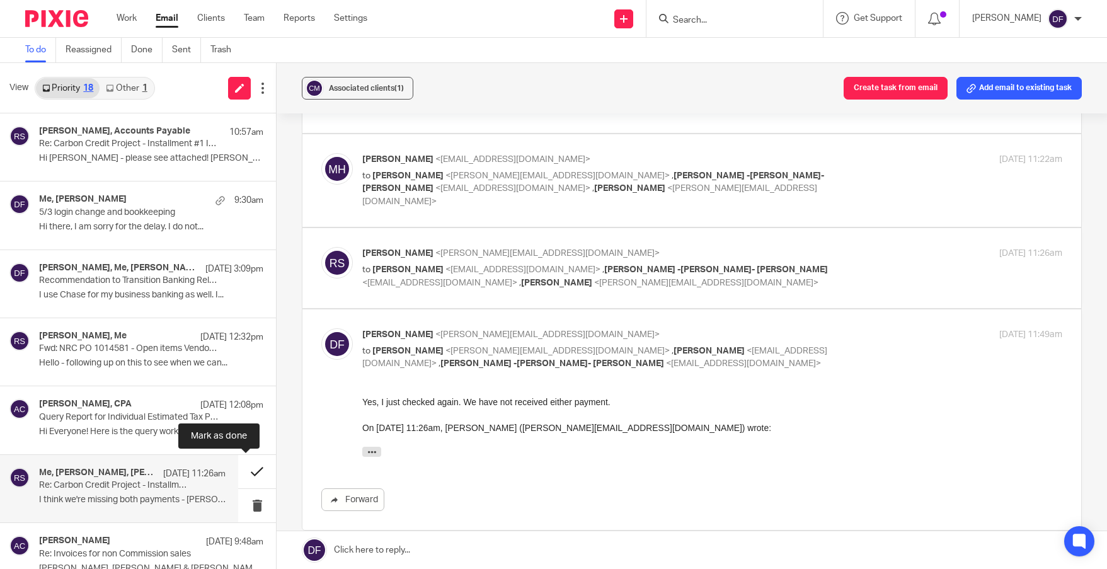
click at [249, 467] on button at bounding box center [257, 471] width 38 height 33
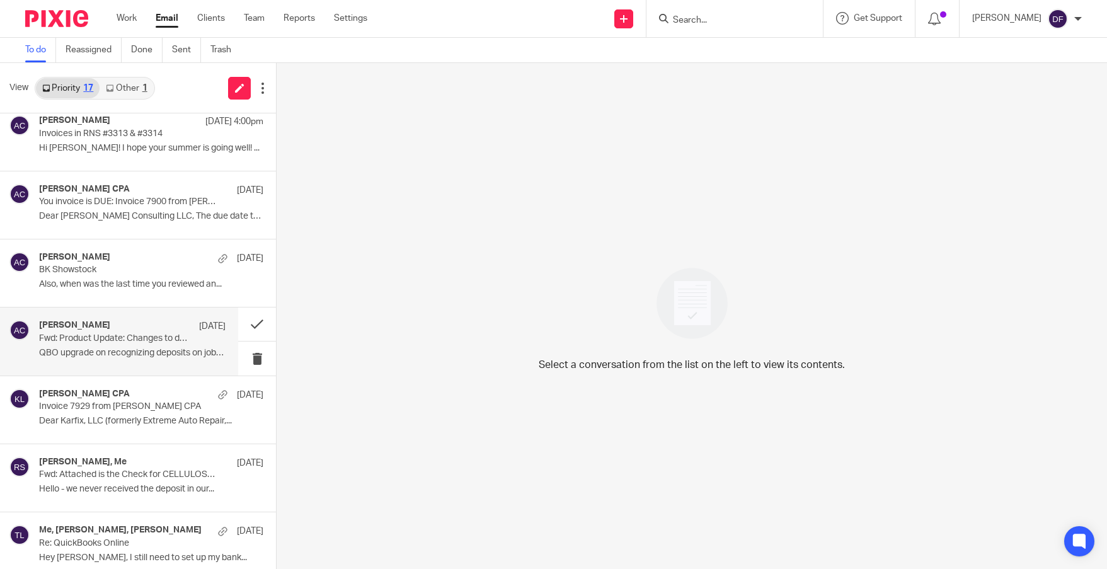
scroll to position [441, 0]
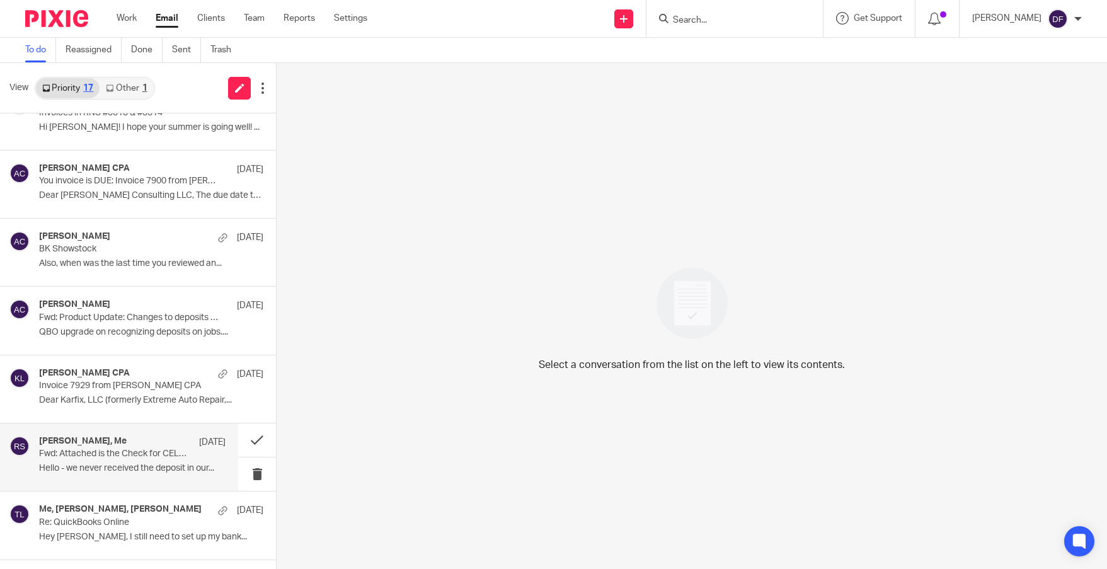
click at [134, 467] on p "Hello - we never received the deposit in our..." at bounding box center [132, 468] width 186 height 11
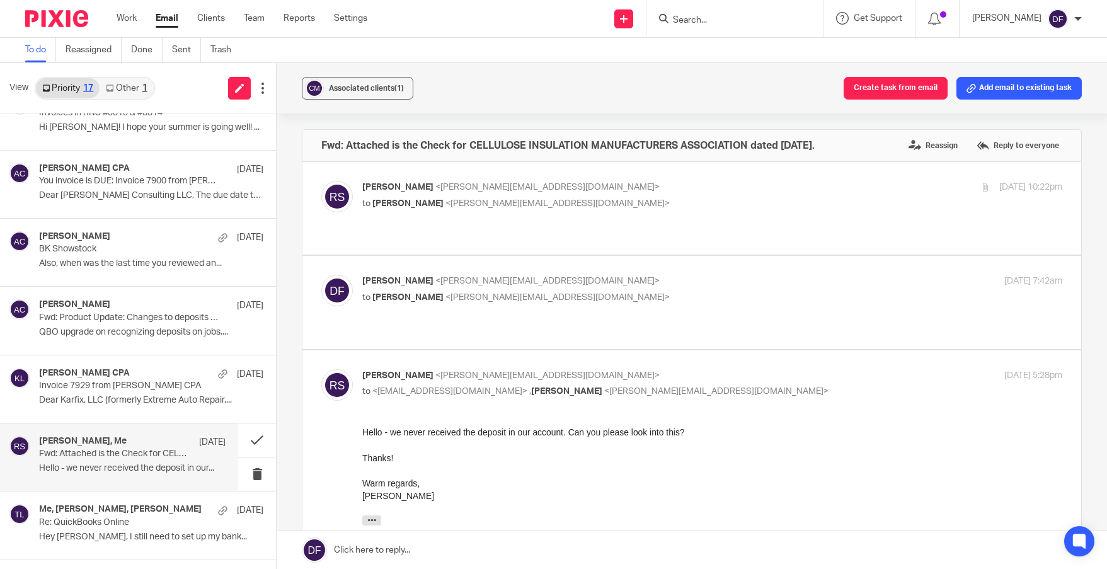
scroll to position [0, 0]
click at [608, 256] on label at bounding box center [691, 302] width 779 height 93
click at [321, 274] on input "checkbox" at bounding box center [321, 274] width 1 height 1
checkbox input "true"
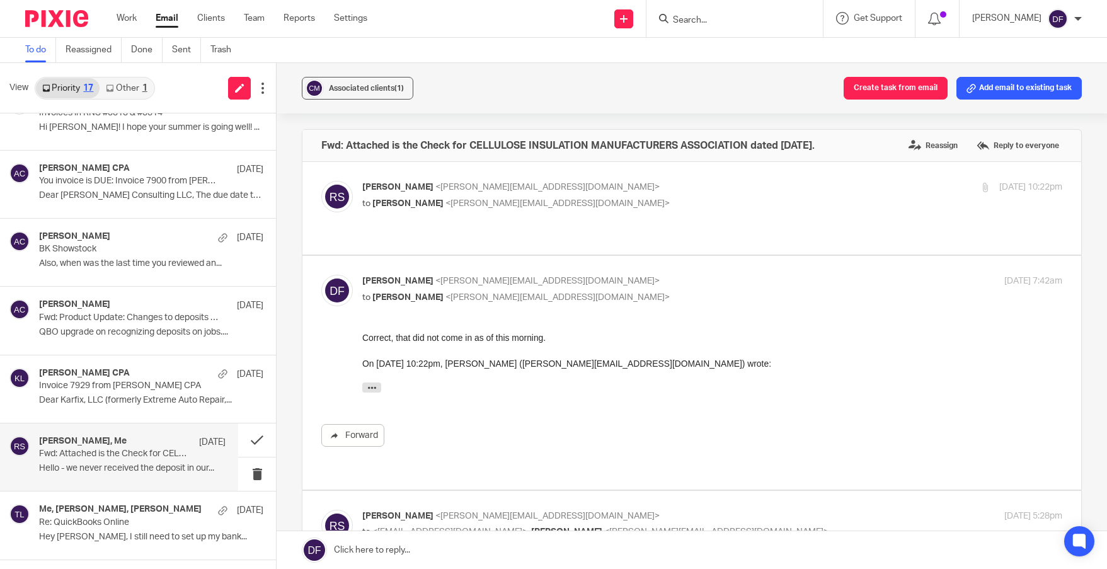
click at [681, 185] on p "[PERSON_NAME] <[PERSON_NAME][EMAIL_ADDRESS][DOMAIN_NAME]>" at bounding box center [595, 187] width 467 height 13
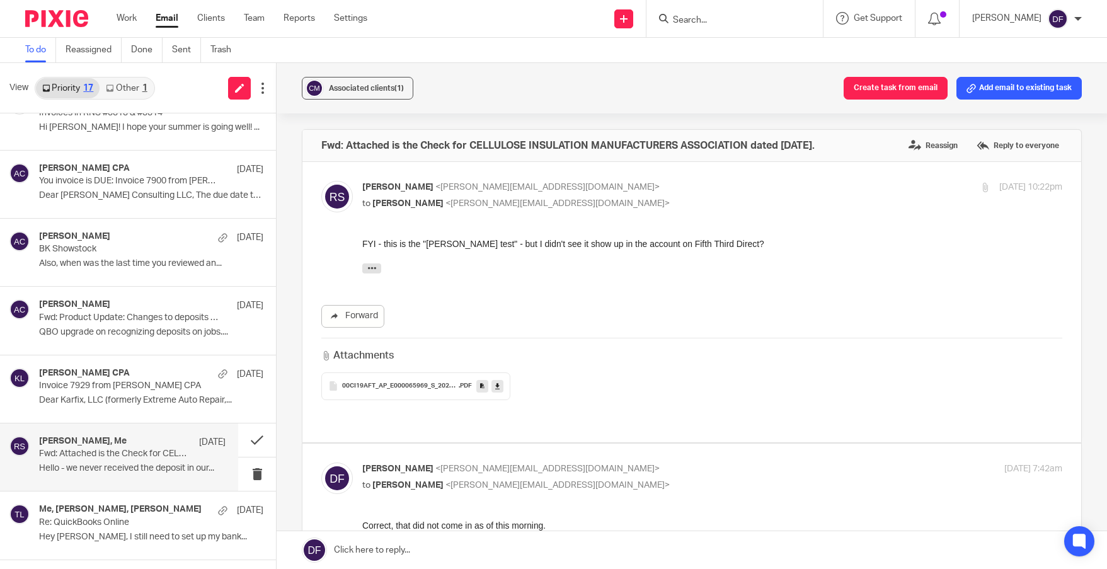
click at [681, 185] on p "[PERSON_NAME] <[PERSON_NAME][EMAIL_ADDRESS][DOMAIN_NAME]>" at bounding box center [595, 187] width 467 height 13
checkbox input "false"
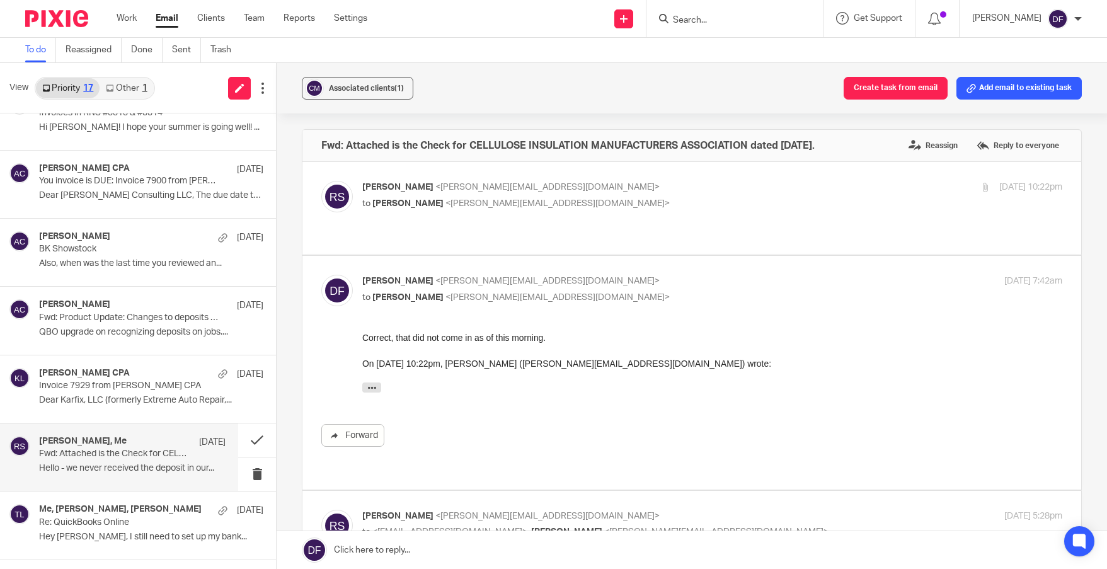
click at [673, 281] on div "[PERSON_NAME] <[PERSON_NAME][EMAIL_ADDRESS][DOMAIN_NAME]> to [PERSON_NAME] <[PE…" at bounding box center [712, 291] width 700 height 32
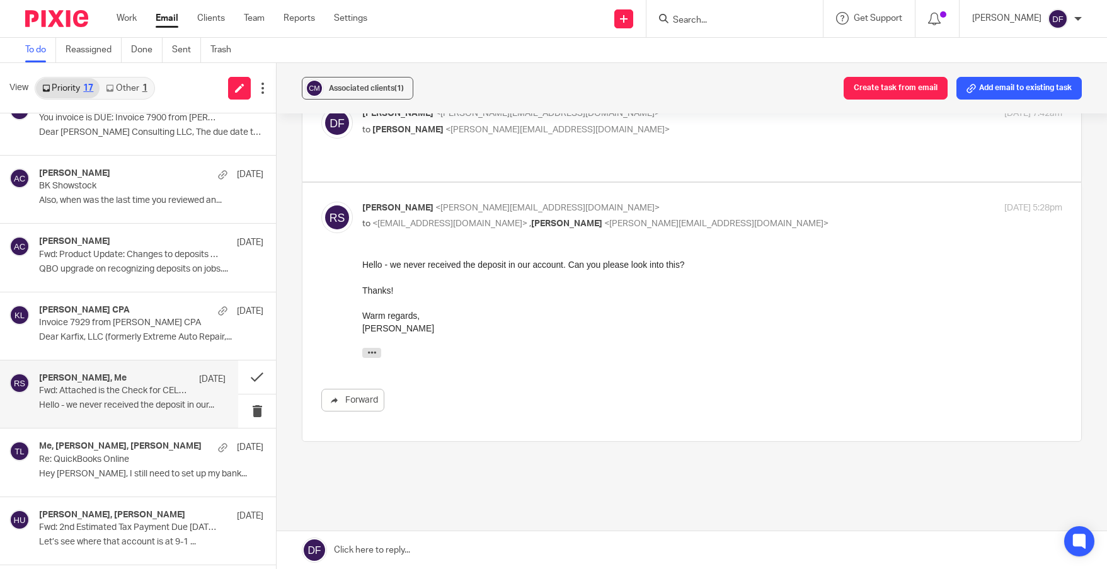
scroll to position [42, 0]
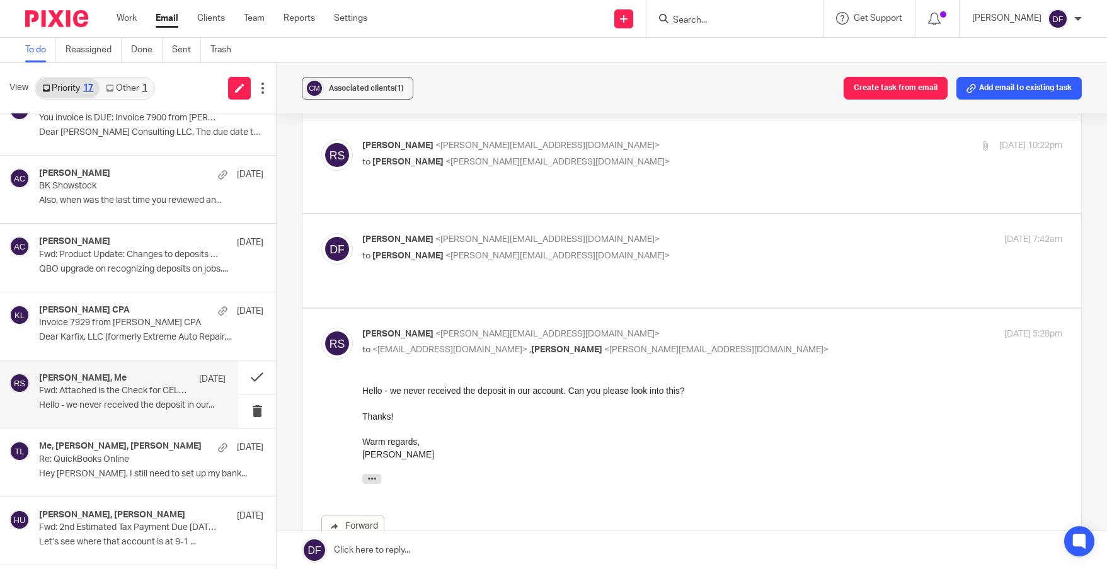
click at [660, 233] on p "[PERSON_NAME] <[PERSON_NAME][EMAIL_ADDRESS][DOMAIN_NAME]>" at bounding box center [595, 239] width 467 height 13
checkbox input "true"
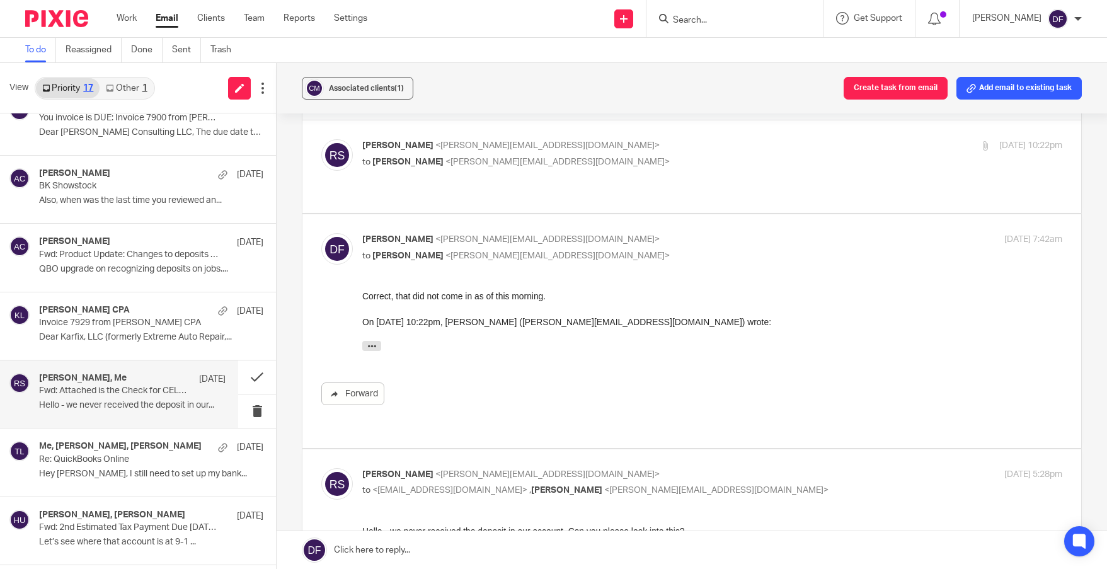
scroll to position [0, 0]
click at [680, 146] on p "[PERSON_NAME] <[PERSON_NAME][EMAIL_ADDRESS][DOMAIN_NAME]>" at bounding box center [595, 145] width 467 height 13
checkbox input "true"
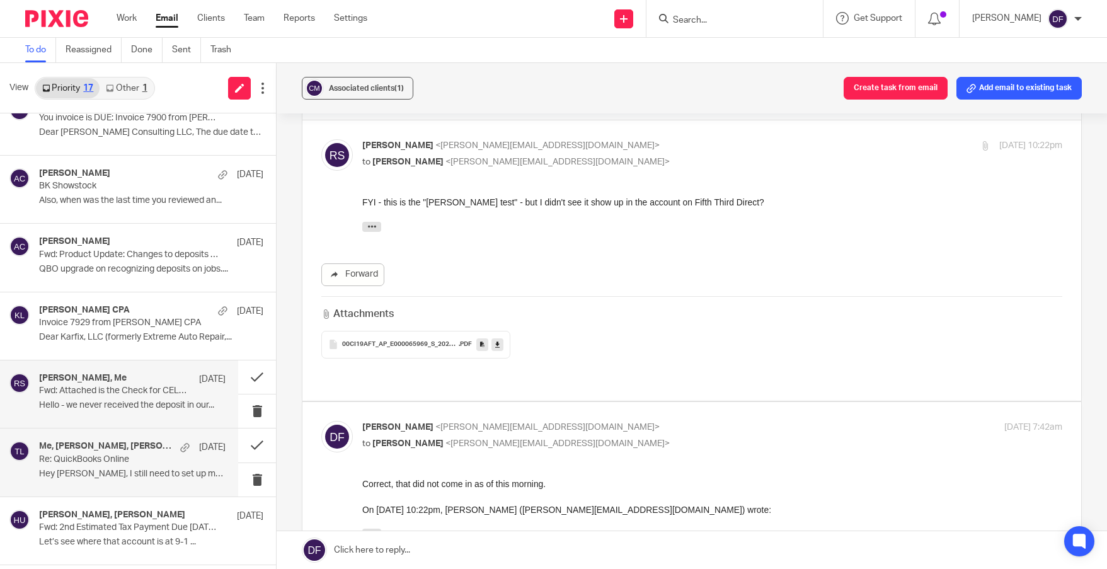
click at [108, 464] on p "Re: QuickBooks Online" at bounding box center [113, 459] width 149 height 11
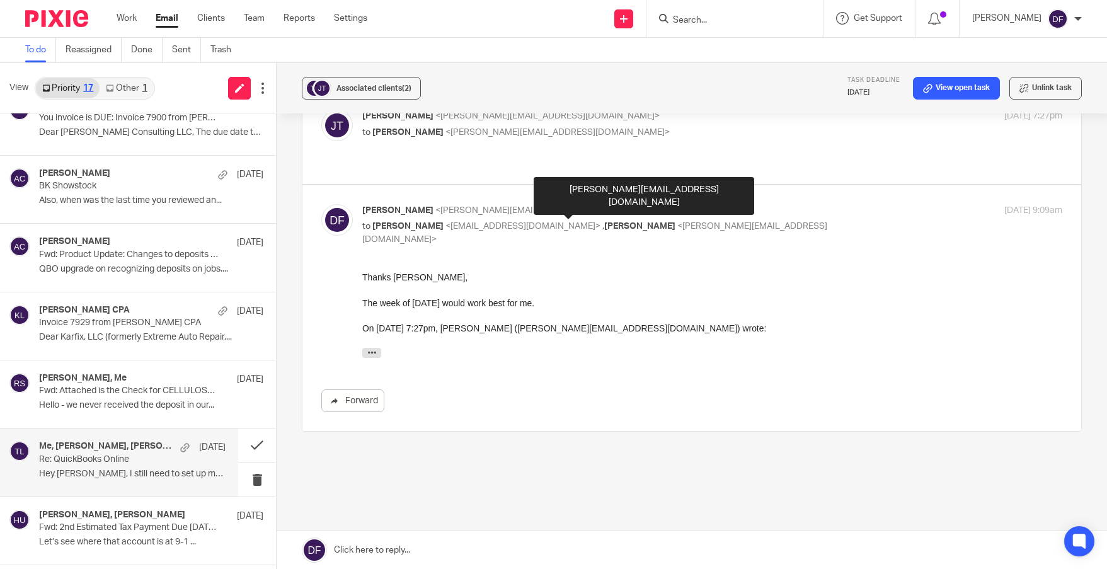
scroll to position [315, 0]
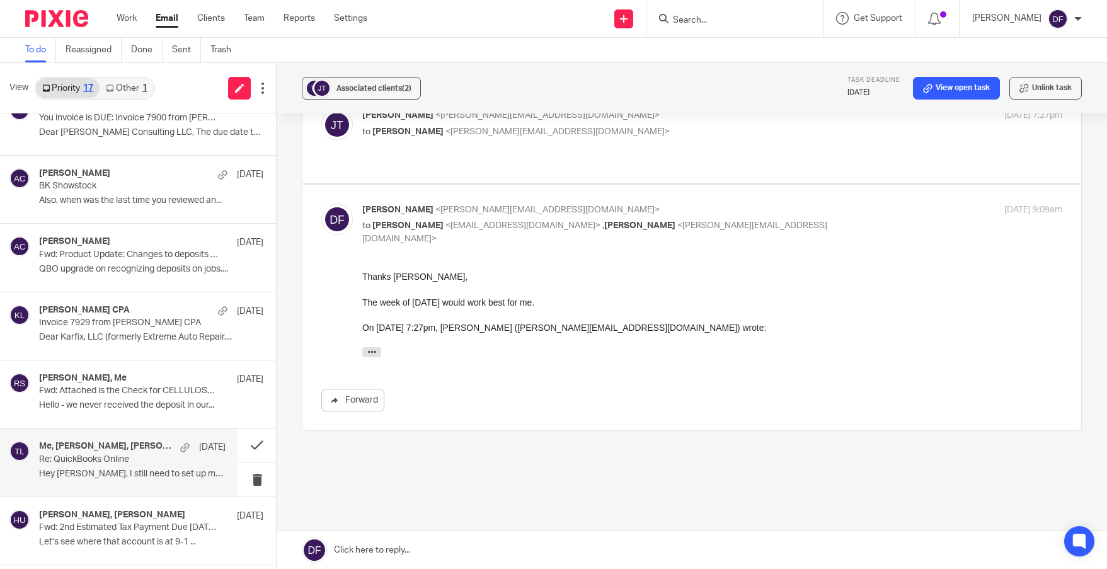
click at [750, 134] on p "to [PERSON_NAME] <[PERSON_NAME][EMAIL_ADDRESS][DOMAIN_NAME]>" at bounding box center [595, 131] width 467 height 13
checkbox input "true"
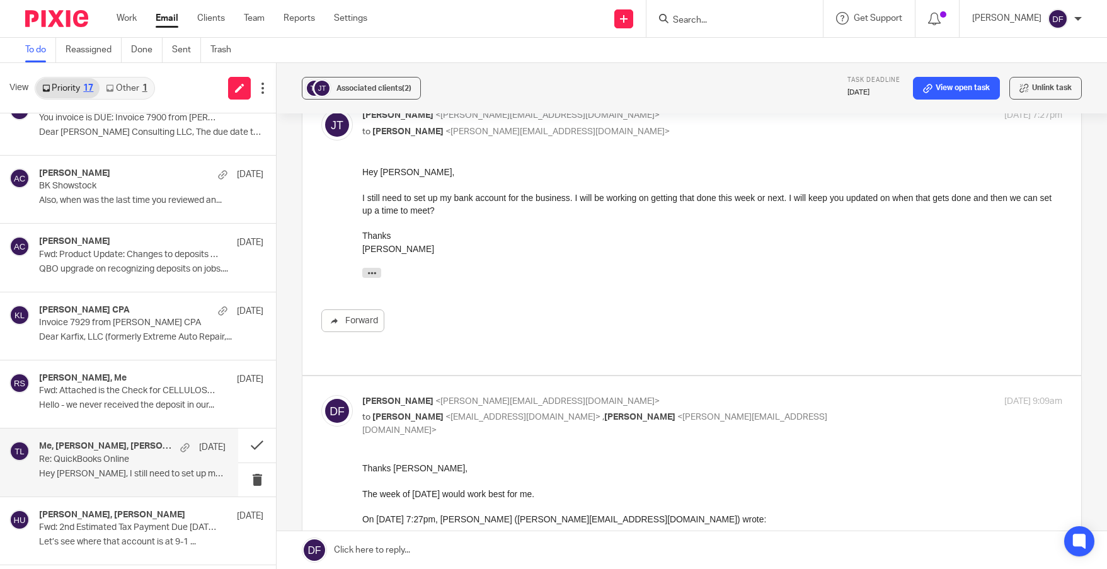
scroll to position [0, 0]
click at [446, 554] on link at bounding box center [692, 550] width 830 height 38
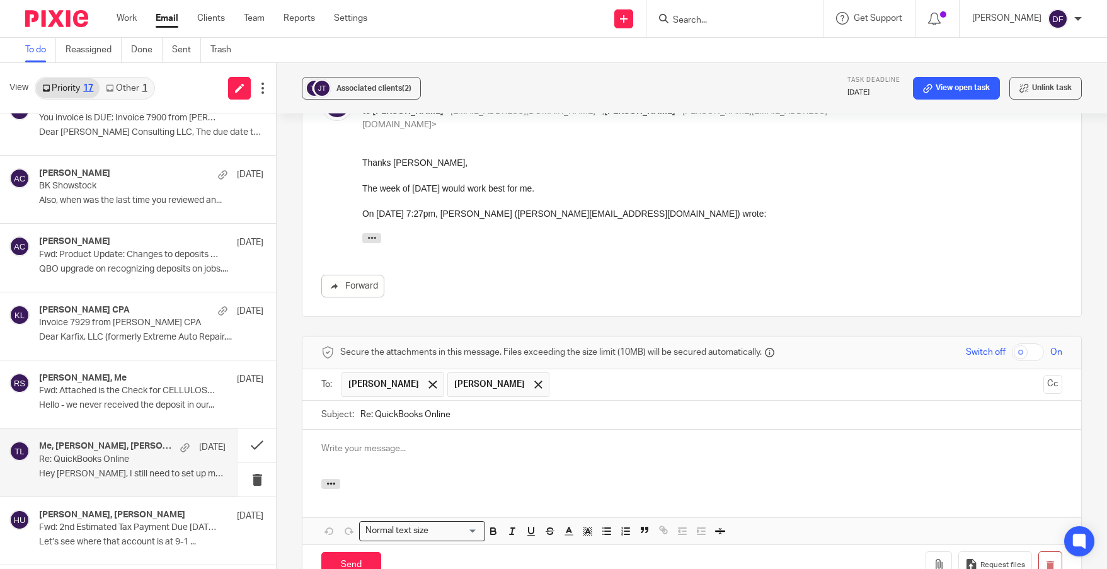
scroll to position [740, 0]
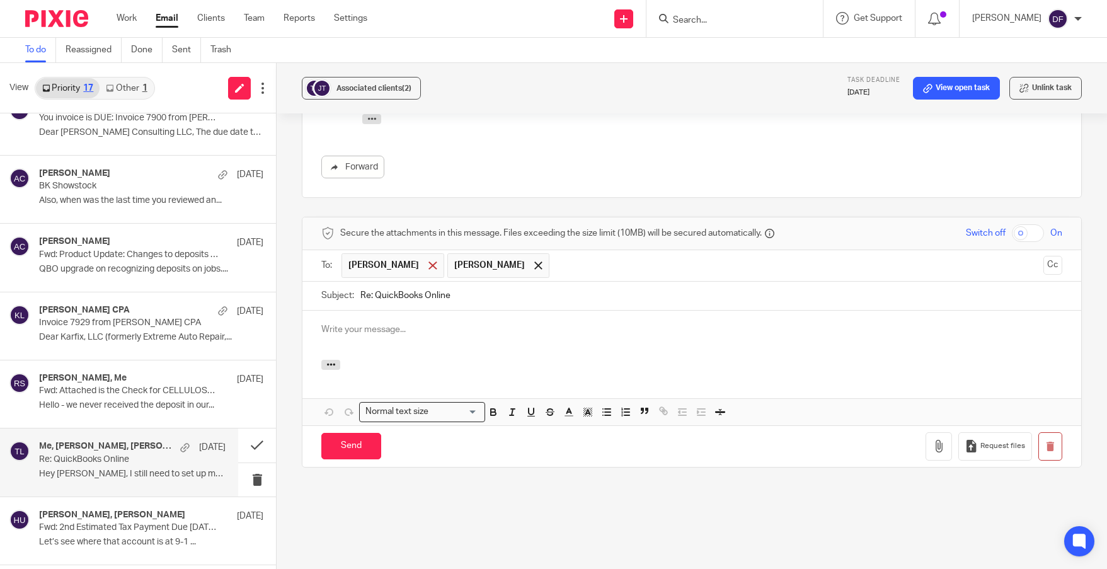
click at [428, 261] on span at bounding box center [432, 265] width 8 height 8
click at [411, 323] on p at bounding box center [691, 329] width 741 height 13
click at [362, 433] on input "Send" at bounding box center [351, 446] width 60 height 27
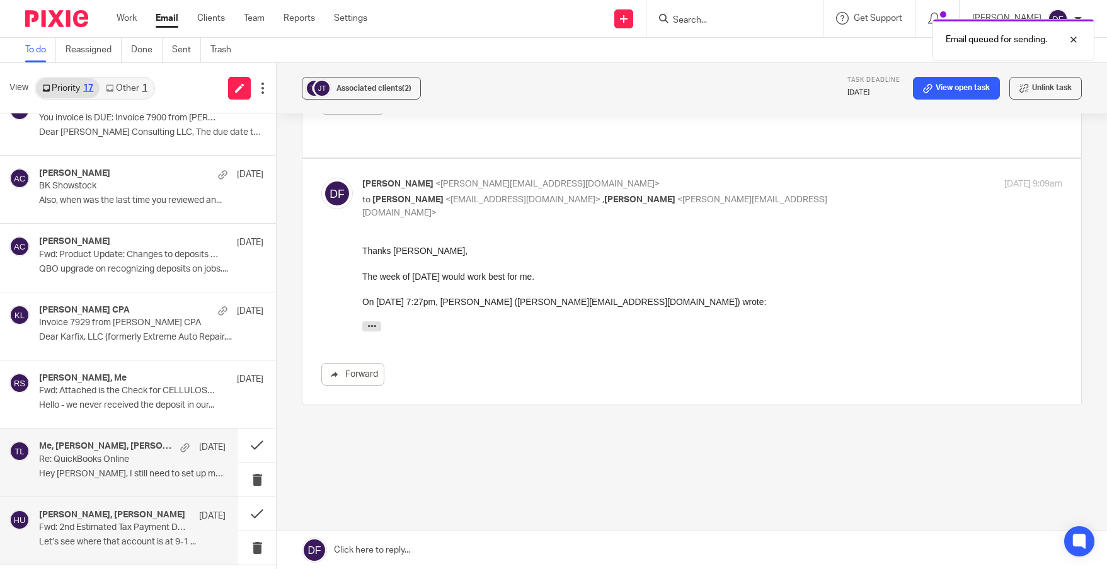
scroll to position [520, 0]
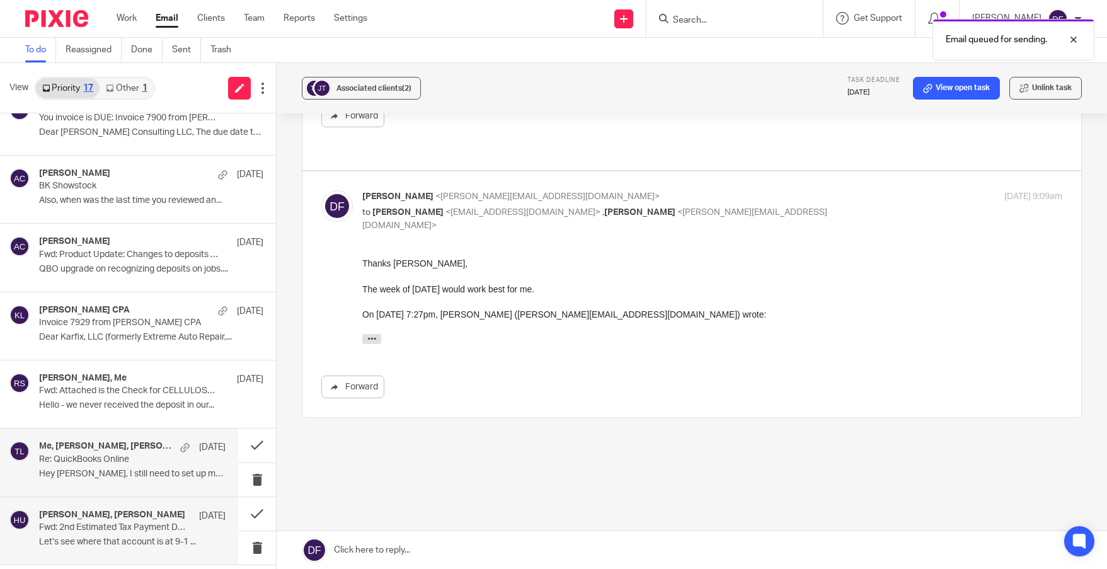
click at [137, 530] on p "Fwd: 2nd Estimated Tax Payment Due [DATE]- ACTION NEEDED" at bounding box center [113, 527] width 149 height 11
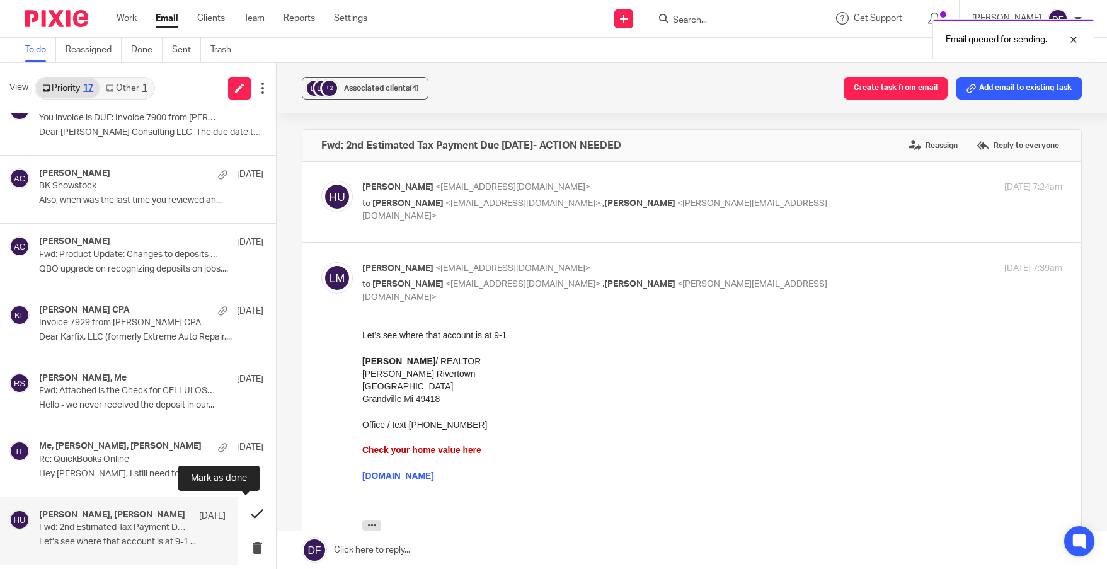
scroll to position [0, 0]
click at [241, 516] on button at bounding box center [257, 513] width 38 height 33
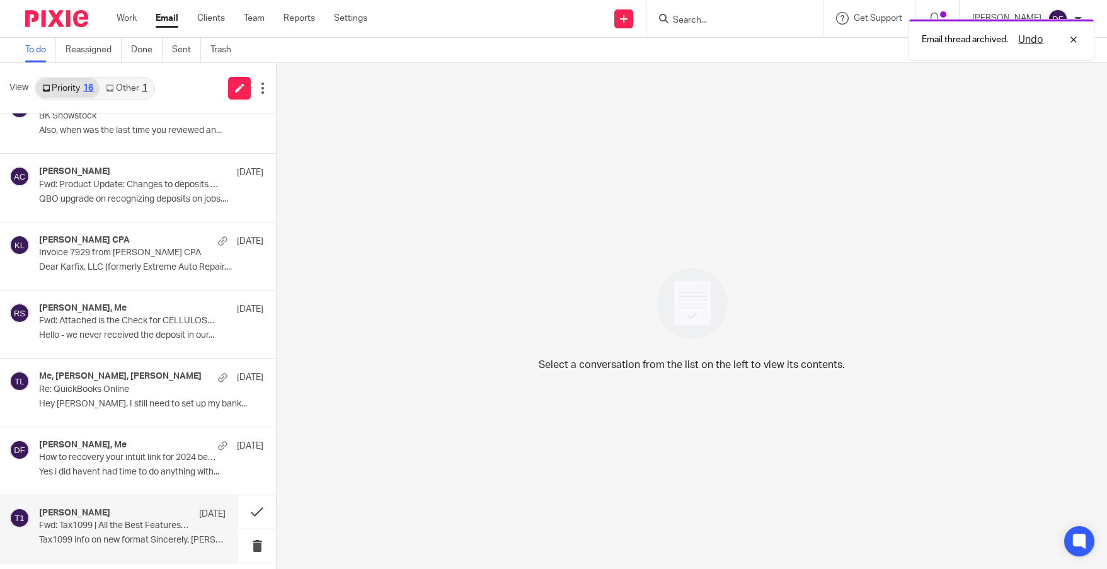
scroll to position [637, 0]
